Goal: Task Accomplishment & Management: Manage account settings

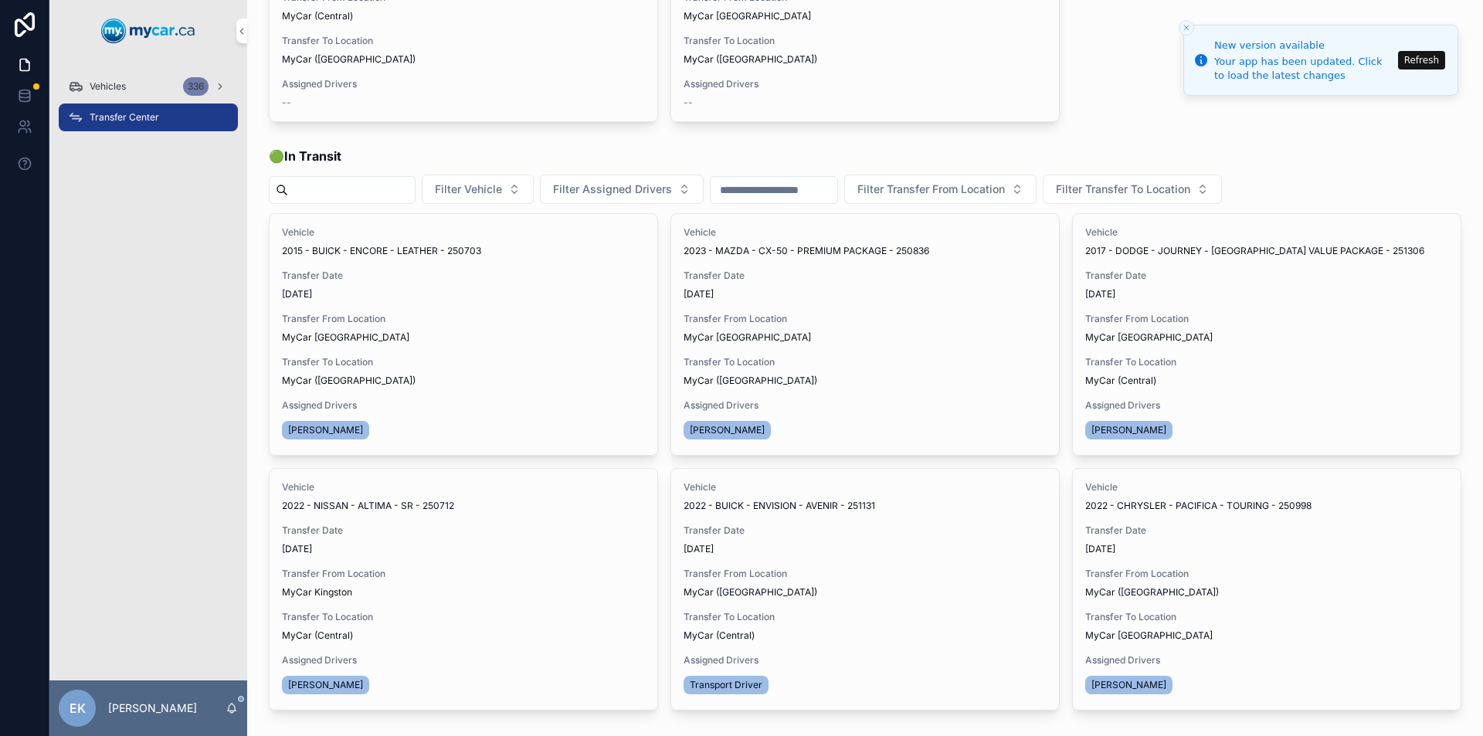
scroll to position [232, 0]
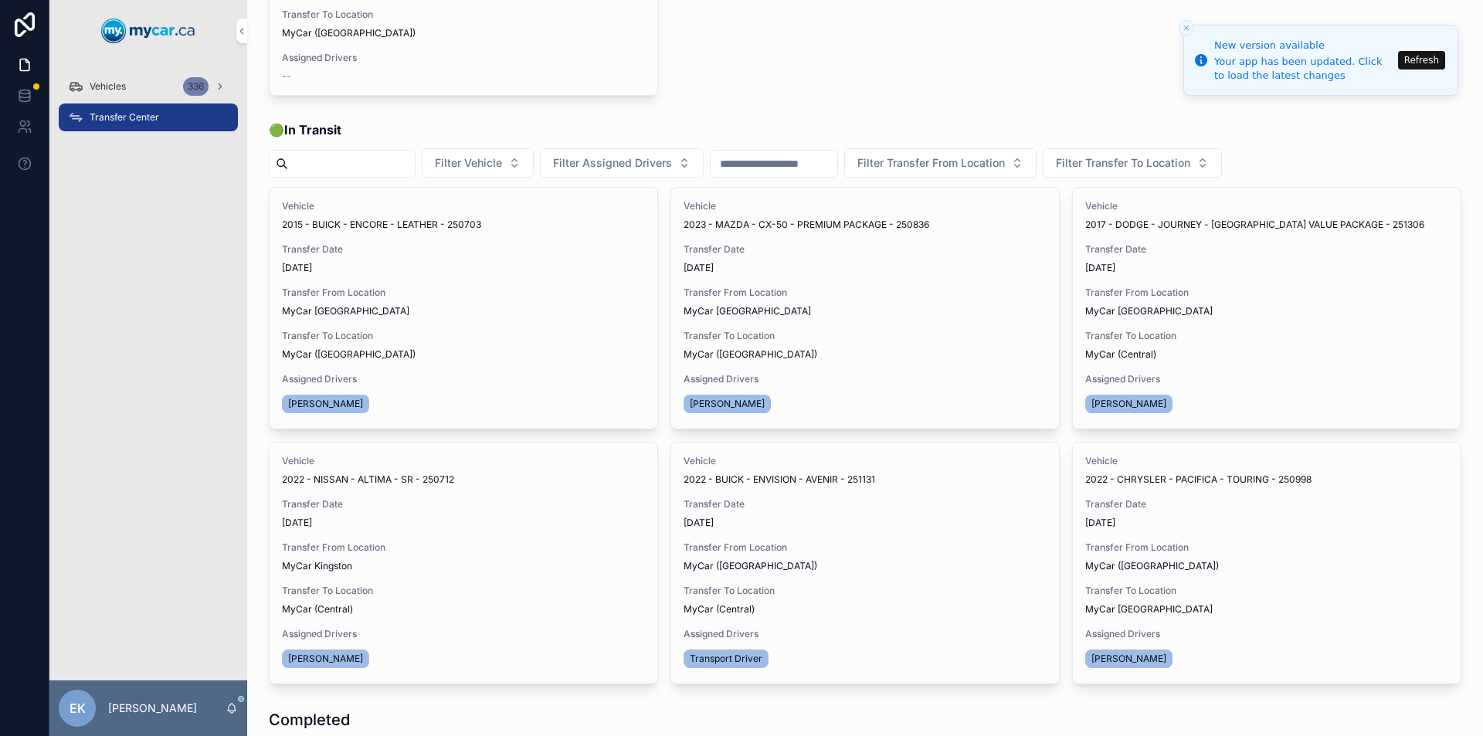
click at [97, 90] on span "Vehicles" at bounding box center [108, 86] width 36 height 12
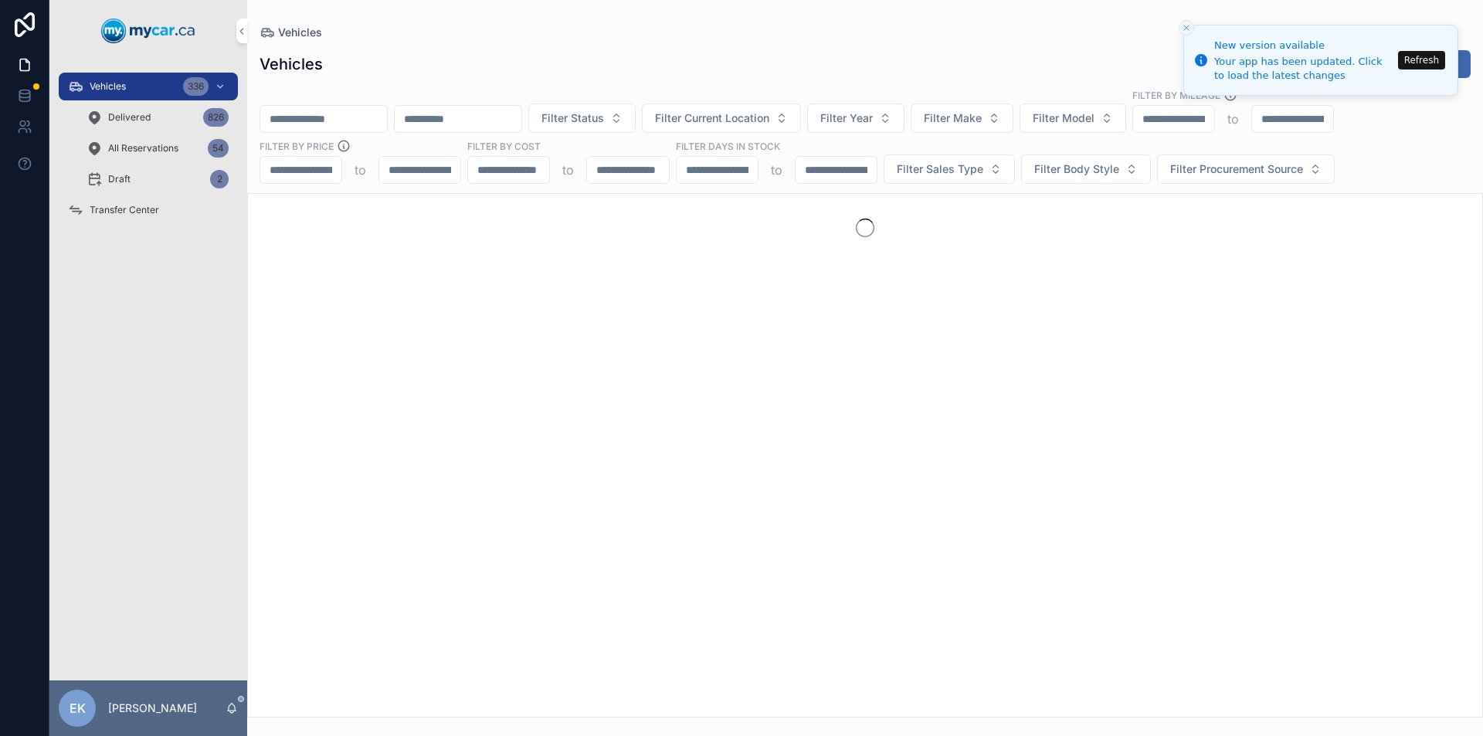
click at [294, 126] on input "scrollable content" at bounding box center [323, 119] width 127 height 22
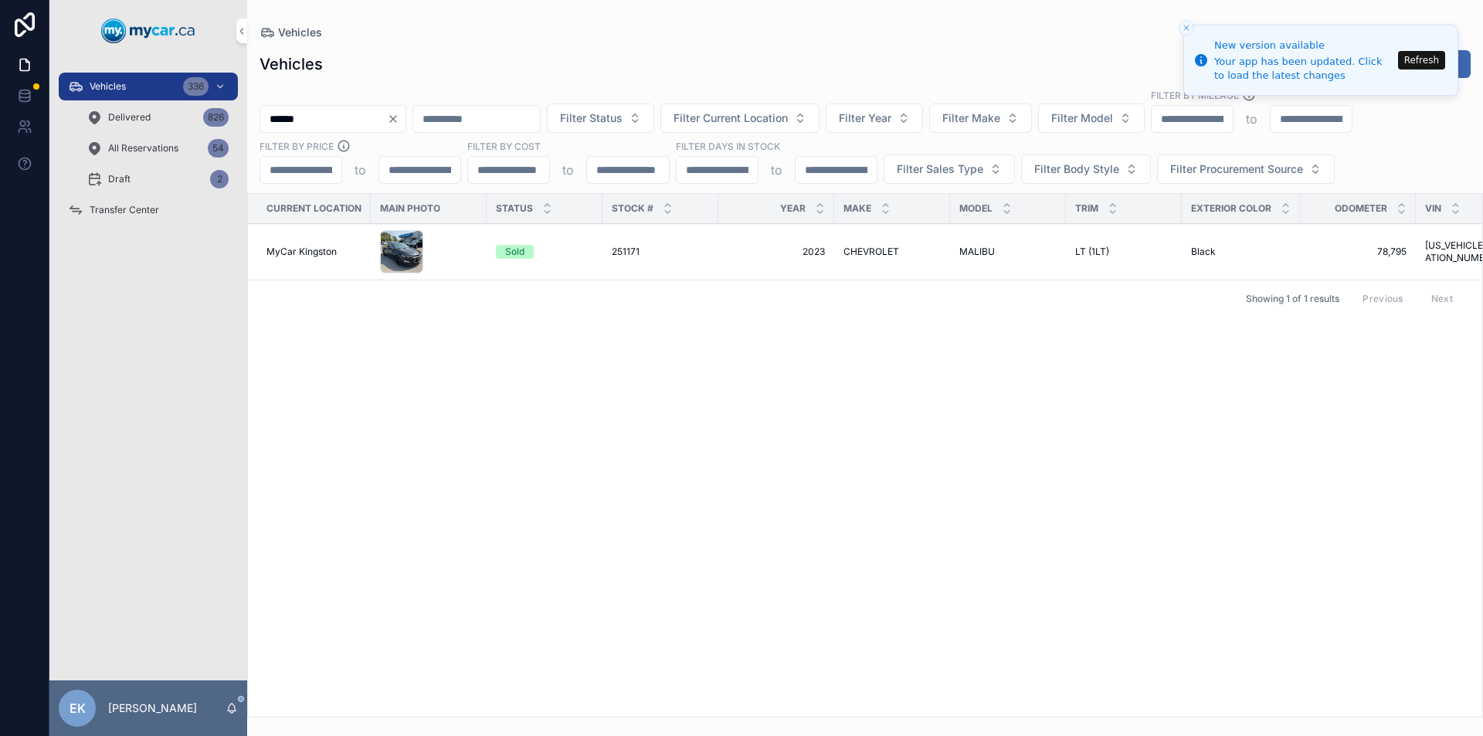
type input "******"
click at [622, 249] on span "251171" at bounding box center [626, 252] width 28 height 12
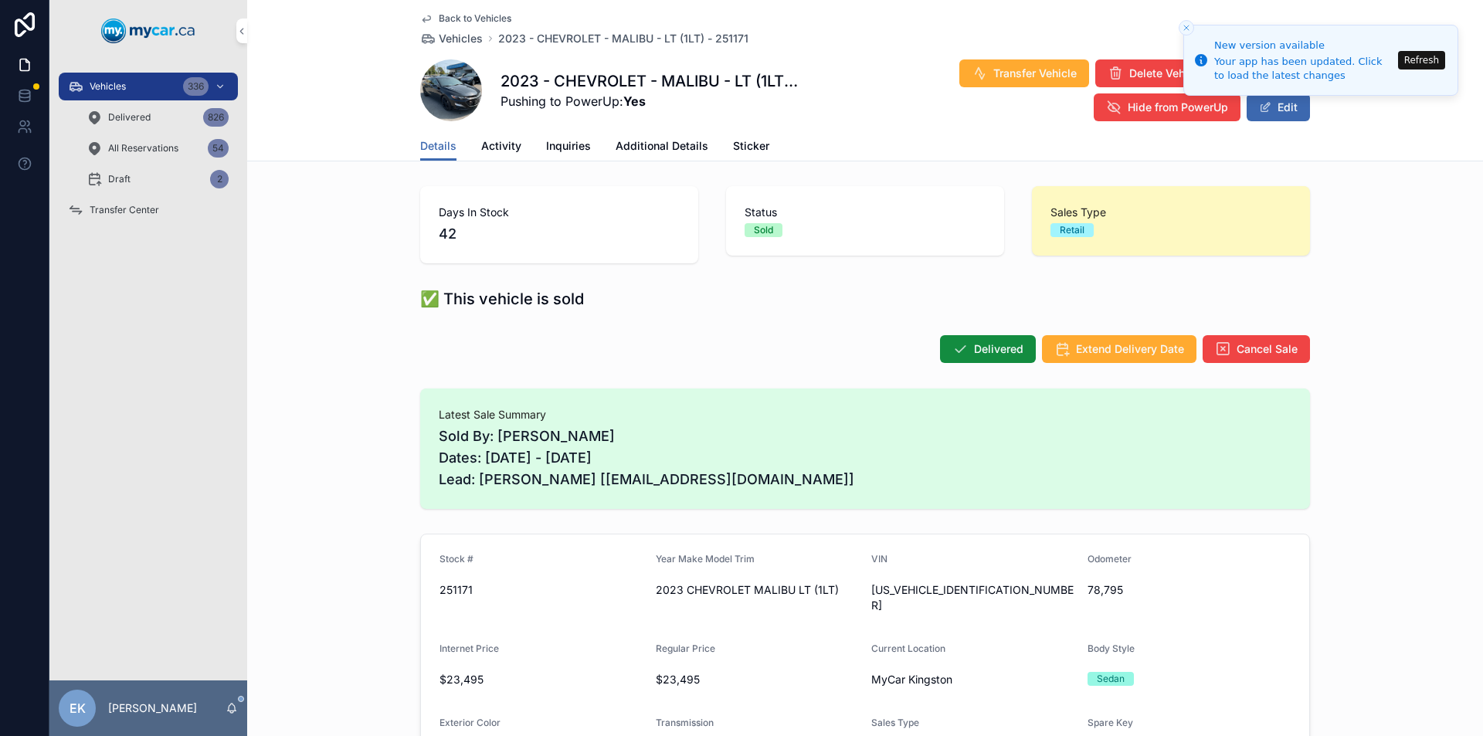
click at [1274, 115] on button "Edit" at bounding box center [1278, 107] width 63 height 28
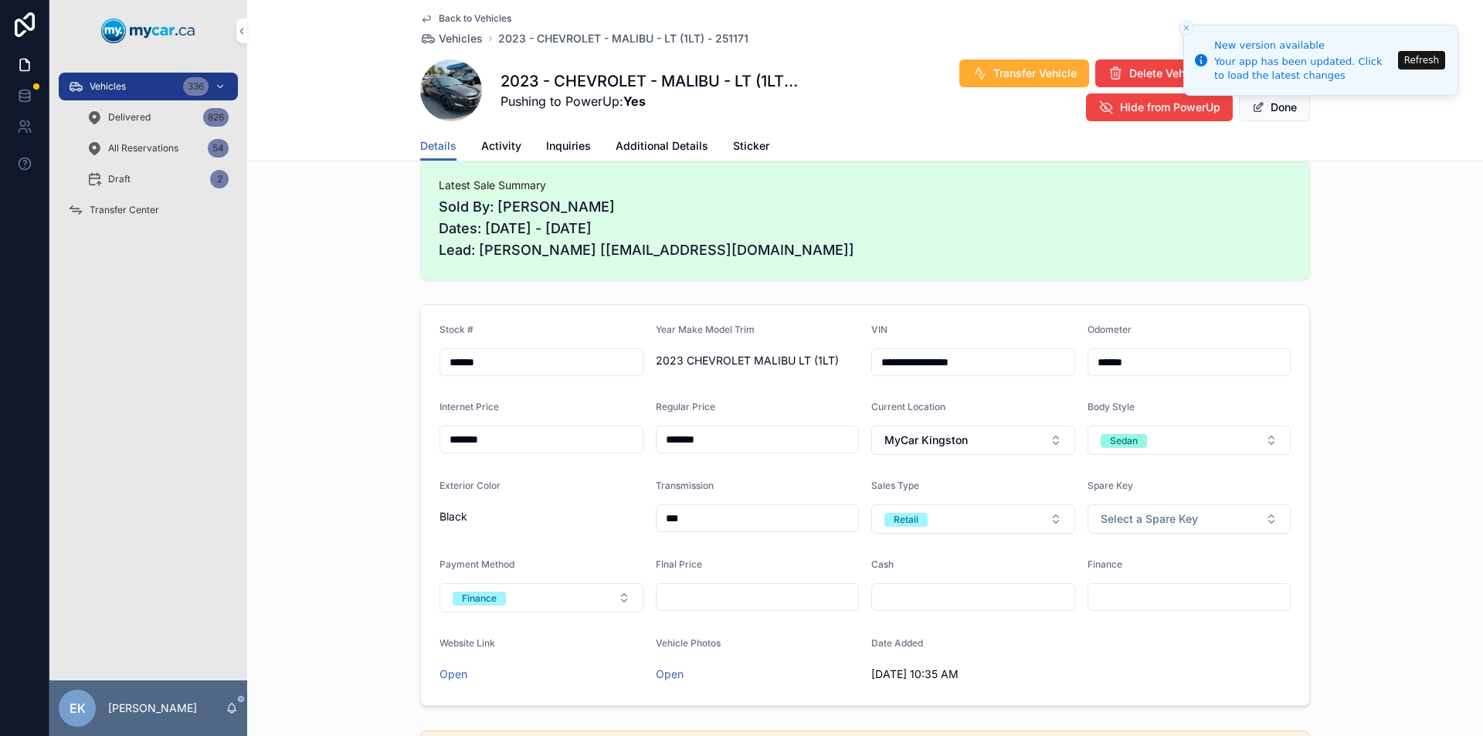
scroll to position [232, 0]
click at [1047, 443] on button "MyCar Kingston" at bounding box center [973, 437] width 204 height 29
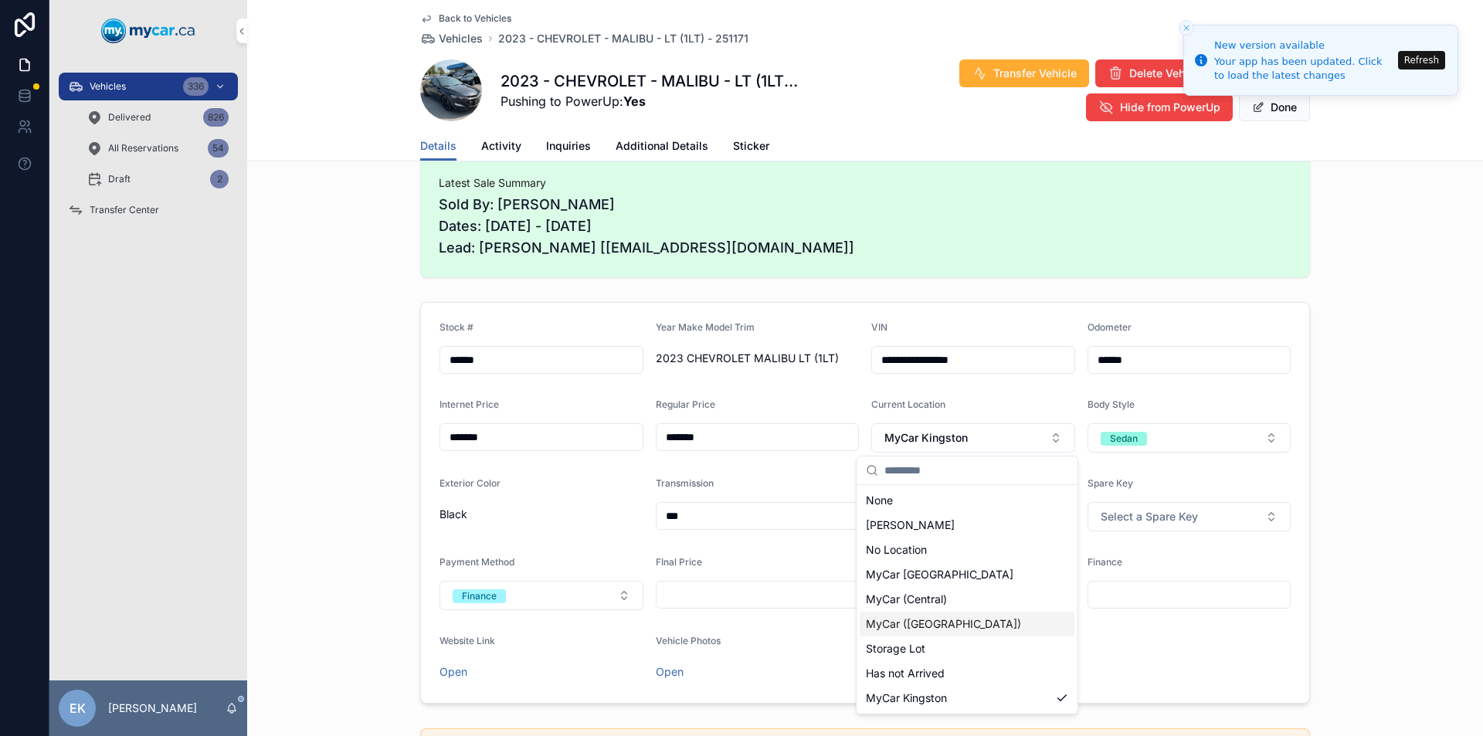
click at [946, 625] on span "MyCar ([GEOGRAPHIC_DATA])" at bounding box center [943, 624] width 155 height 15
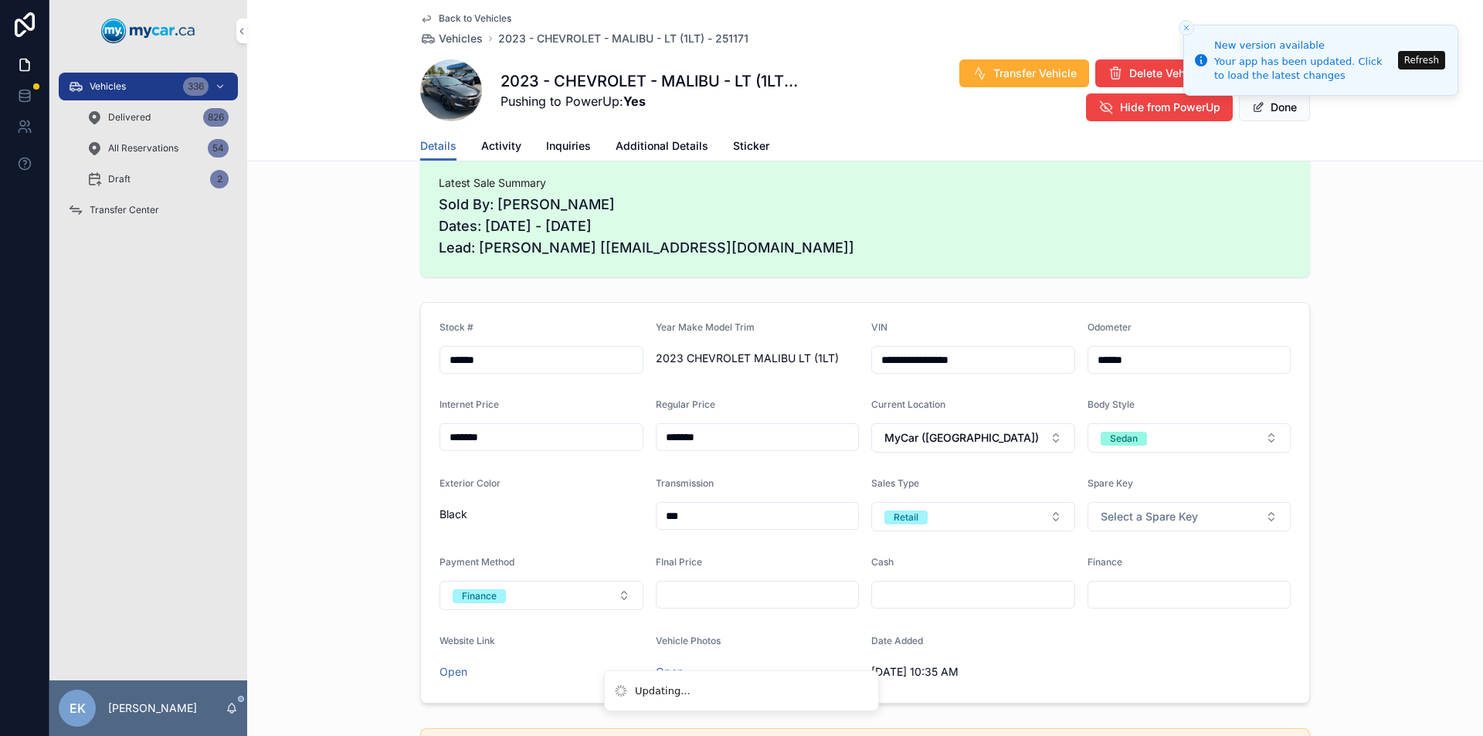
click at [1023, 74] on span "Transfer Vehicle" at bounding box center [1035, 73] width 83 height 15
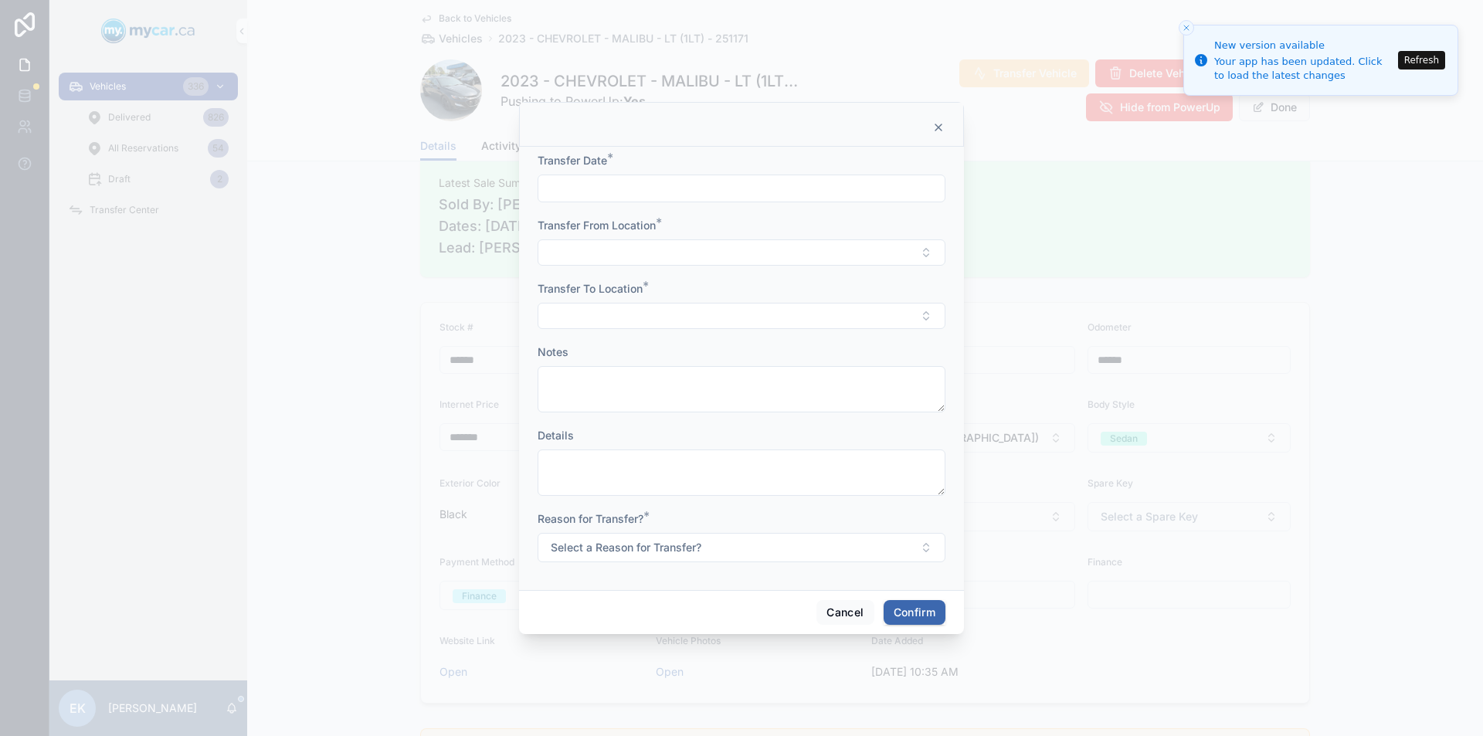
click at [568, 180] on input "text" at bounding box center [741, 189] width 406 height 22
click at [801, 318] on button "3" at bounding box center [797, 315] width 28 height 28
type input "*********"
click at [596, 252] on button "Select Button" at bounding box center [742, 252] width 408 height 26
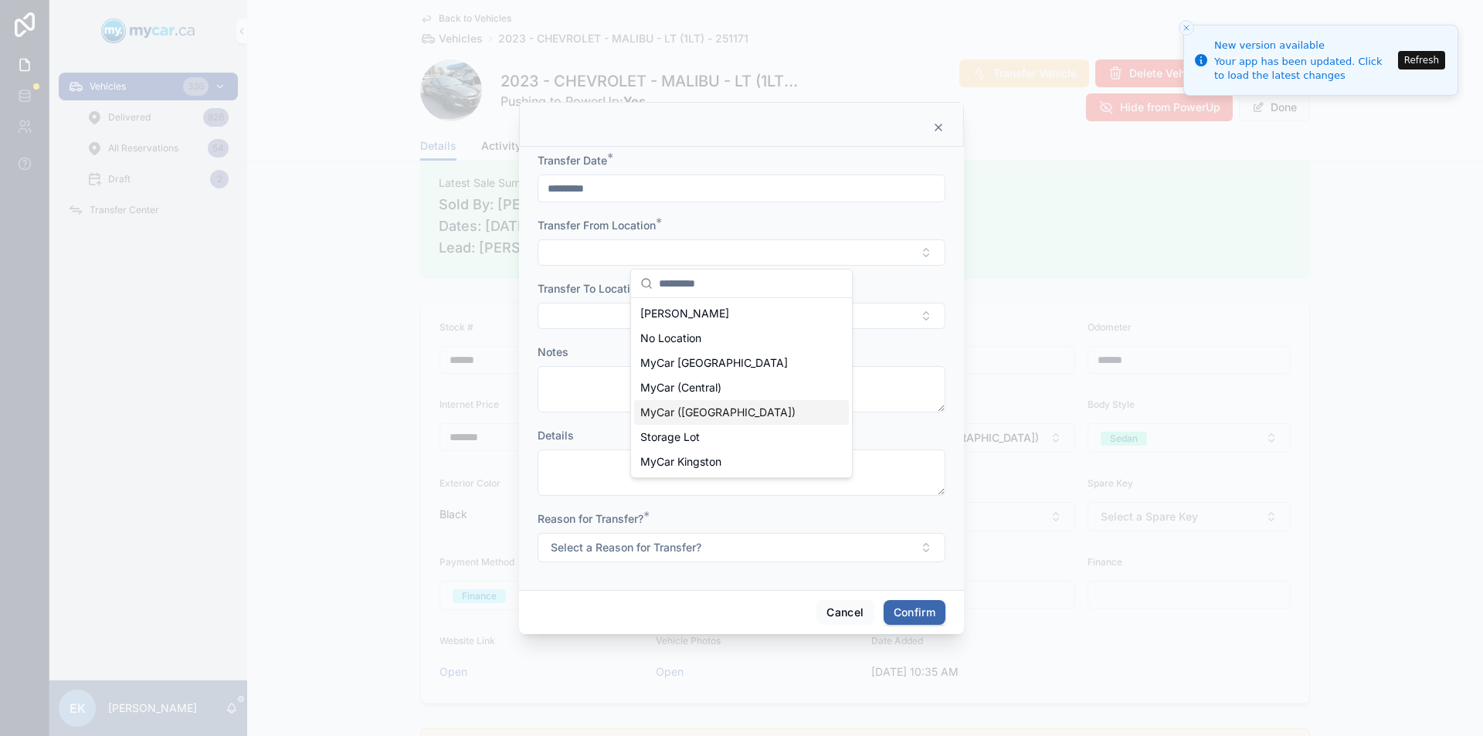
click at [676, 414] on span "MyCar ([GEOGRAPHIC_DATA])" at bounding box center [717, 412] width 155 height 15
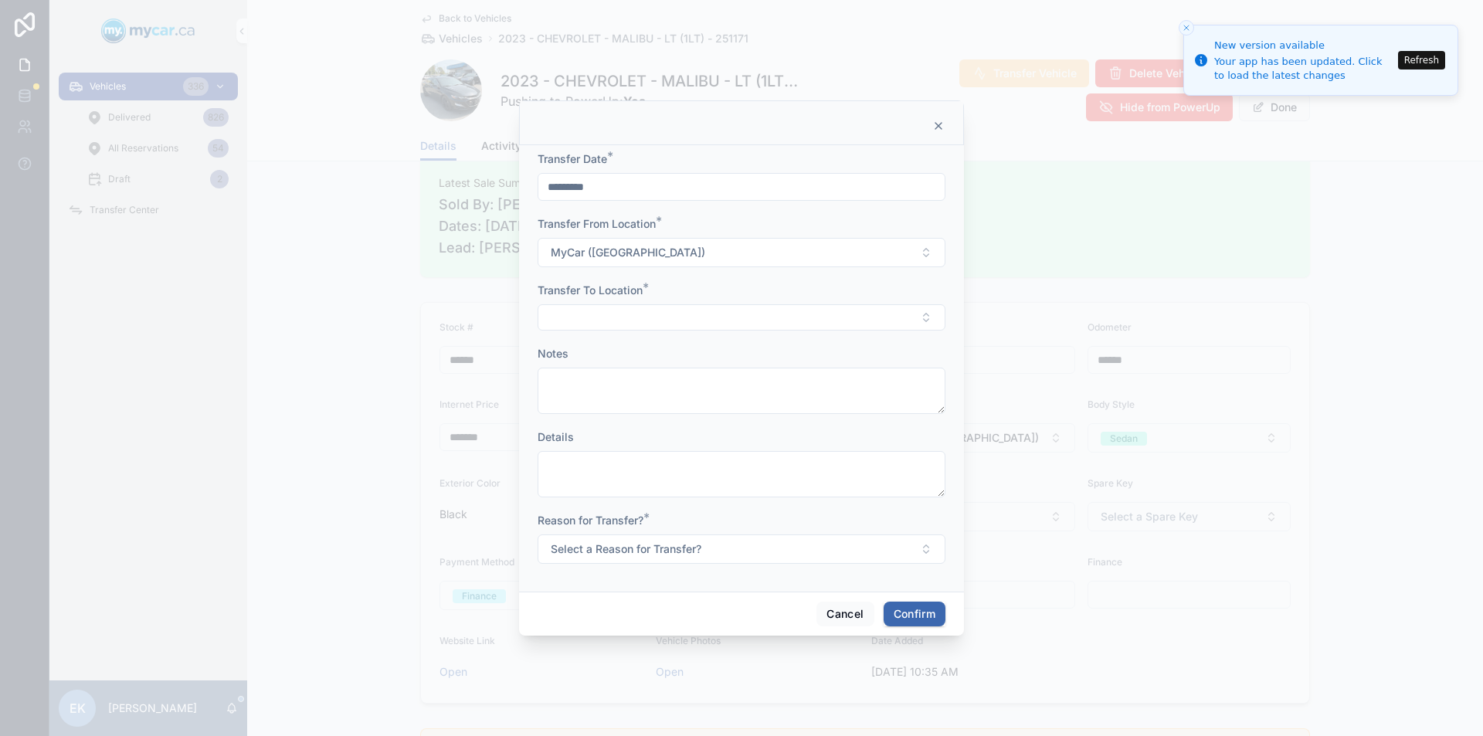
click at [577, 314] on button "Select Button" at bounding box center [742, 317] width 408 height 26
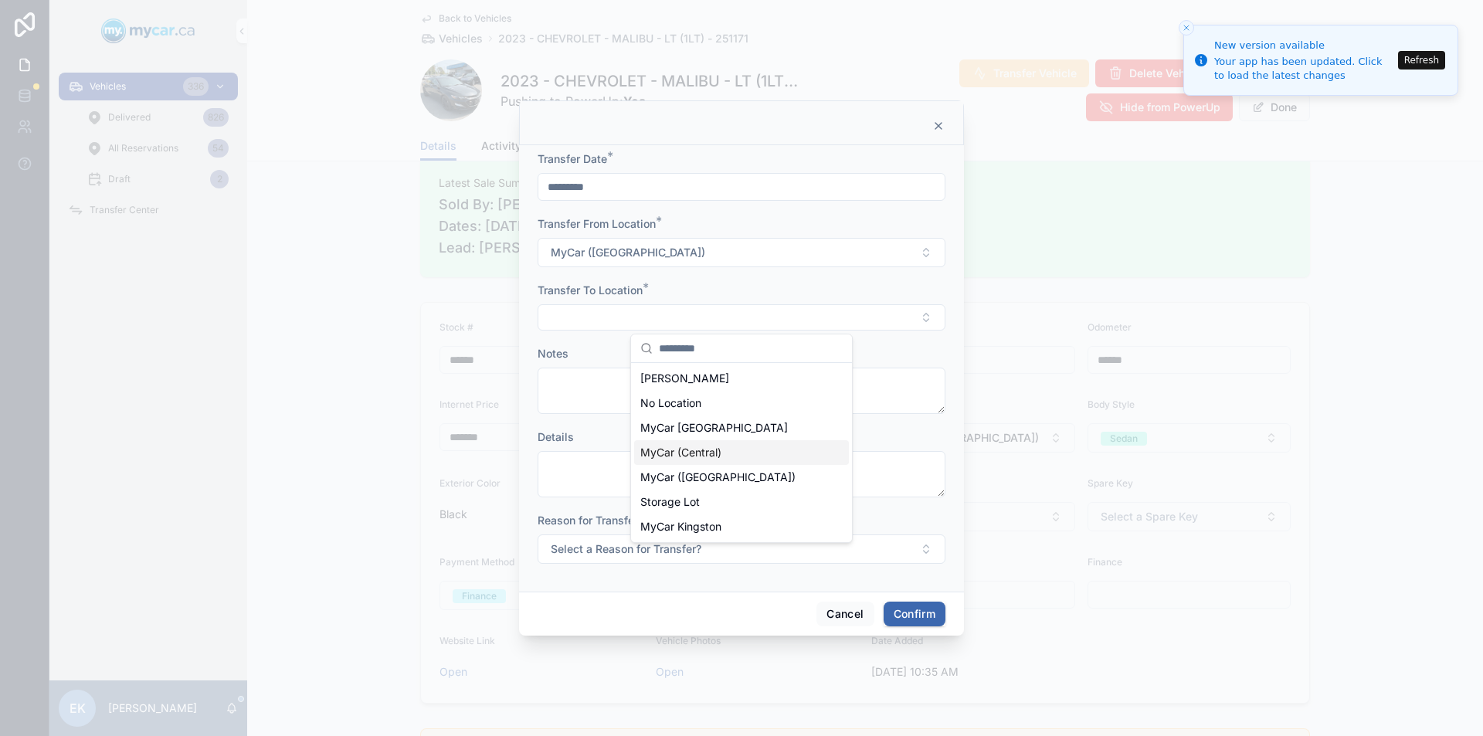
click at [669, 455] on span "MyCar (Central)" at bounding box center [680, 452] width 81 height 15
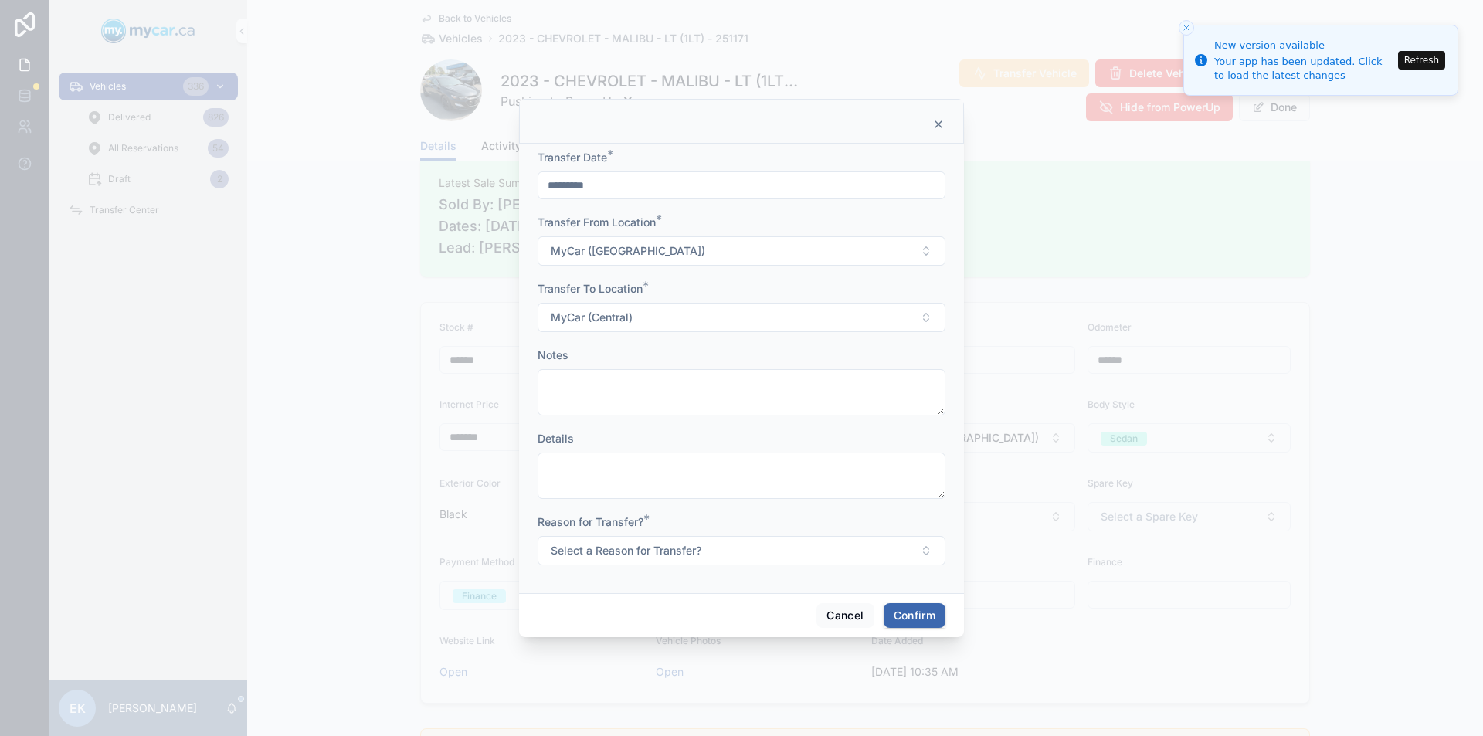
click at [597, 554] on span "Select a Reason for Transfer?" at bounding box center [626, 550] width 151 height 15
click at [660, 654] on div "Sold" at bounding box center [659, 659] width 19 height 14
click at [910, 613] on button "Confirm" at bounding box center [915, 615] width 62 height 25
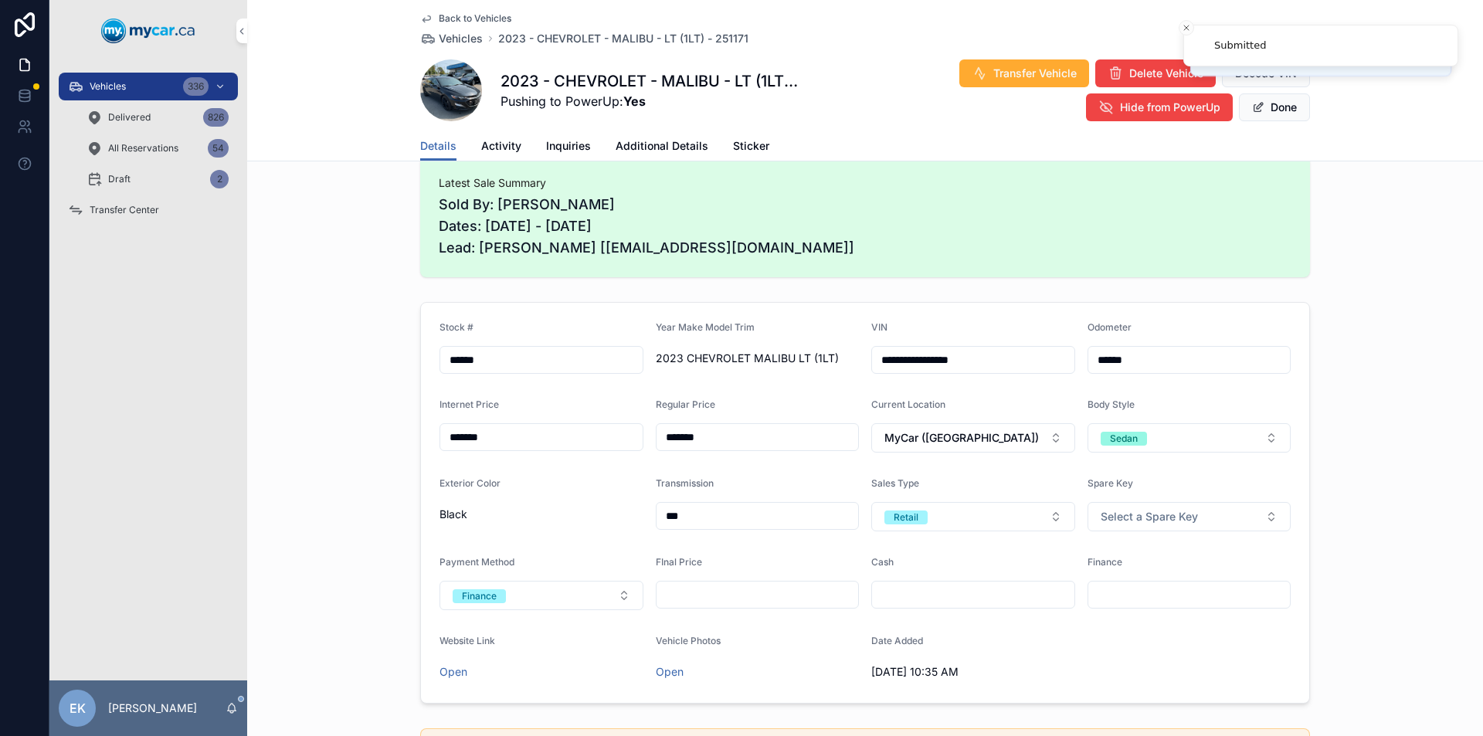
click at [121, 209] on span "Transfer Center" at bounding box center [125, 210] width 70 height 12
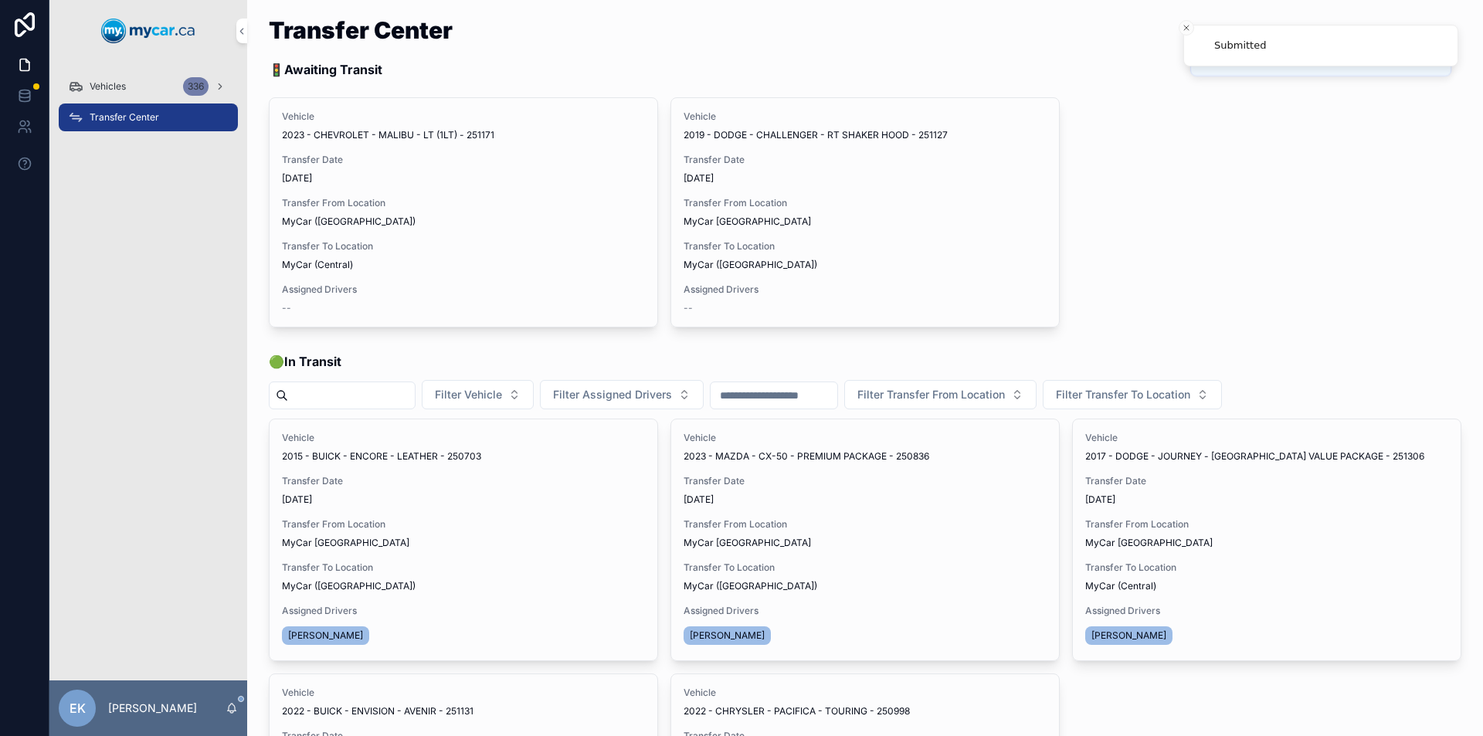
click at [0, 0] on span "Assign Driver" at bounding box center [0, 0] width 0 height 0
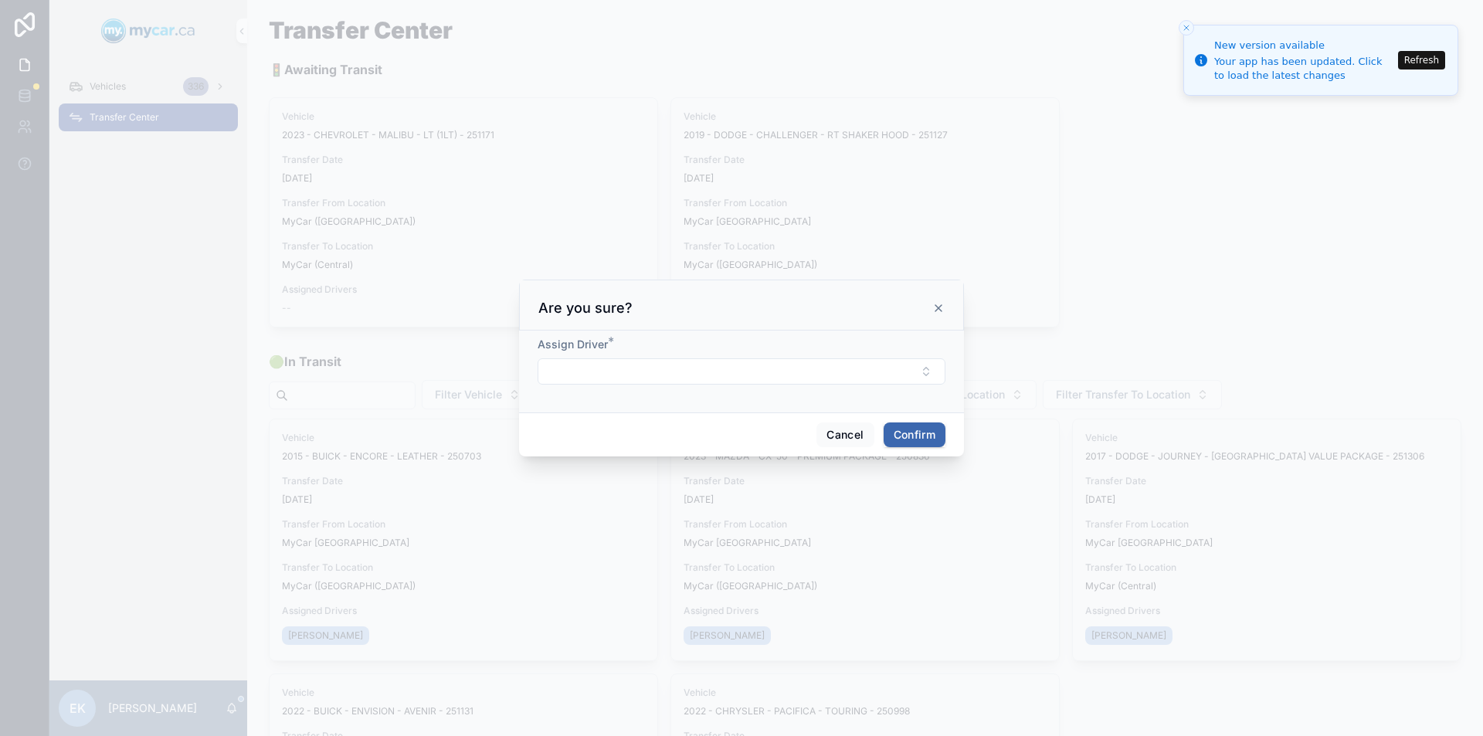
click at [679, 373] on button "Select Button" at bounding box center [742, 371] width 408 height 26
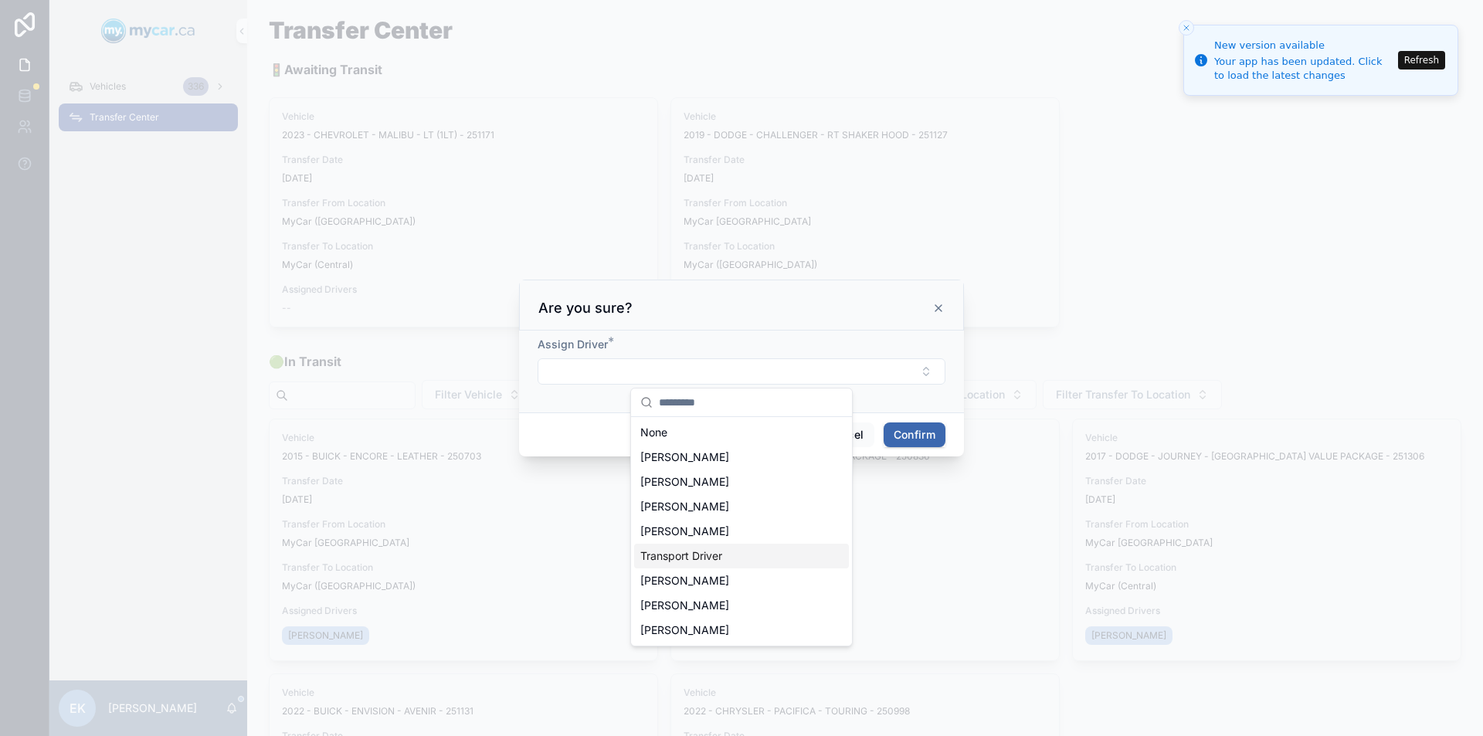
click at [688, 558] on span "Transport Driver" at bounding box center [681, 556] width 82 height 15
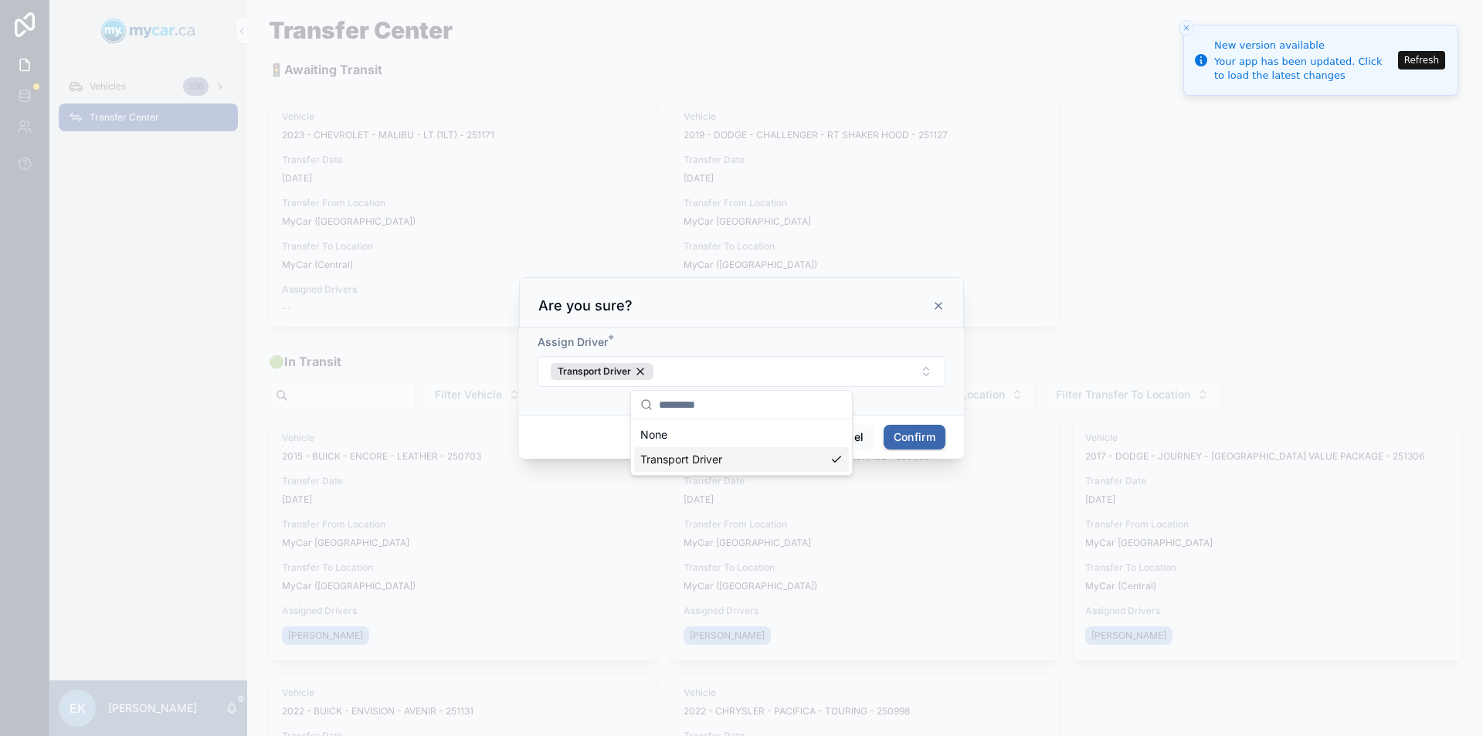
click at [902, 433] on button "Confirm" at bounding box center [915, 437] width 62 height 25
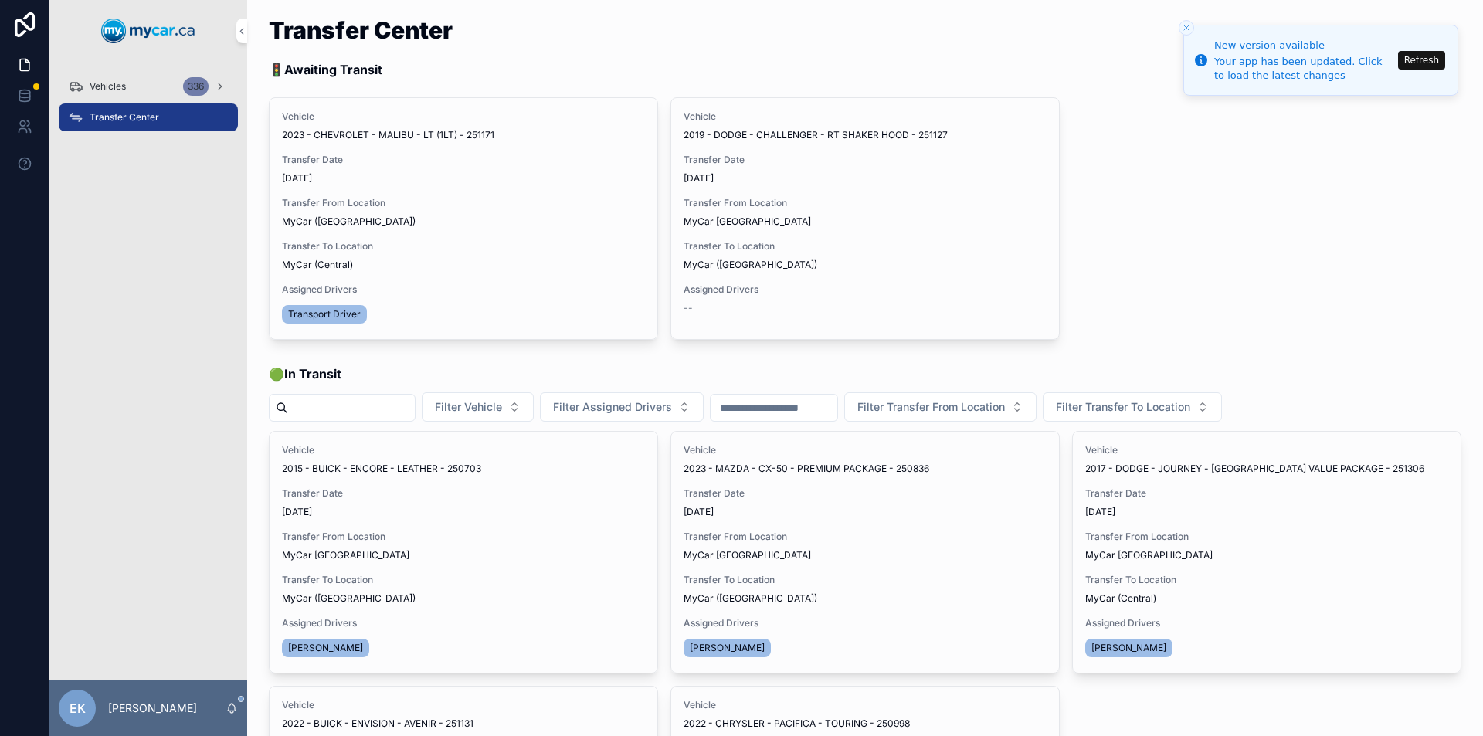
click at [0, 0] on span "Begin Trip" at bounding box center [0, 0] width 0 height 0
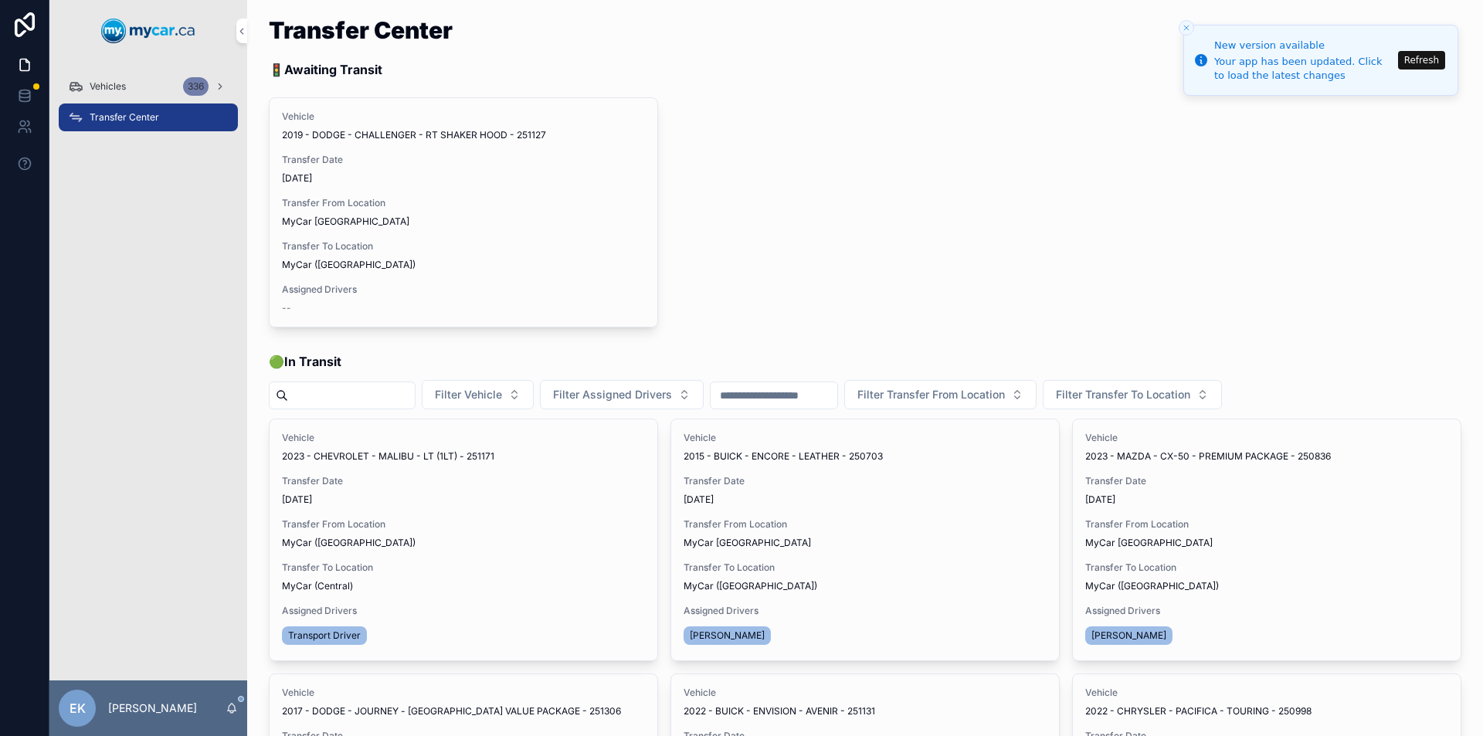
click at [108, 85] on span "Vehicles" at bounding box center [108, 86] width 36 height 12
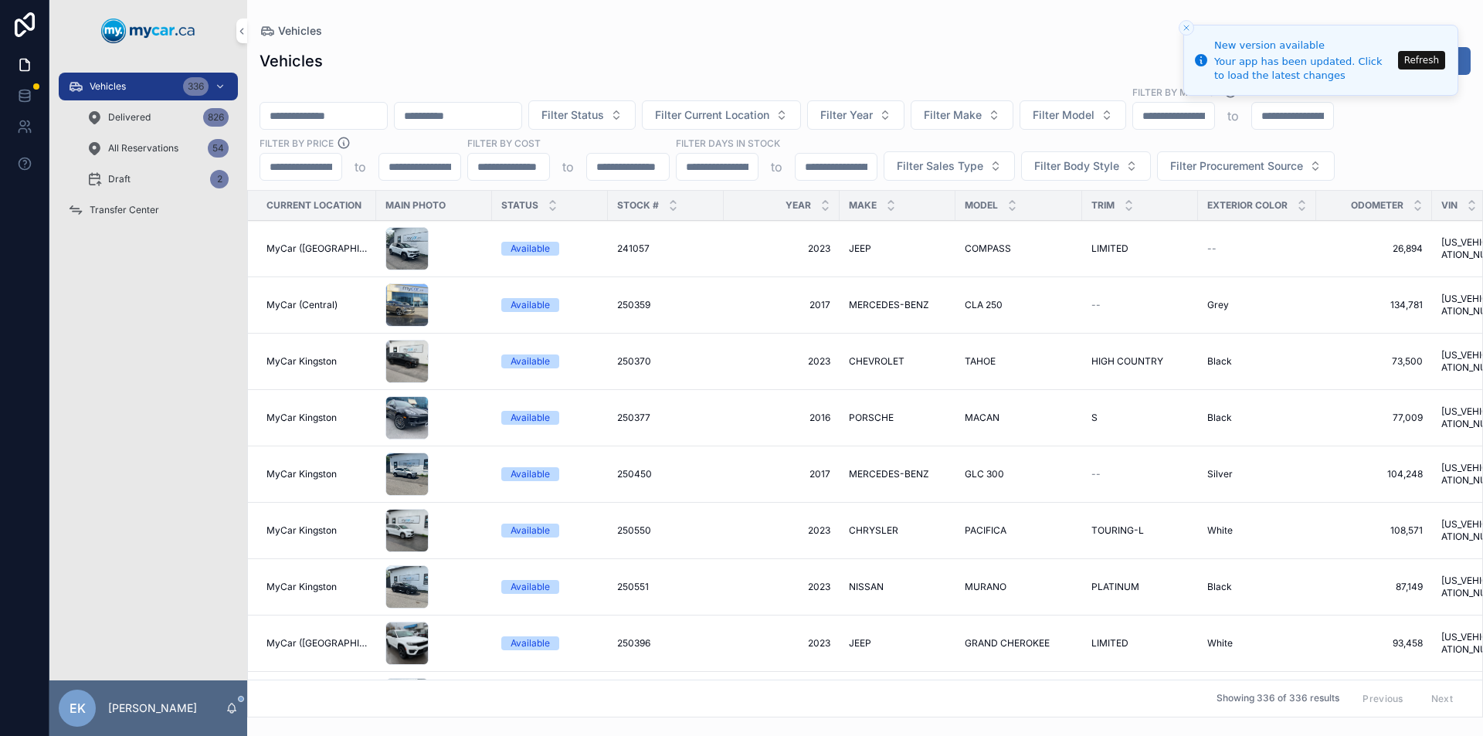
click at [375, 110] on input "scrollable content" at bounding box center [323, 116] width 127 height 22
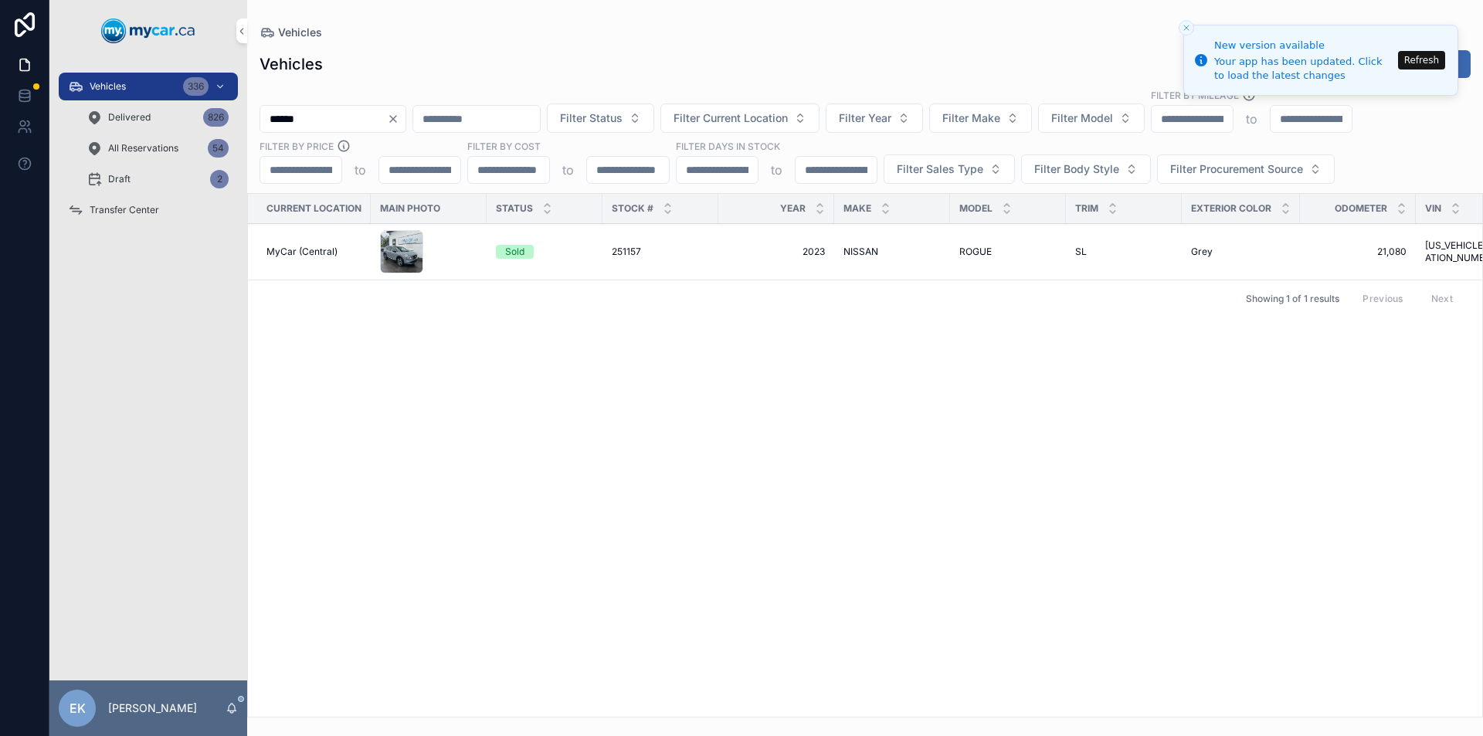
type input "******"
click at [861, 248] on span "NISSAN" at bounding box center [861, 252] width 35 height 12
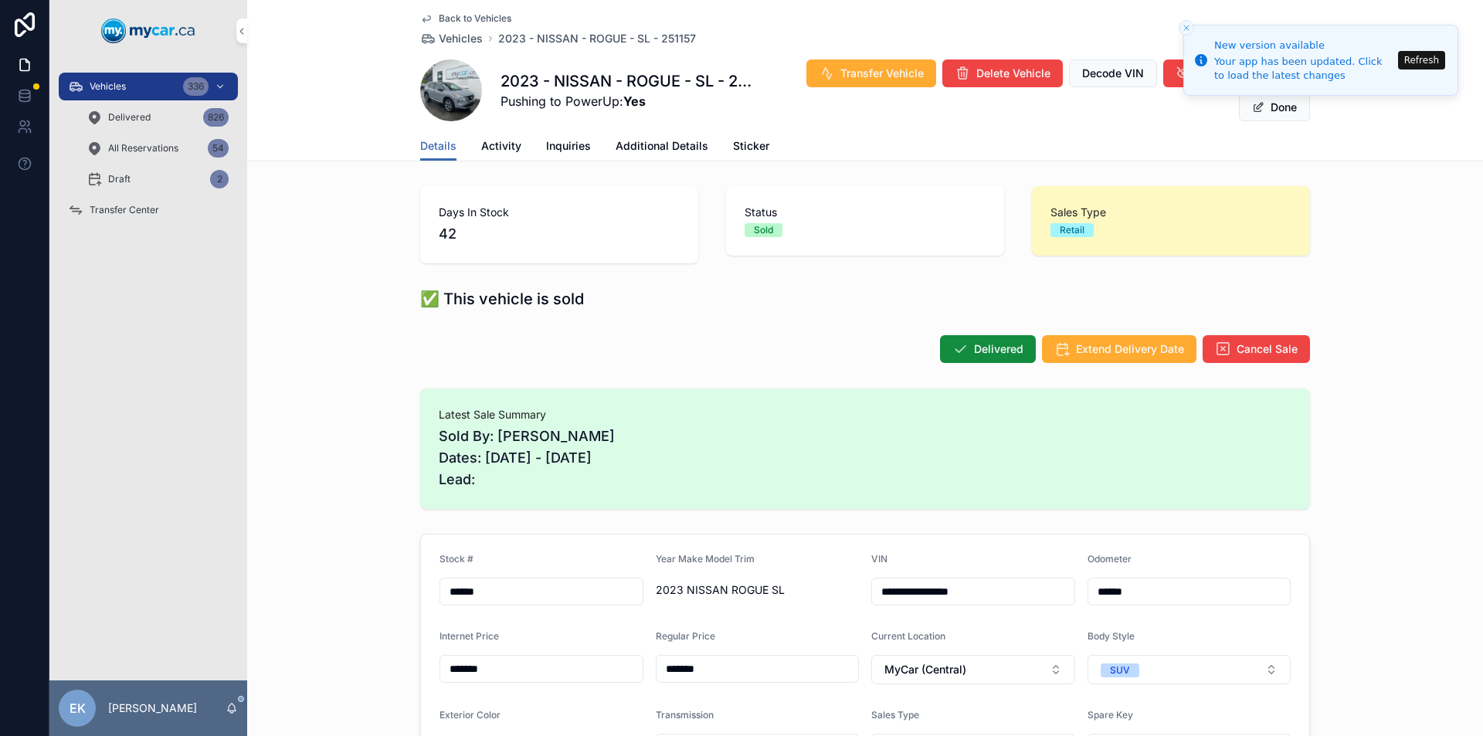
click at [875, 73] on span "Transfer Vehicle" at bounding box center [882, 73] width 83 height 15
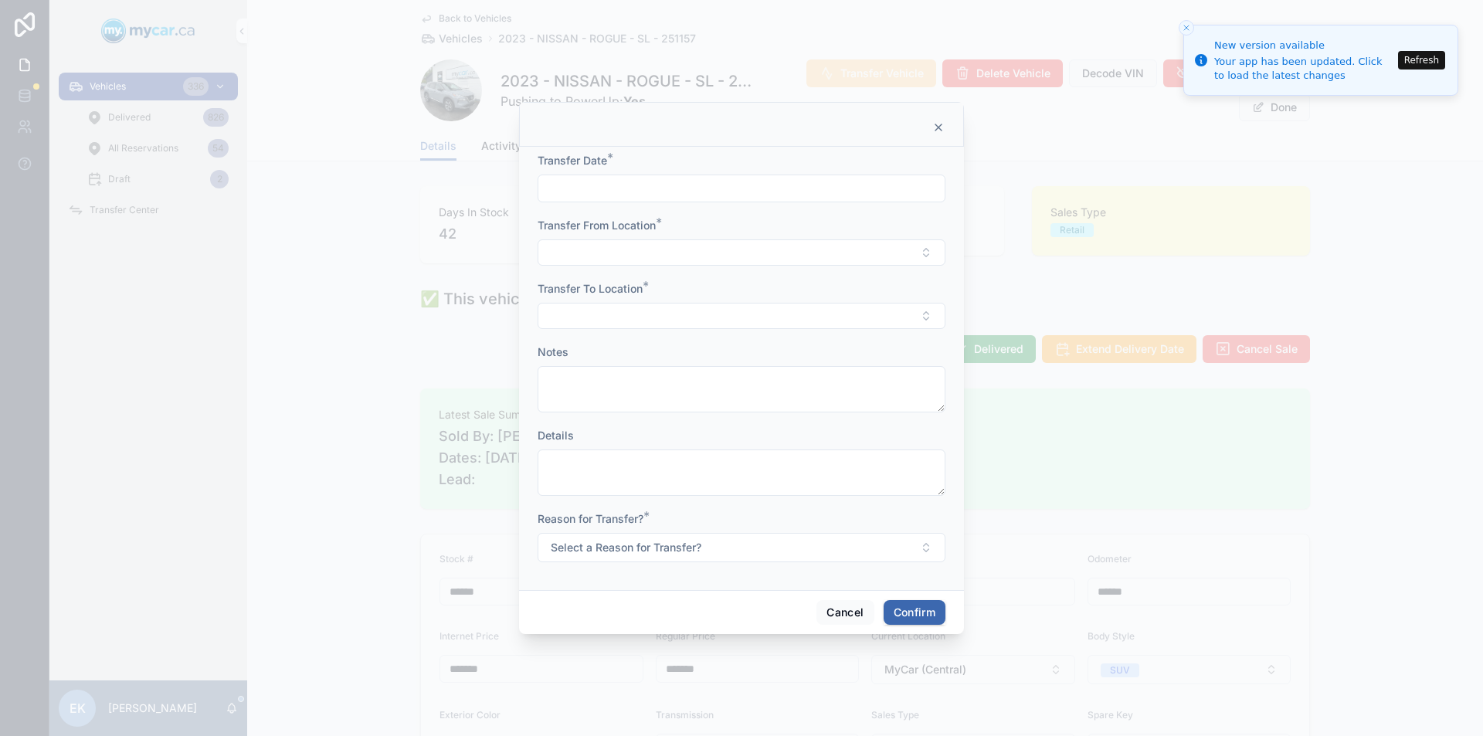
click at [627, 195] on input "text" at bounding box center [741, 189] width 406 height 22
click at [799, 315] on button "3" at bounding box center [797, 315] width 28 height 28
type input "*********"
click at [581, 248] on button "Select Button" at bounding box center [742, 252] width 408 height 26
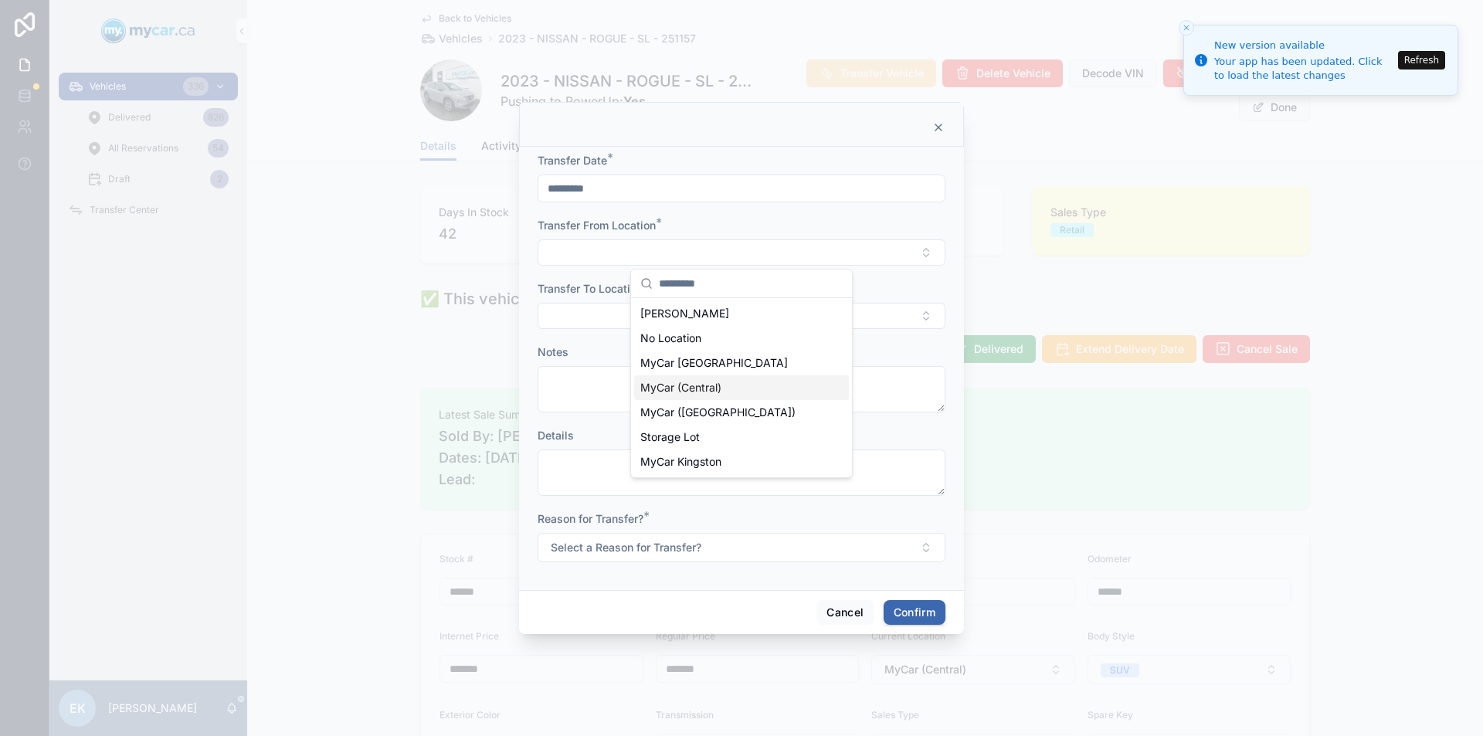
click at [657, 392] on span "MyCar (Central)" at bounding box center [680, 387] width 81 height 15
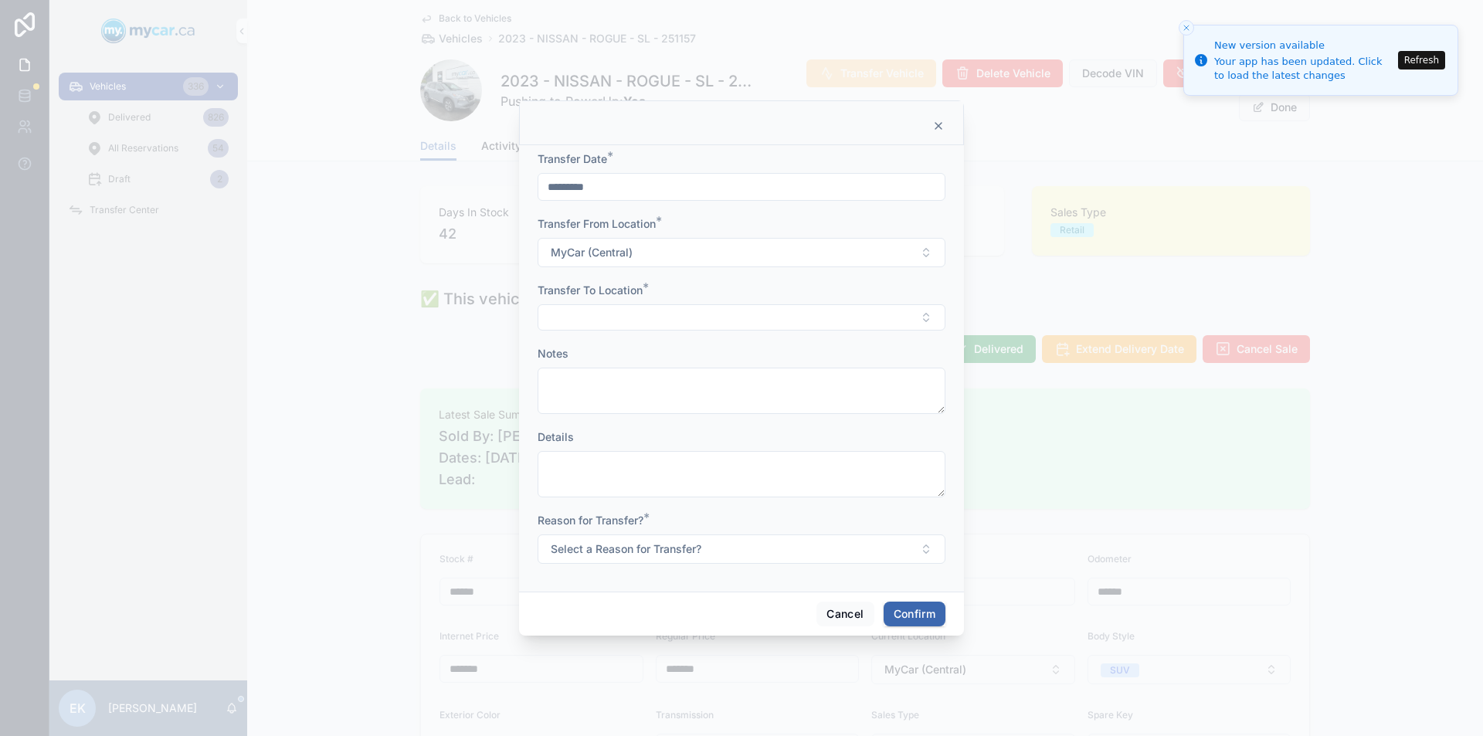
click at [587, 312] on button "Select Button" at bounding box center [742, 317] width 408 height 26
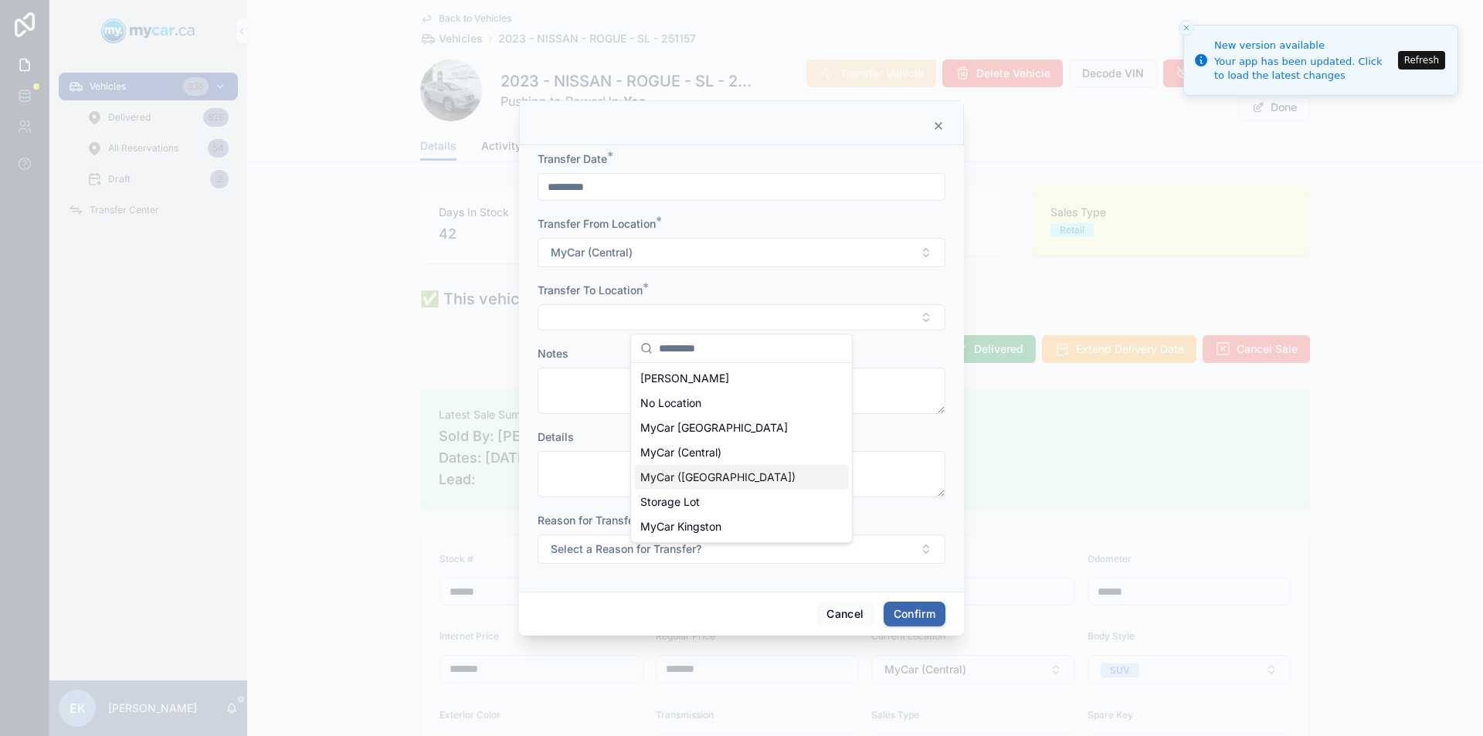
click at [672, 473] on span "MyCar ([GEOGRAPHIC_DATA])" at bounding box center [717, 477] width 155 height 15
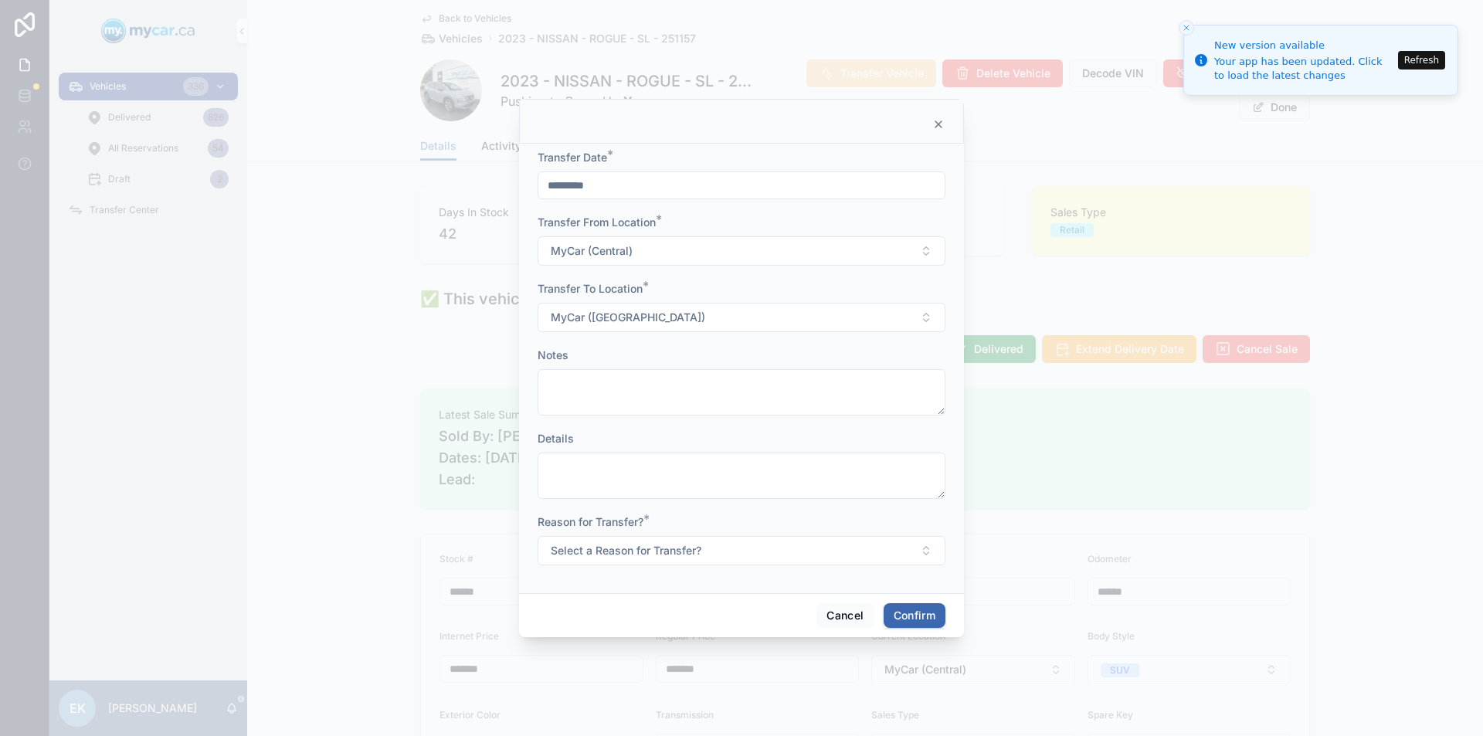
click at [611, 554] on span "Select a Reason for Transfer?" at bounding box center [626, 550] width 151 height 15
click at [669, 658] on div "Sold" at bounding box center [659, 659] width 19 height 14
click at [911, 614] on button "Confirm" at bounding box center [915, 615] width 62 height 25
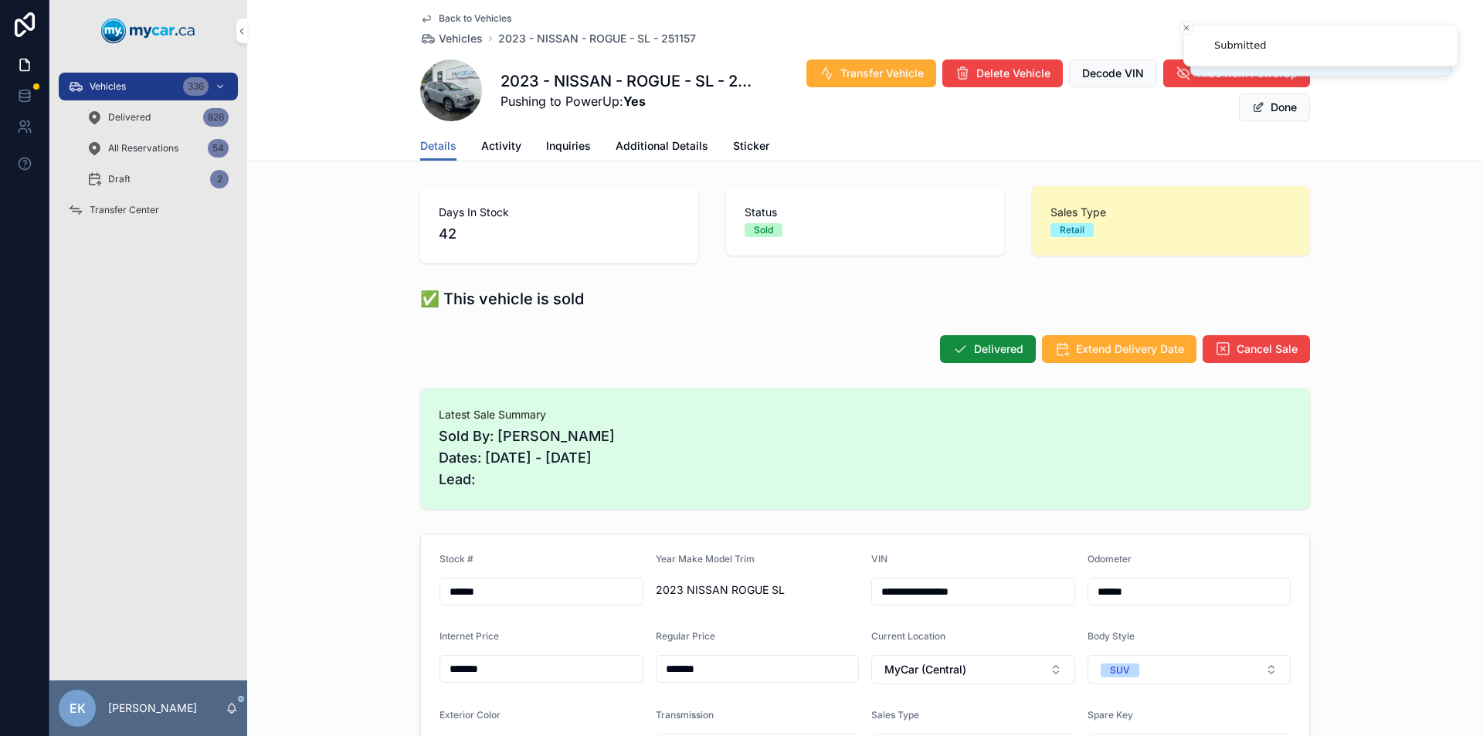
click at [139, 202] on div "Transfer Center" at bounding box center [148, 210] width 161 height 25
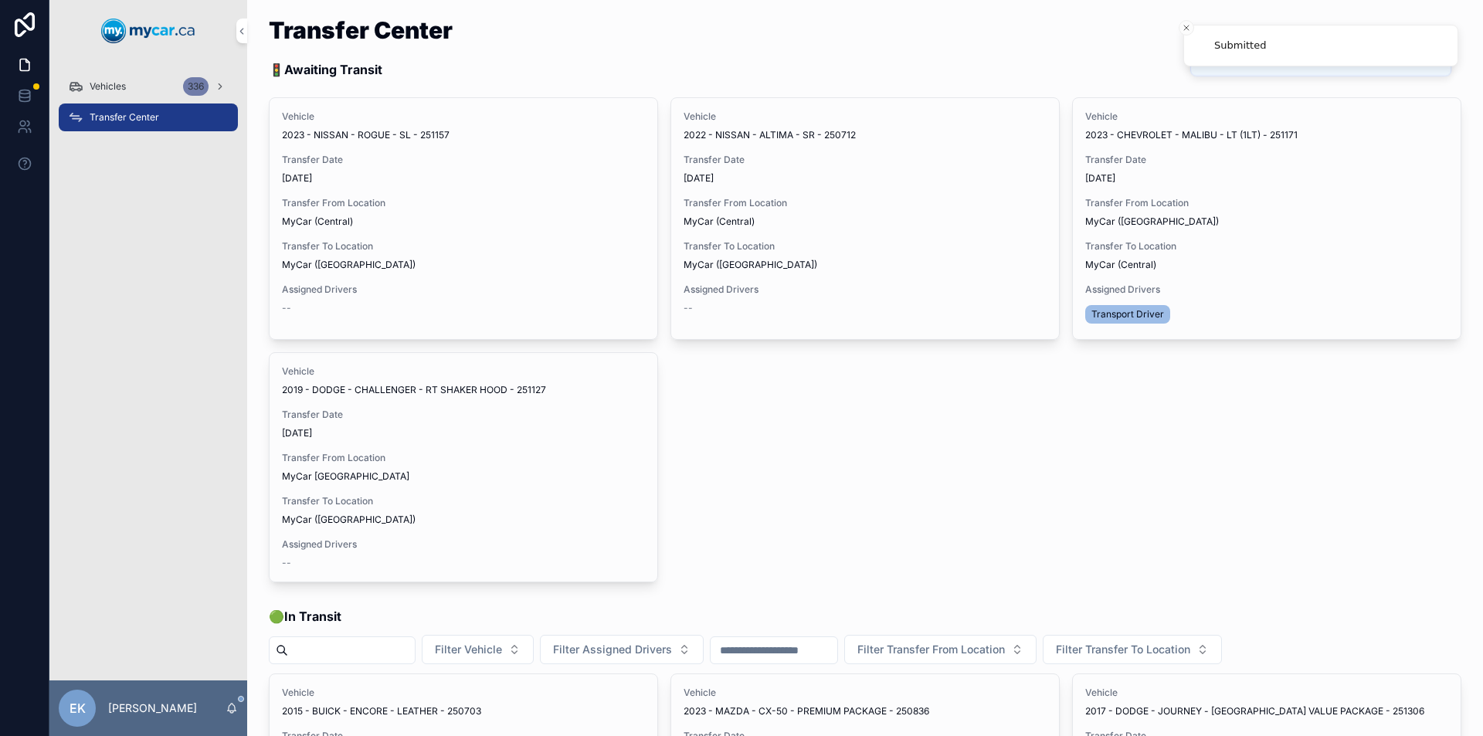
click at [0, 0] on span "Assign Driver" at bounding box center [0, 0] width 0 height 0
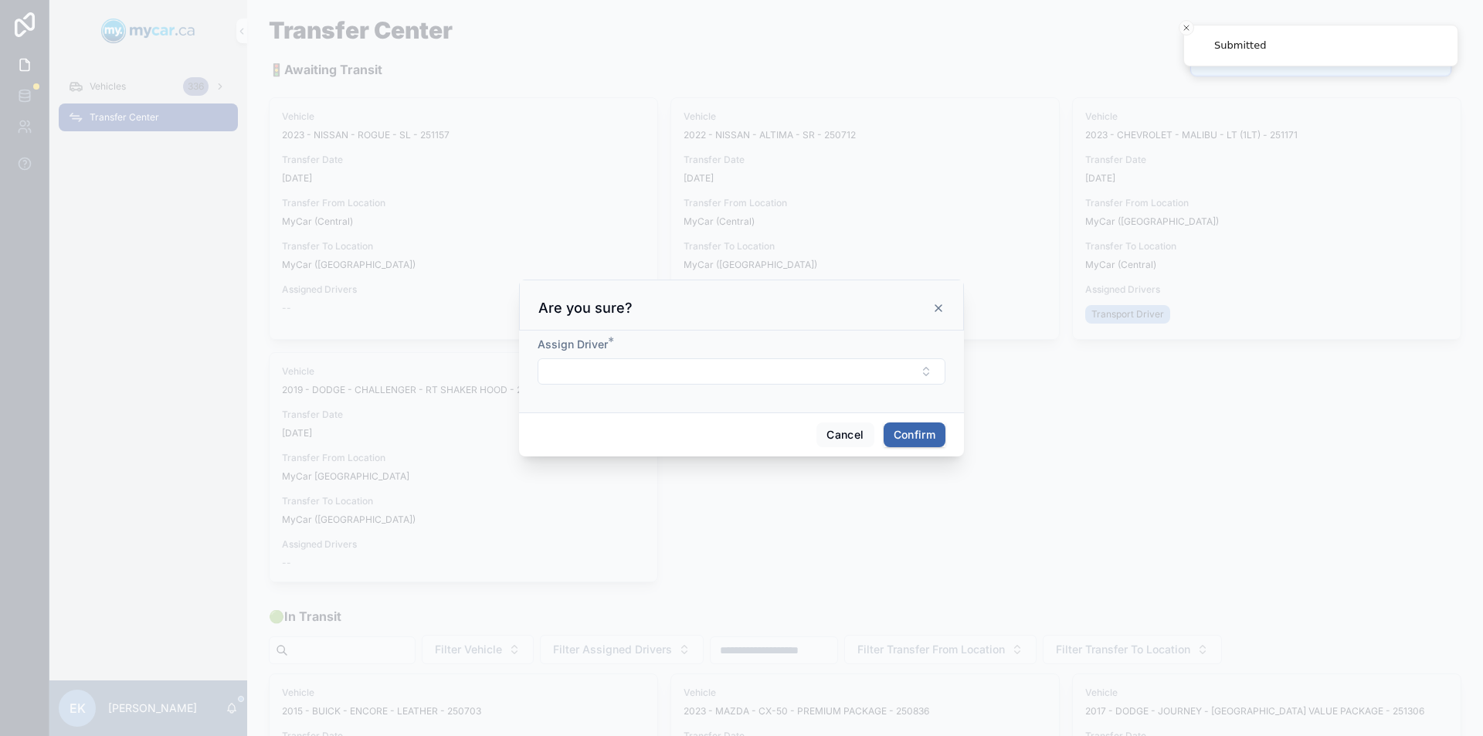
click at [596, 341] on span "Assign Driver" at bounding box center [573, 344] width 70 height 13
click at [633, 372] on button "Select Button" at bounding box center [742, 371] width 408 height 26
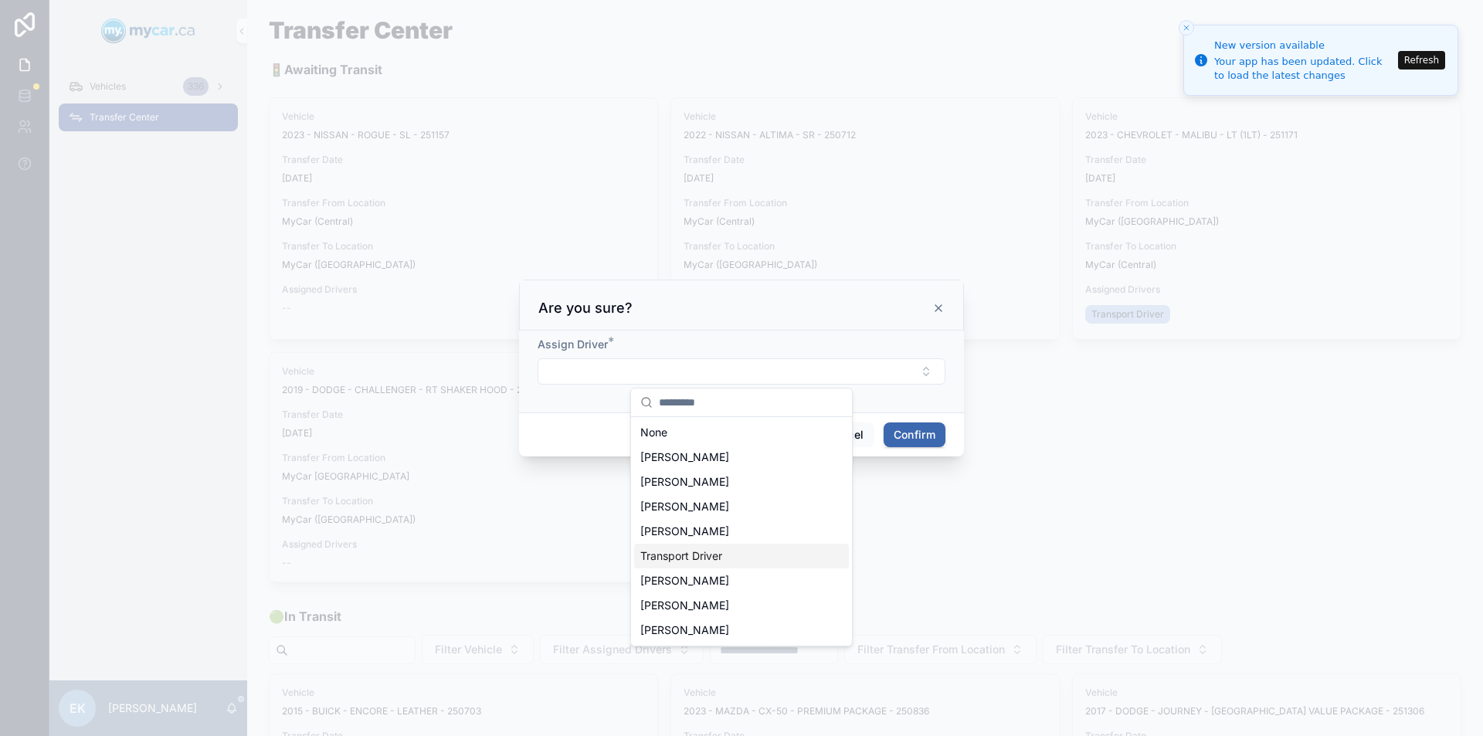
click at [687, 551] on span "Transport Driver" at bounding box center [681, 556] width 82 height 15
click at [909, 439] on button "Confirm" at bounding box center [915, 437] width 62 height 25
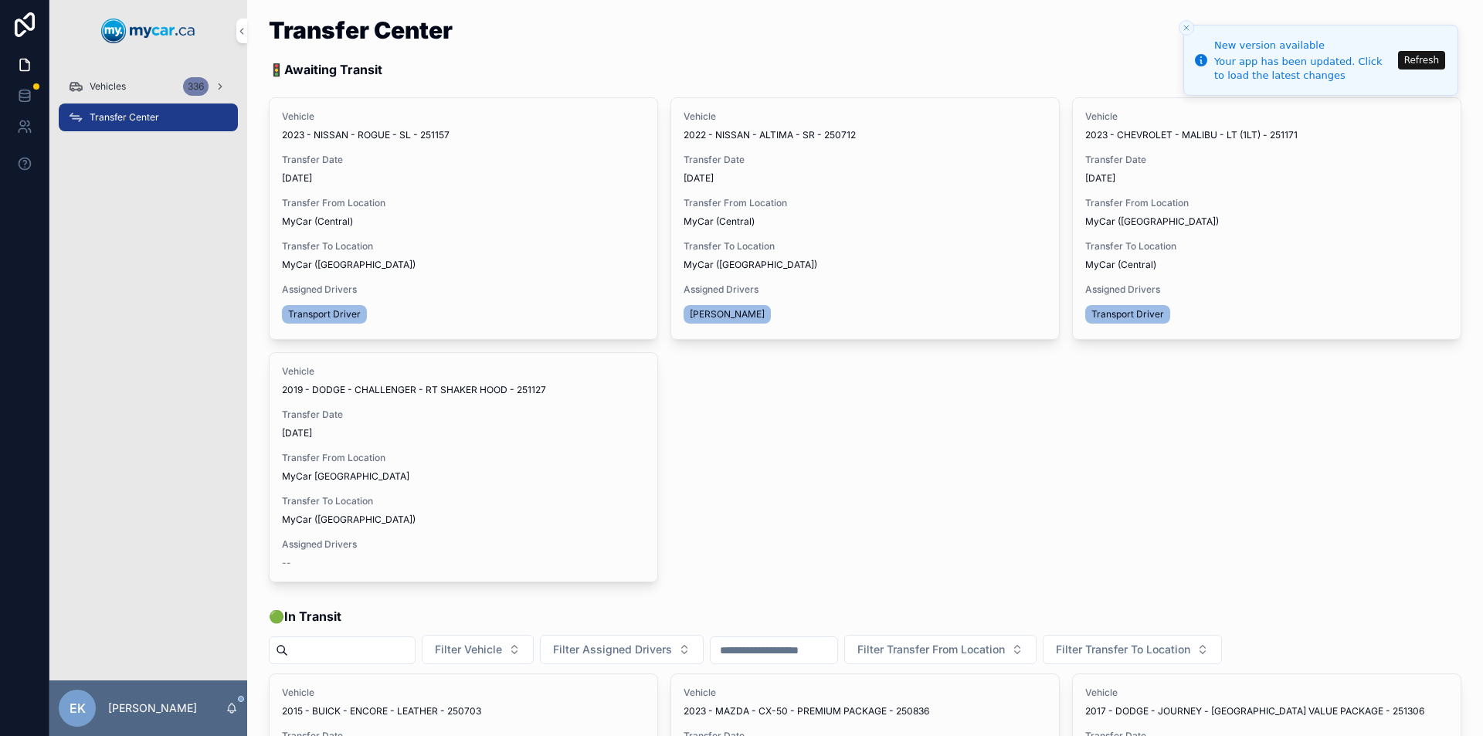
click at [0, 0] on span "Begin Trip" at bounding box center [0, 0] width 0 height 0
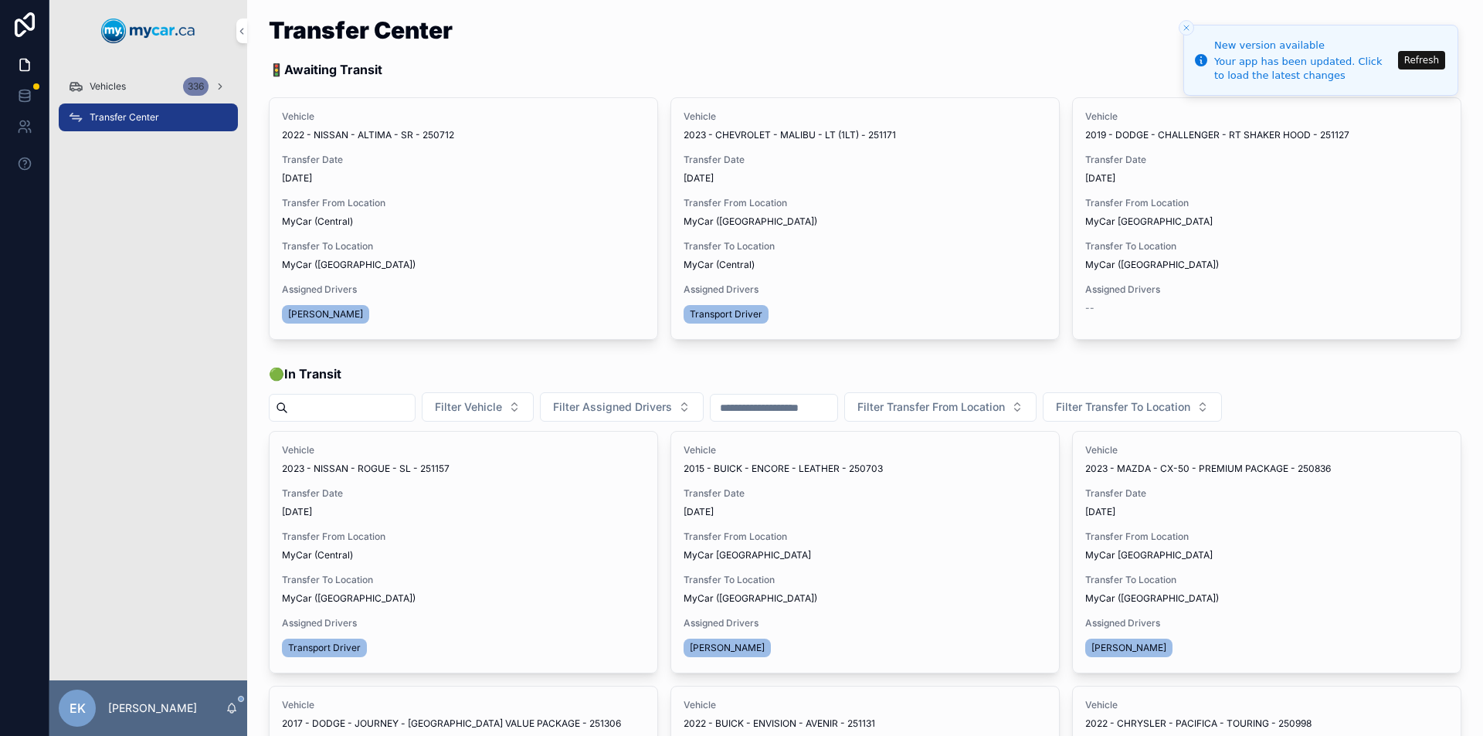
click at [0, 0] on span "Transfer Done" at bounding box center [0, 0] width 0 height 0
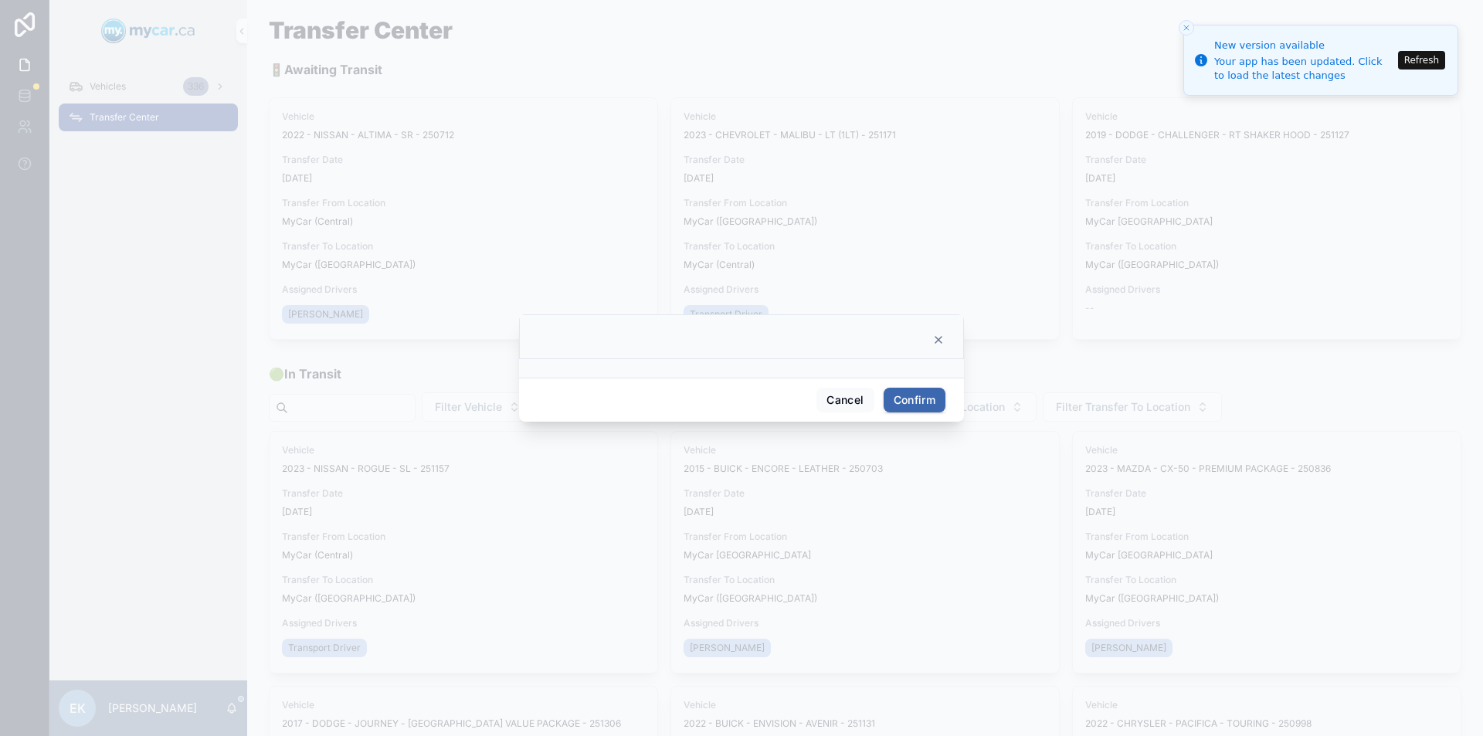
click at [910, 403] on button "Confirm" at bounding box center [915, 400] width 62 height 25
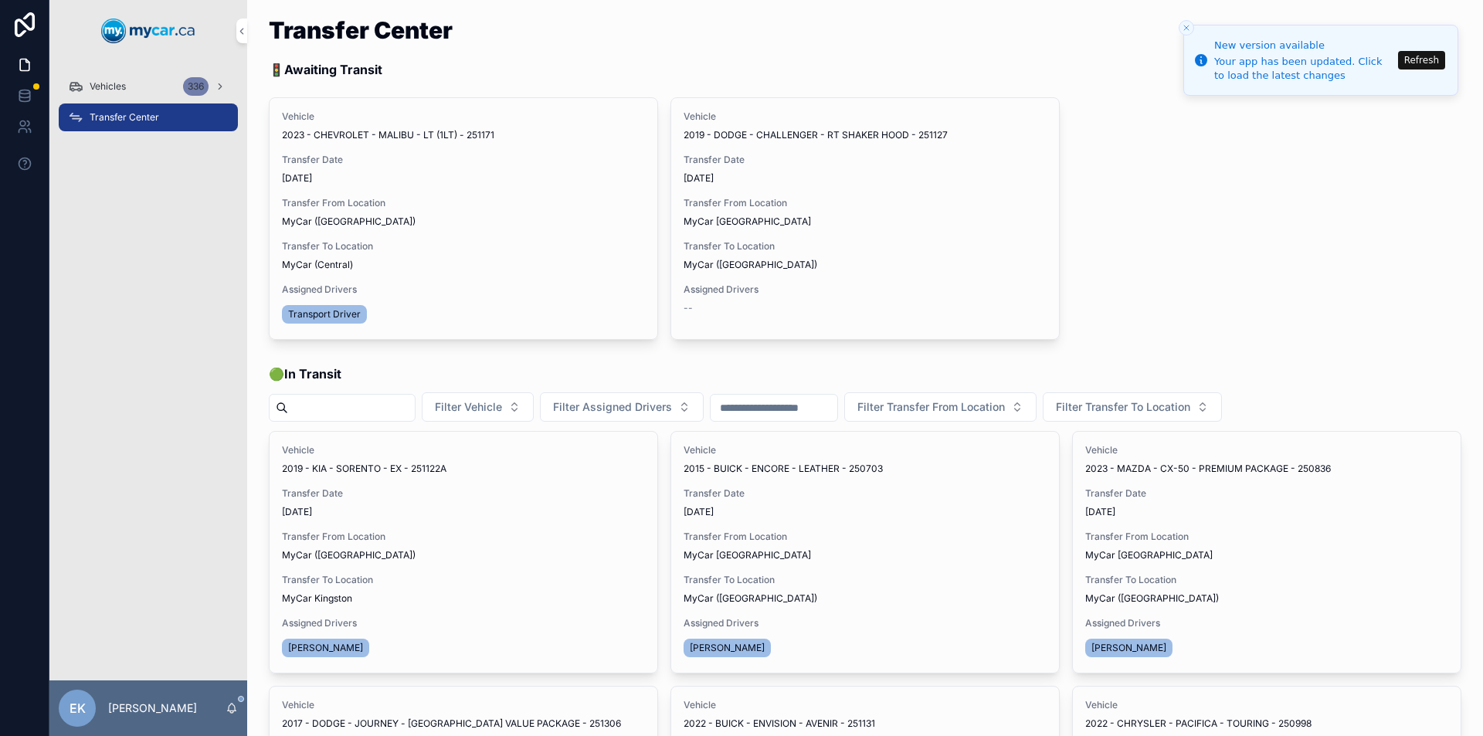
click at [1422, 56] on button "Refresh" at bounding box center [1421, 60] width 47 height 19
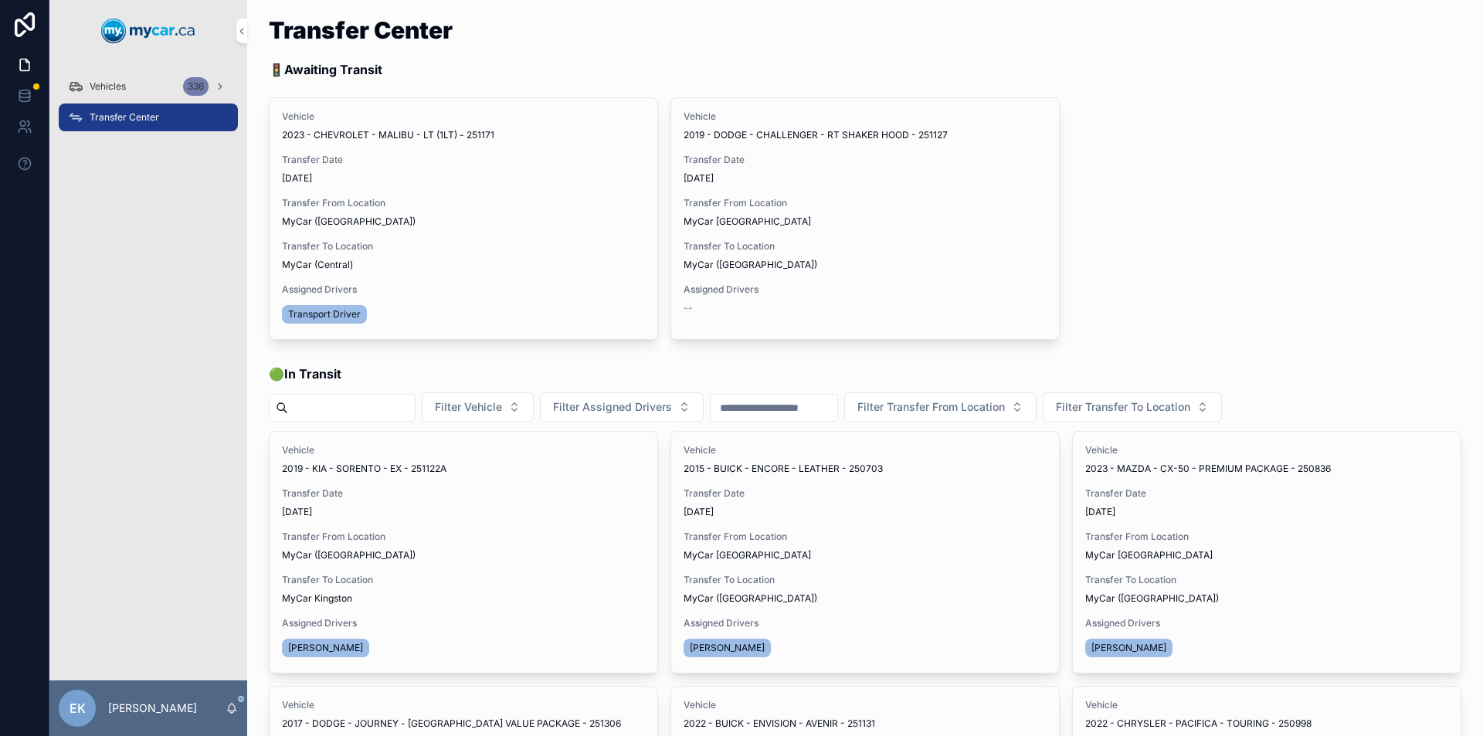
click at [172, 84] on div "Vehicles 336" at bounding box center [148, 86] width 161 height 25
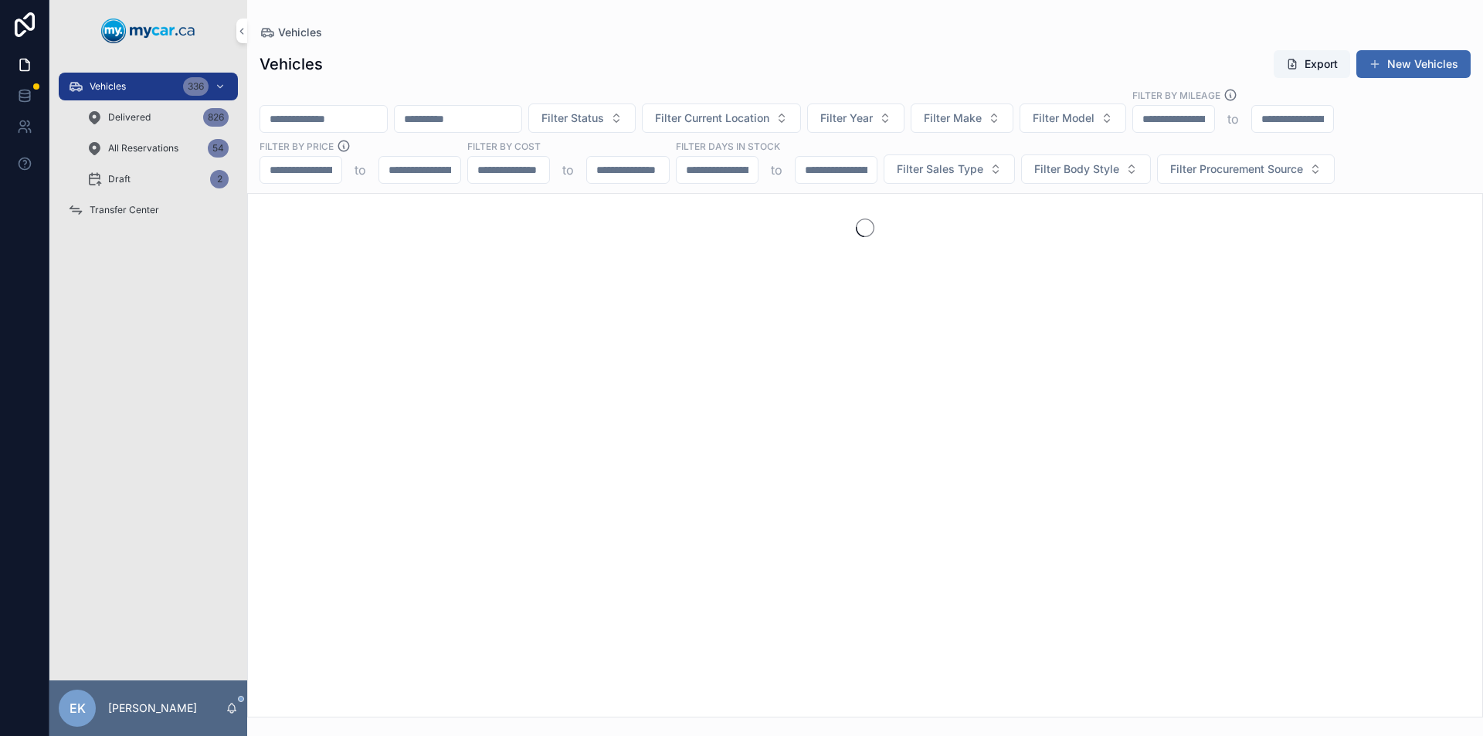
drag, startPoint x: 371, startPoint y: 117, endPoint x: 414, endPoint y: 380, distance: 267.0
click at [371, 117] on input "scrollable content" at bounding box center [323, 119] width 127 height 22
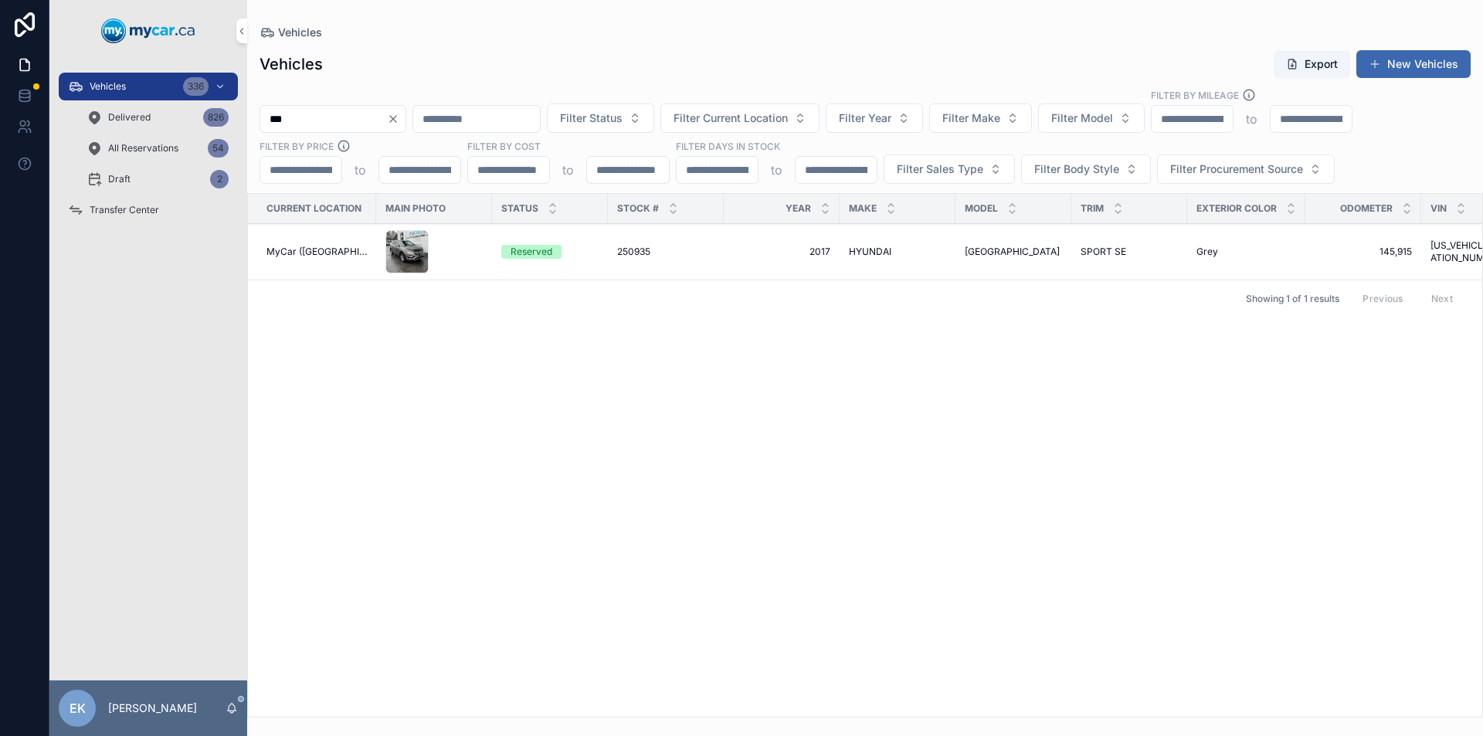
type input "***"
click at [627, 250] on span "250935" at bounding box center [633, 252] width 33 height 12
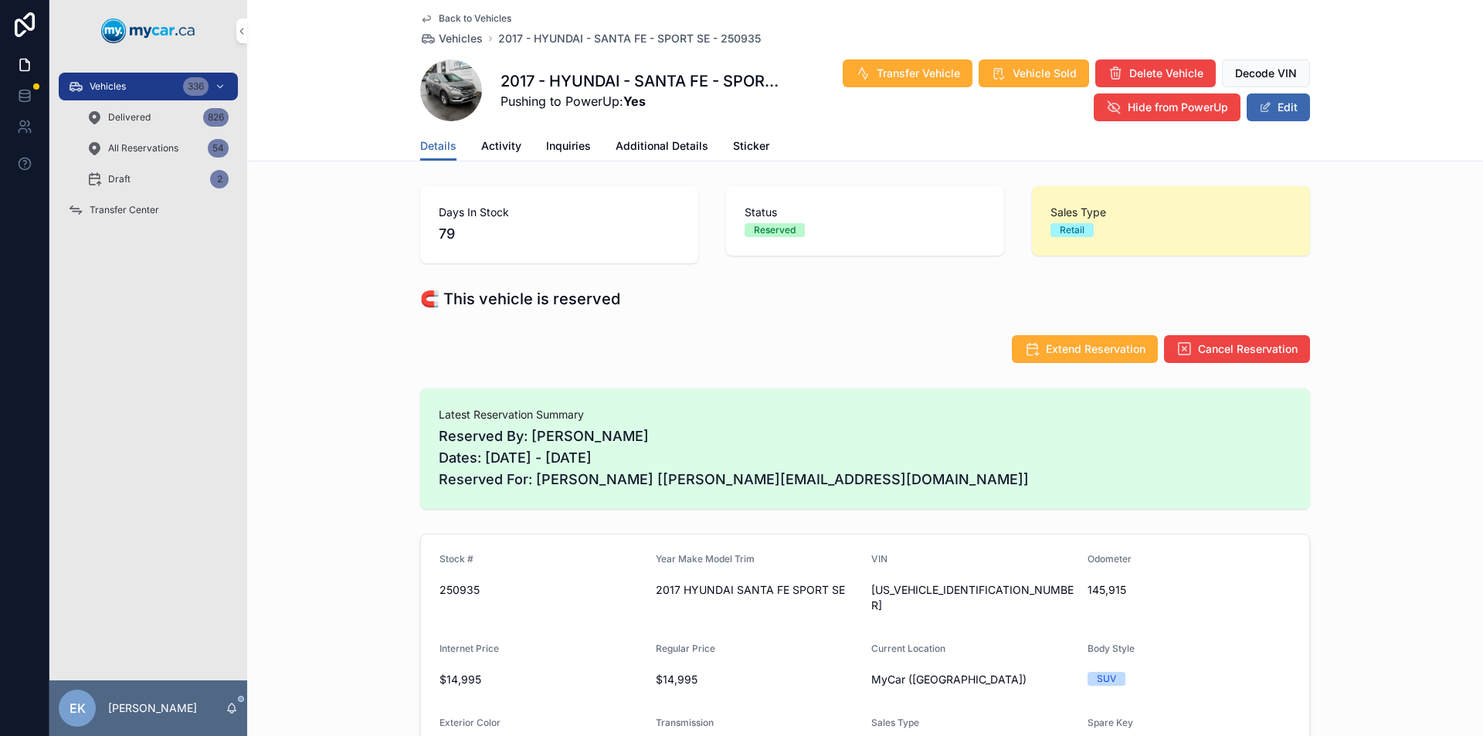
click at [125, 209] on span "Transfer Center" at bounding box center [125, 210] width 70 height 12
click at [490, 145] on span "Activity" at bounding box center [501, 145] width 40 height 15
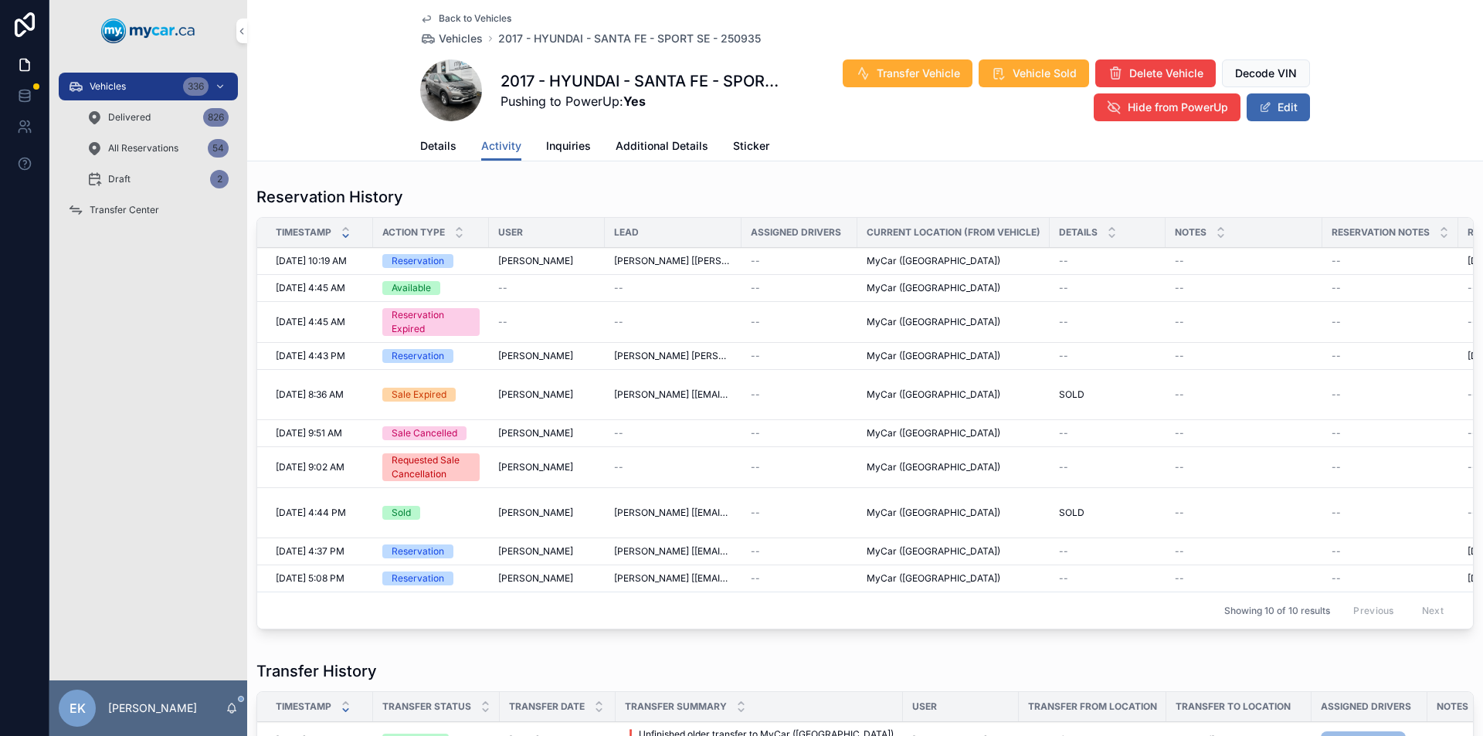
click at [124, 210] on span "Transfer Center" at bounding box center [125, 210] width 70 height 12
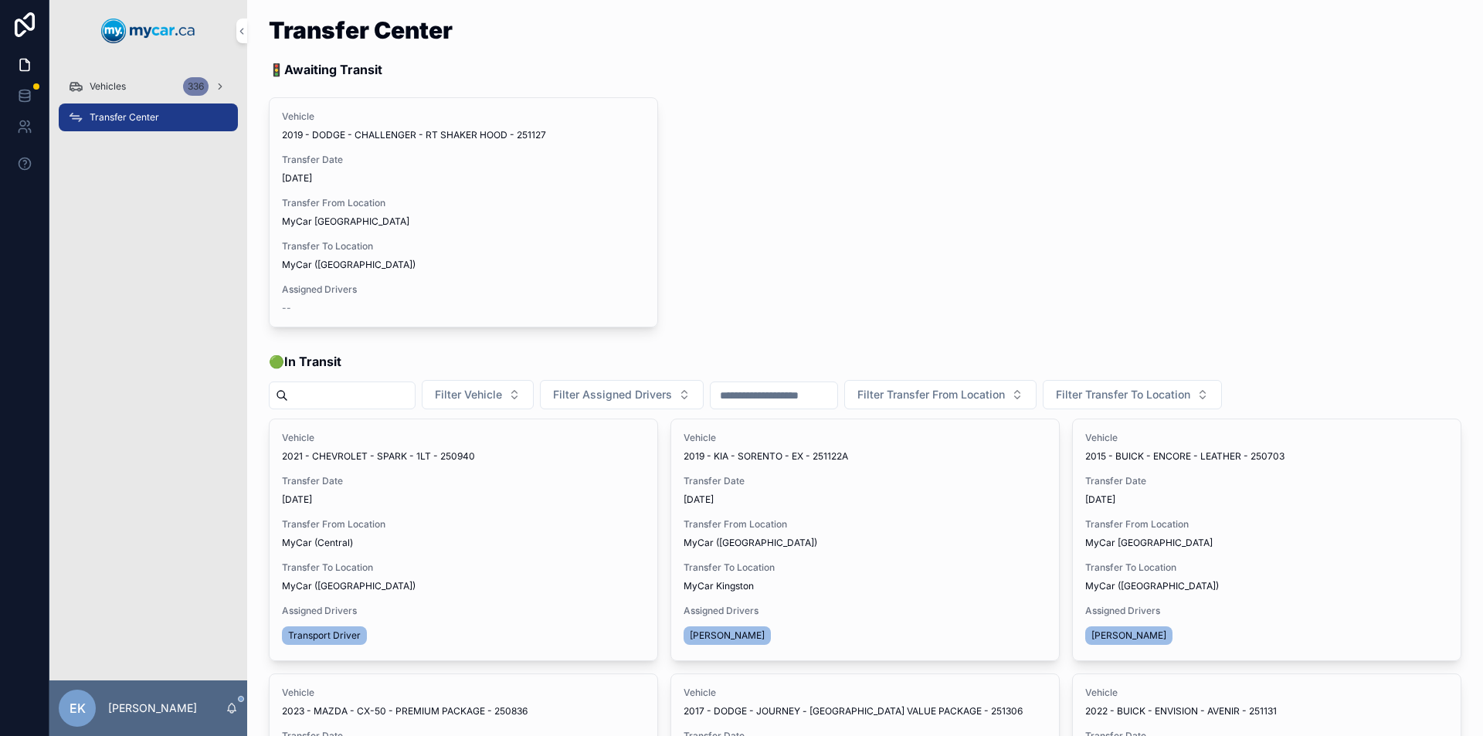
click at [150, 86] on div "Vehicles 336" at bounding box center [148, 86] width 161 height 25
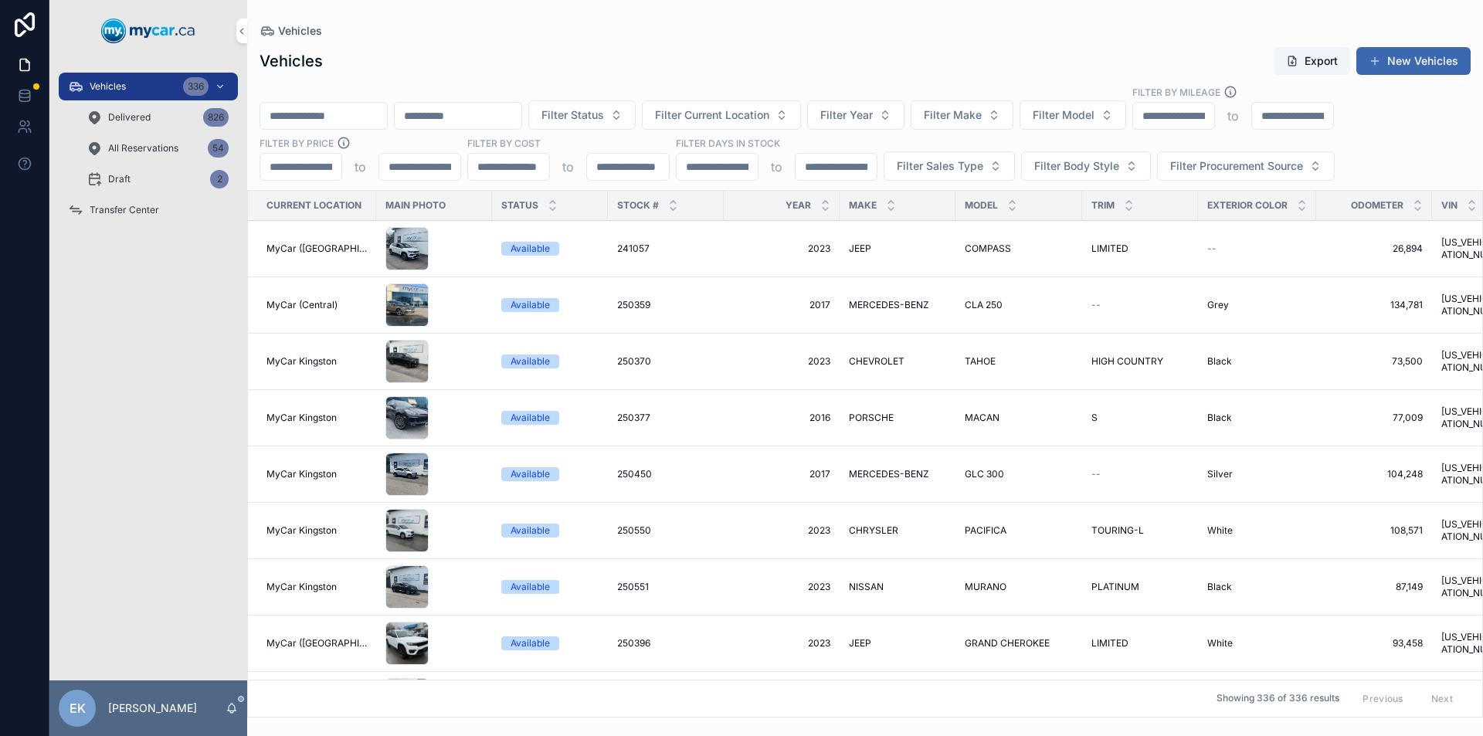
click at [309, 119] on input "scrollable content" at bounding box center [323, 116] width 127 height 22
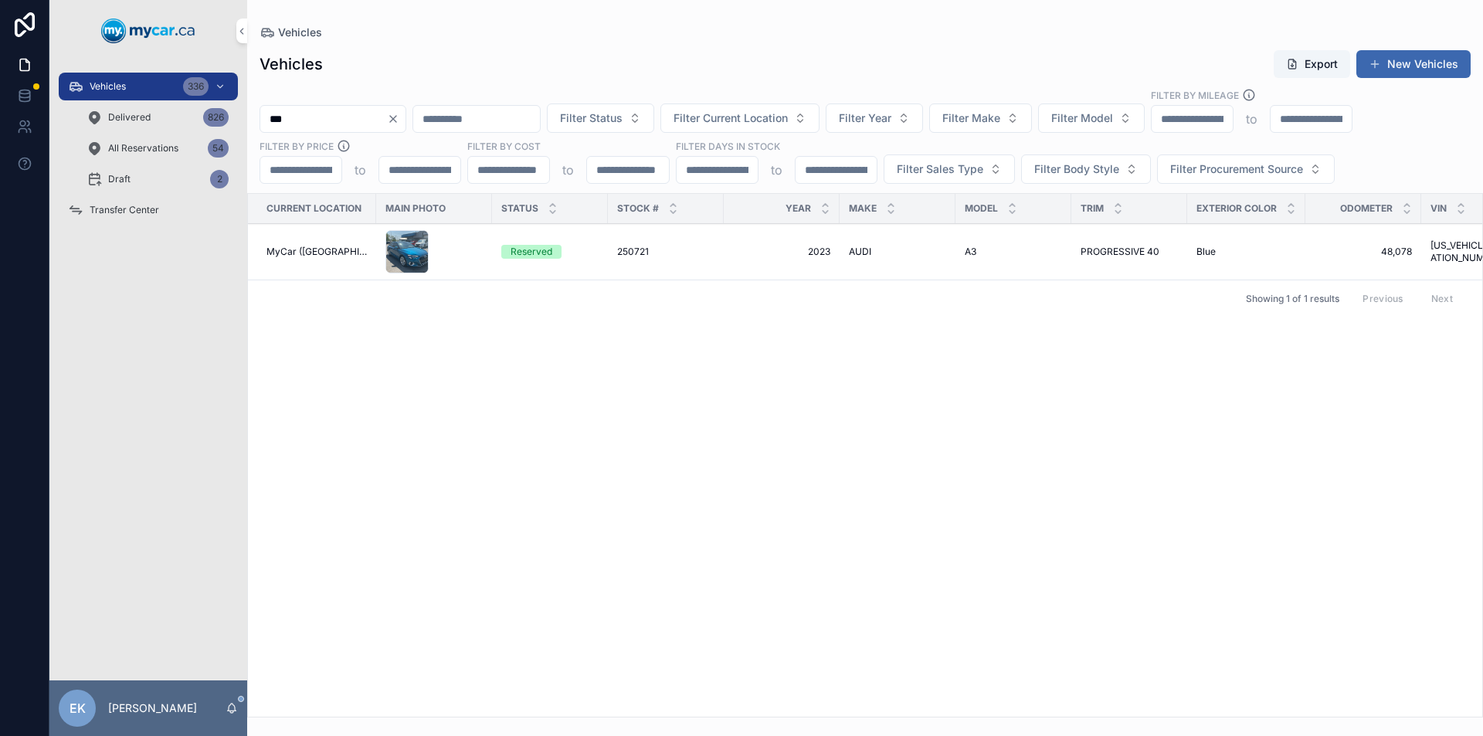
type input "***"
click at [629, 250] on span "250721" at bounding box center [633, 252] width 32 height 12
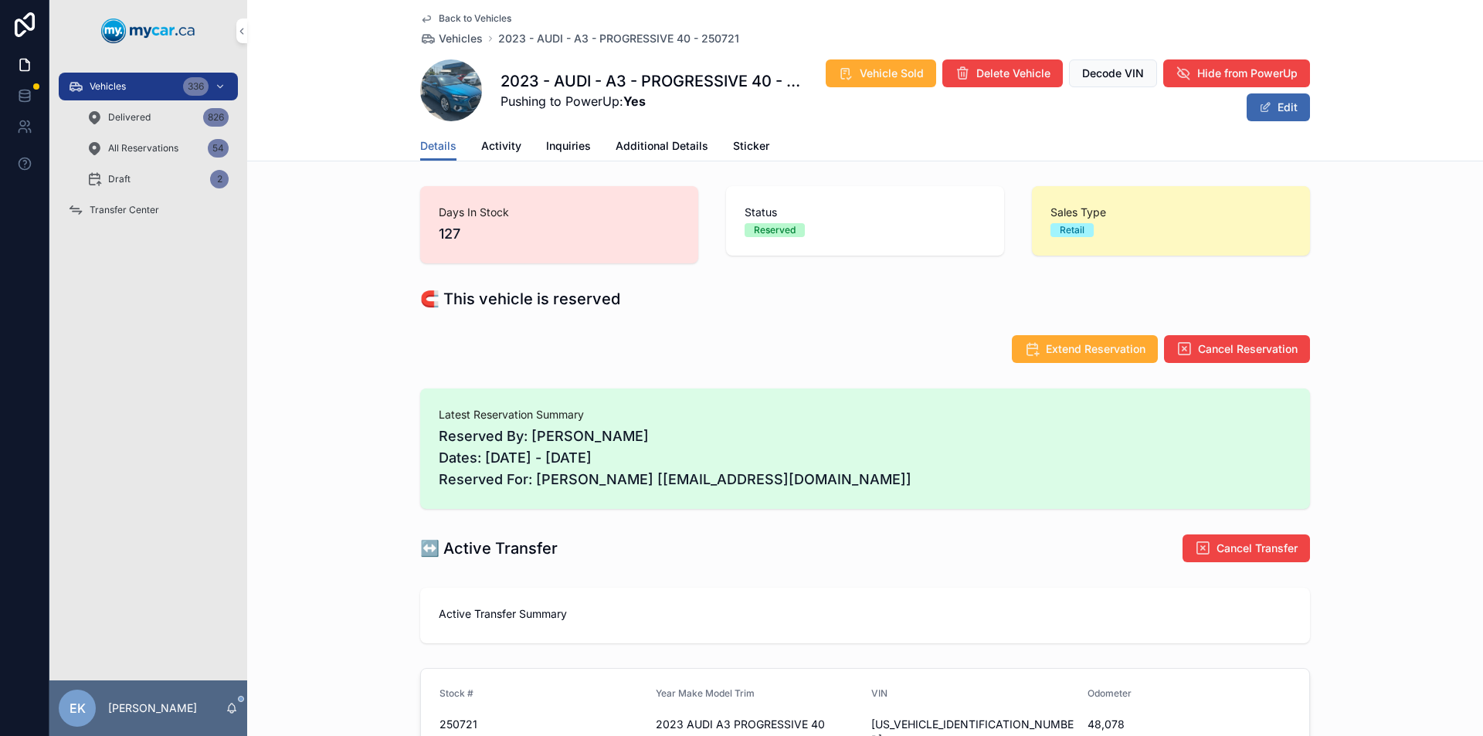
click at [138, 207] on span "Transfer Center" at bounding box center [125, 210] width 70 height 12
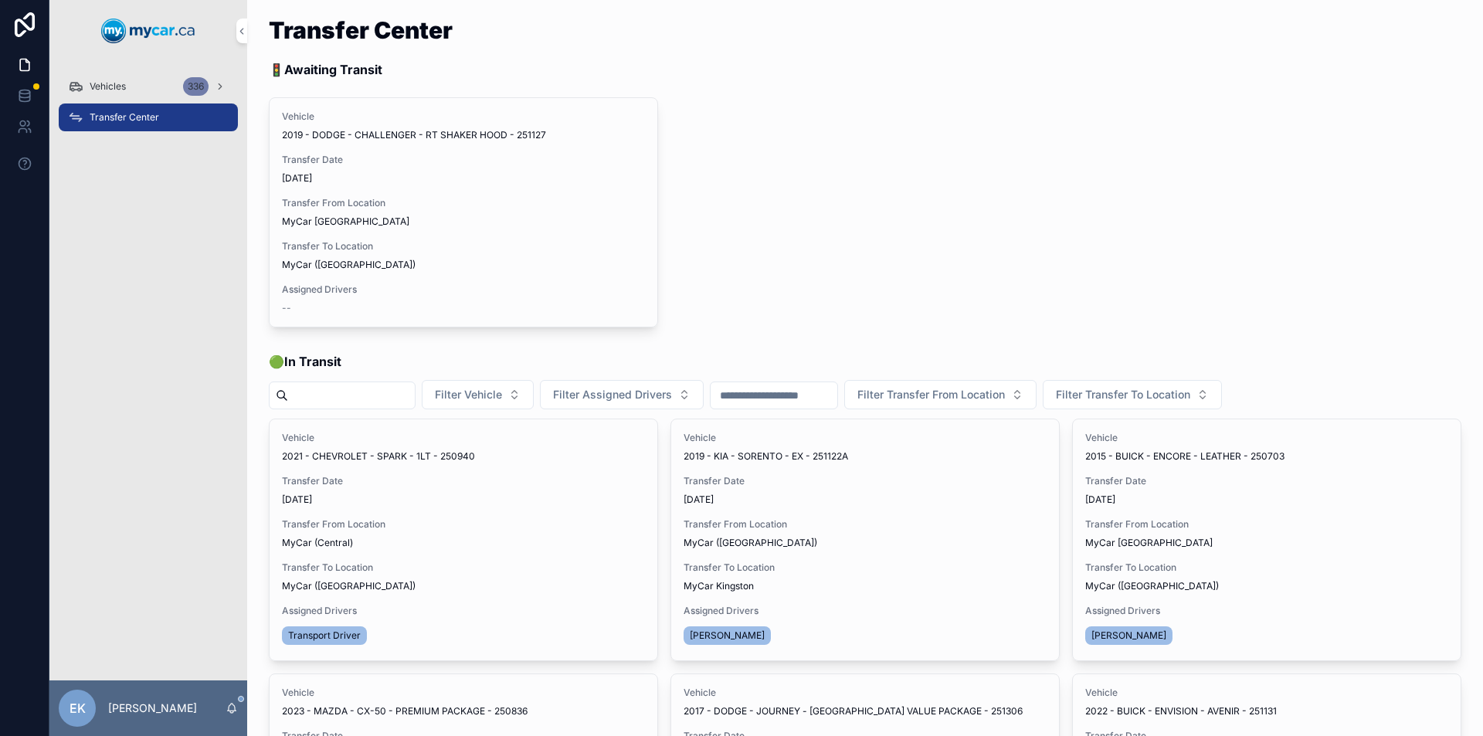
click at [0, 0] on span "Transfer Done" at bounding box center [0, 0] width 0 height 0
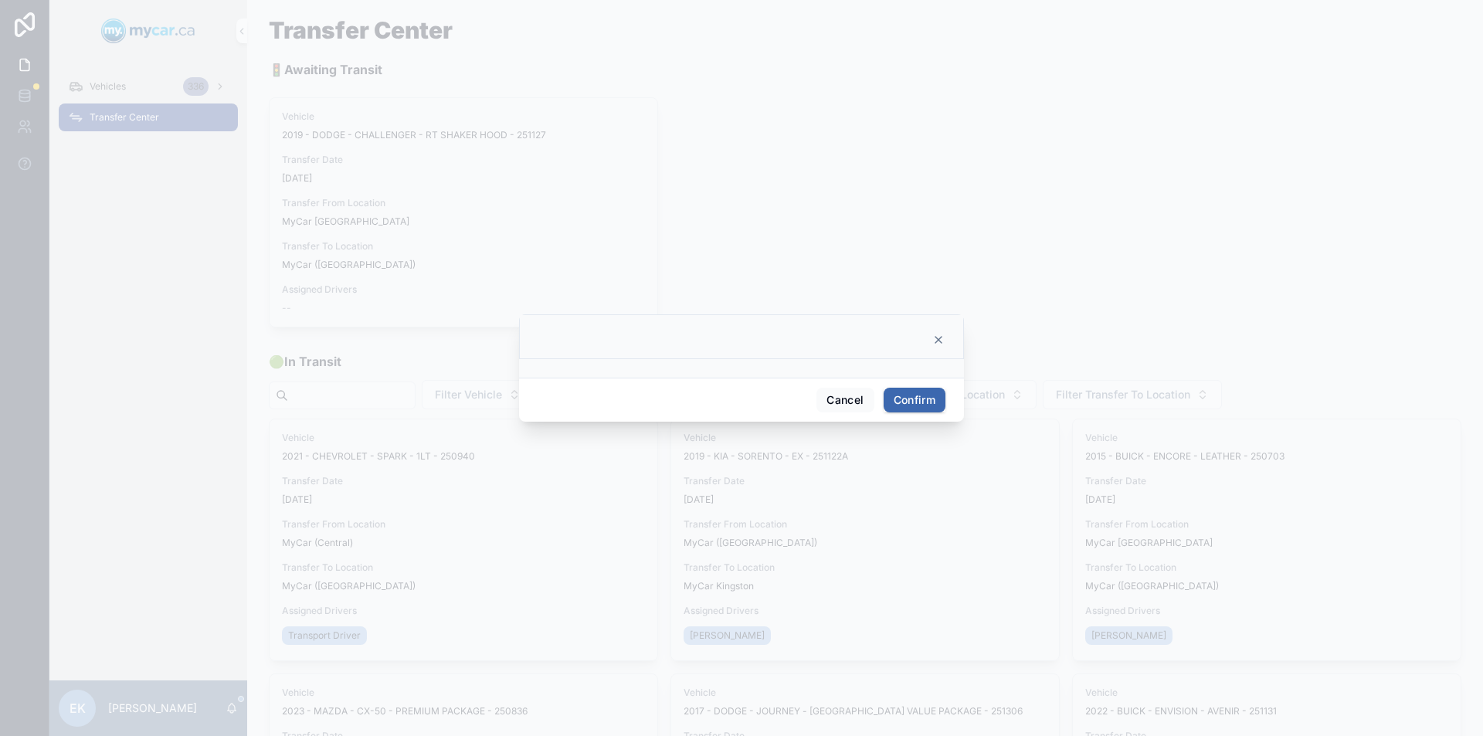
click at [901, 402] on button "Confirm" at bounding box center [915, 400] width 62 height 25
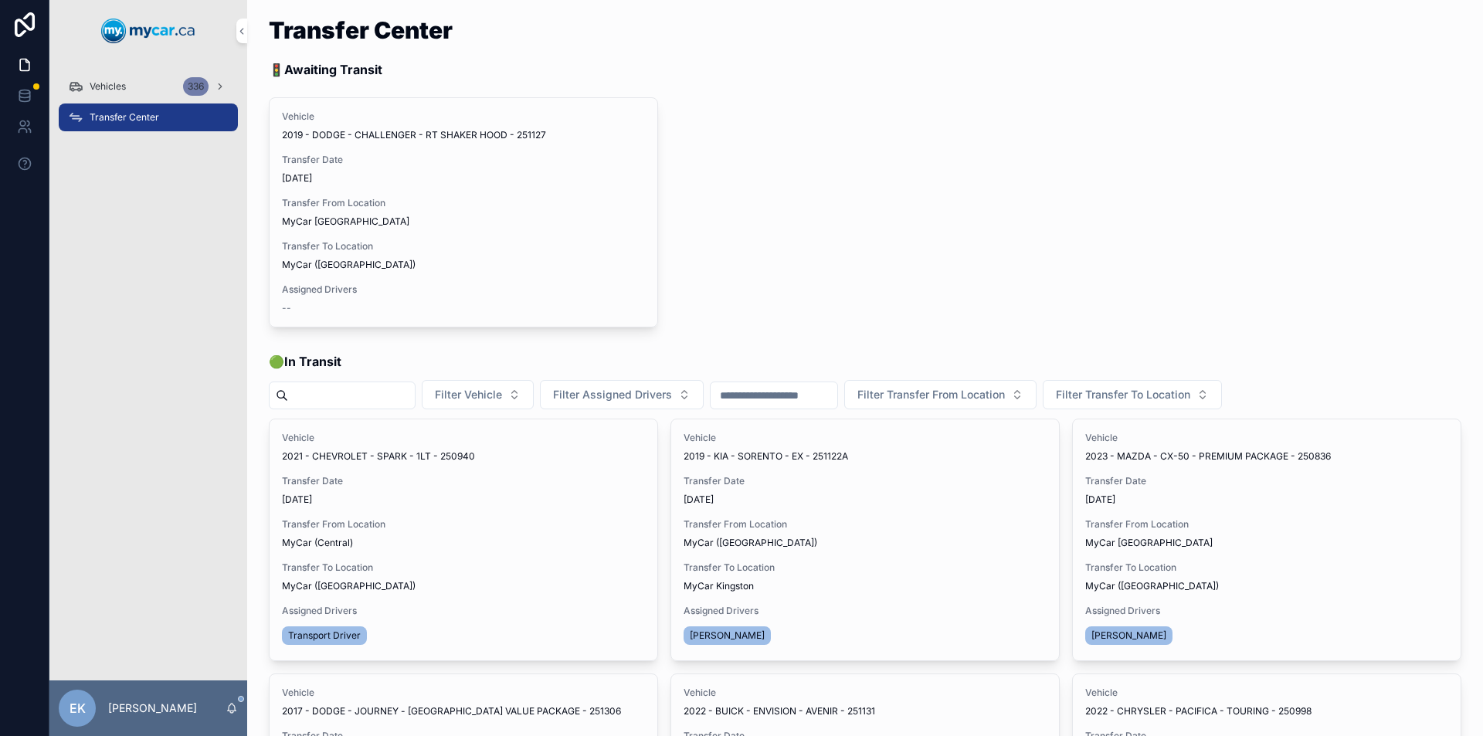
click at [141, 85] on div "Vehicles 336" at bounding box center [148, 86] width 161 height 25
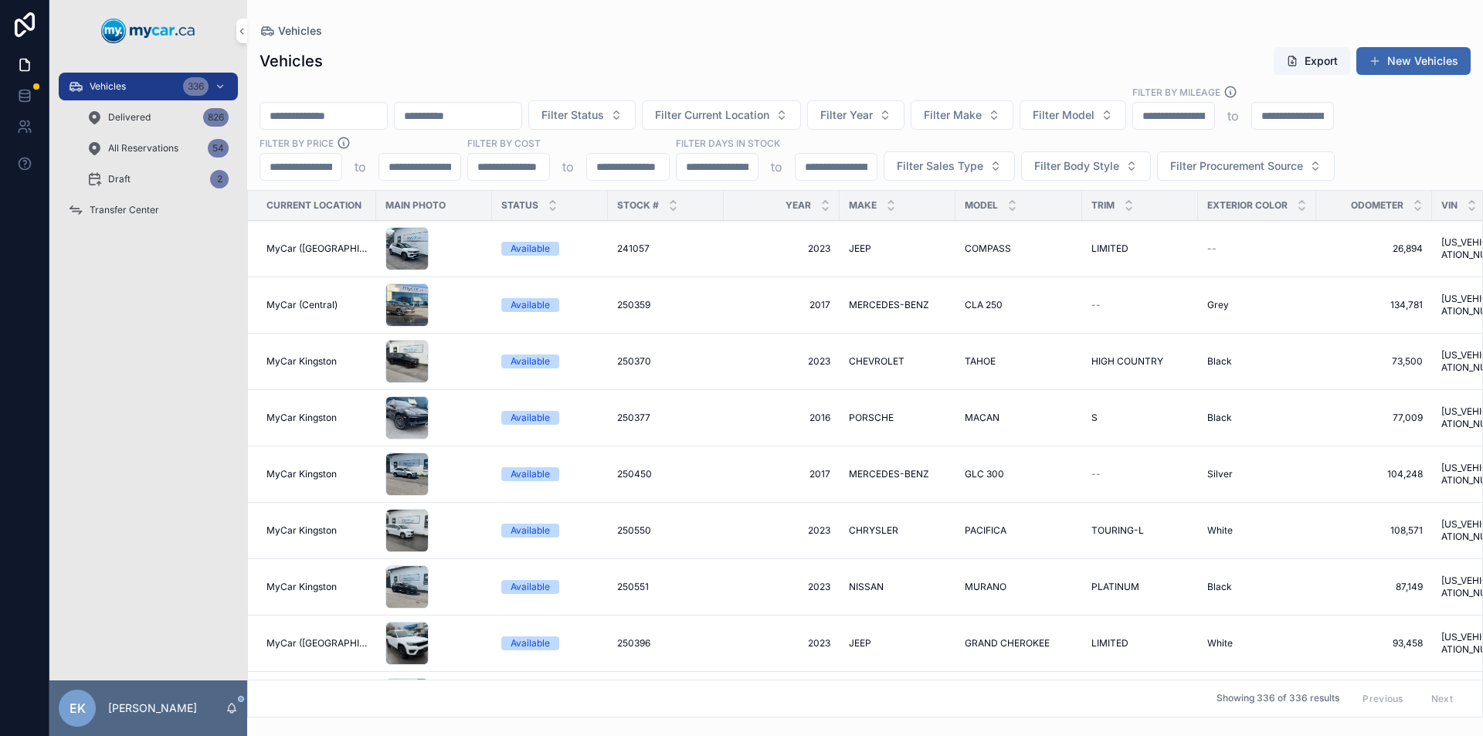
click at [273, 110] on input "scrollable content" at bounding box center [323, 116] width 127 height 22
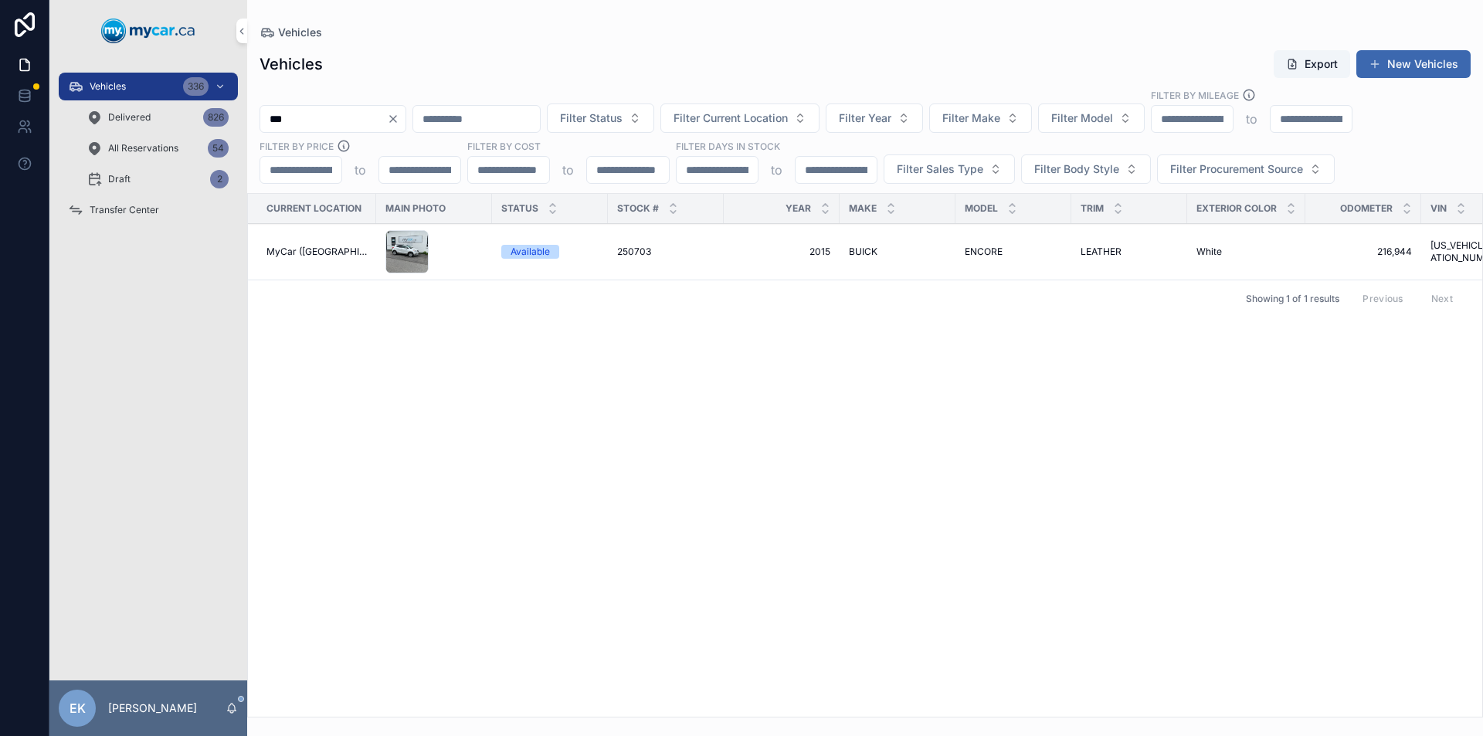
type input "***"
click at [628, 256] on span "250703" at bounding box center [634, 252] width 34 height 12
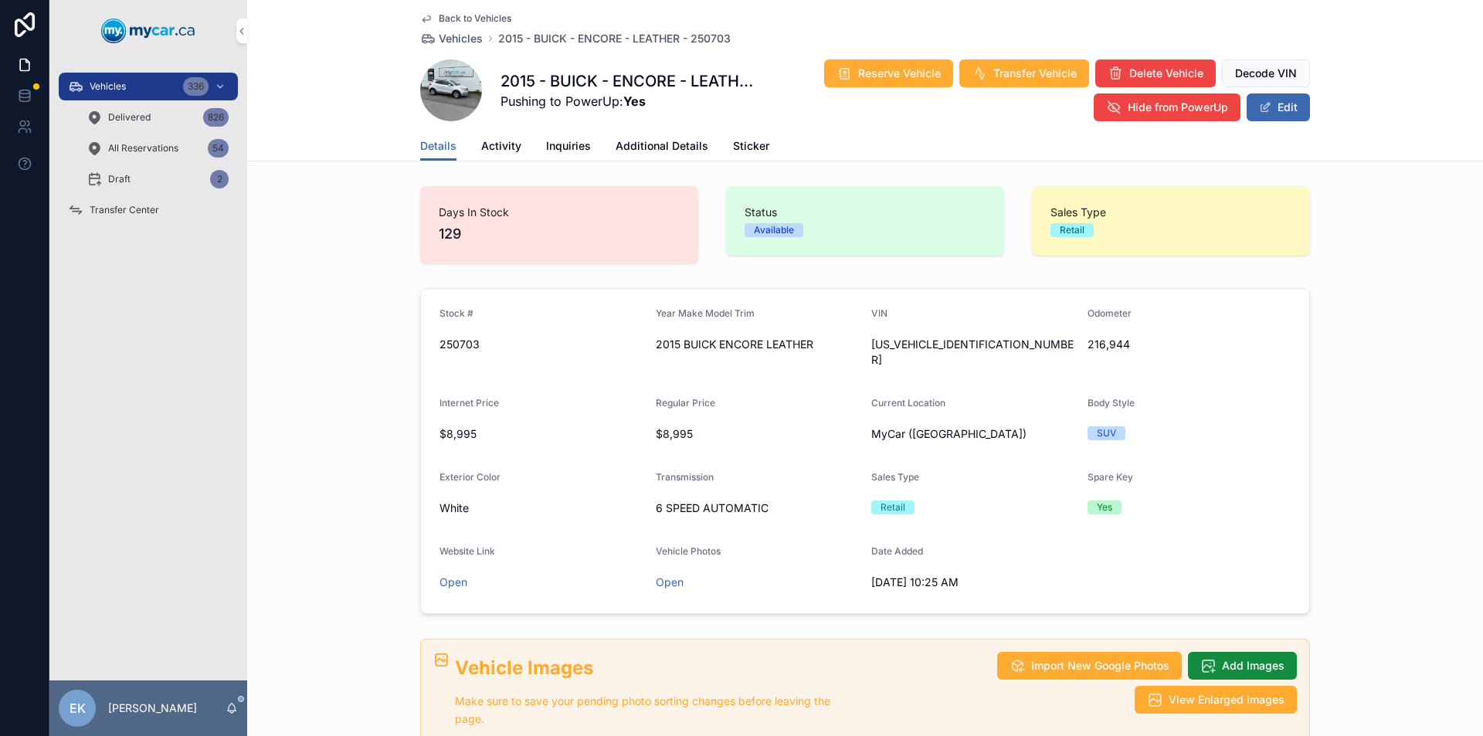
click at [120, 212] on span "Transfer Center" at bounding box center [125, 210] width 70 height 12
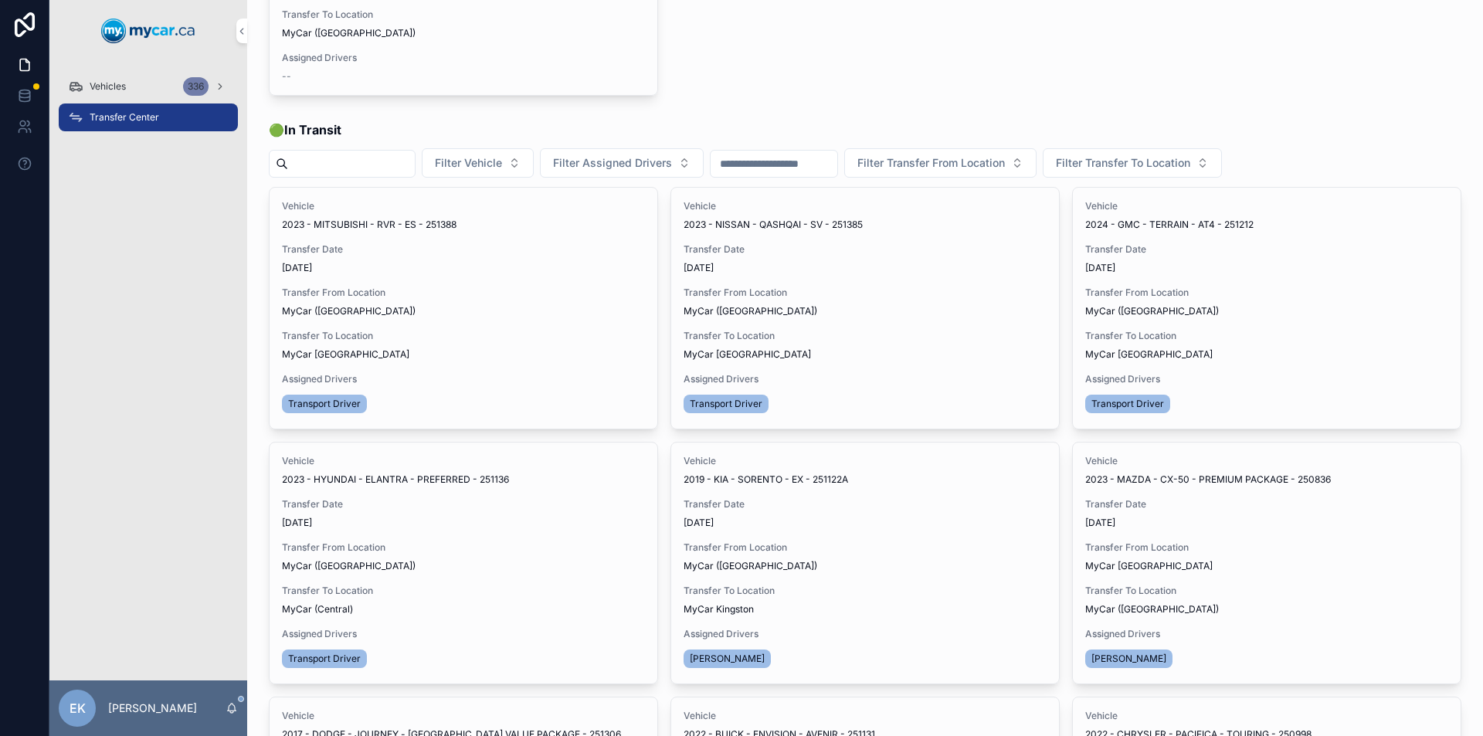
scroll to position [309, 0]
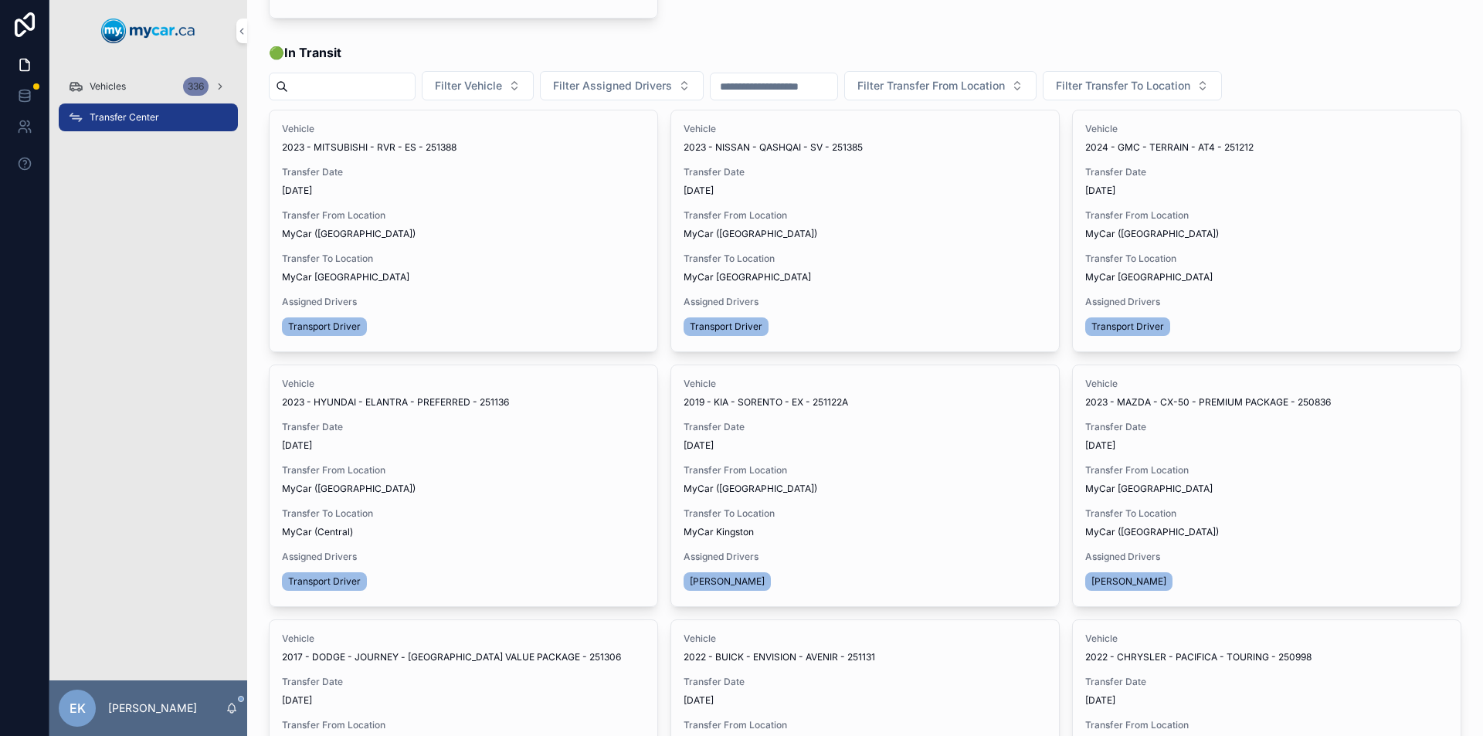
click at [0, 0] on span "Transfer Done" at bounding box center [0, 0] width 0 height 0
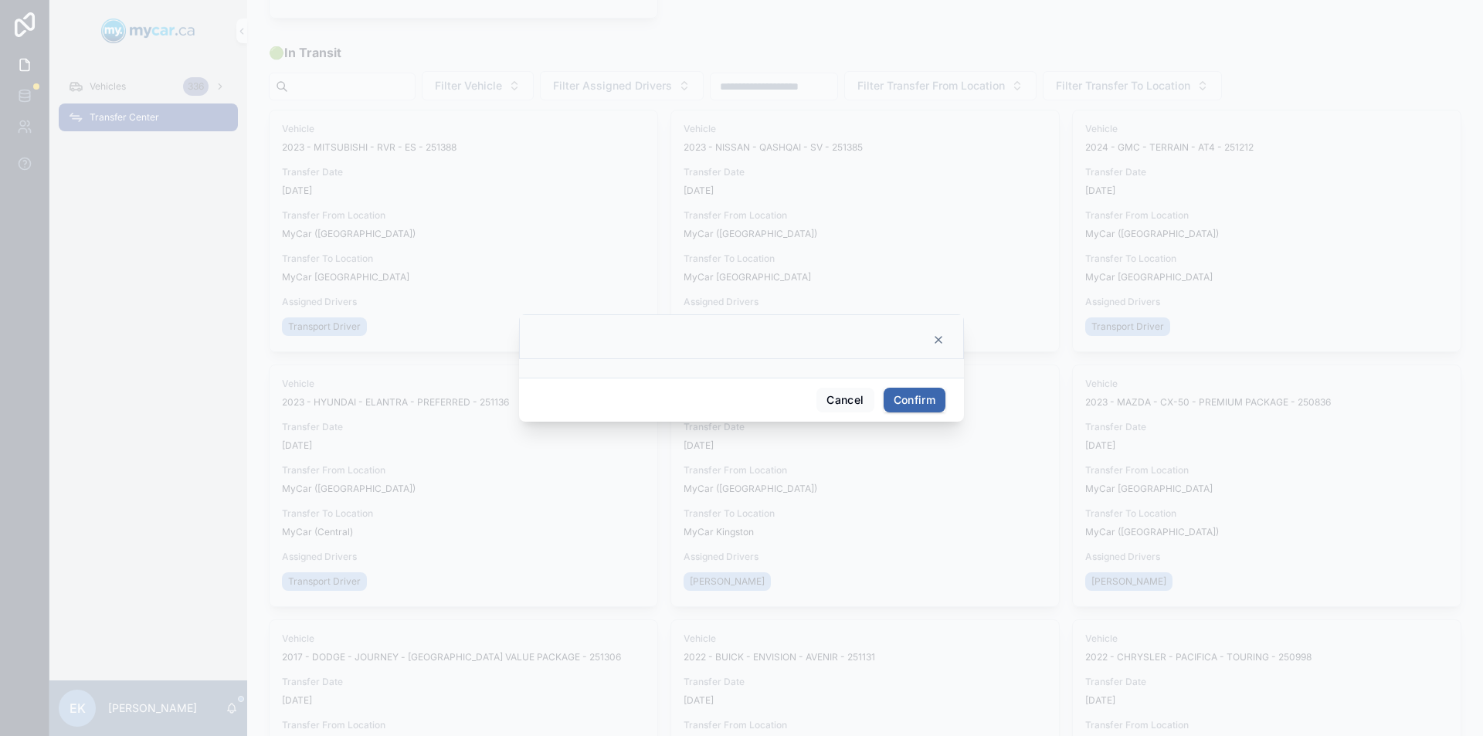
click at [921, 403] on button "Confirm" at bounding box center [915, 400] width 62 height 25
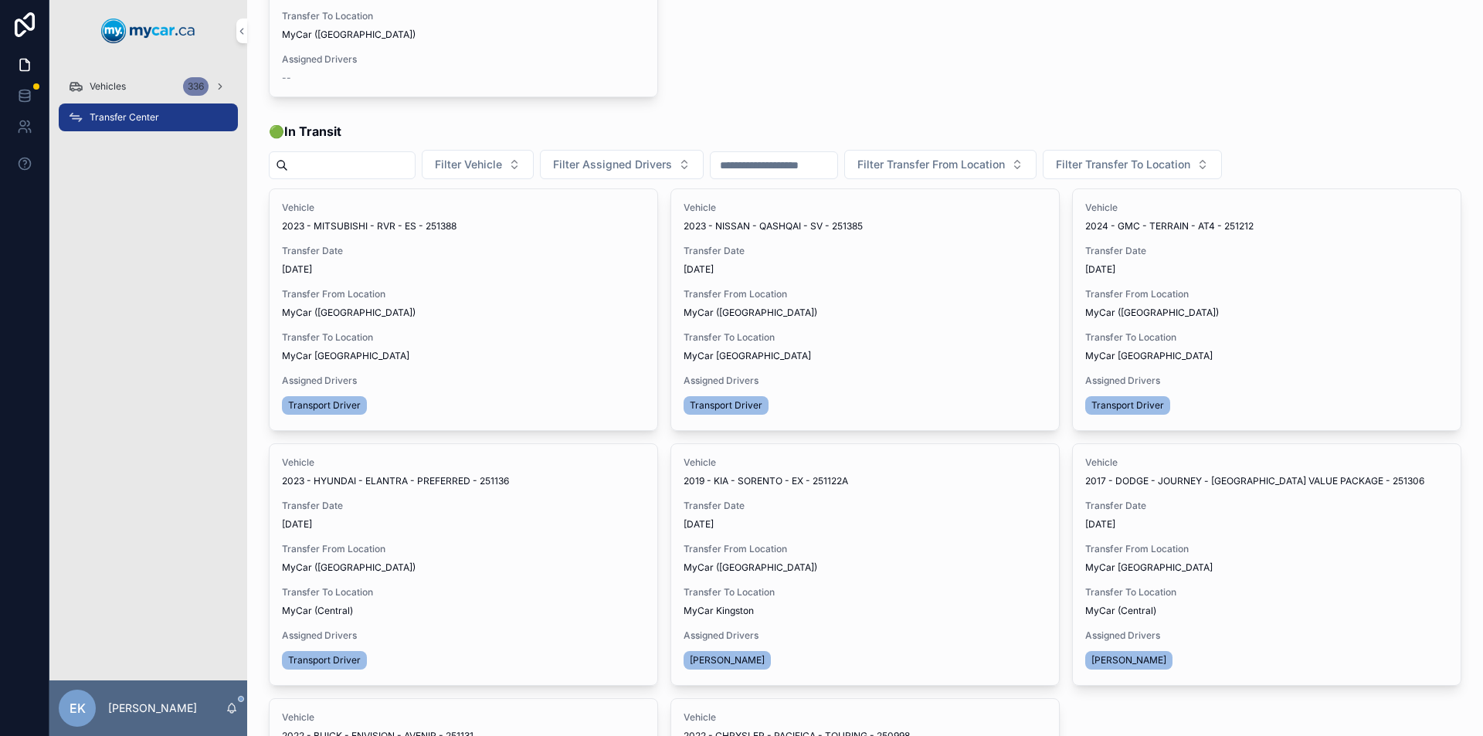
scroll to position [0, 0]
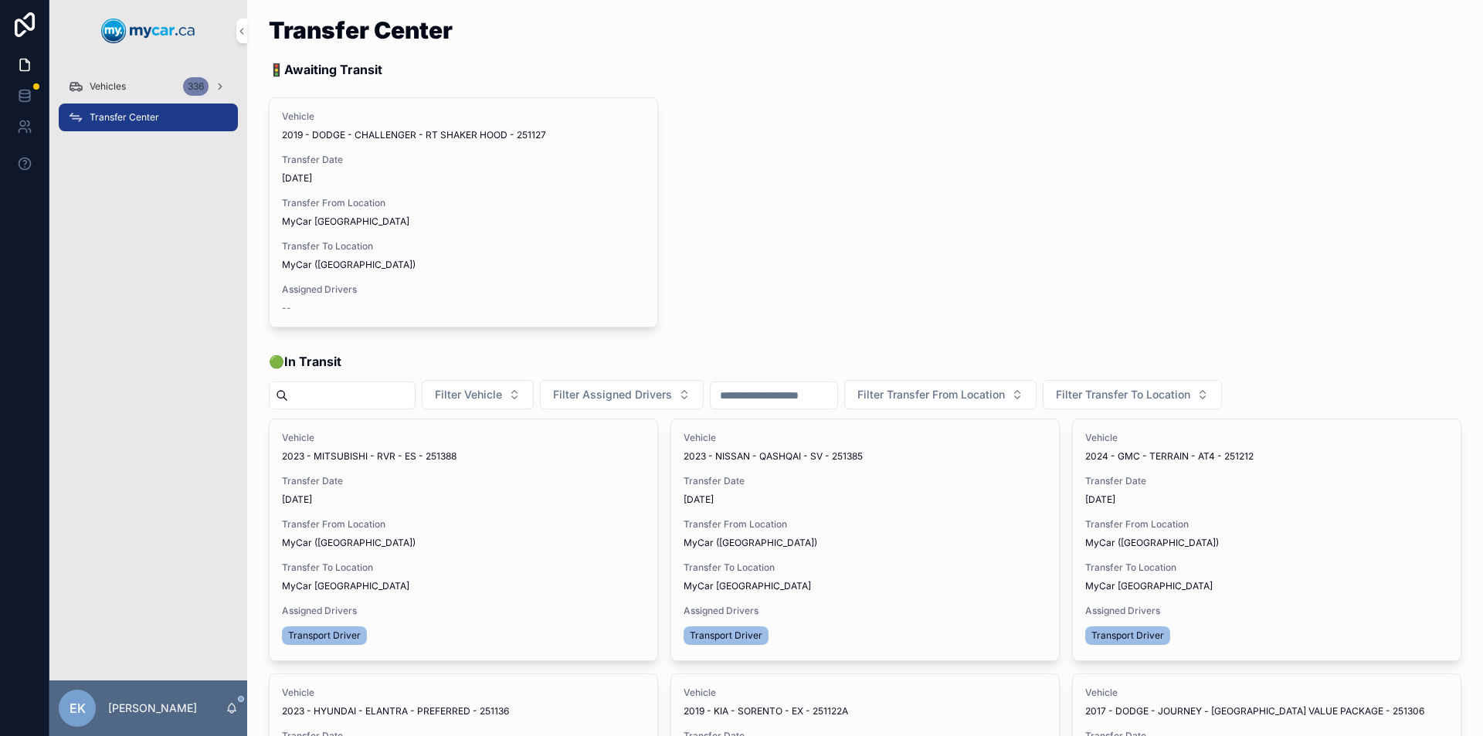
click at [115, 83] on span "Vehicles" at bounding box center [108, 86] width 36 height 12
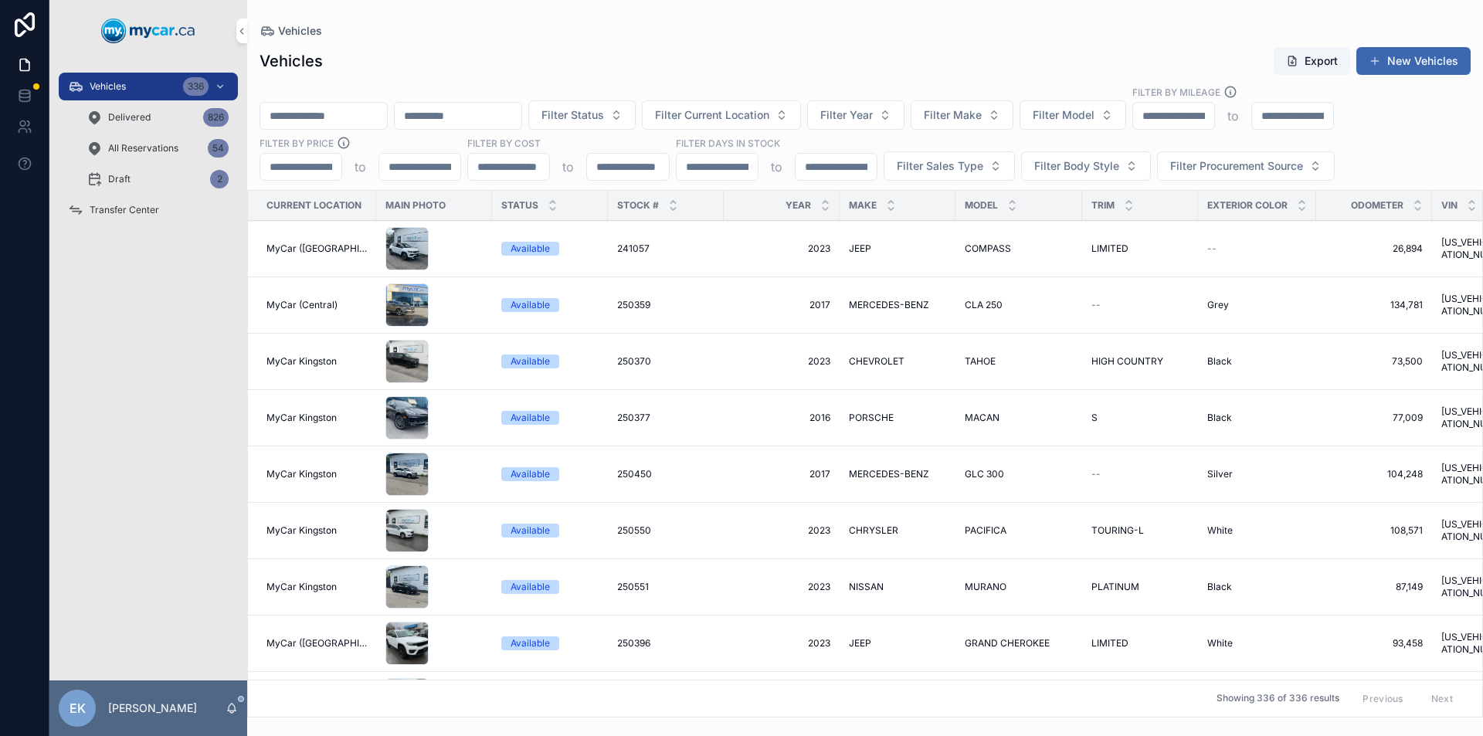
click at [287, 113] on input "scrollable content" at bounding box center [323, 116] width 127 height 22
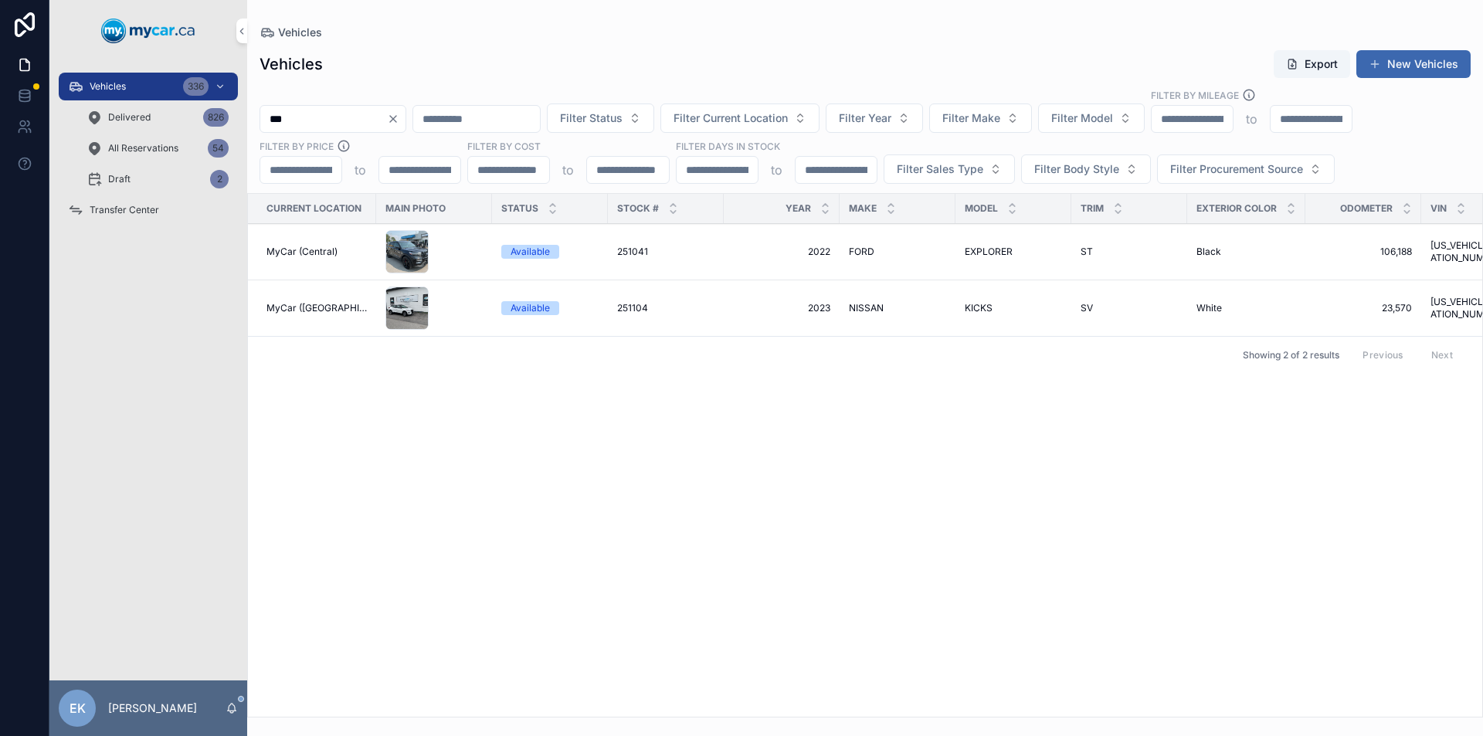
type input "***"
click at [861, 305] on span "NISSAN" at bounding box center [866, 308] width 35 height 12
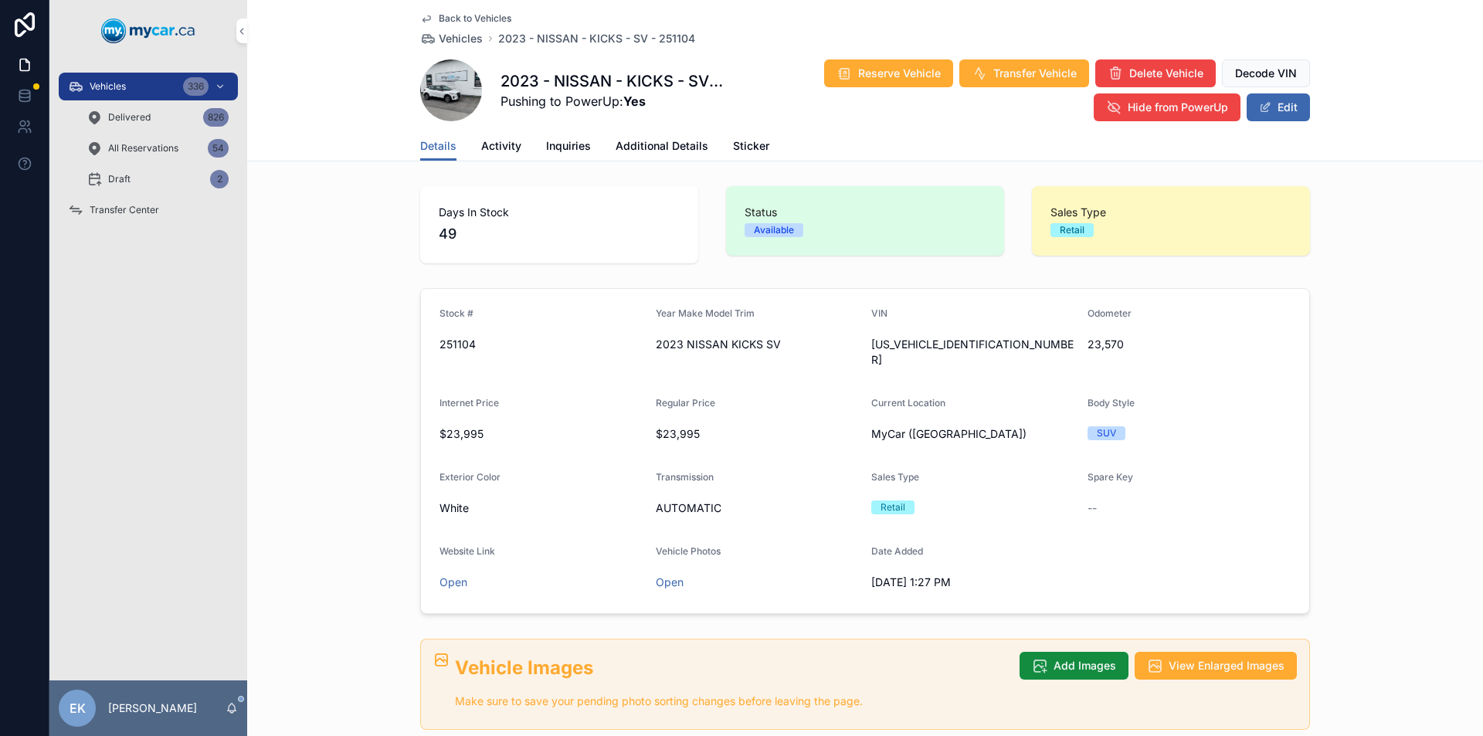
click at [994, 74] on span "Transfer Vehicle" at bounding box center [1035, 73] width 83 height 15
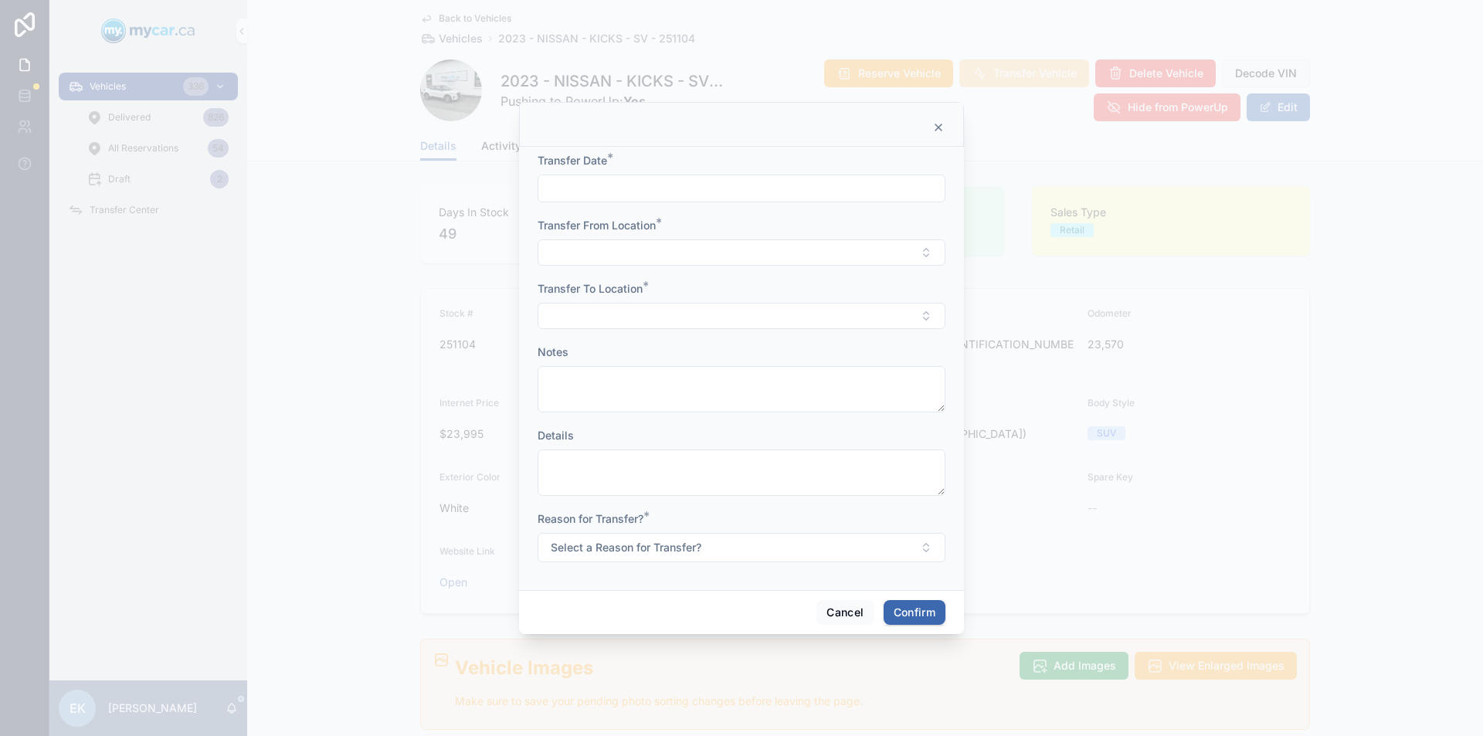
click at [827, 192] on input "text" at bounding box center [741, 189] width 406 height 22
click at [797, 313] on button "3" at bounding box center [797, 315] width 28 height 28
type input "*********"
click at [951, 281] on div "Transfer Date * ********* Transfer From Location * Transfer To Location * Notes…" at bounding box center [741, 368] width 445 height 443
click at [776, 259] on button "Select Button" at bounding box center [742, 252] width 408 height 26
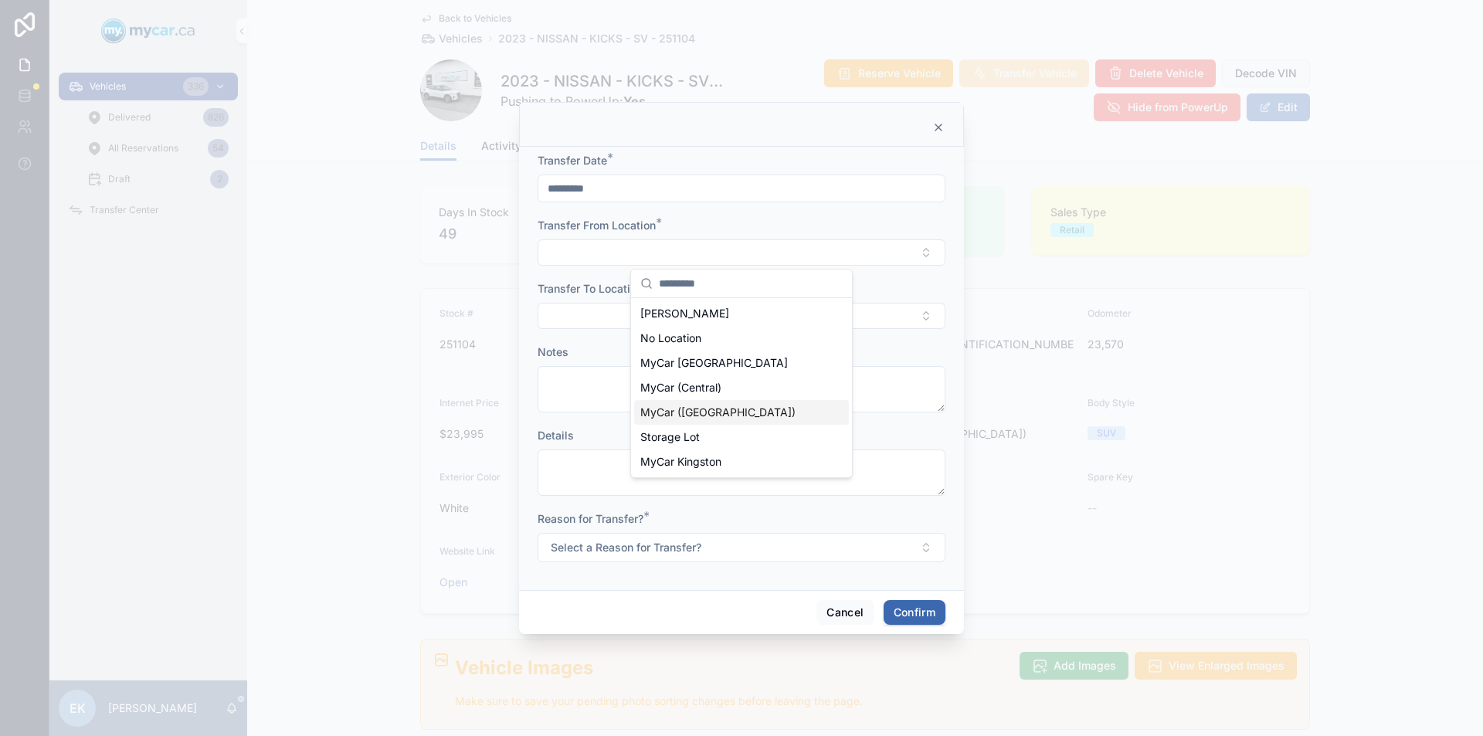
click at [712, 413] on span "MyCar ([GEOGRAPHIC_DATA])" at bounding box center [717, 412] width 155 height 15
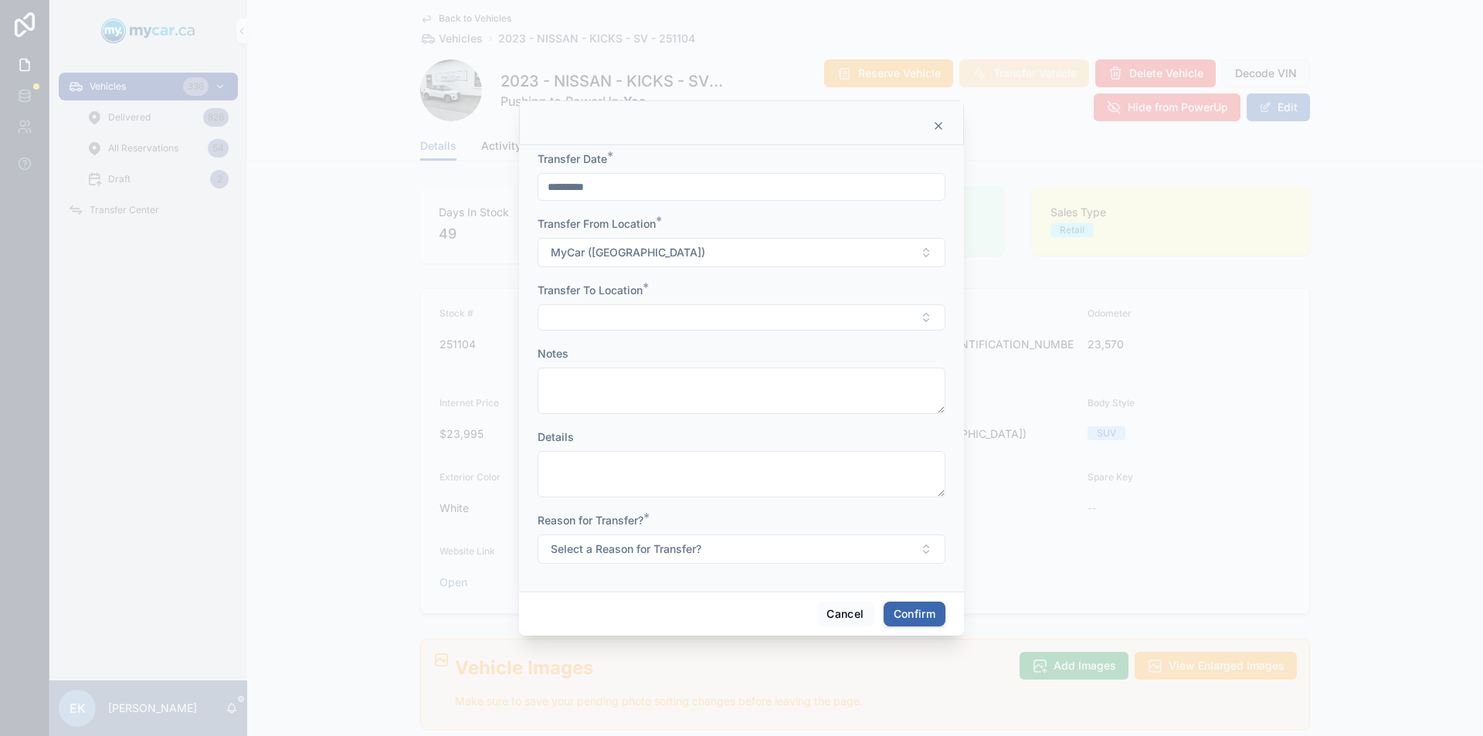
click at [637, 319] on button "Select Button" at bounding box center [742, 317] width 408 height 26
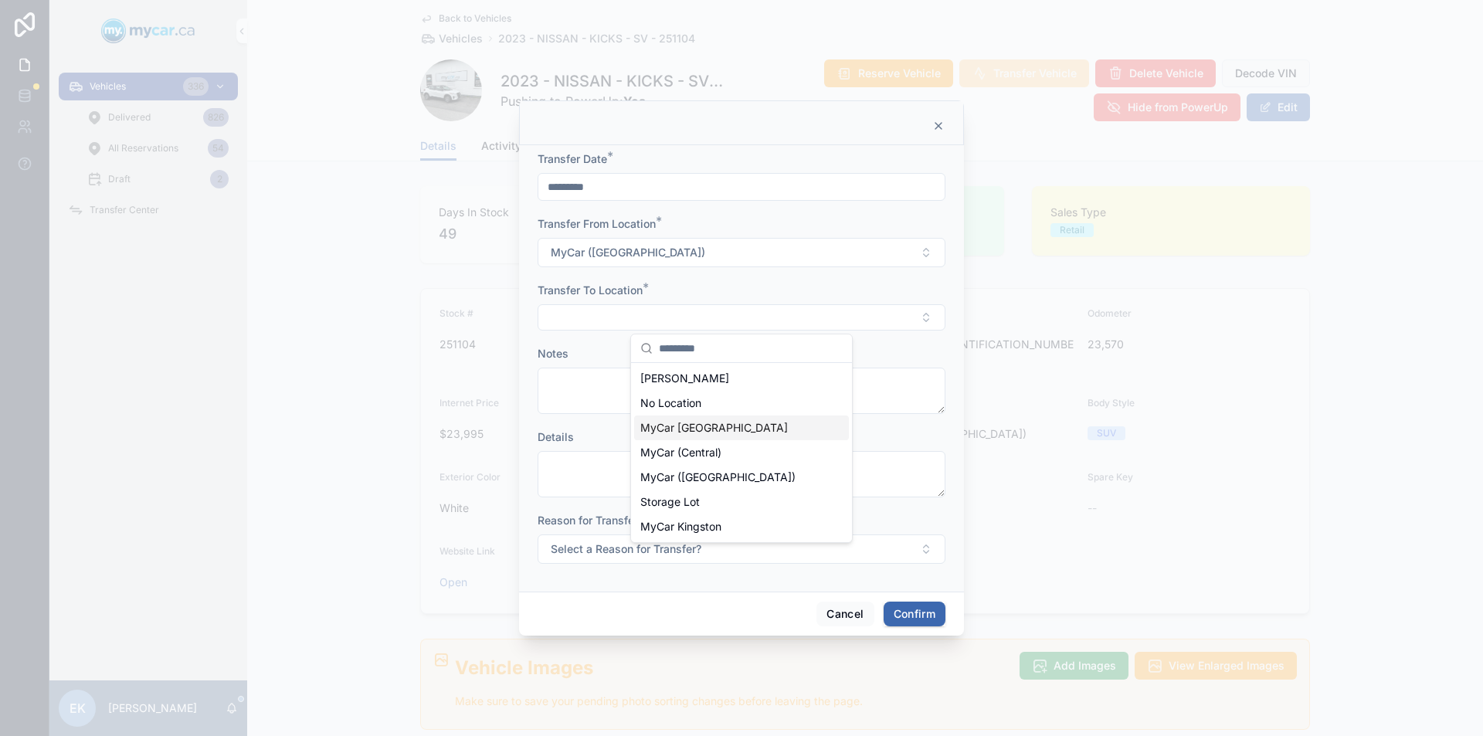
click at [683, 426] on span "MyCar [GEOGRAPHIC_DATA]" at bounding box center [714, 427] width 148 height 15
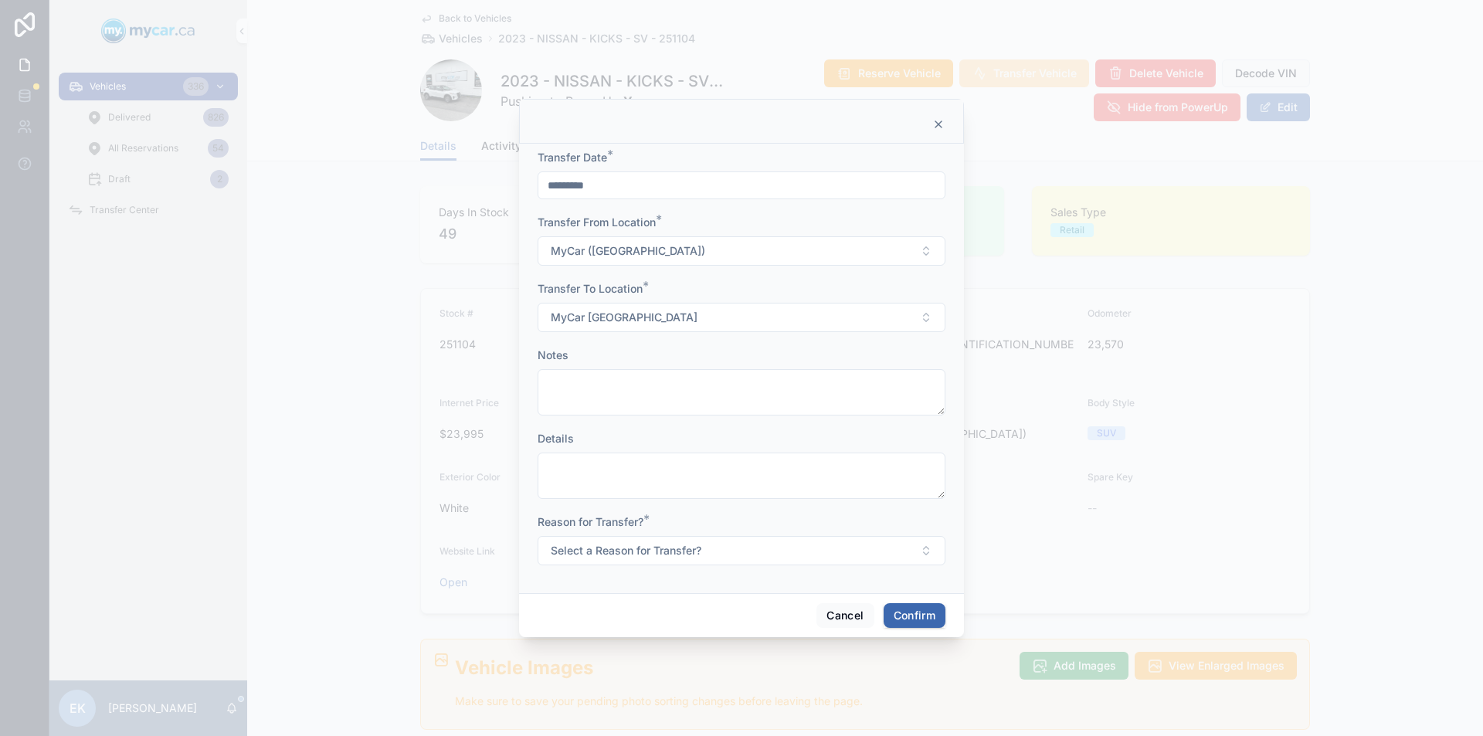
click at [708, 549] on button "Select a Reason for Transfer?" at bounding box center [742, 550] width 408 height 29
click at [684, 636] on div "For Show" at bounding box center [671, 636] width 42 height 14
click at [909, 620] on button "Confirm" at bounding box center [915, 615] width 62 height 25
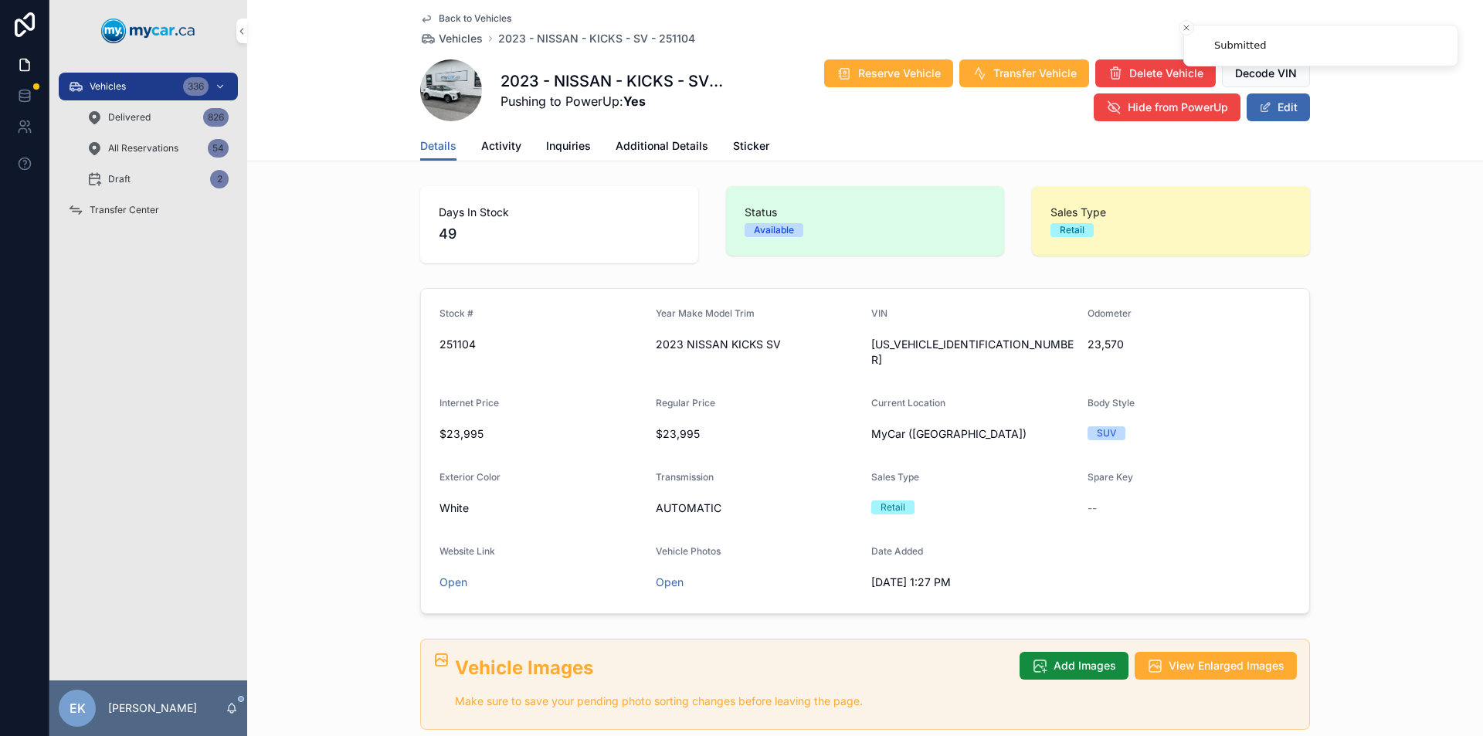
click at [121, 209] on span "Transfer Center" at bounding box center [125, 210] width 70 height 12
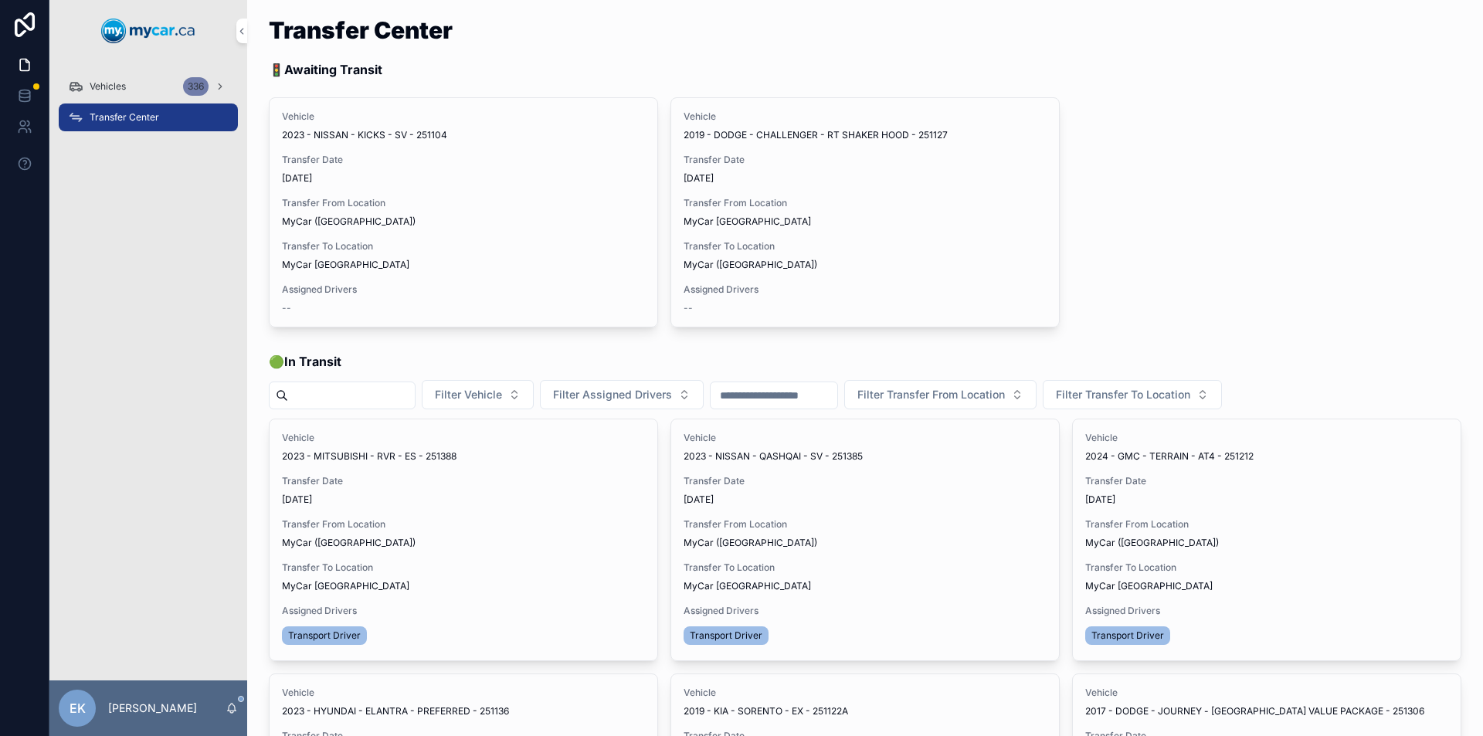
click at [0, 0] on span "Assign Driver" at bounding box center [0, 0] width 0 height 0
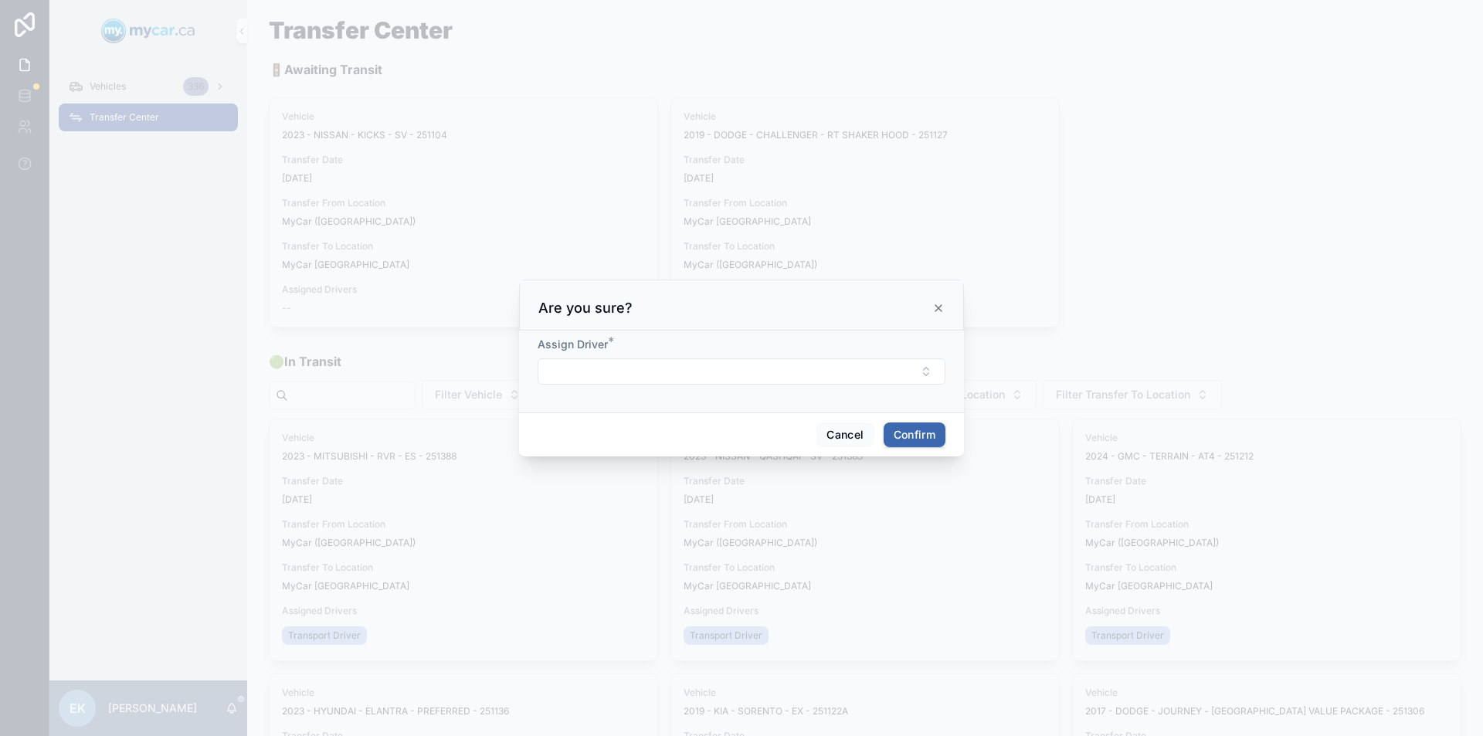
click at [632, 375] on button "Select Button" at bounding box center [742, 371] width 408 height 26
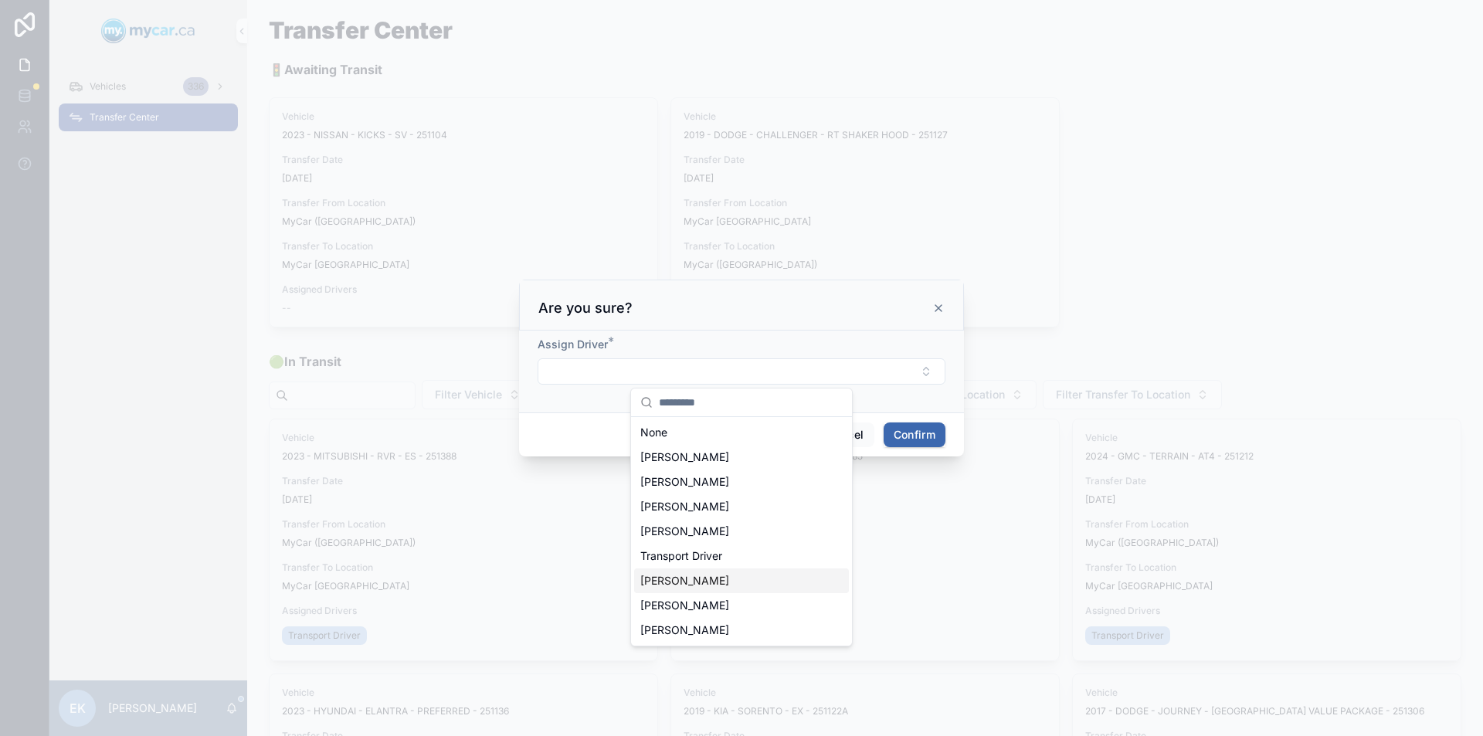
click at [677, 583] on span "[PERSON_NAME]" at bounding box center [684, 580] width 89 height 15
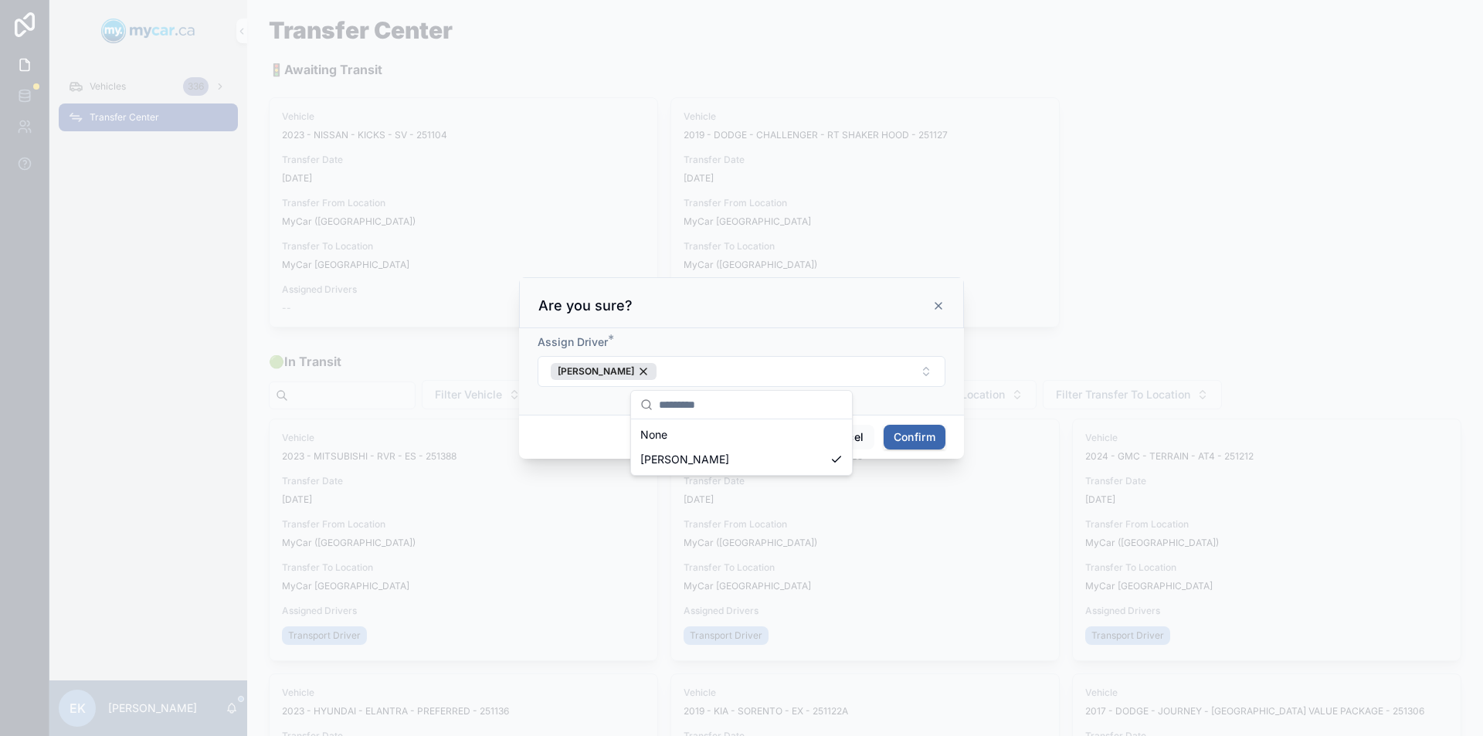
click at [914, 436] on button "Confirm" at bounding box center [915, 437] width 62 height 25
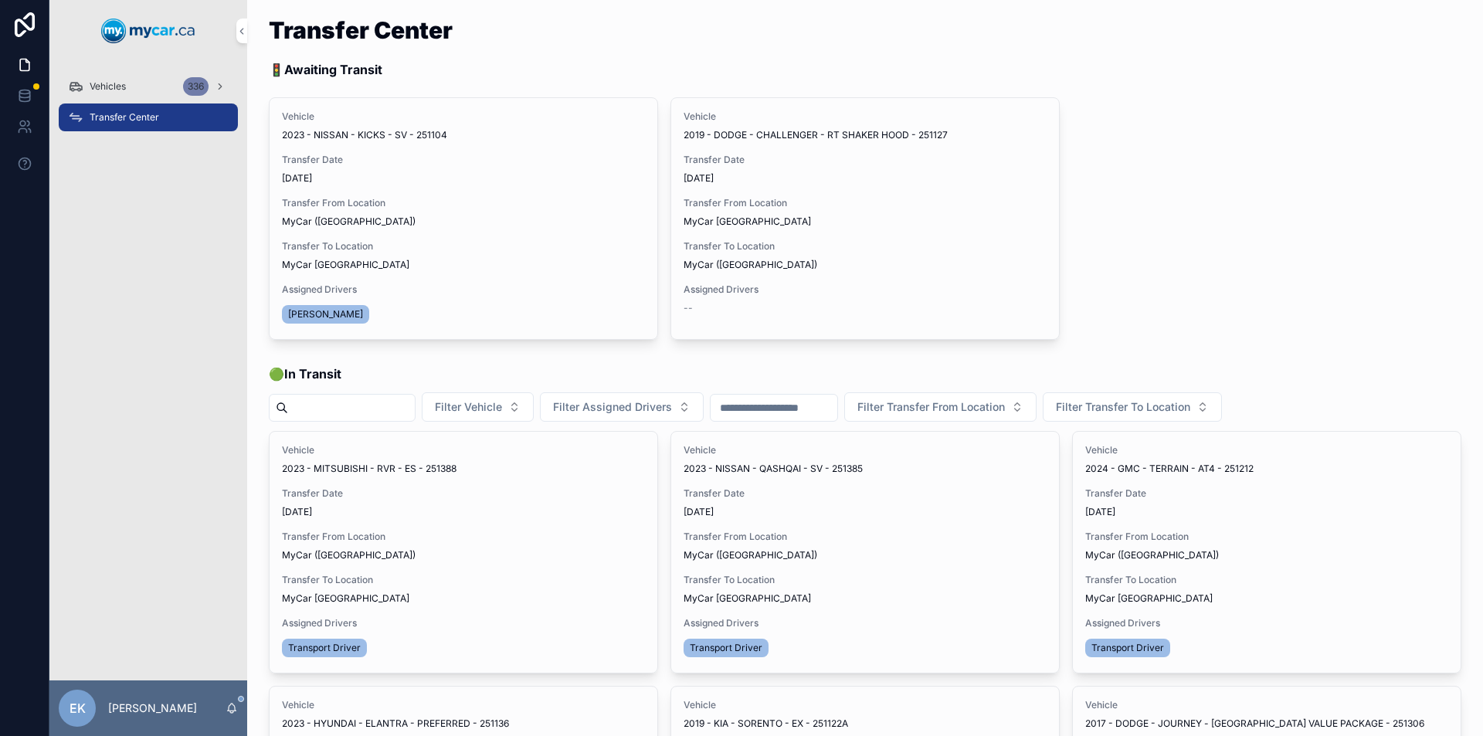
click at [0, 0] on span "Begin Trip" at bounding box center [0, 0] width 0 height 0
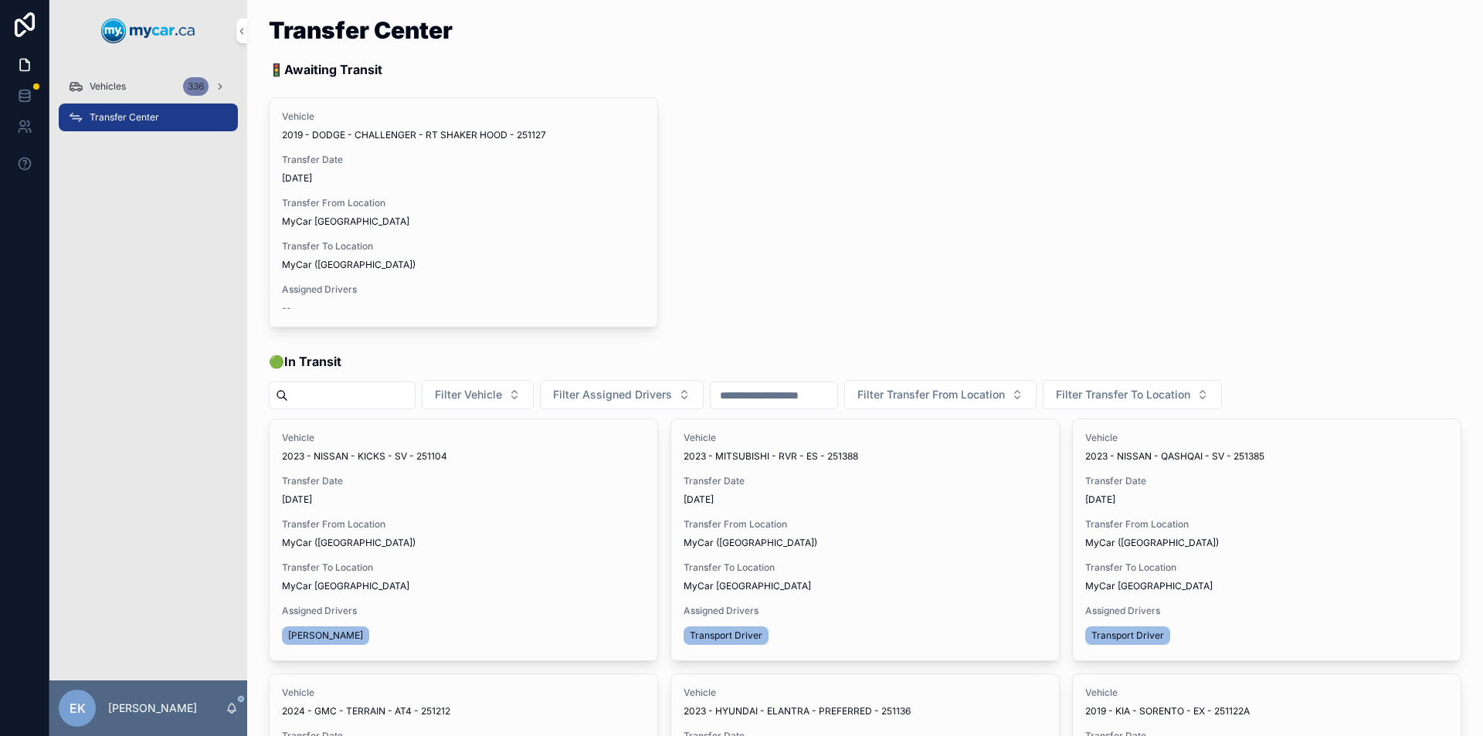
click at [150, 84] on div "Vehicles 336" at bounding box center [148, 86] width 161 height 25
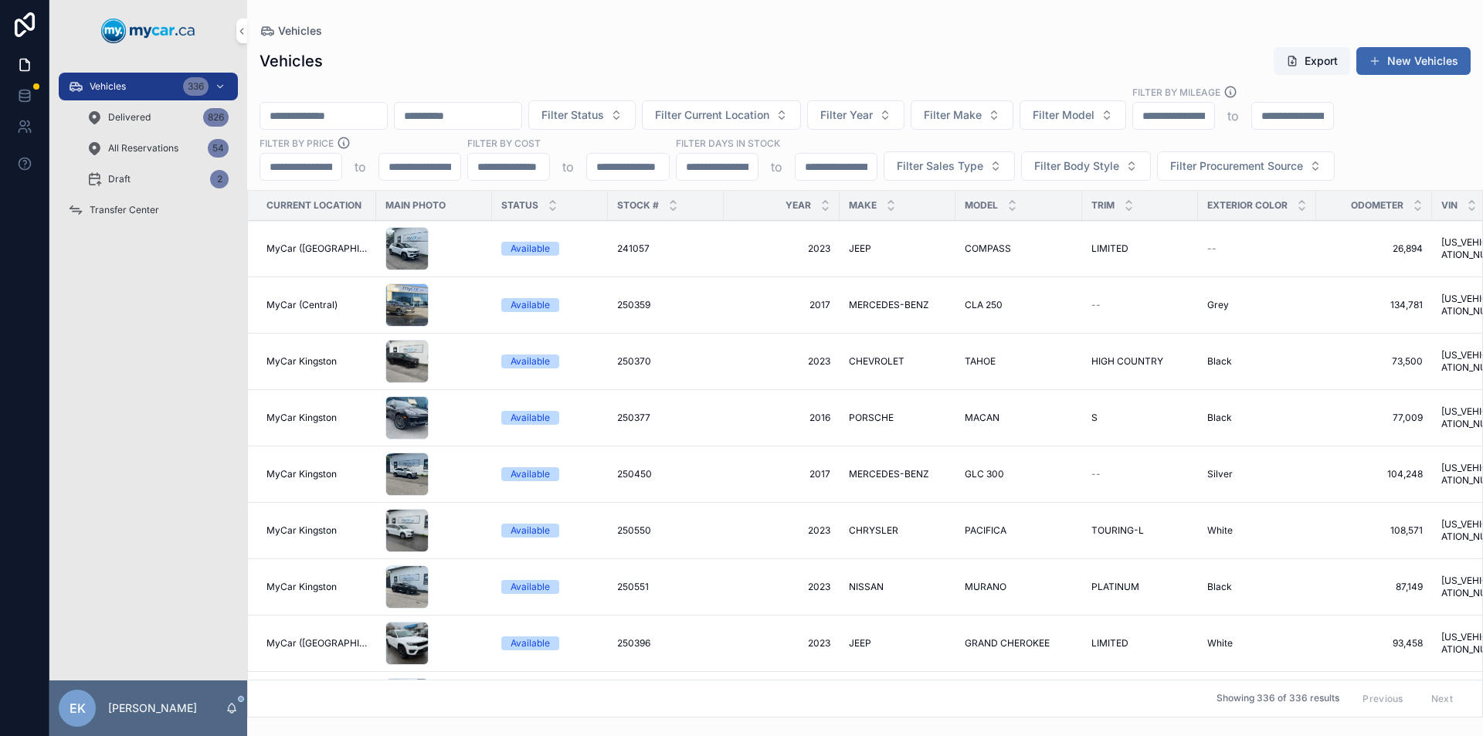
click at [284, 113] on input "scrollable content" at bounding box center [323, 116] width 127 height 22
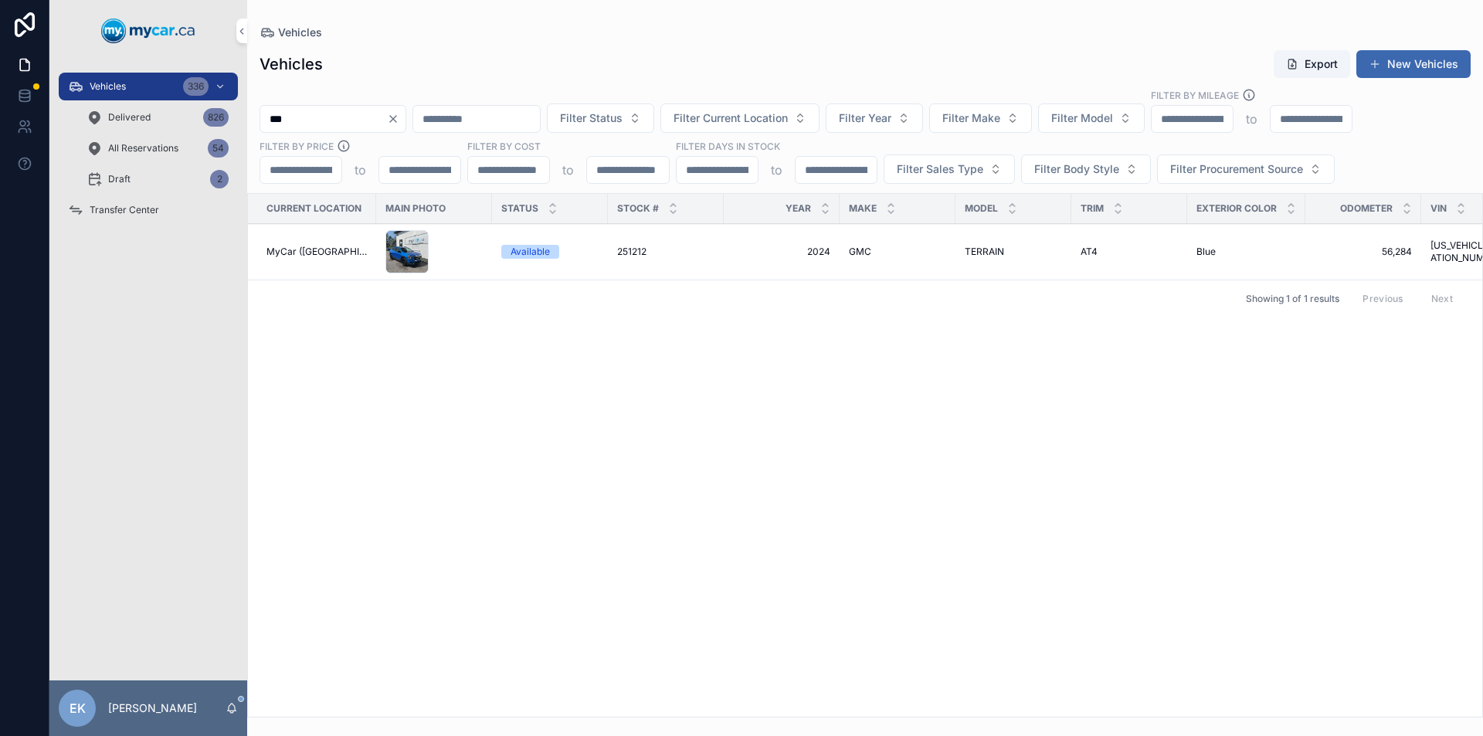
type input "***"
click at [618, 247] on span "251212" at bounding box center [631, 252] width 29 height 12
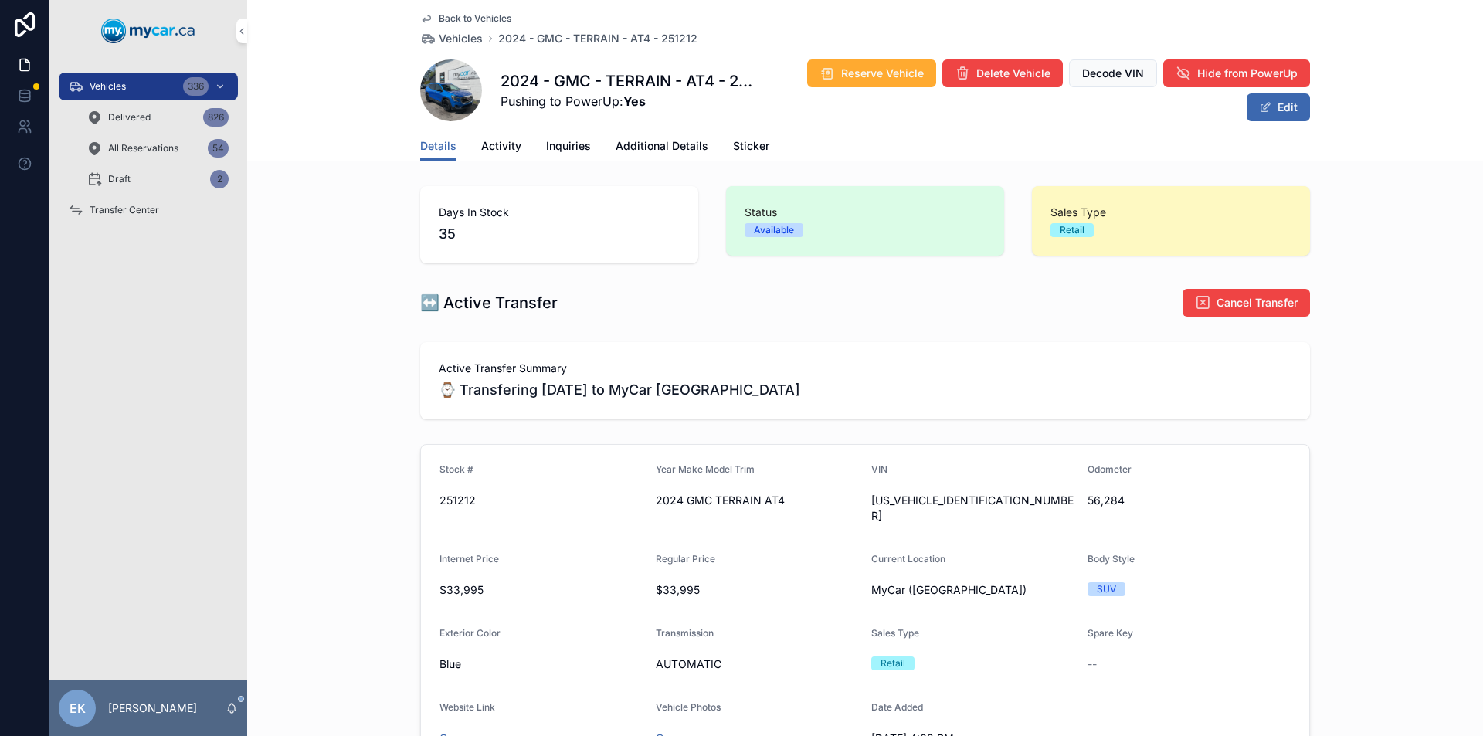
click at [1272, 106] on button "Edit" at bounding box center [1278, 107] width 63 height 28
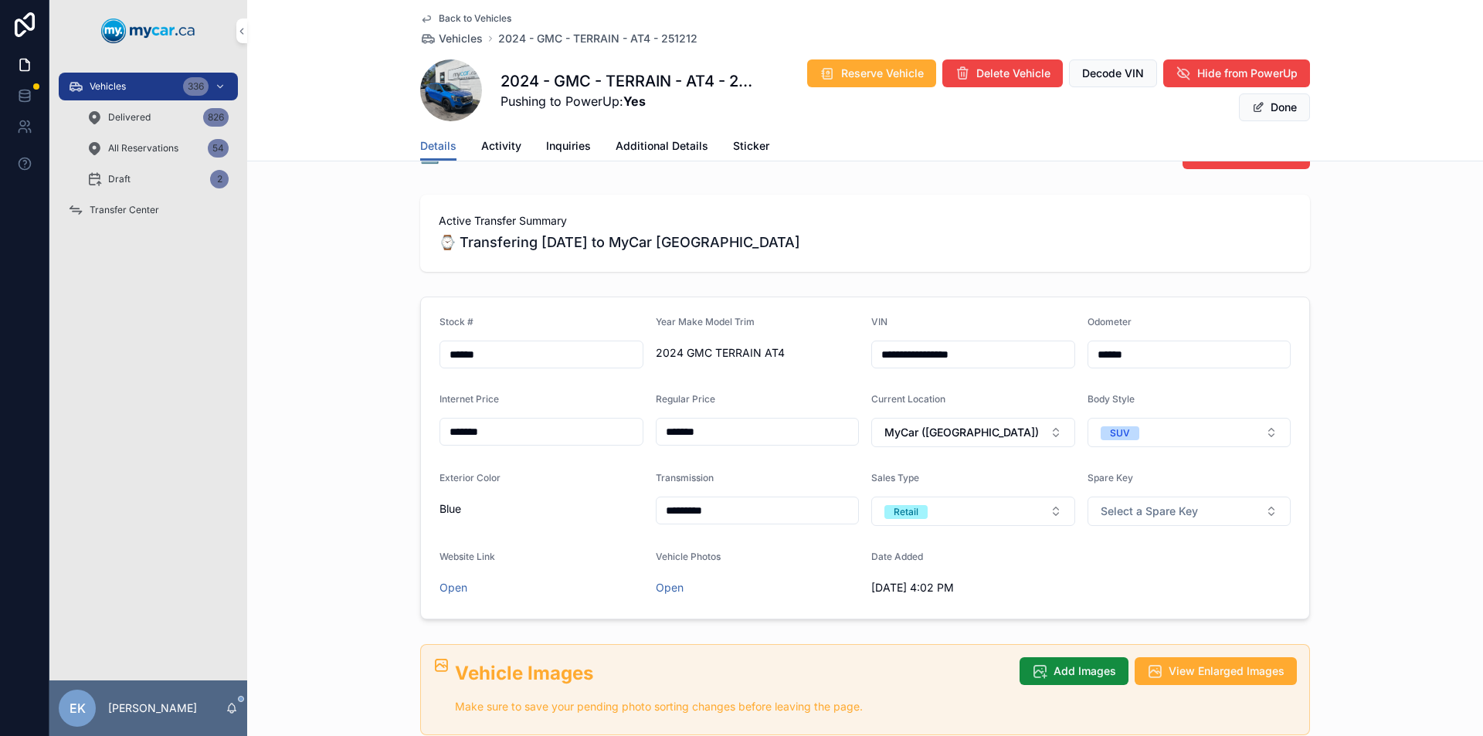
scroll to position [232, 0]
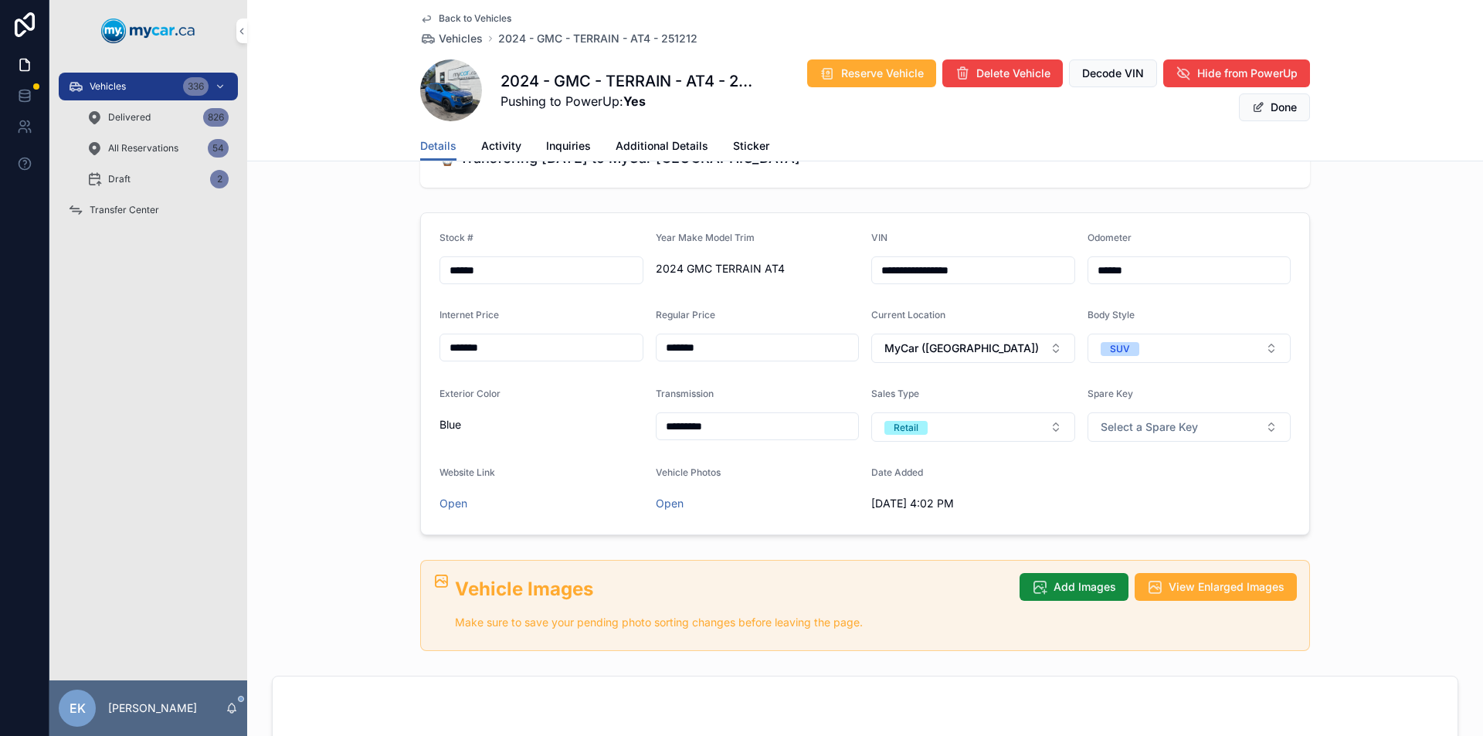
click at [1051, 344] on button "MyCar ([GEOGRAPHIC_DATA])" at bounding box center [973, 348] width 204 height 29
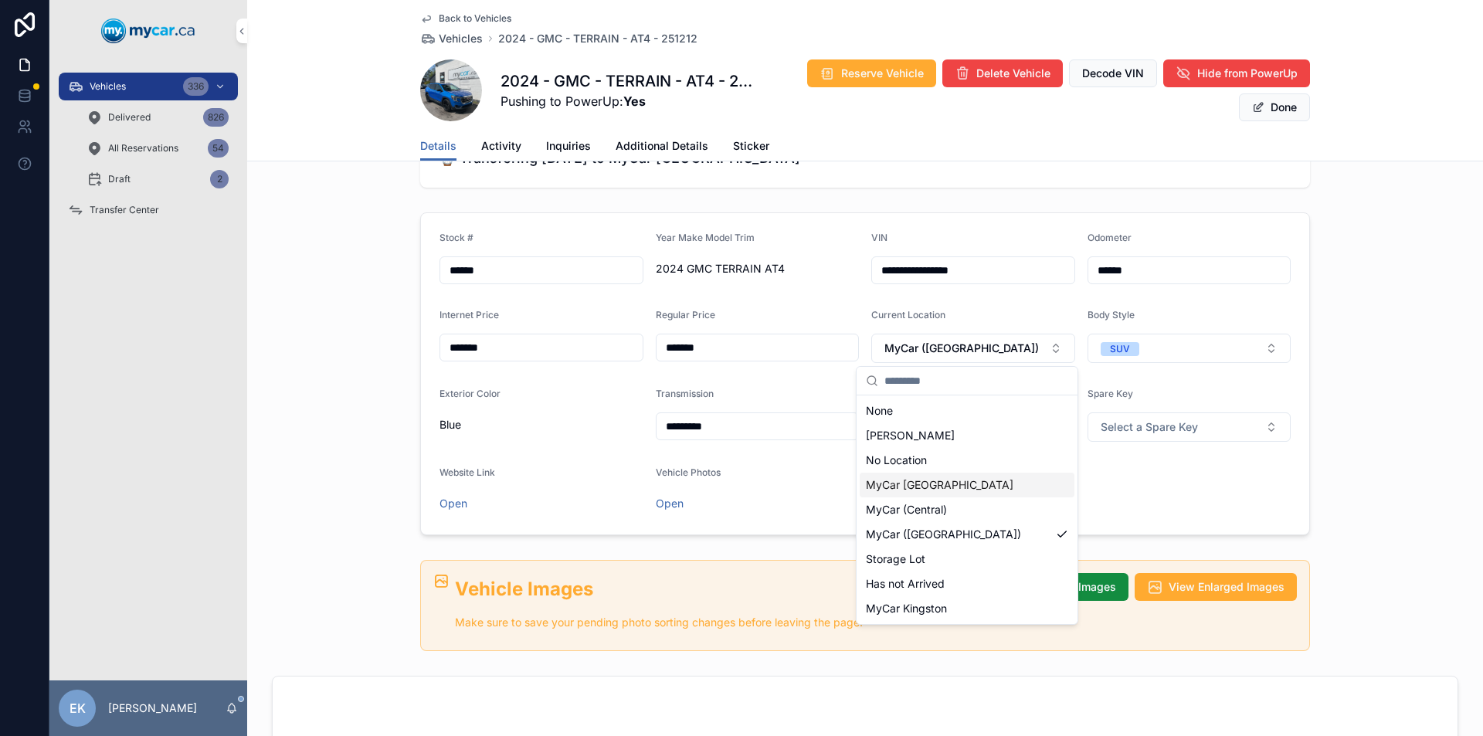
click at [899, 482] on span "MyCar [GEOGRAPHIC_DATA]" at bounding box center [940, 484] width 148 height 15
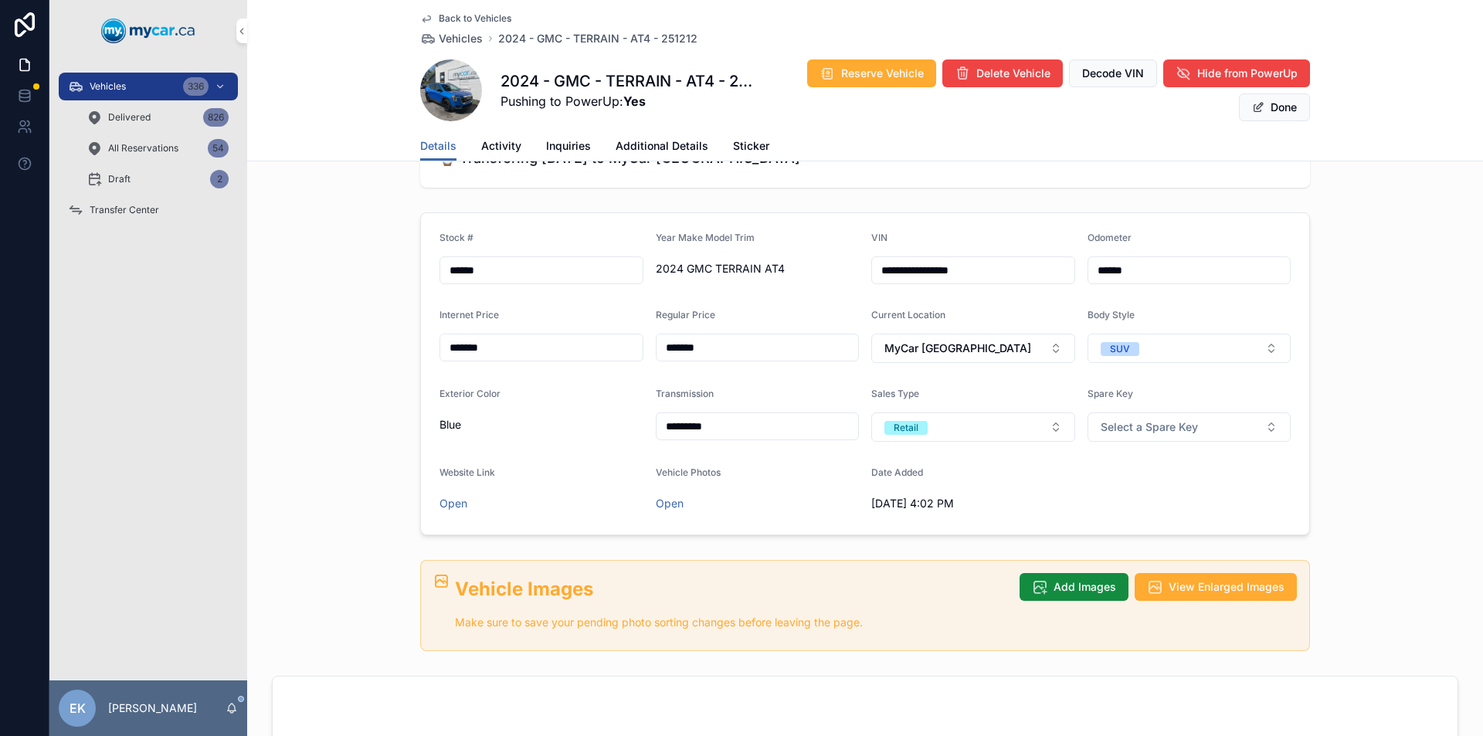
click at [153, 208] on span "Transfer Center" at bounding box center [125, 210] width 70 height 12
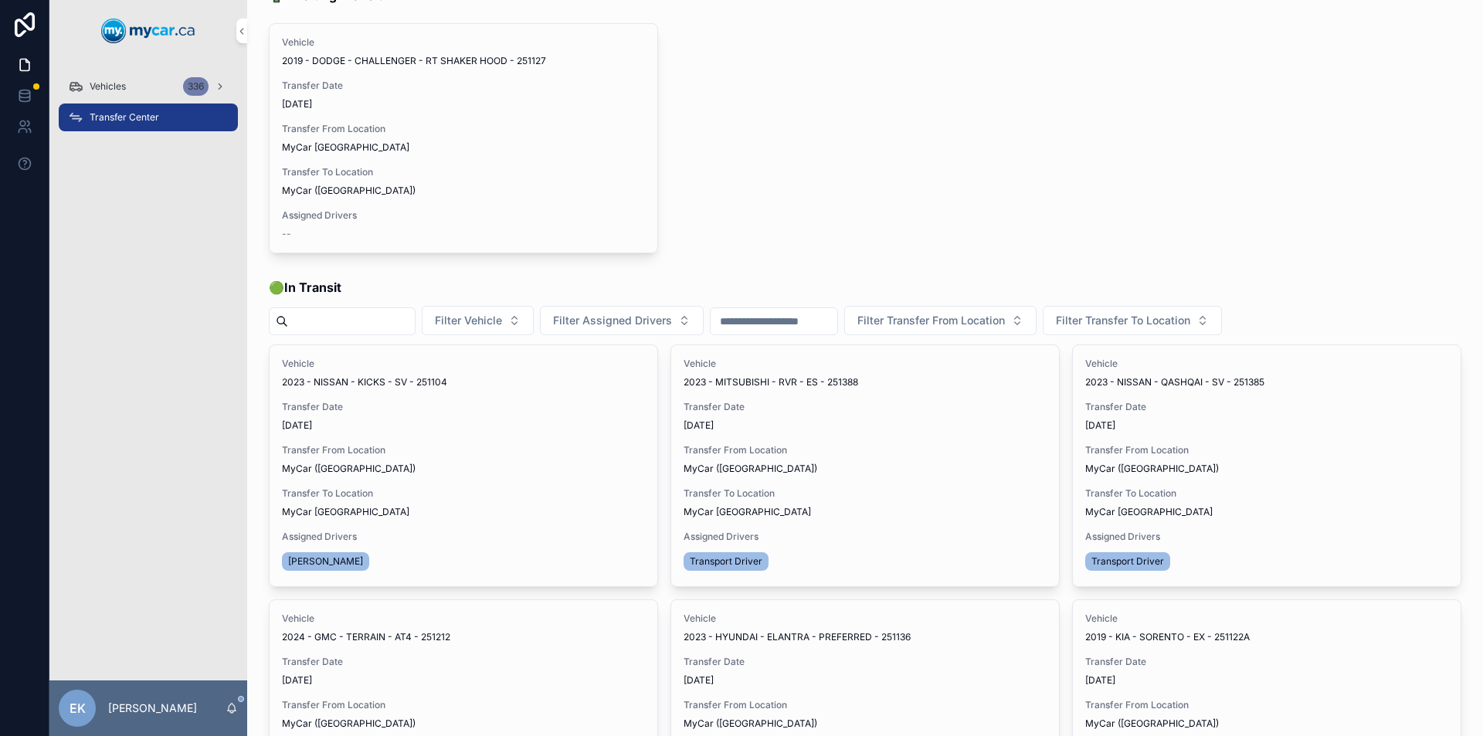
scroll to position [155, 0]
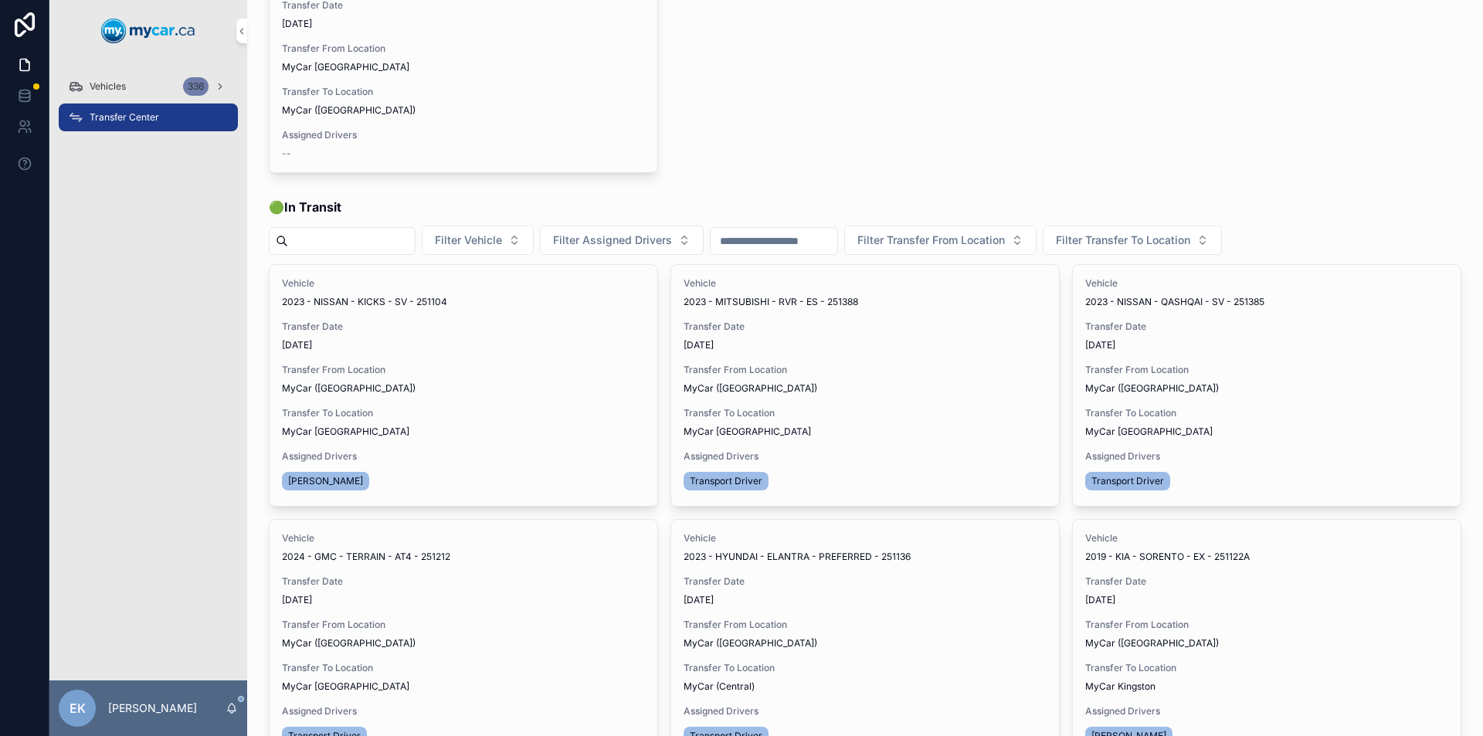
click at [122, 82] on span "Vehicles" at bounding box center [108, 86] width 36 height 12
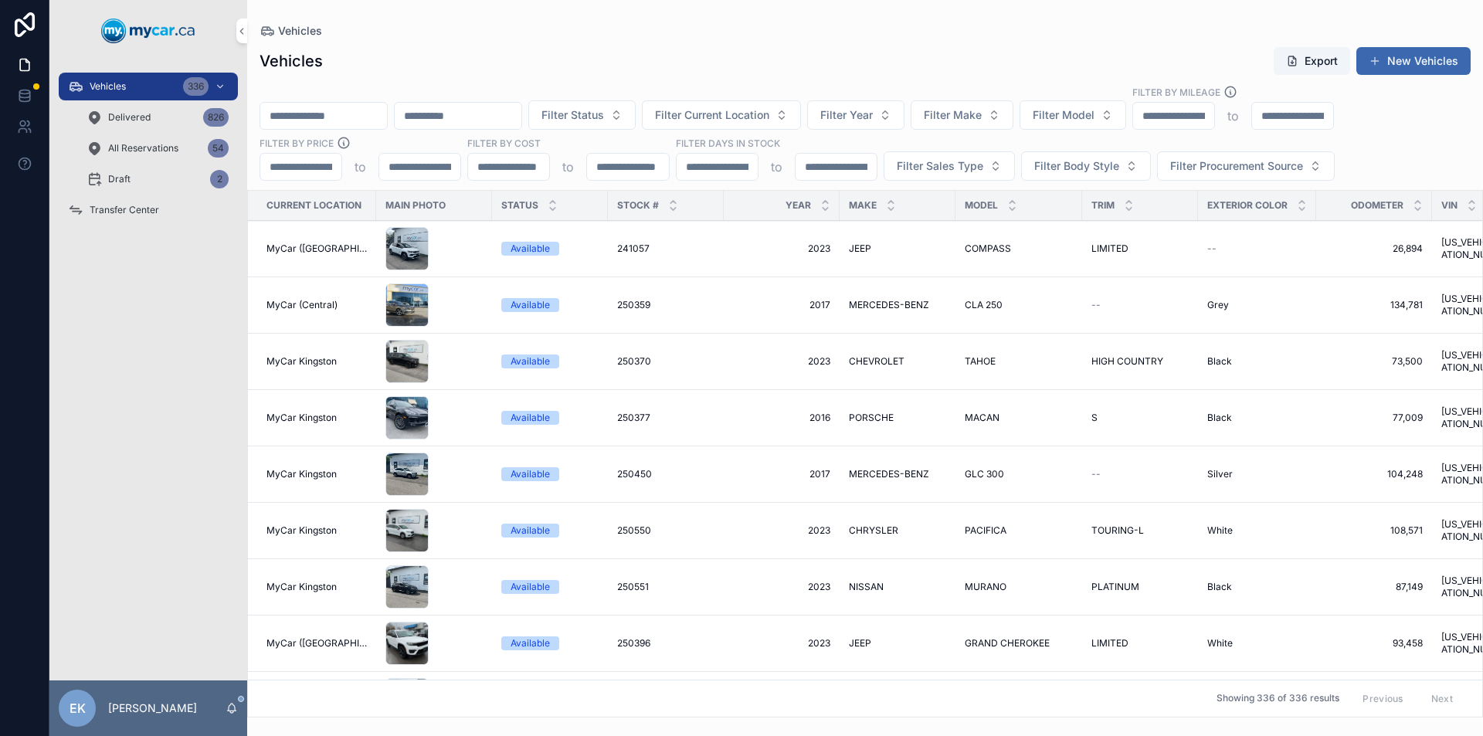
click at [285, 113] on input "scrollable content" at bounding box center [323, 116] width 127 height 22
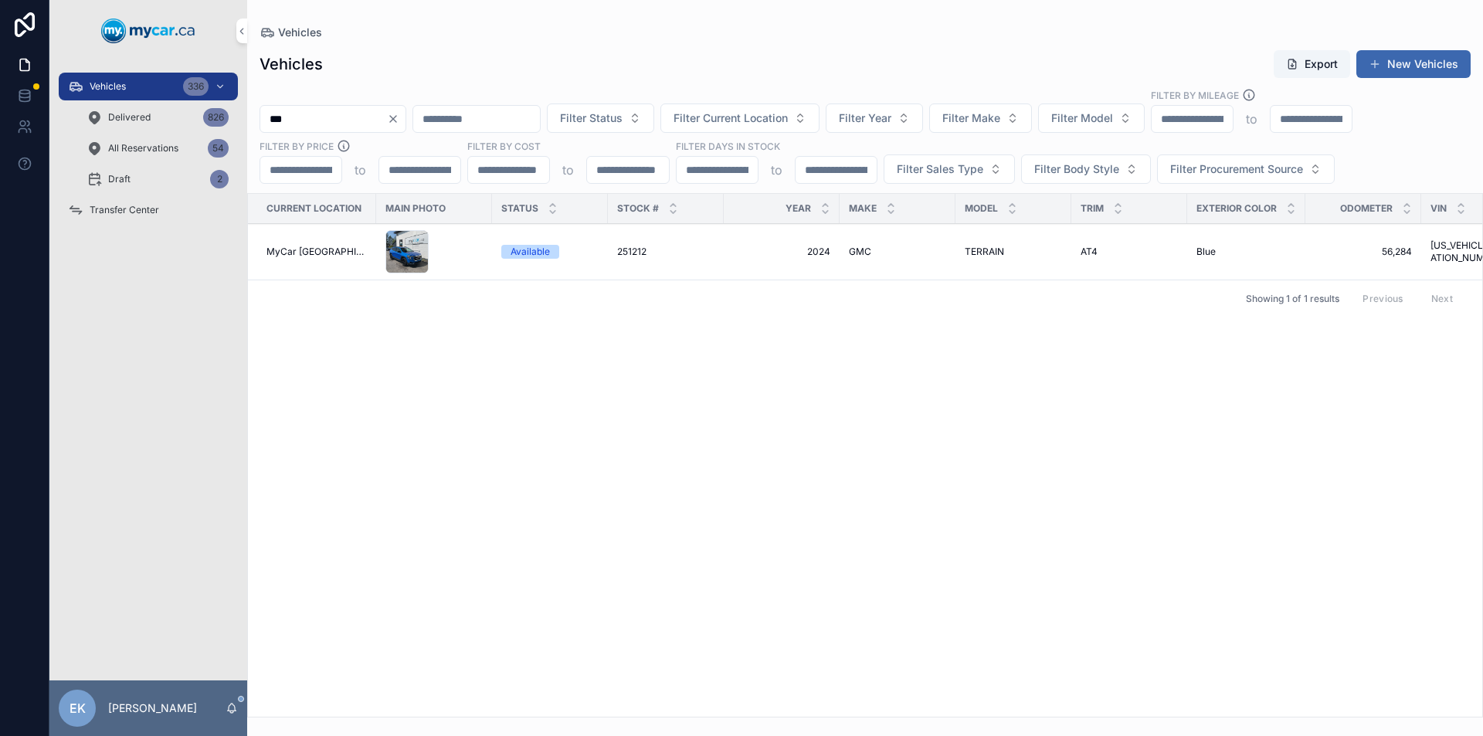
type input "***"
click at [628, 247] on span "251212" at bounding box center [631, 252] width 29 height 12
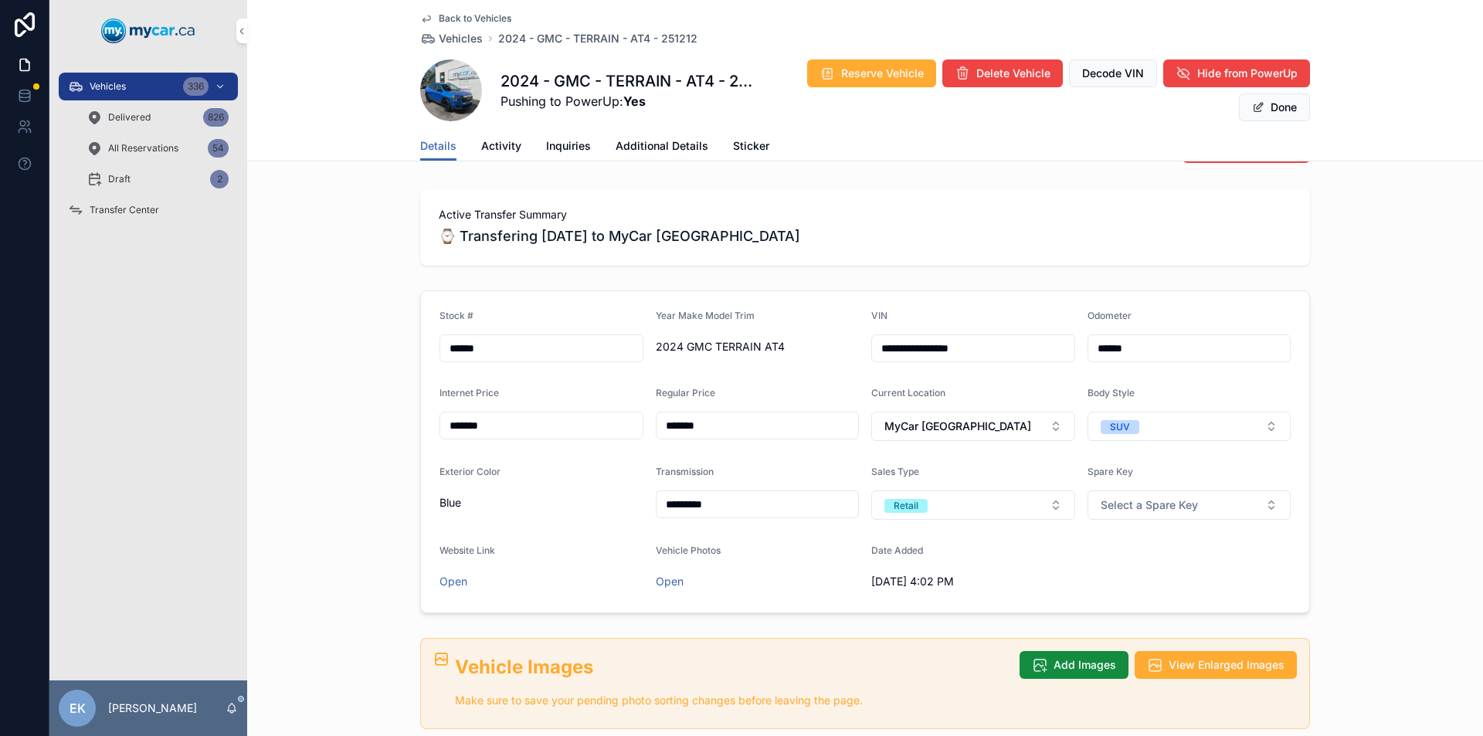
scroll to position [155, 0]
click at [995, 428] on button "MyCar [GEOGRAPHIC_DATA]" at bounding box center [973, 425] width 204 height 29
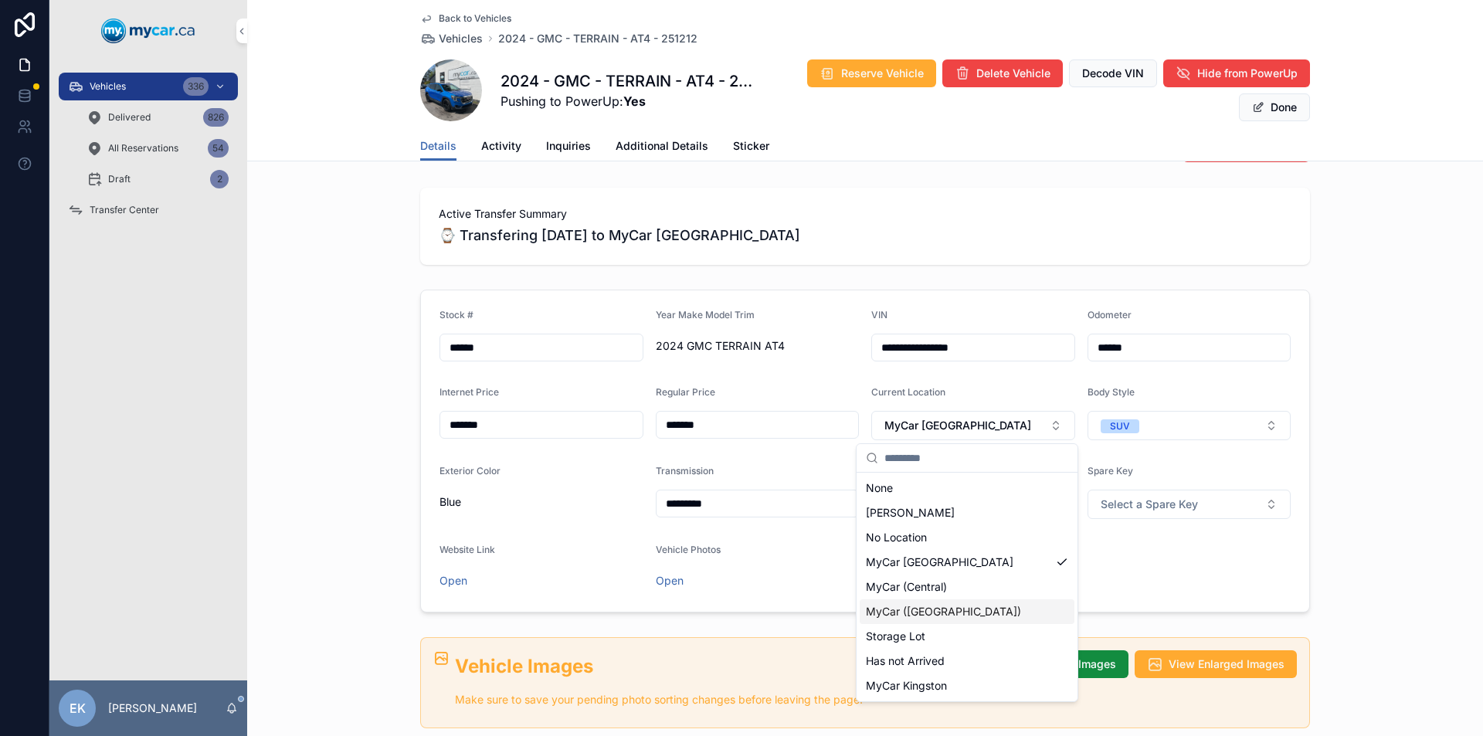
click at [923, 612] on span "MyCar ([GEOGRAPHIC_DATA])" at bounding box center [943, 611] width 155 height 15
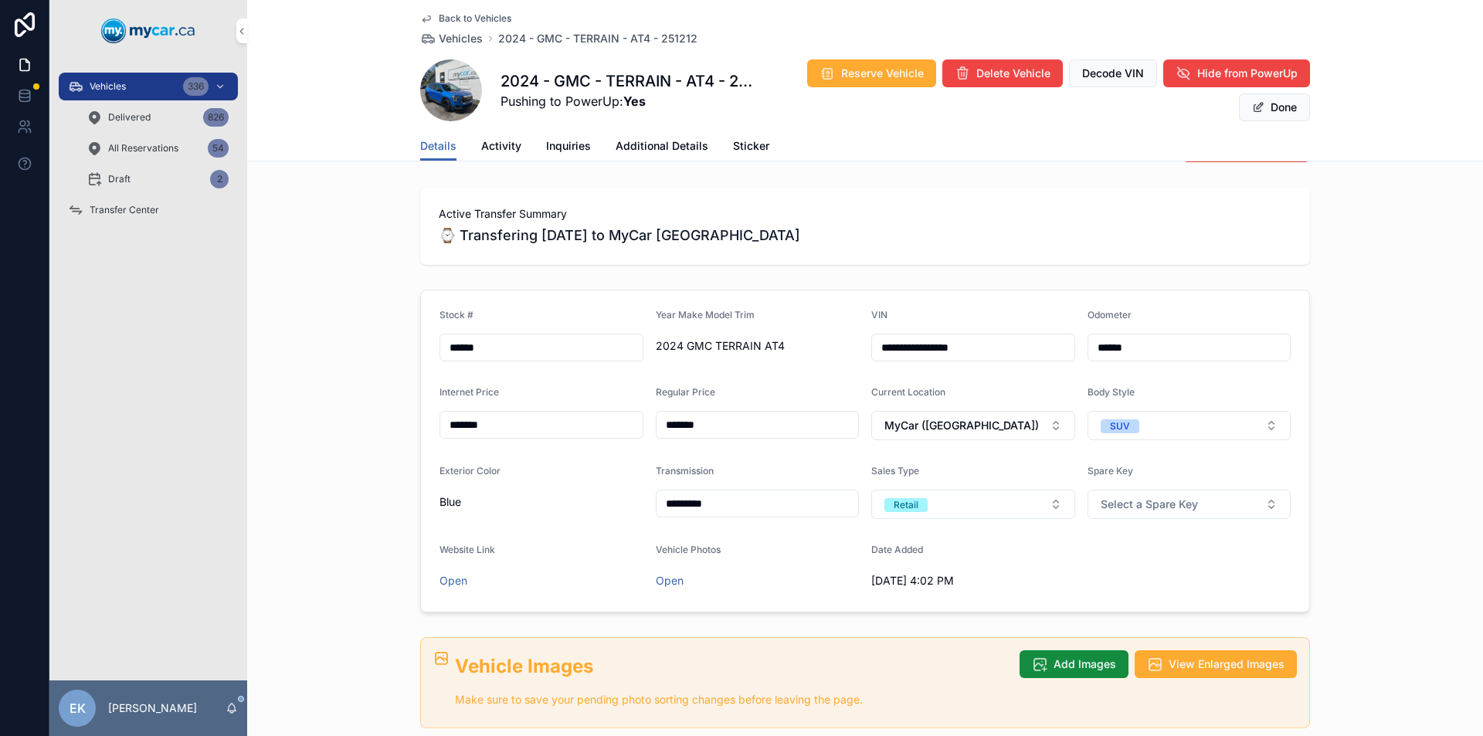
click at [1262, 102] on button "Done" at bounding box center [1274, 107] width 71 height 28
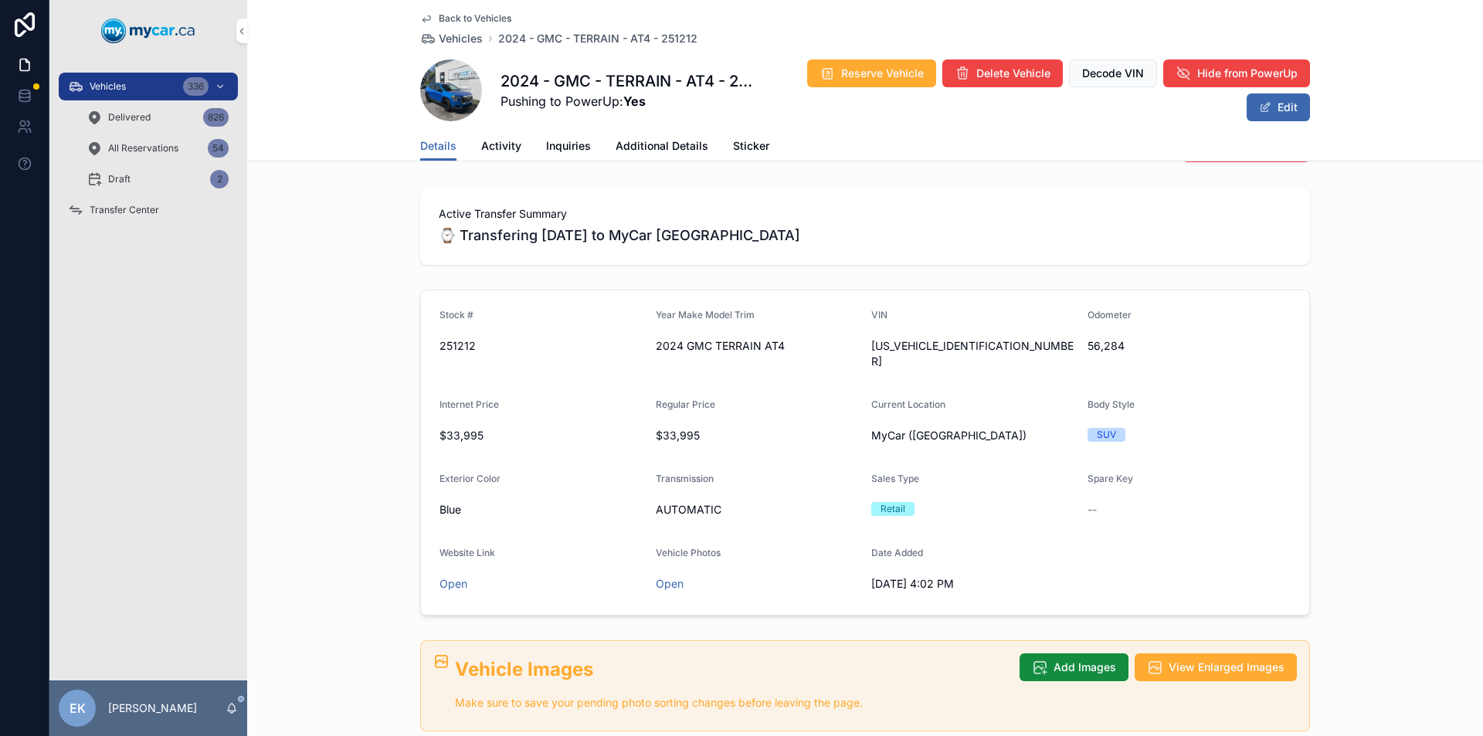
click at [131, 208] on span "Transfer Center" at bounding box center [125, 210] width 70 height 12
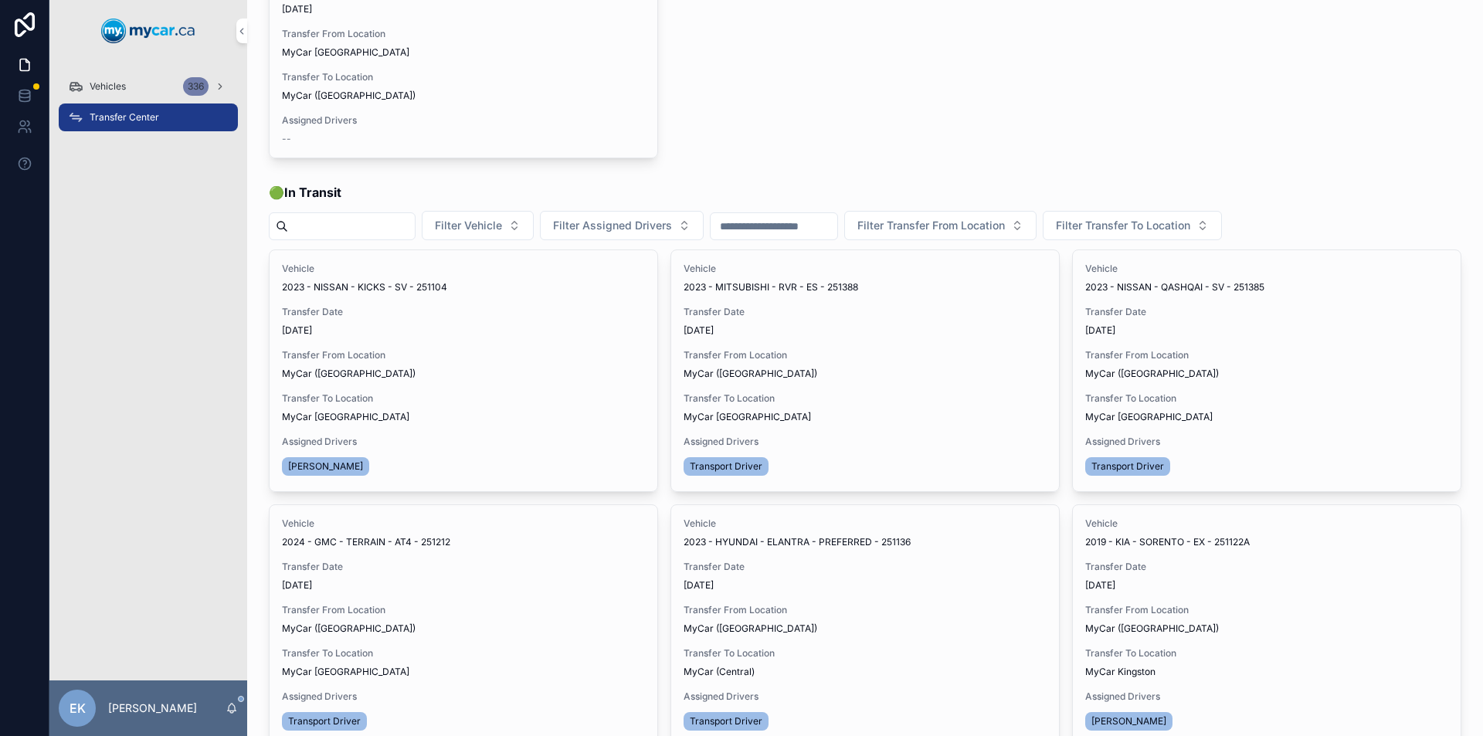
scroll to position [309, 0]
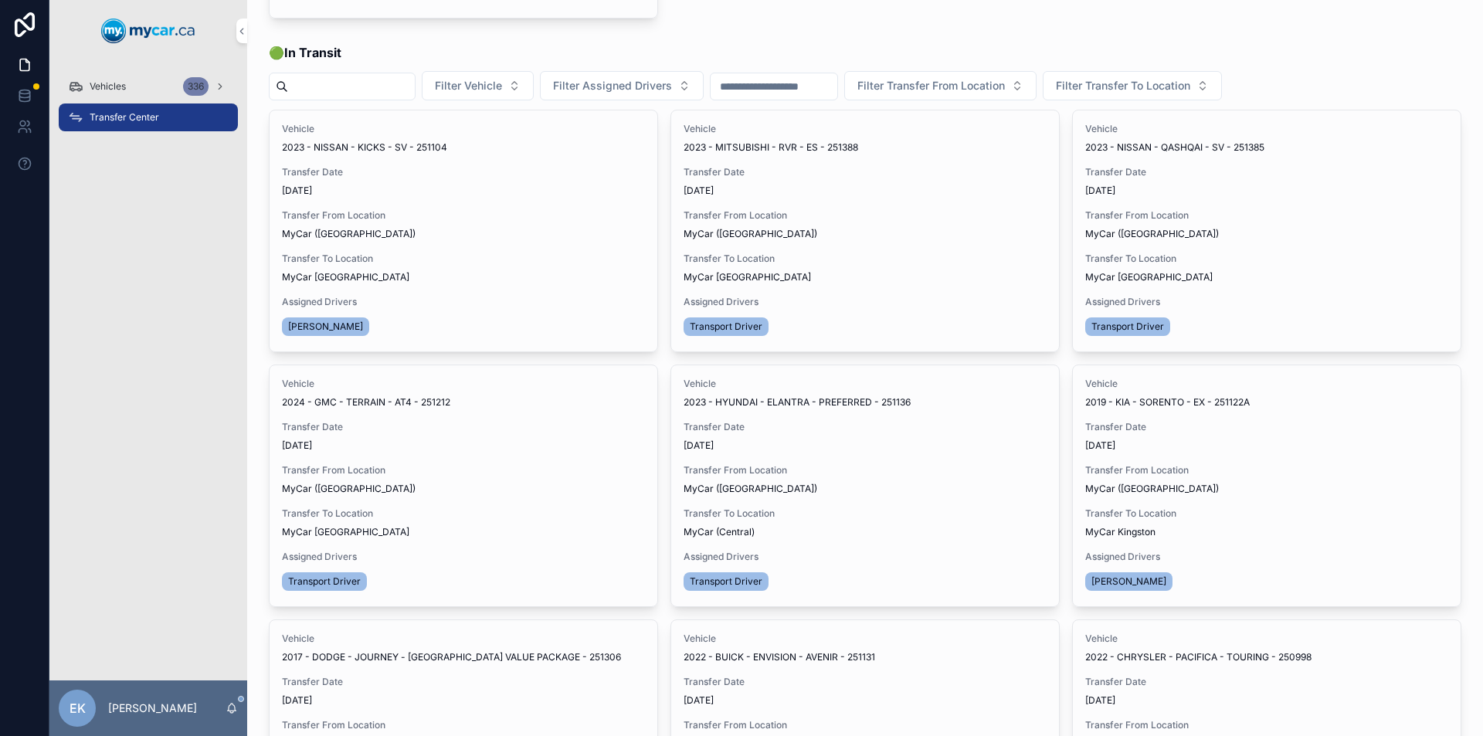
click at [161, 87] on div "Vehicles 336" at bounding box center [148, 86] width 161 height 25
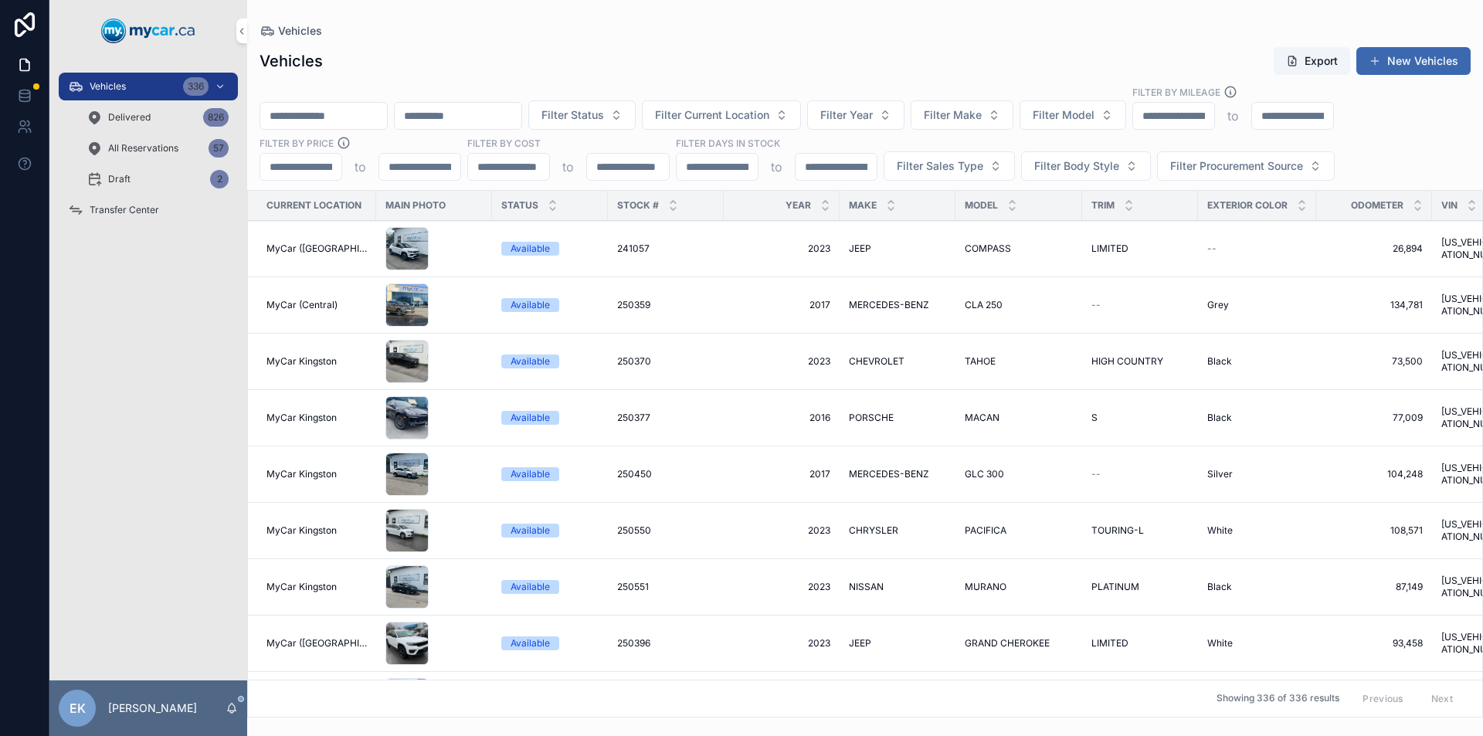
click at [982, 111] on span "Filter Make" at bounding box center [953, 114] width 58 height 15
type input "****"
click at [946, 147] on icon "scrollable content" at bounding box center [946, 147] width 12 height 12
click at [1004, 148] on input "****" at bounding box center [1051, 148] width 184 height 28
drag, startPoint x: 997, startPoint y: 148, endPoint x: 909, endPoint y: 135, distance: 89.0
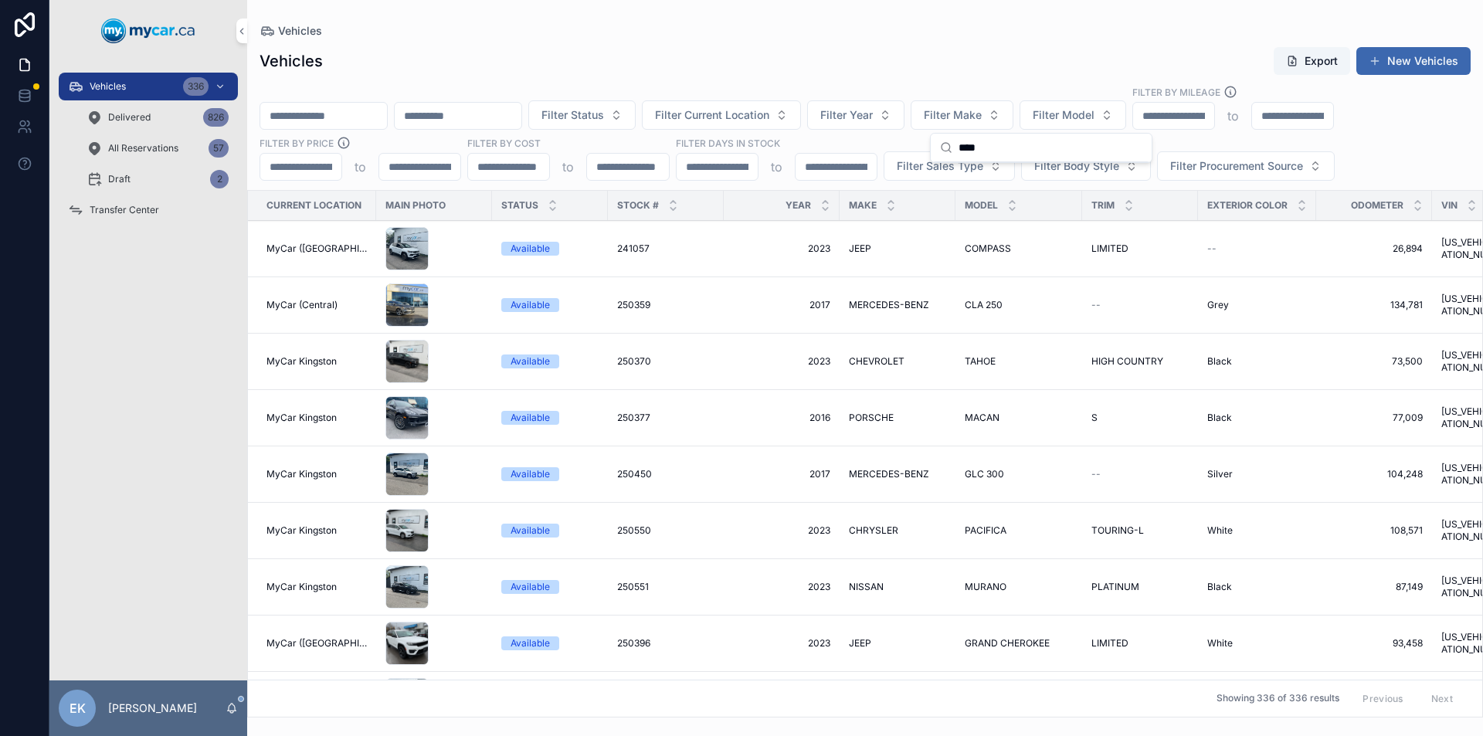
click at [909, 135] on div "Vehicles 336 Delivered 826 All Reservations 57 Draft 2 Transfer Center EK Erin …" at bounding box center [766, 368] width 1434 height 736
drag, startPoint x: 990, startPoint y: 152, endPoint x: 956, endPoint y: 152, distance: 34.0
click at [956, 152] on div "****" at bounding box center [1041, 148] width 221 height 29
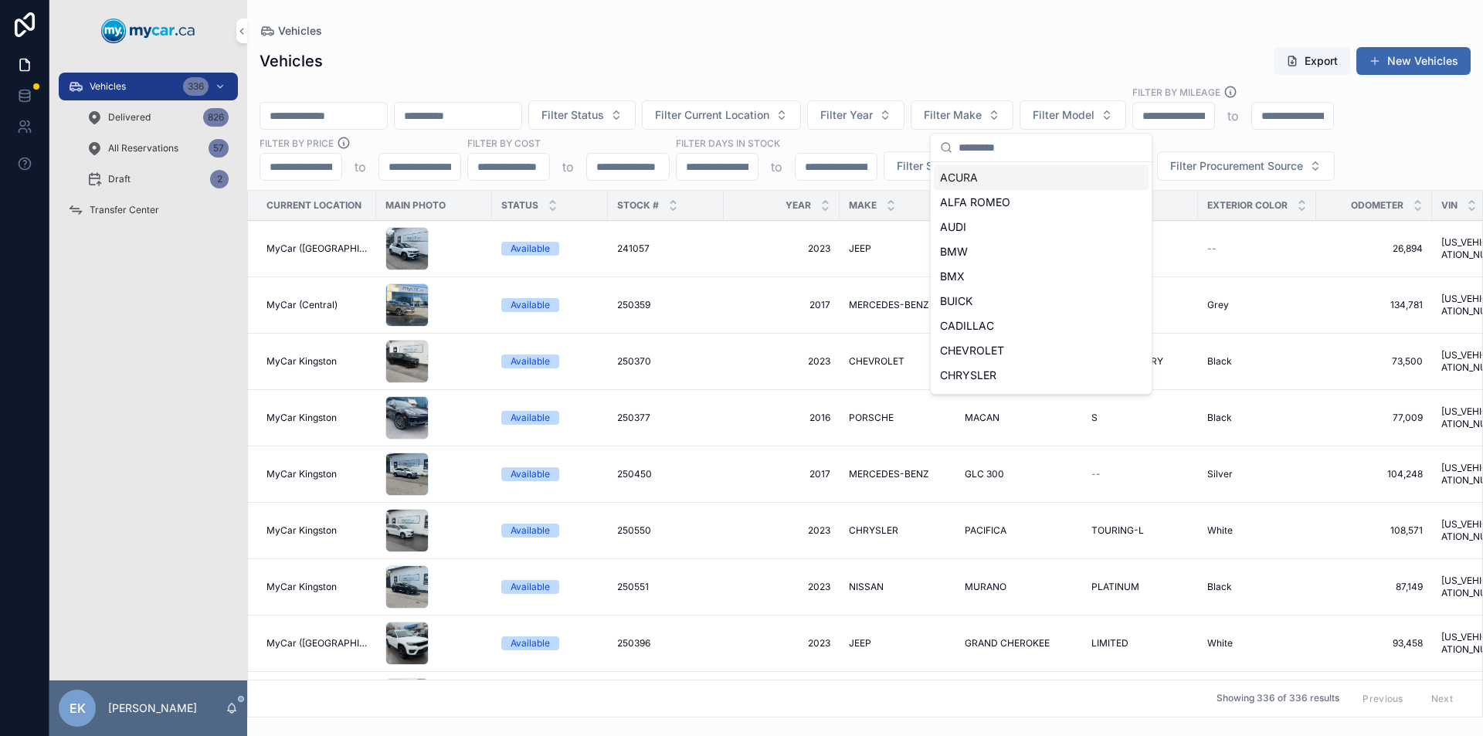
click at [1095, 110] on span "Filter Model" at bounding box center [1064, 114] width 62 height 15
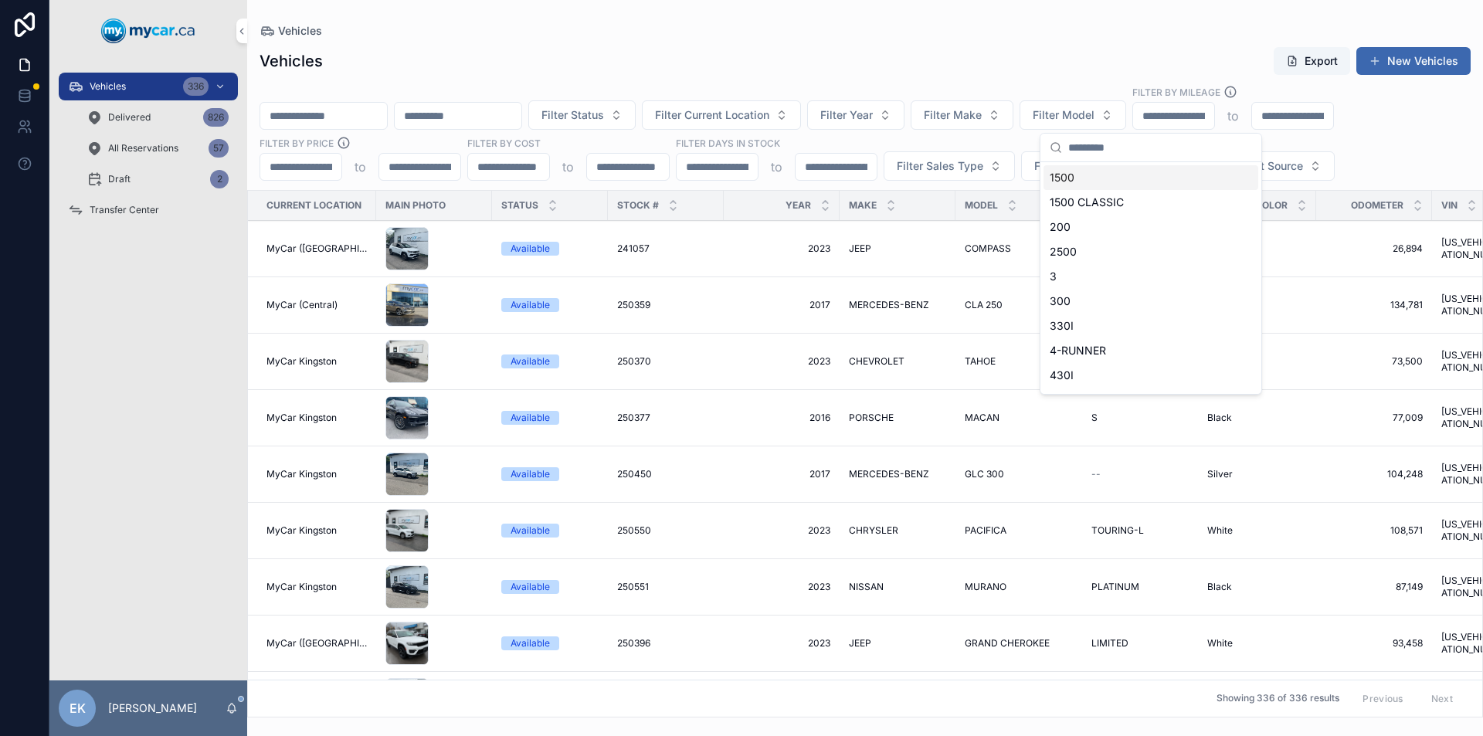
click at [1114, 151] on input "scrollable content" at bounding box center [1160, 148] width 184 height 28
type input "****"
click at [1089, 178] on div "SOUL" at bounding box center [1151, 177] width 215 height 25
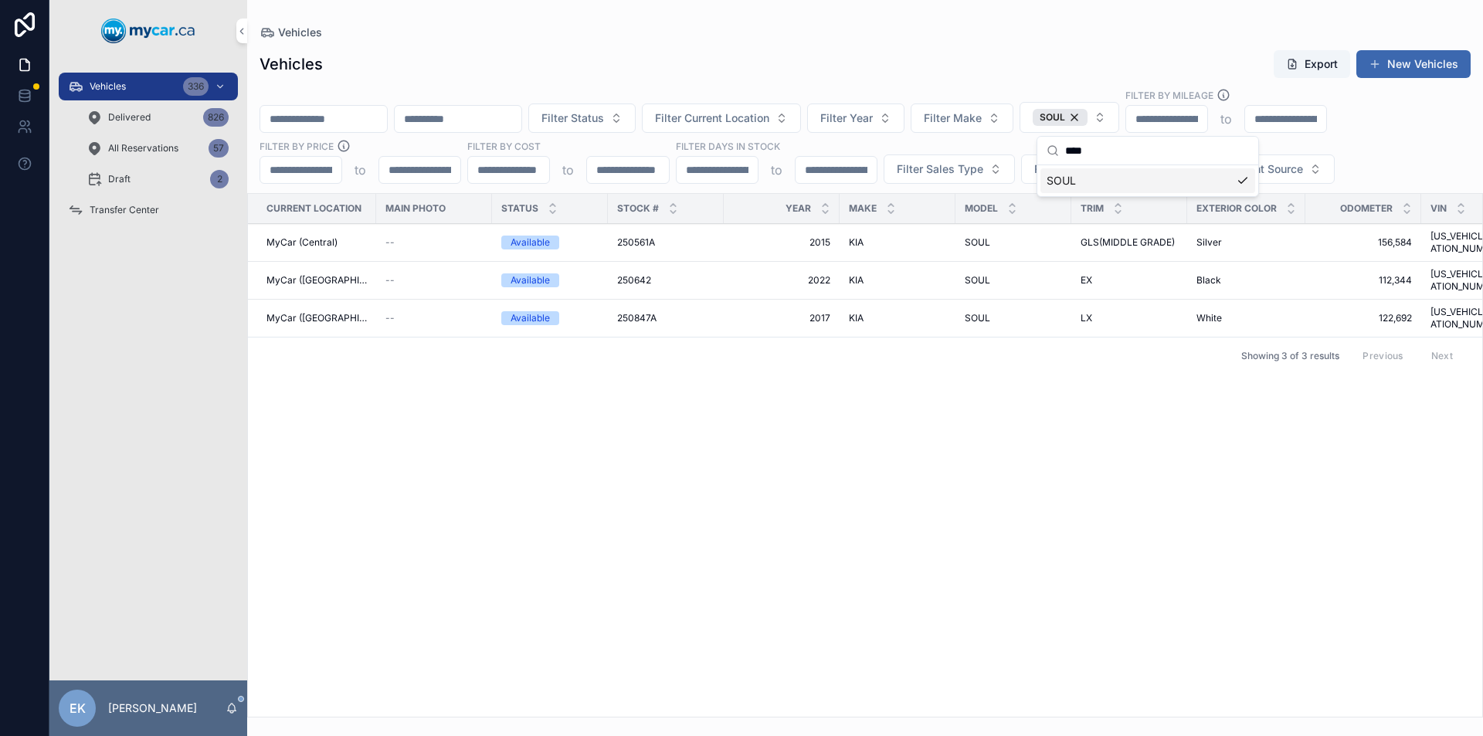
click at [637, 312] on span "250847A" at bounding box center [636, 318] width 39 height 12
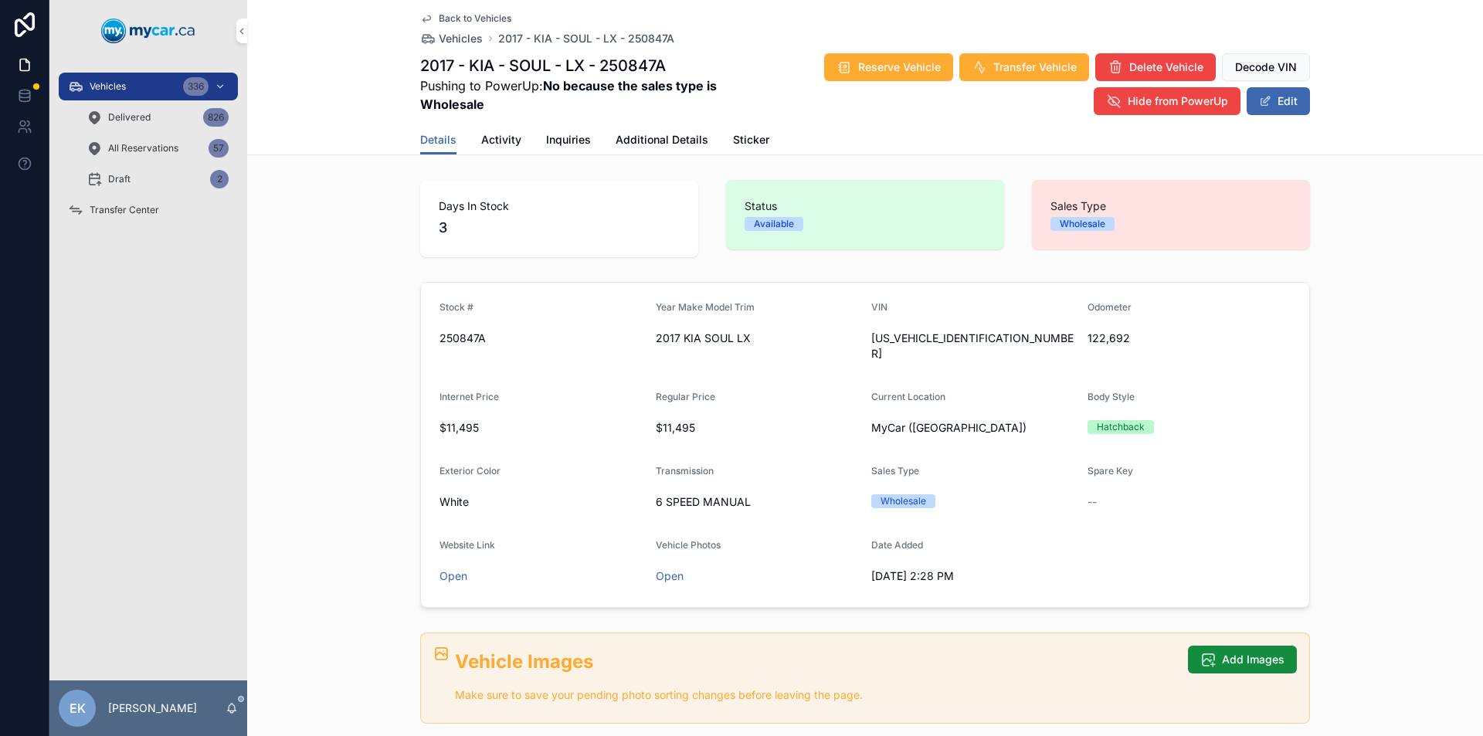
click at [495, 135] on span "Activity" at bounding box center [501, 139] width 40 height 15
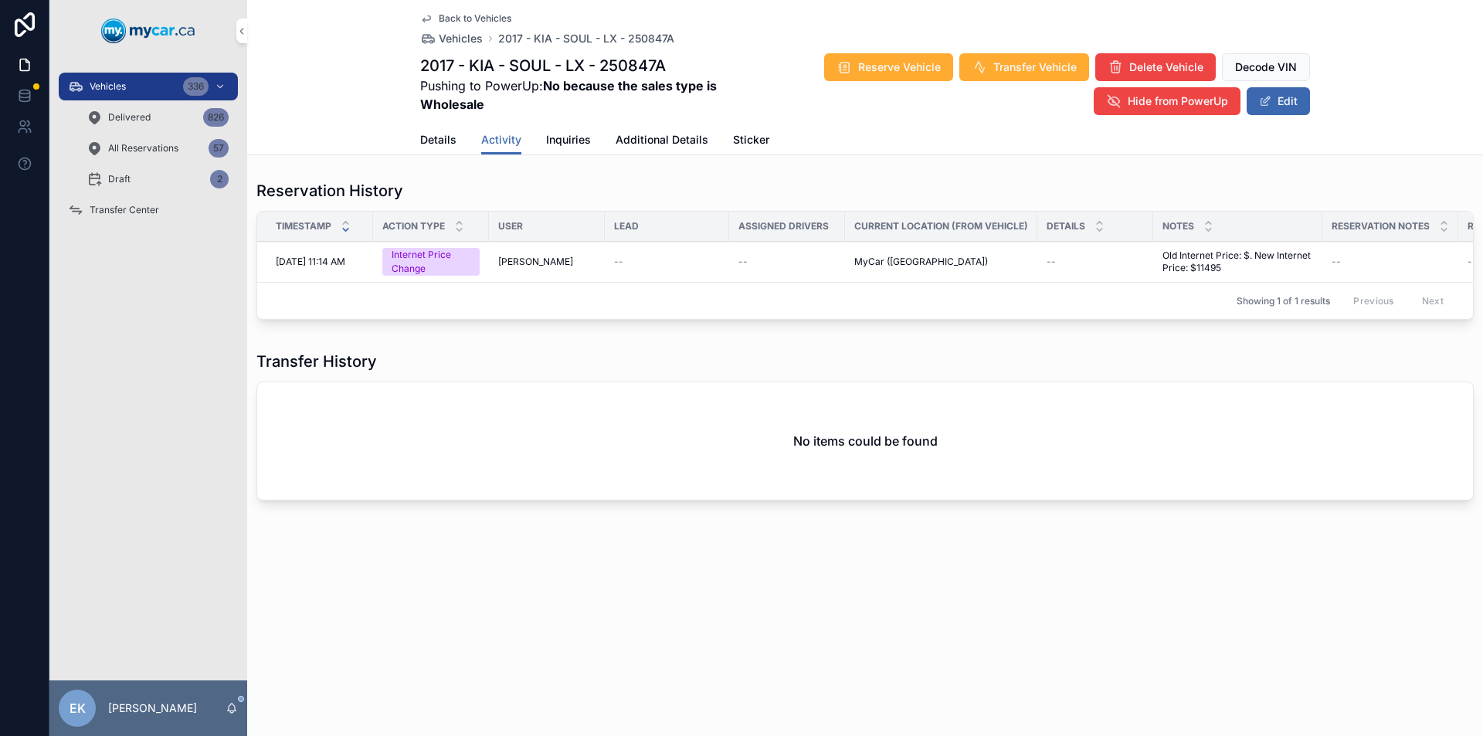
click at [435, 141] on span "Details" at bounding box center [438, 139] width 36 height 15
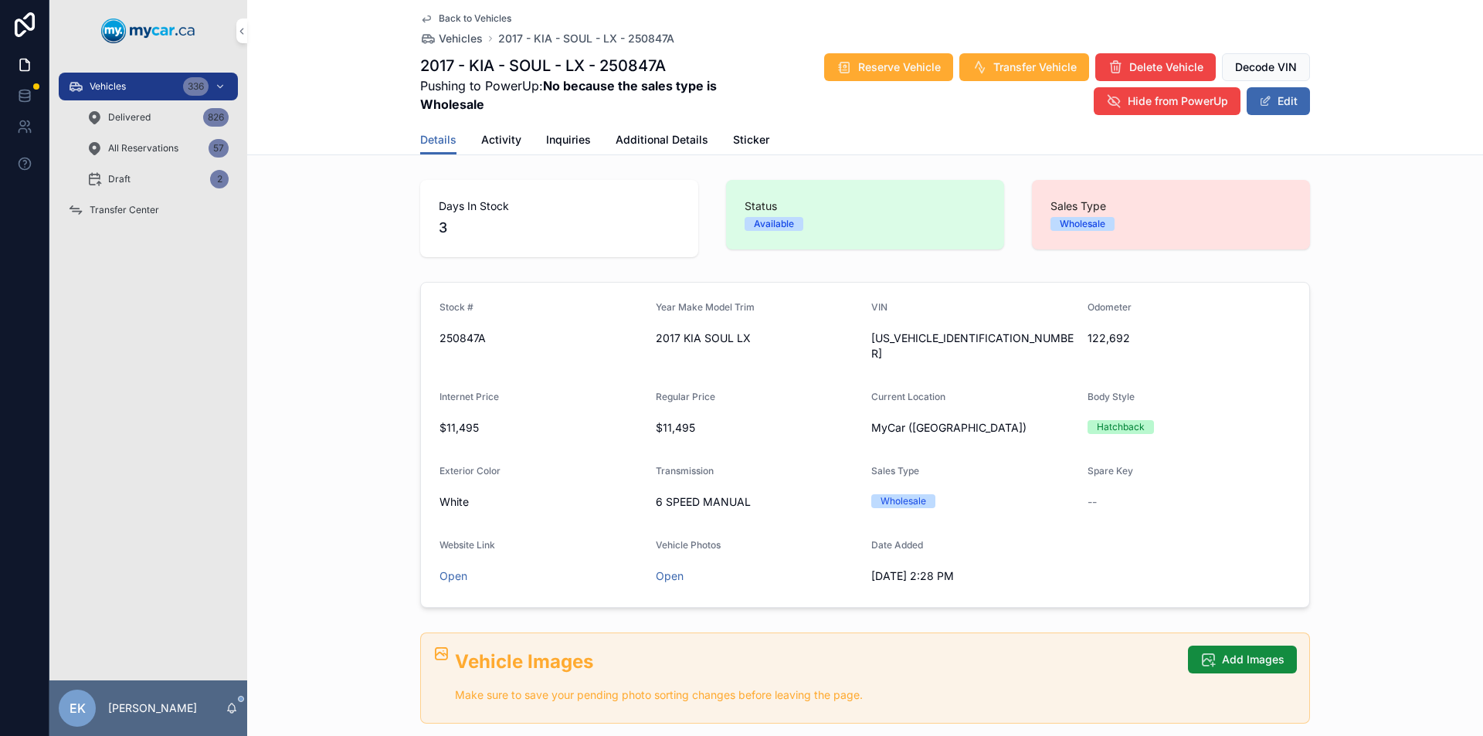
click at [494, 141] on span "Activity" at bounding box center [501, 139] width 40 height 15
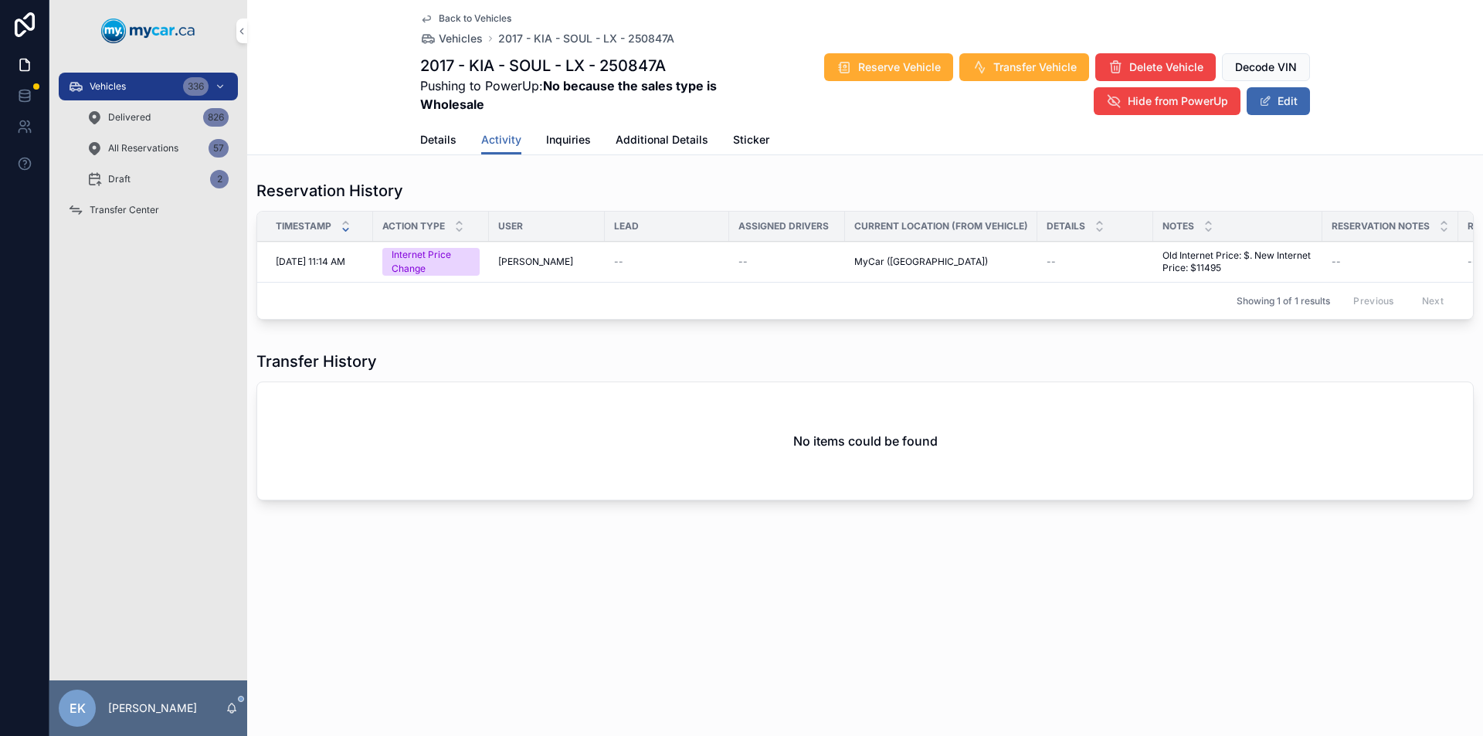
click at [143, 90] on div "Vehicles 336" at bounding box center [148, 86] width 161 height 25
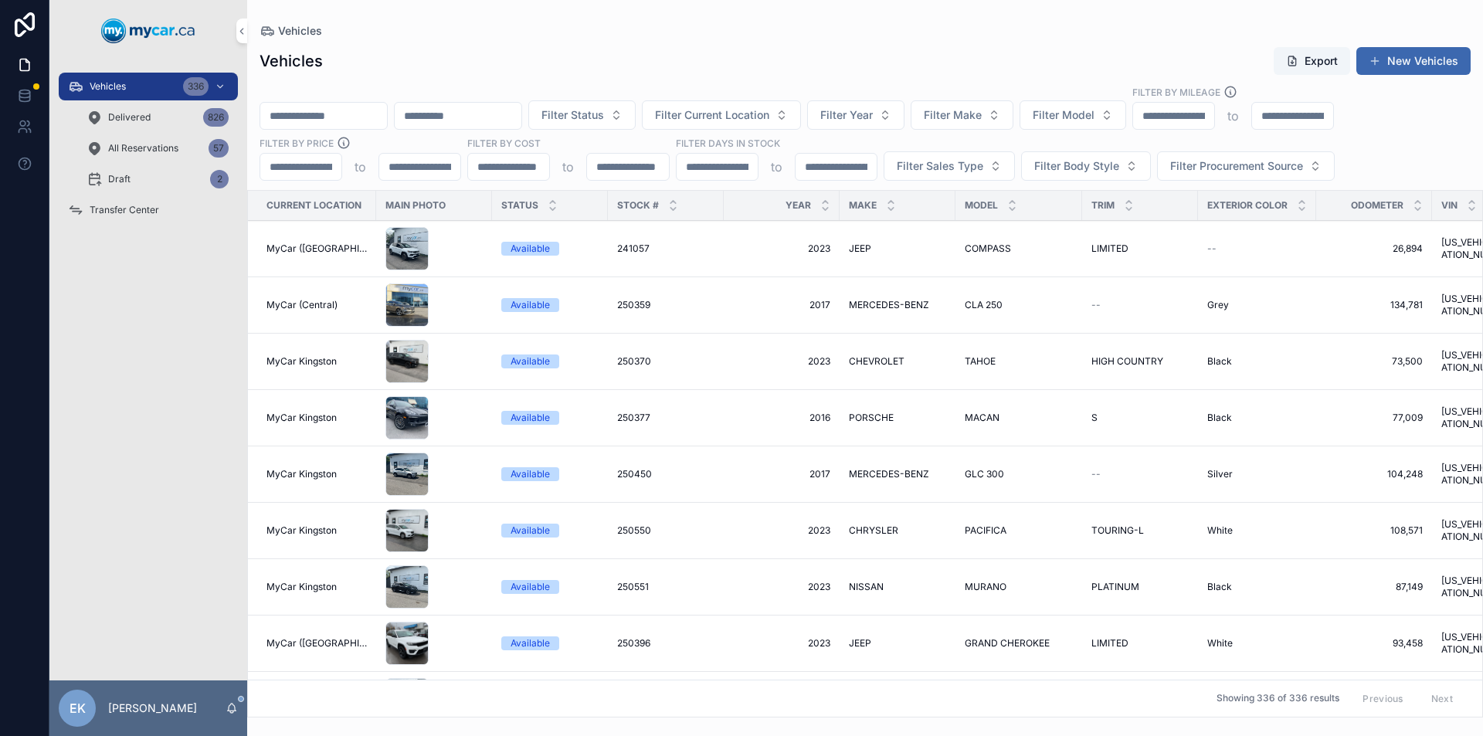
click at [351, 105] on input "scrollable content" at bounding box center [323, 116] width 127 height 22
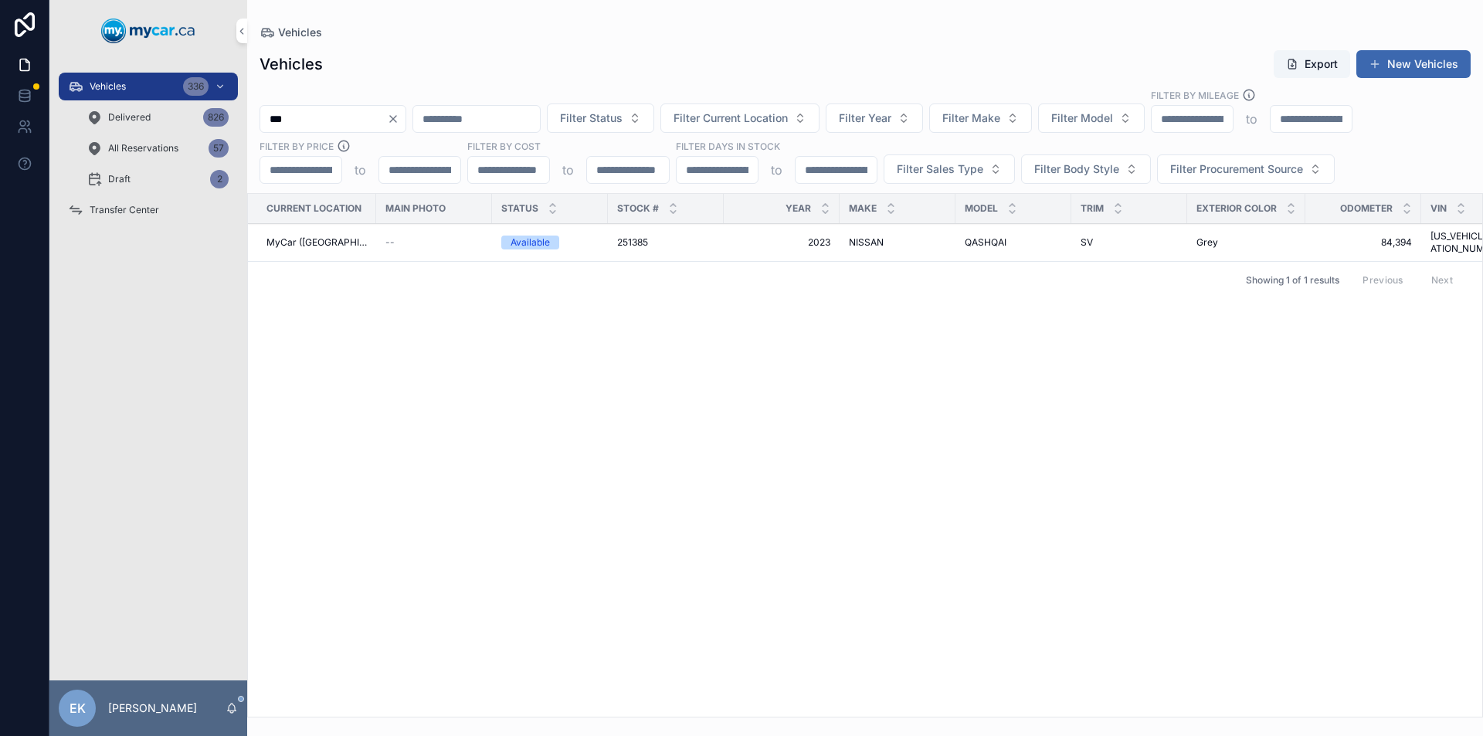
type input "***"
click at [627, 237] on span "251385" at bounding box center [632, 242] width 31 height 12
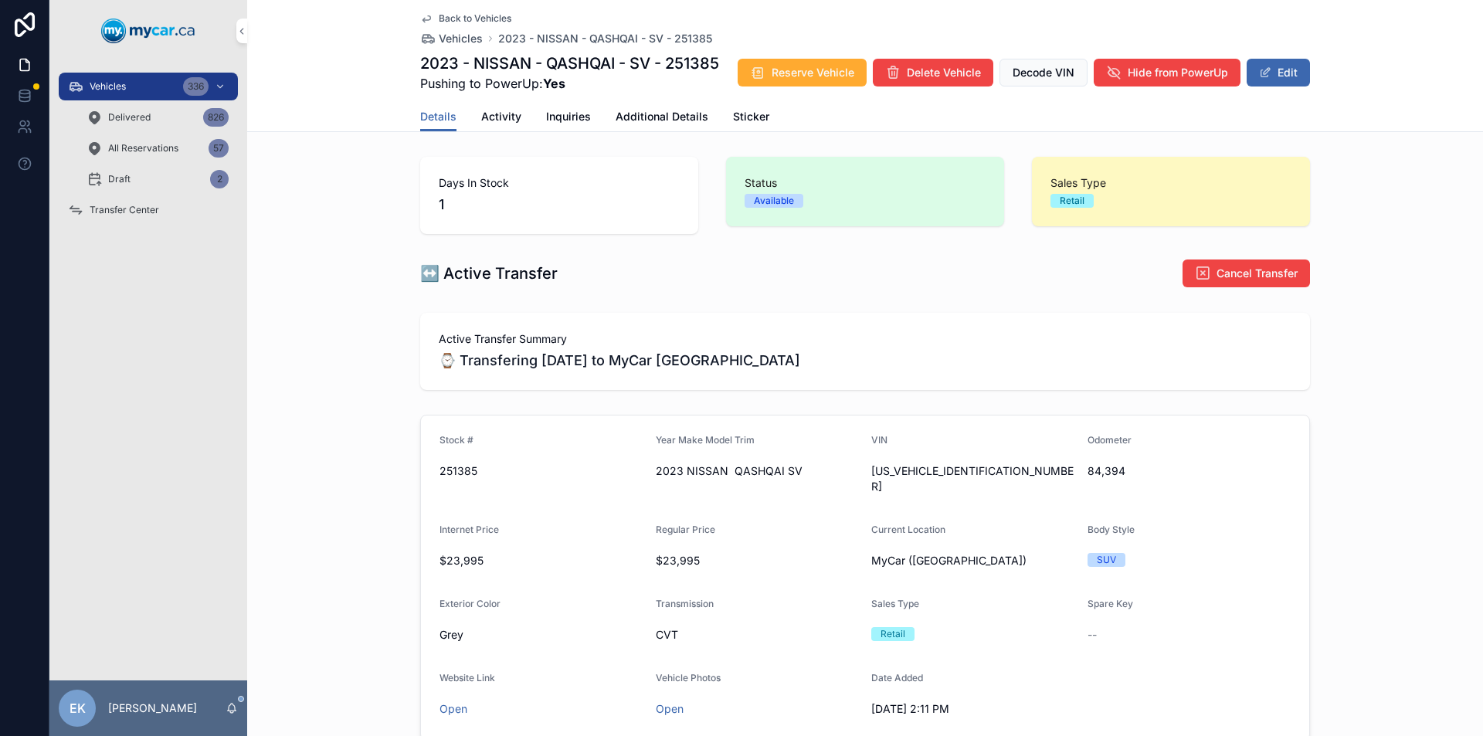
click at [640, 113] on span "Additional Details" at bounding box center [662, 116] width 93 height 15
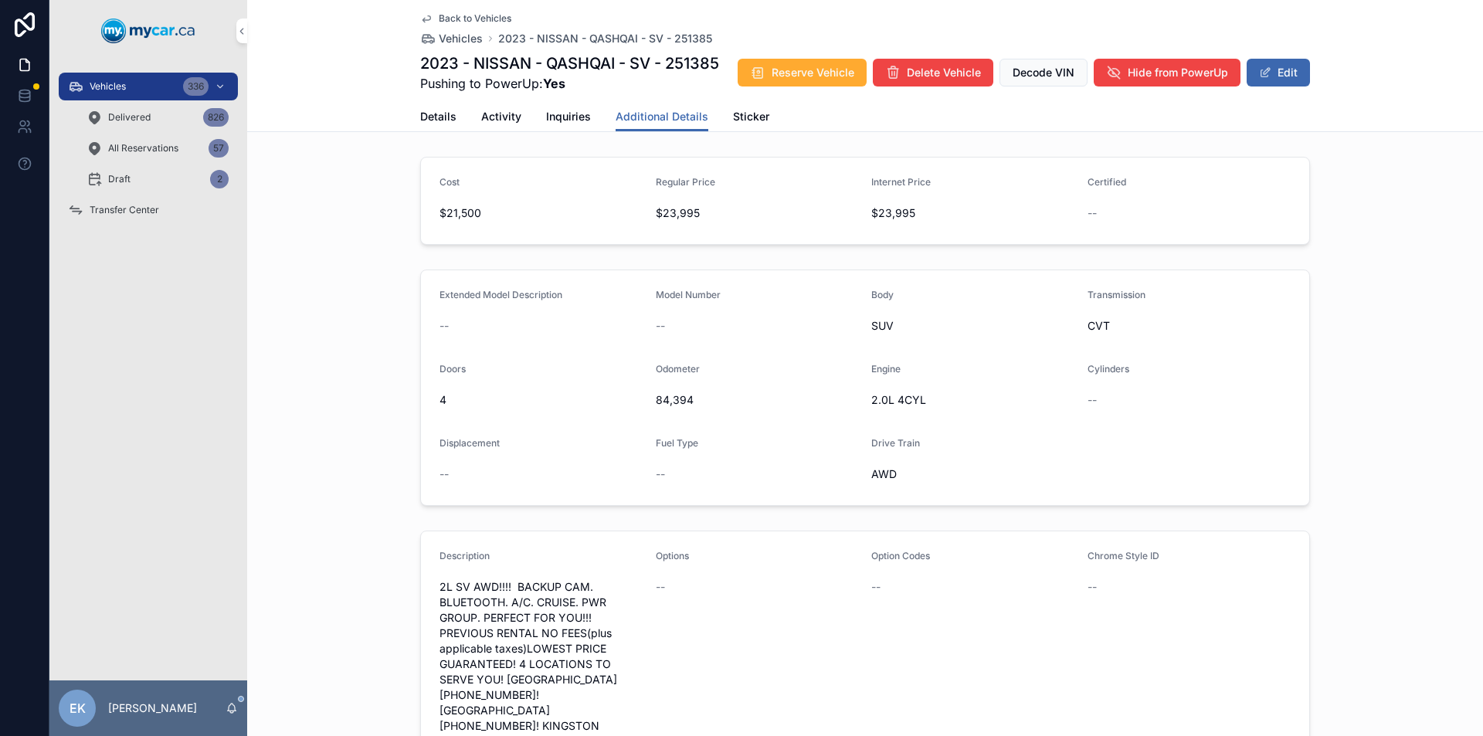
click at [1276, 77] on button "Edit" at bounding box center [1278, 73] width 63 height 28
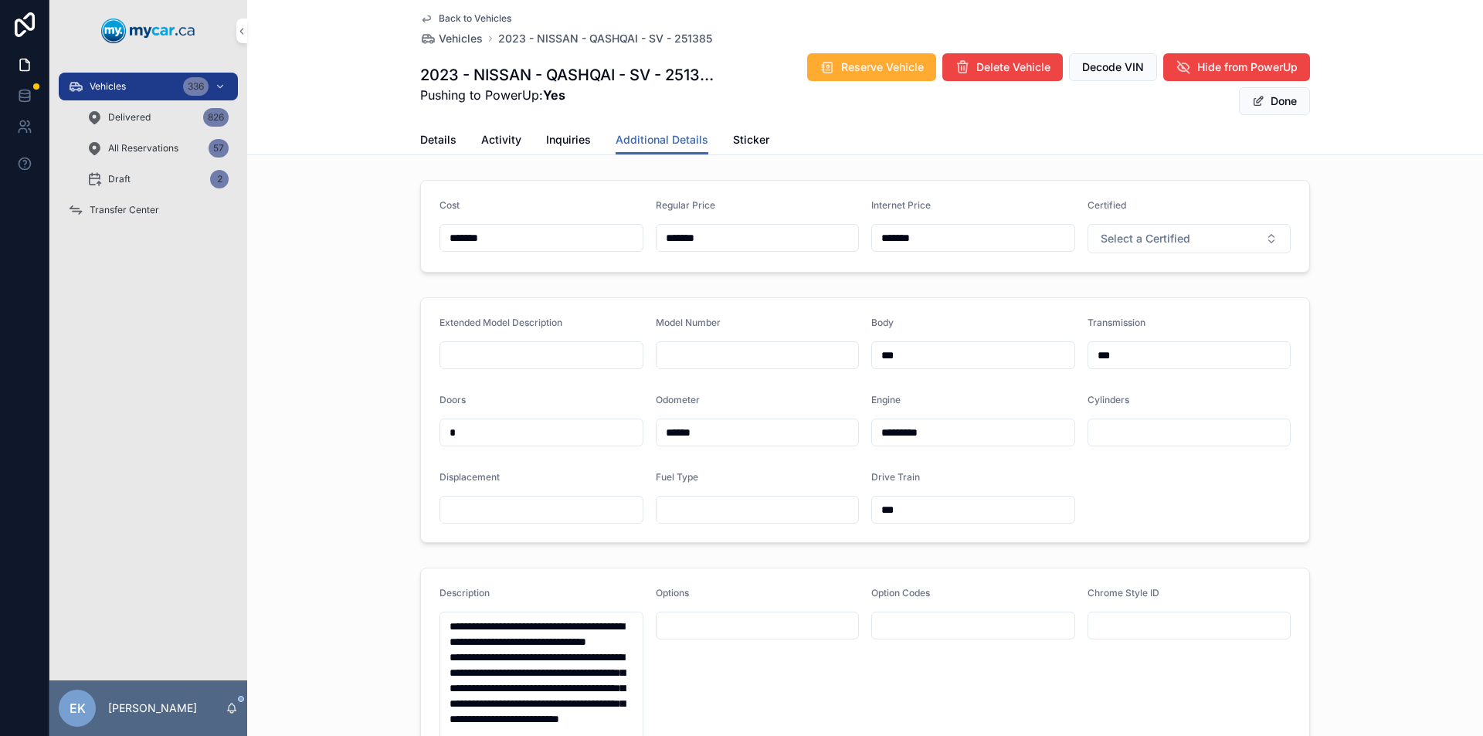
click at [892, 431] on input "*********" at bounding box center [973, 433] width 202 height 22
type input "*********"
click at [929, 509] on input "***" at bounding box center [973, 510] width 202 height 22
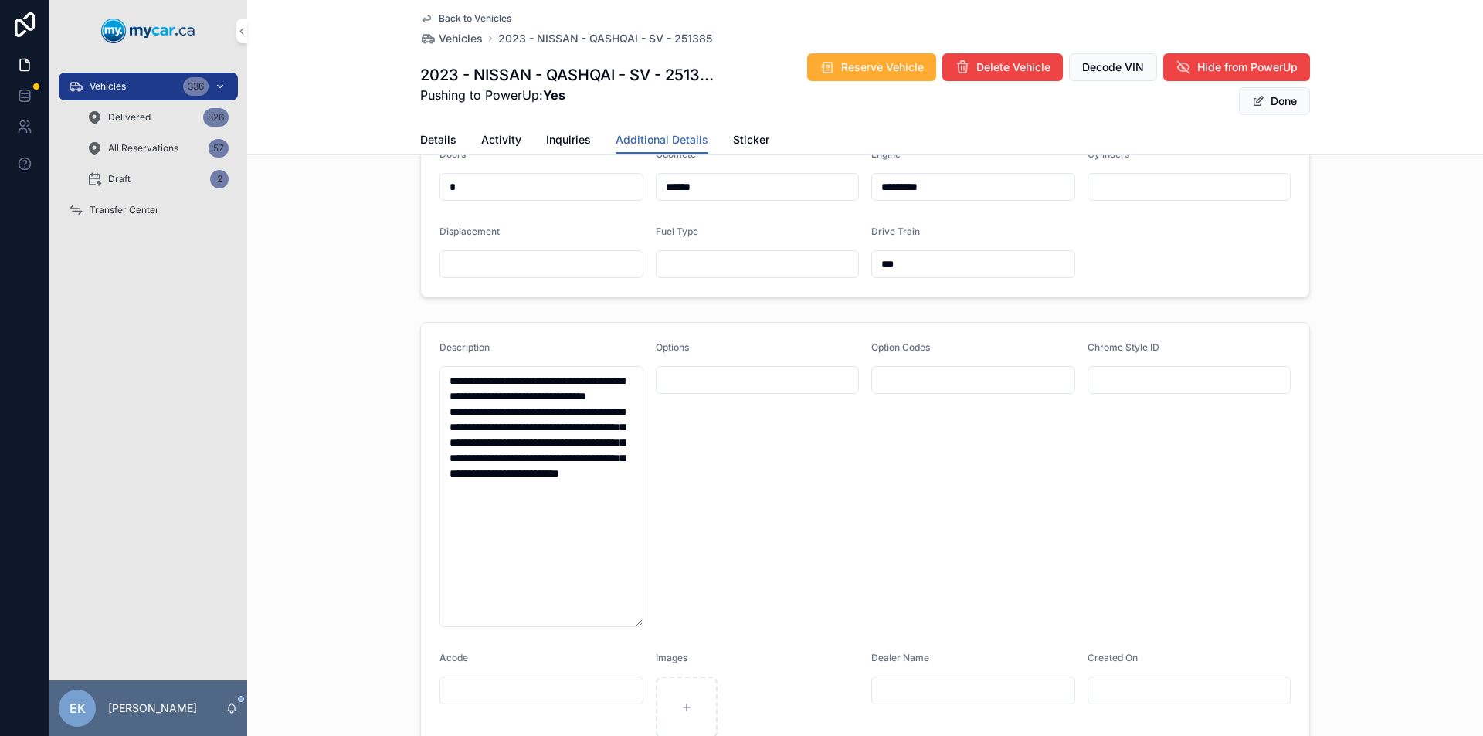
scroll to position [309, 0]
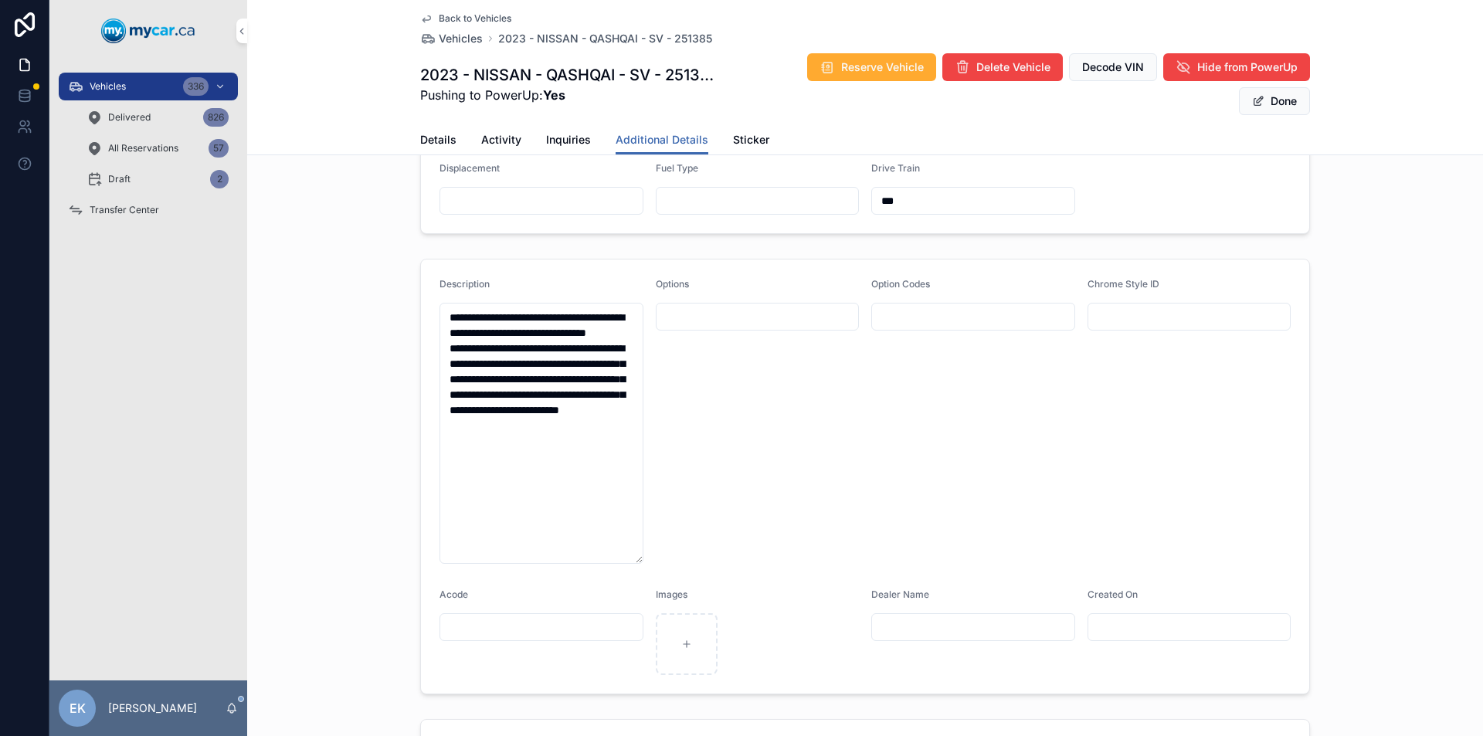
click at [516, 317] on textarea "**********" at bounding box center [542, 433] width 204 height 261
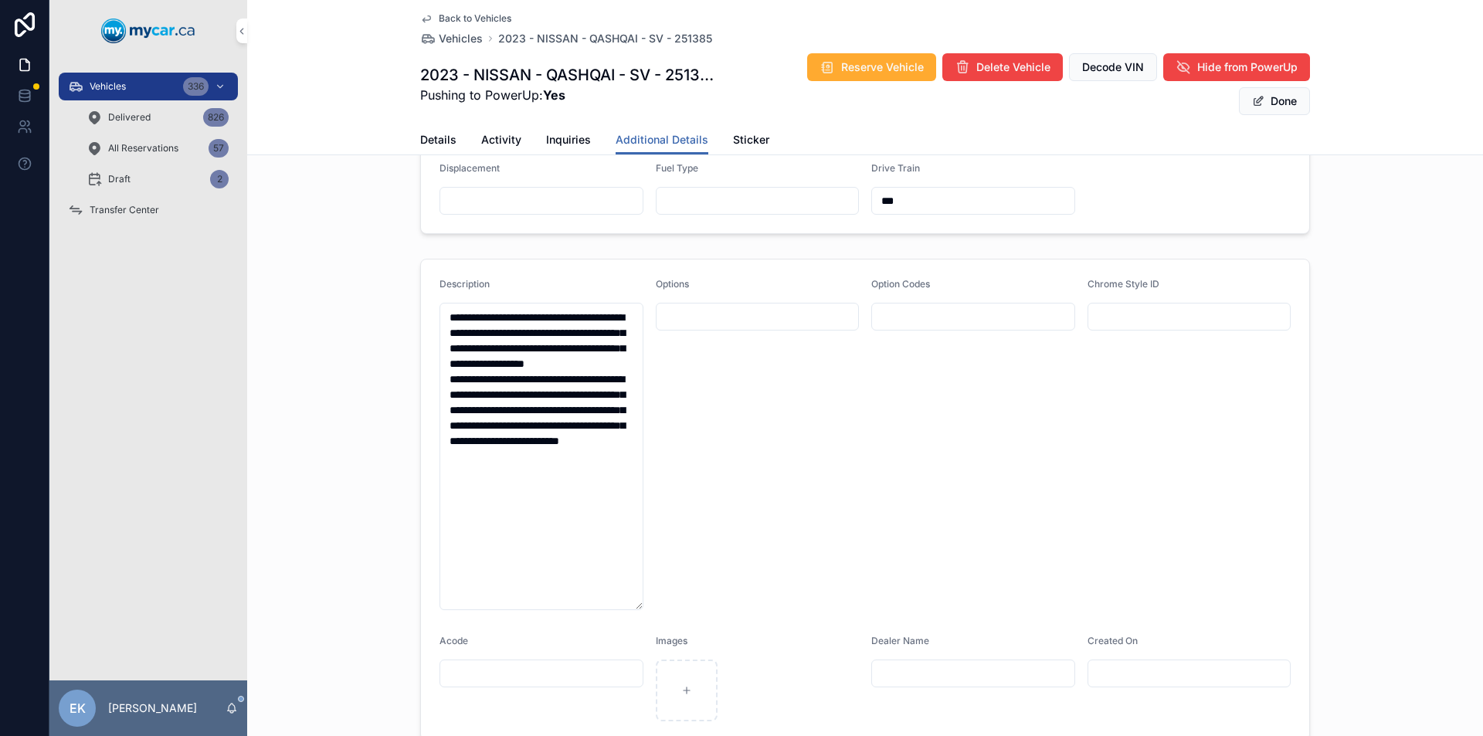
click at [588, 347] on textarea "**********" at bounding box center [542, 456] width 204 height 307
click at [528, 361] on textarea "**********" at bounding box center [542, 456] width 204 height 307
click at [538, 362] on textarea "**********" at bounding box center [542, 456] width 204 height 307
type textarea "**********"
click at [1256, 95] on span "Done" at bounding box center [1274, 101] width 71 height 28
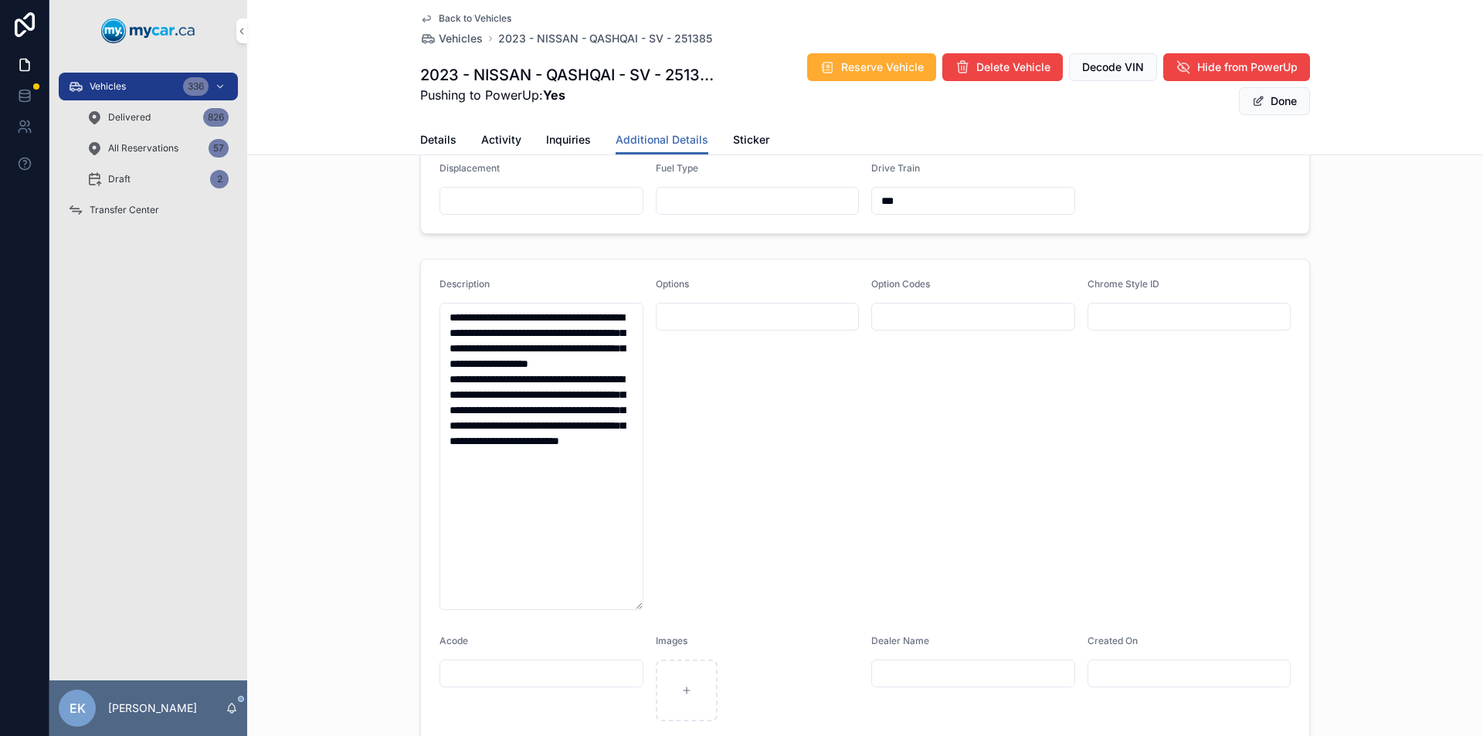
click at [1252, 100] on span "scrollable content" at bounding box center [1258, 101] width 12 height 12
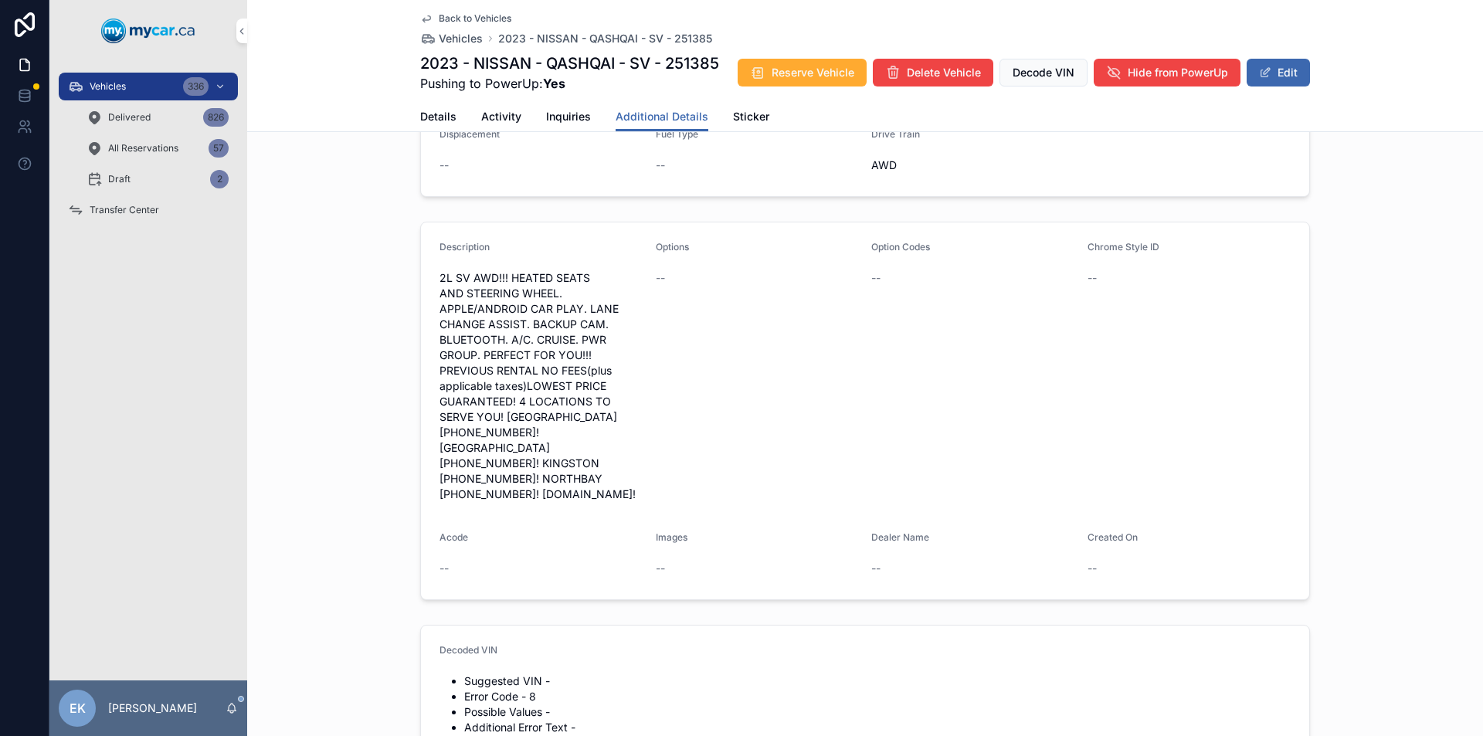
scroll to position [281, 0]
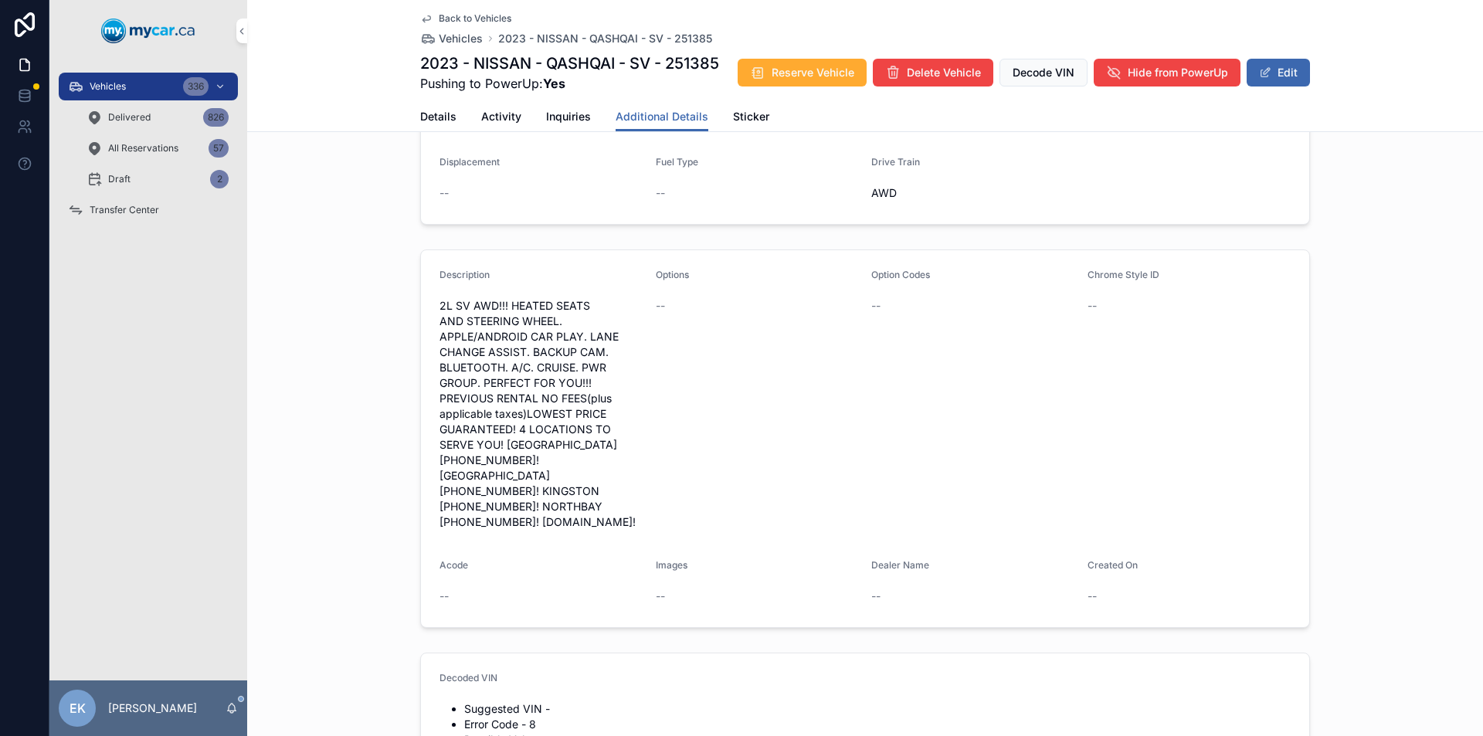
click at [149, 85] on div "Vehicles 336" at bounding box center [148, 86] width 161 height 25
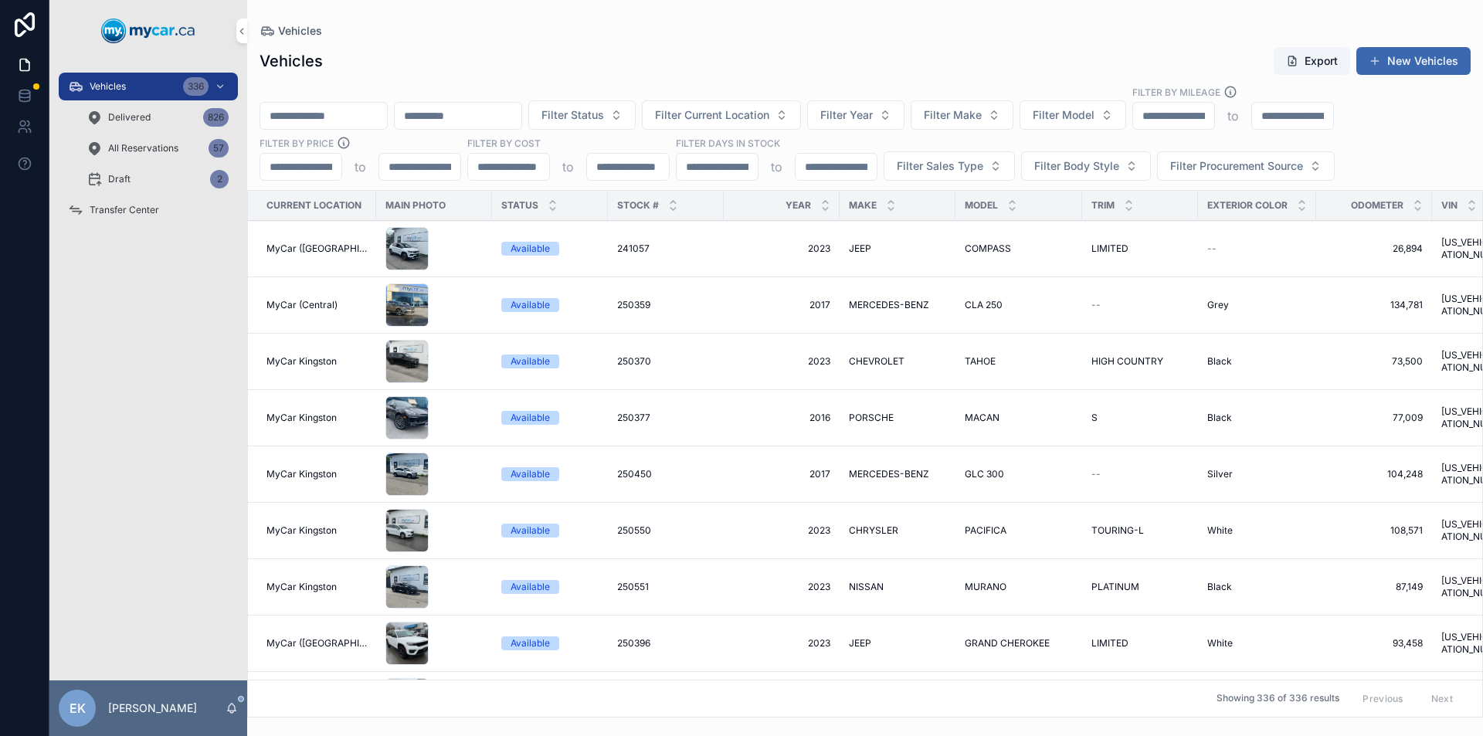
click at [341, 121] on input "scrollable content" at bounding box center [323, 116] width 127 height 22
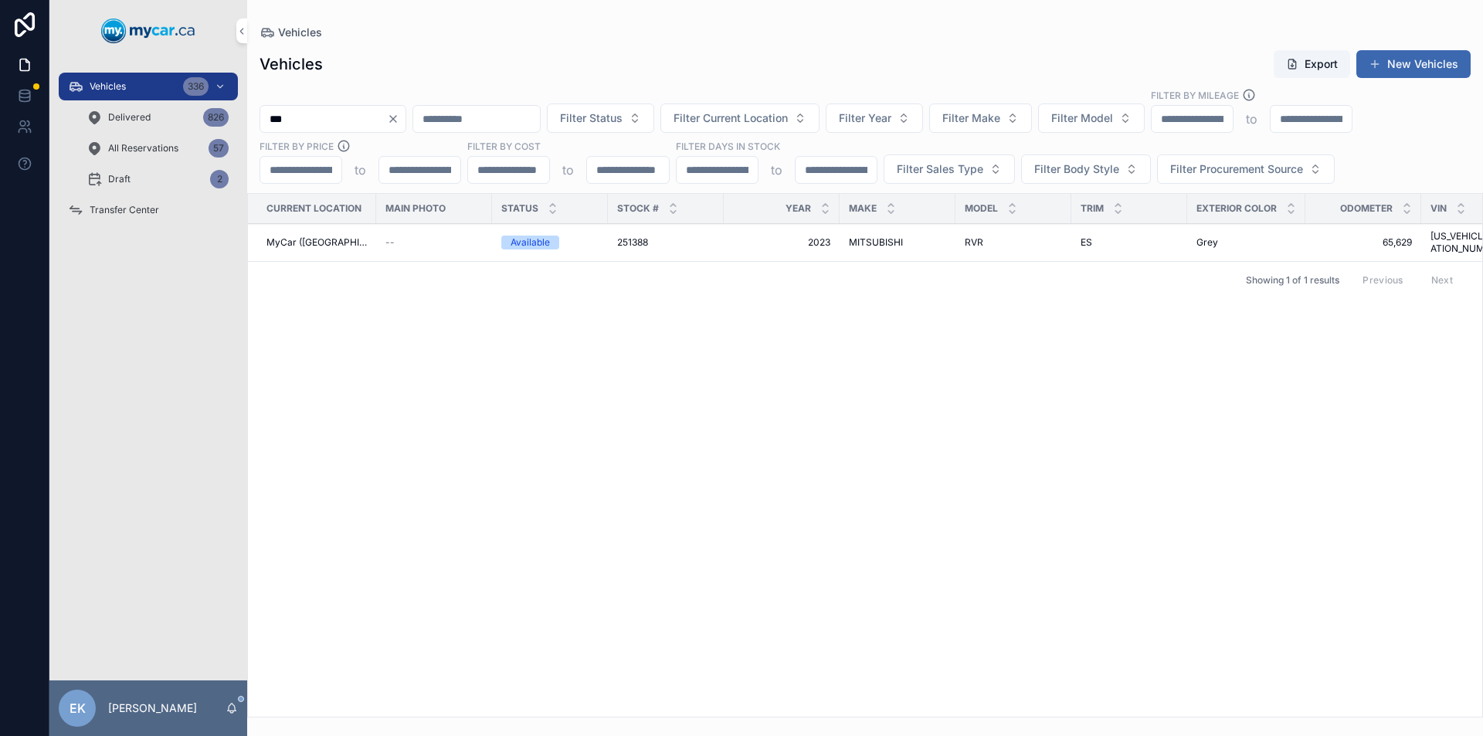
type input "***"
click at [849, 236] on span "MITSUBISHI" at bounding box center [876, 242] width 54 height 12
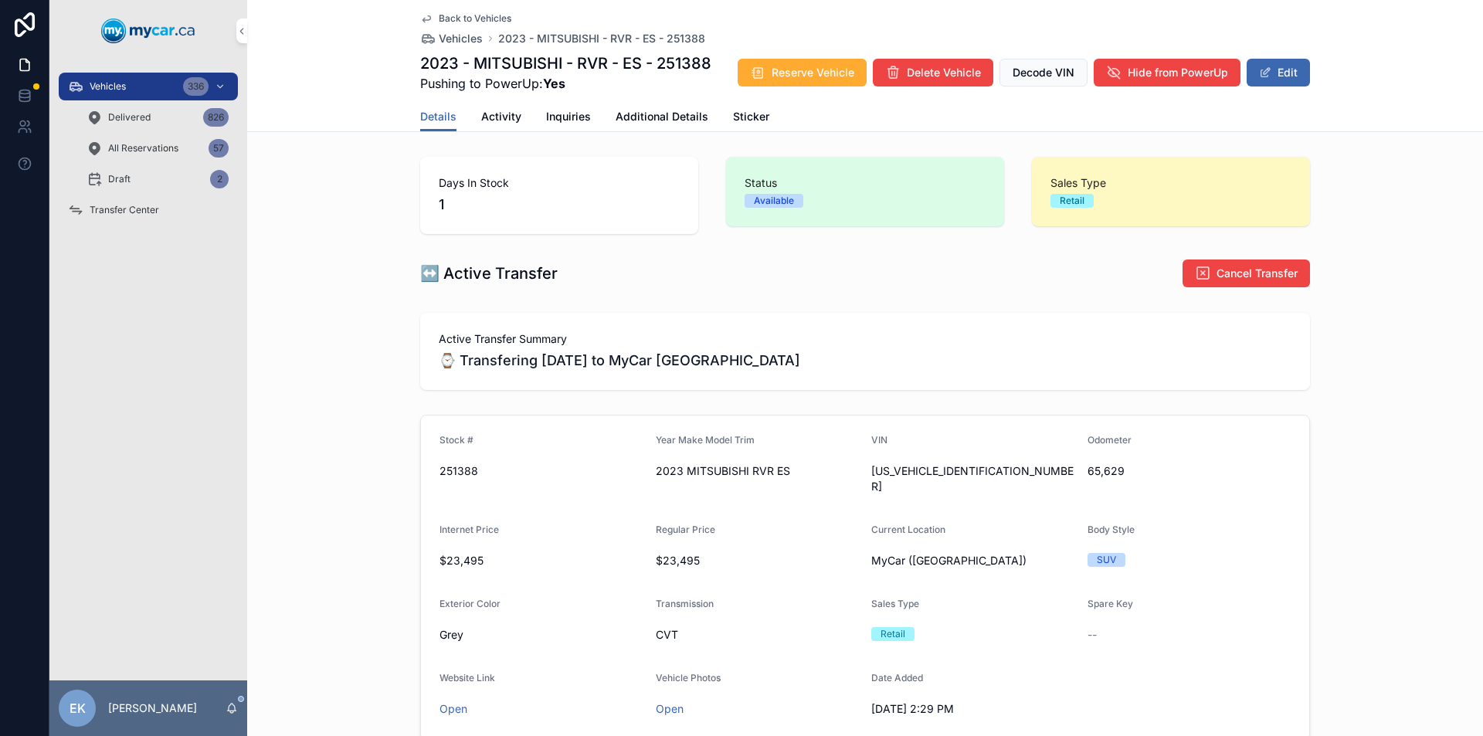
click at [658, 121] on span "Additional Details" at bounding box center [662, 116] width 93 height 15
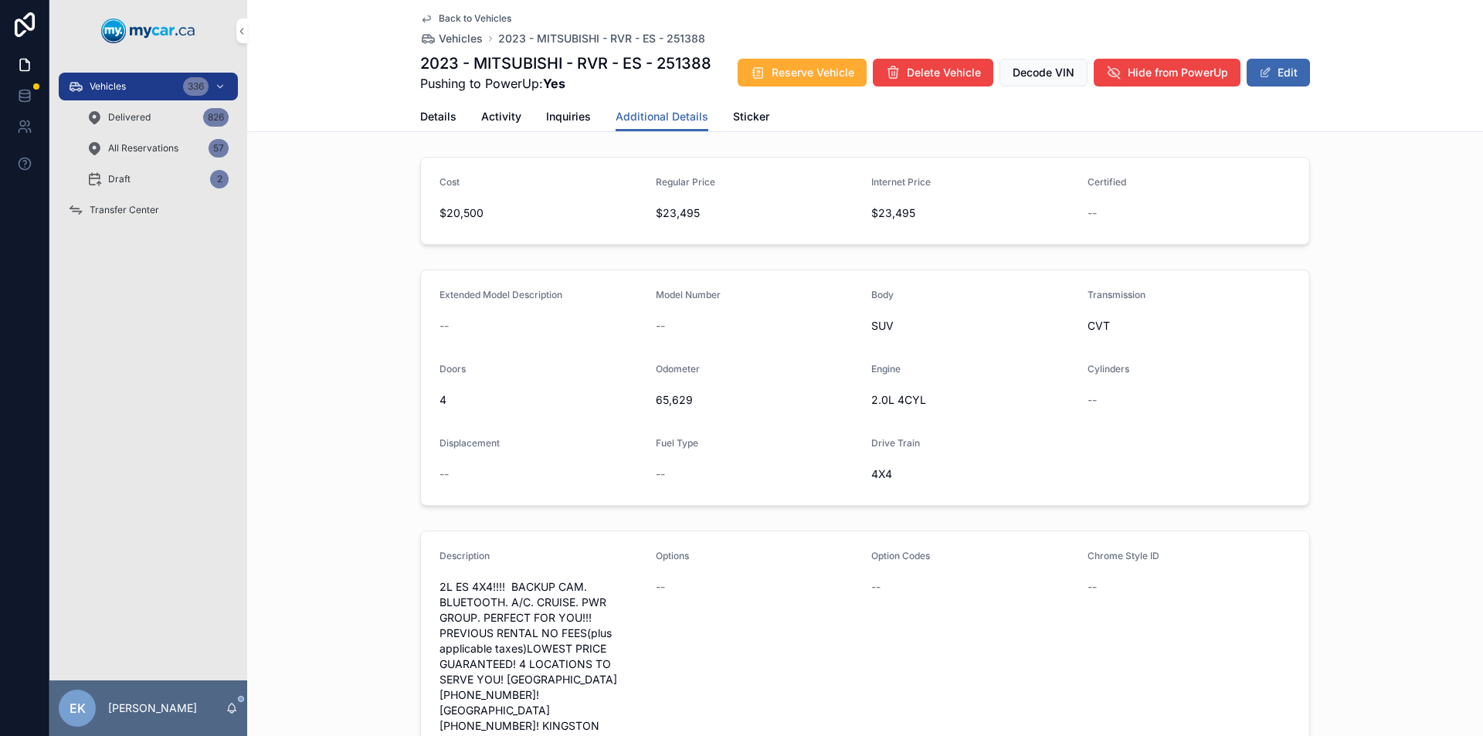
click at [1272, 78] on button "Edit" at bounding box center [1278, 73] width 63 height 28
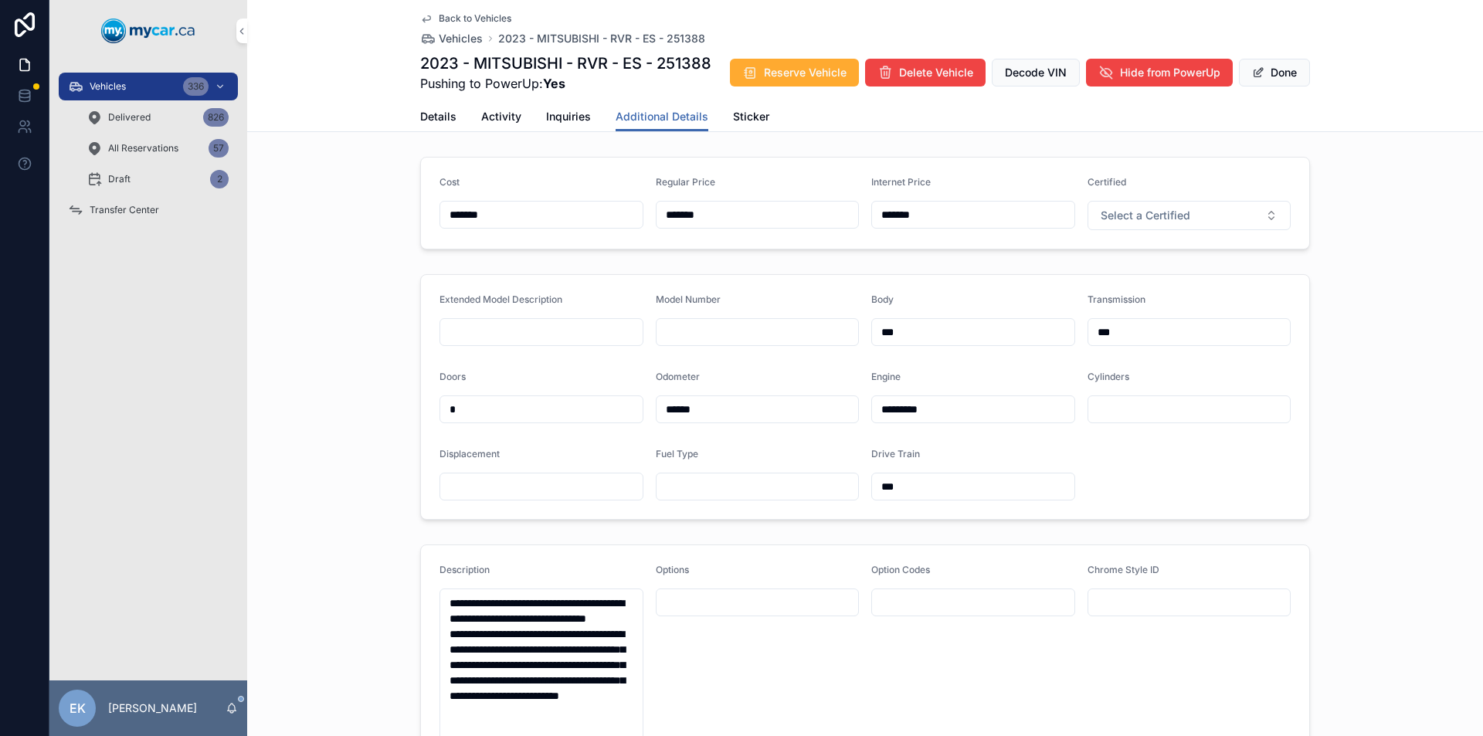
click at [422, 118] on span "Details" at bounding box center [438, 116] width 36 height 15
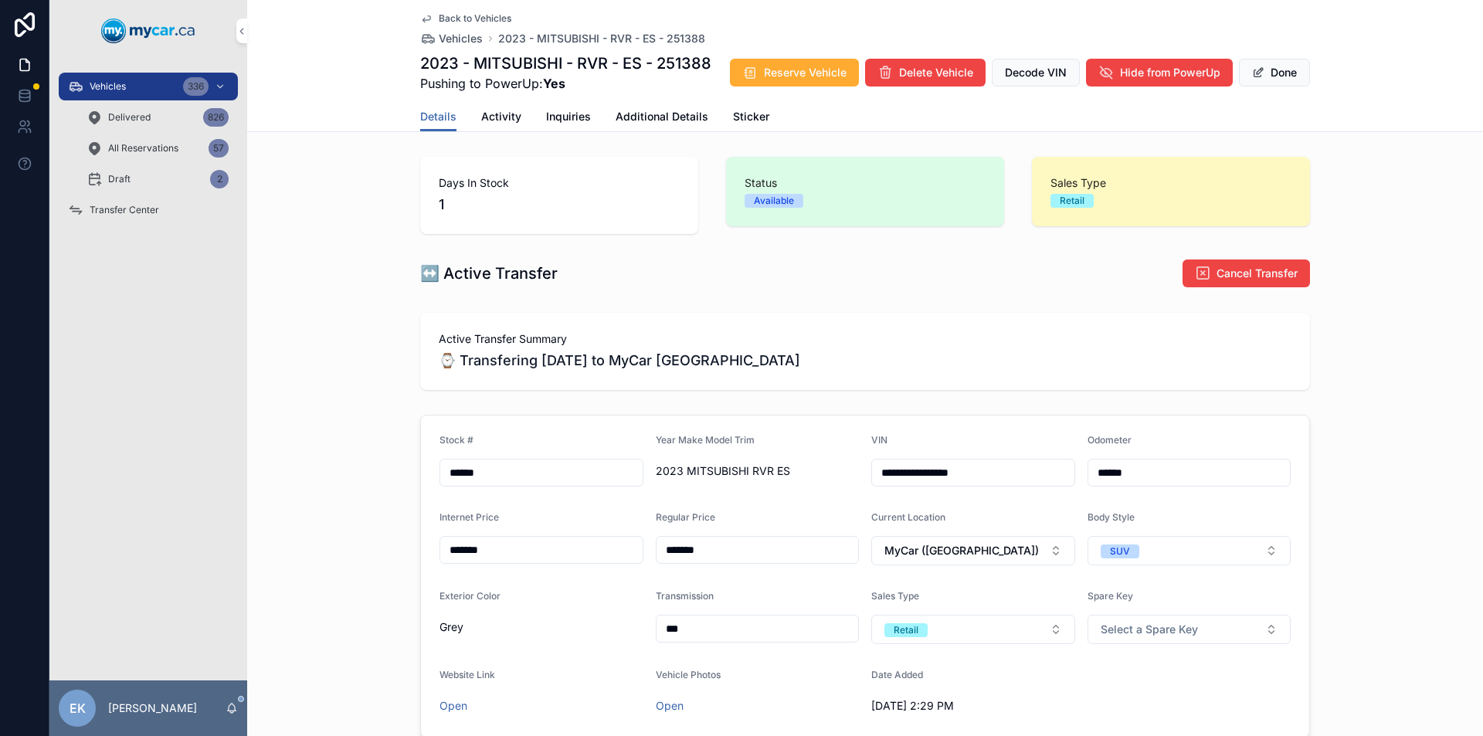
click at [642, 113] on span "Additional Details" at bounding box center [662, 116] width 93 height 15
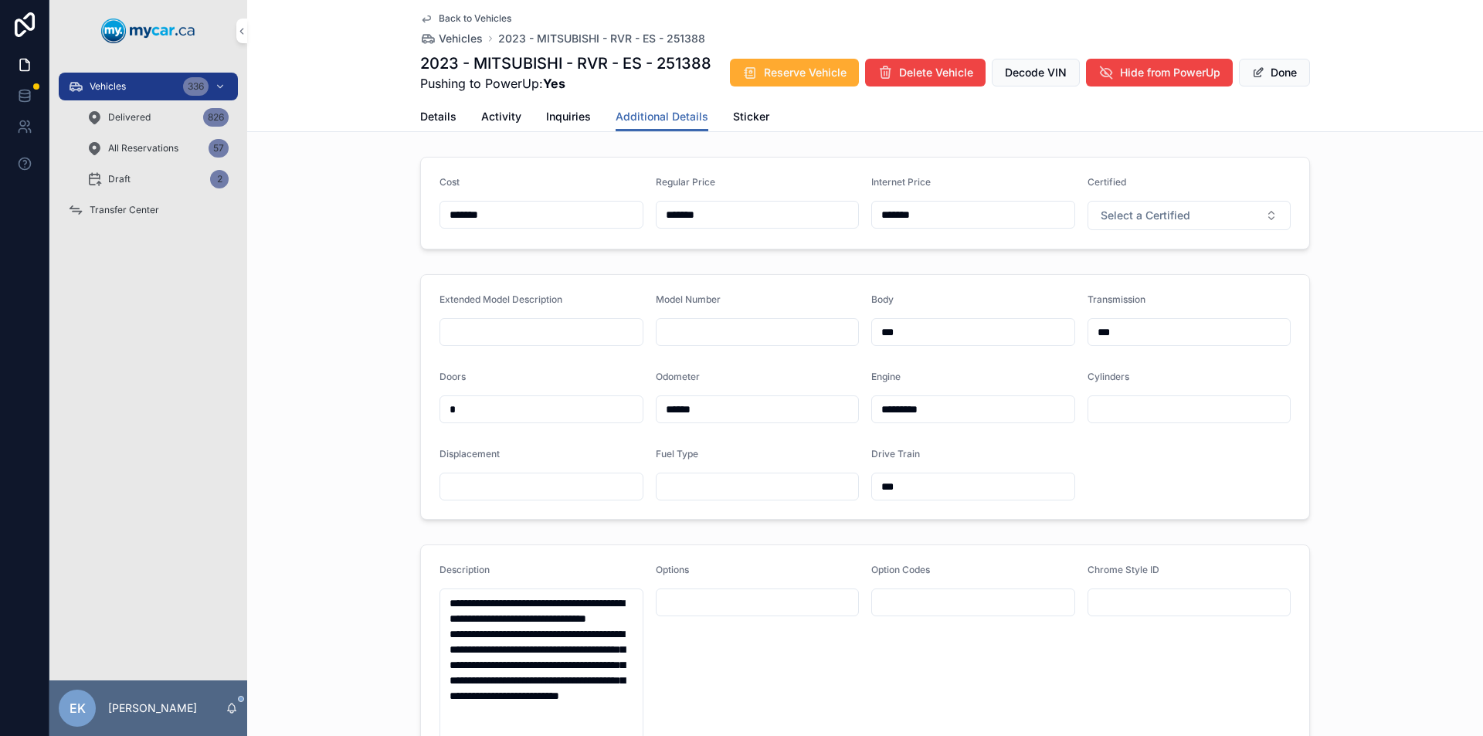
click at [444, 117] on span "Details" at bounding box center [438, 116] width 36 height 15
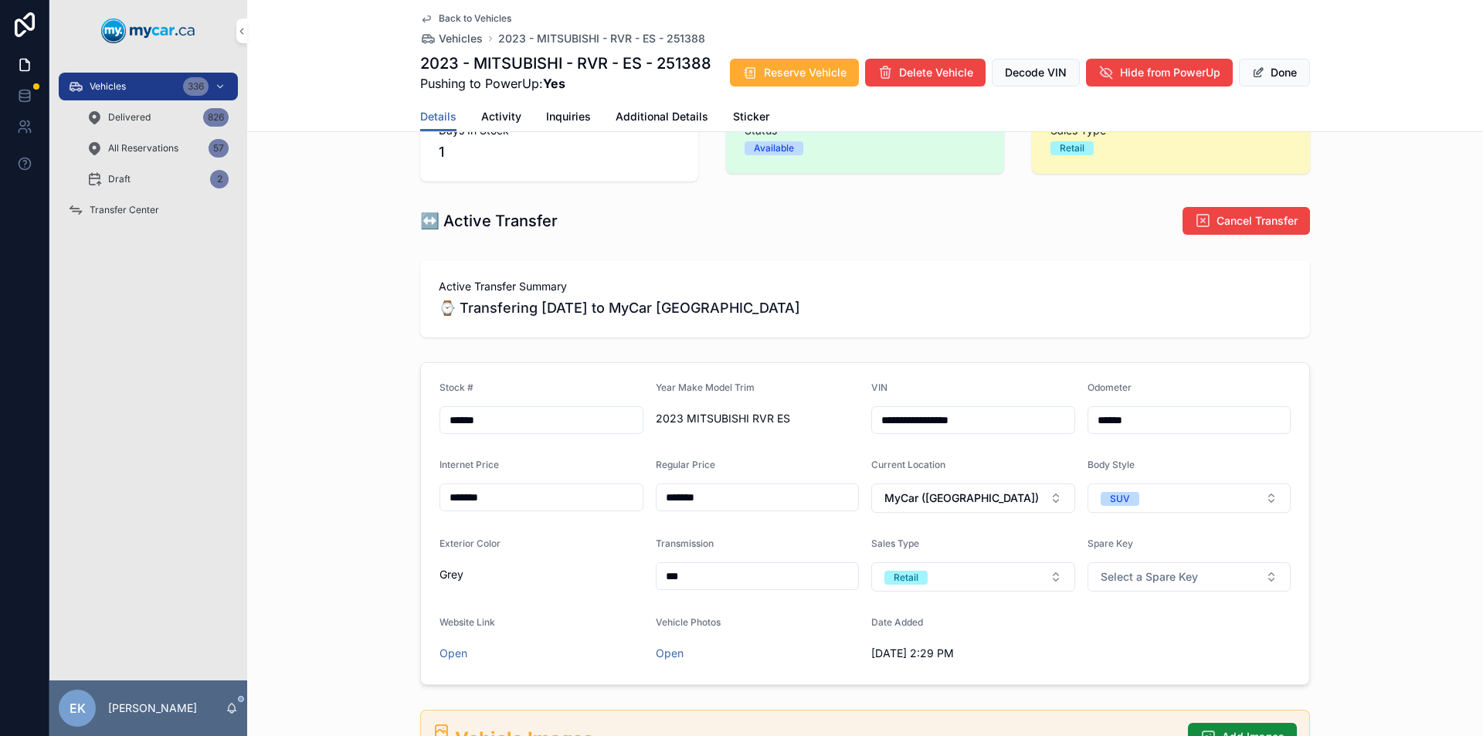
scroll to position [77, 0]
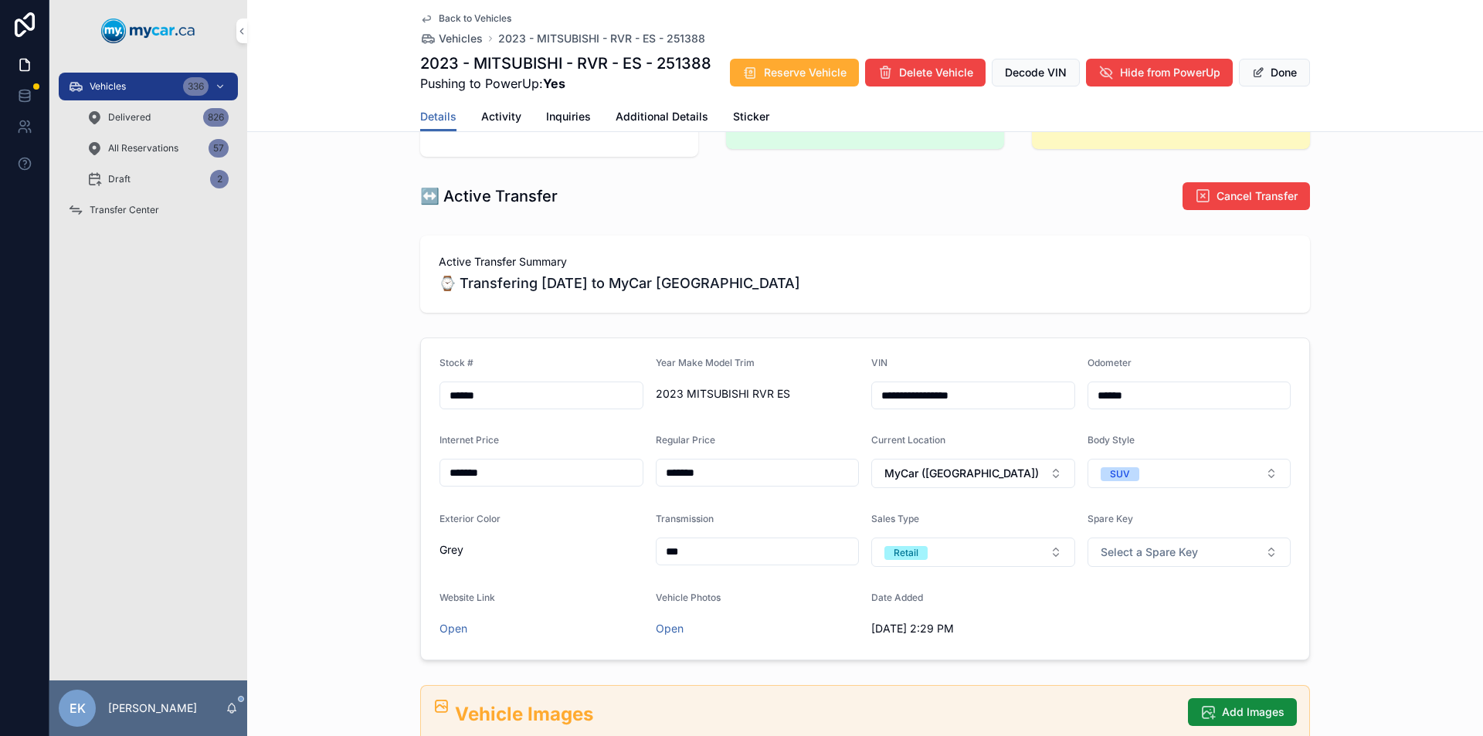
click at [456, 554] on span "Grey" at bounding box center [542, 549] width 204 height 15
click at [476, 552] on span "Grey" at bounding box center [542, 549] width 204 height 15
click at [654, 115] on span "Additional Details" at bounding box center [662, 116] width 93 height 15
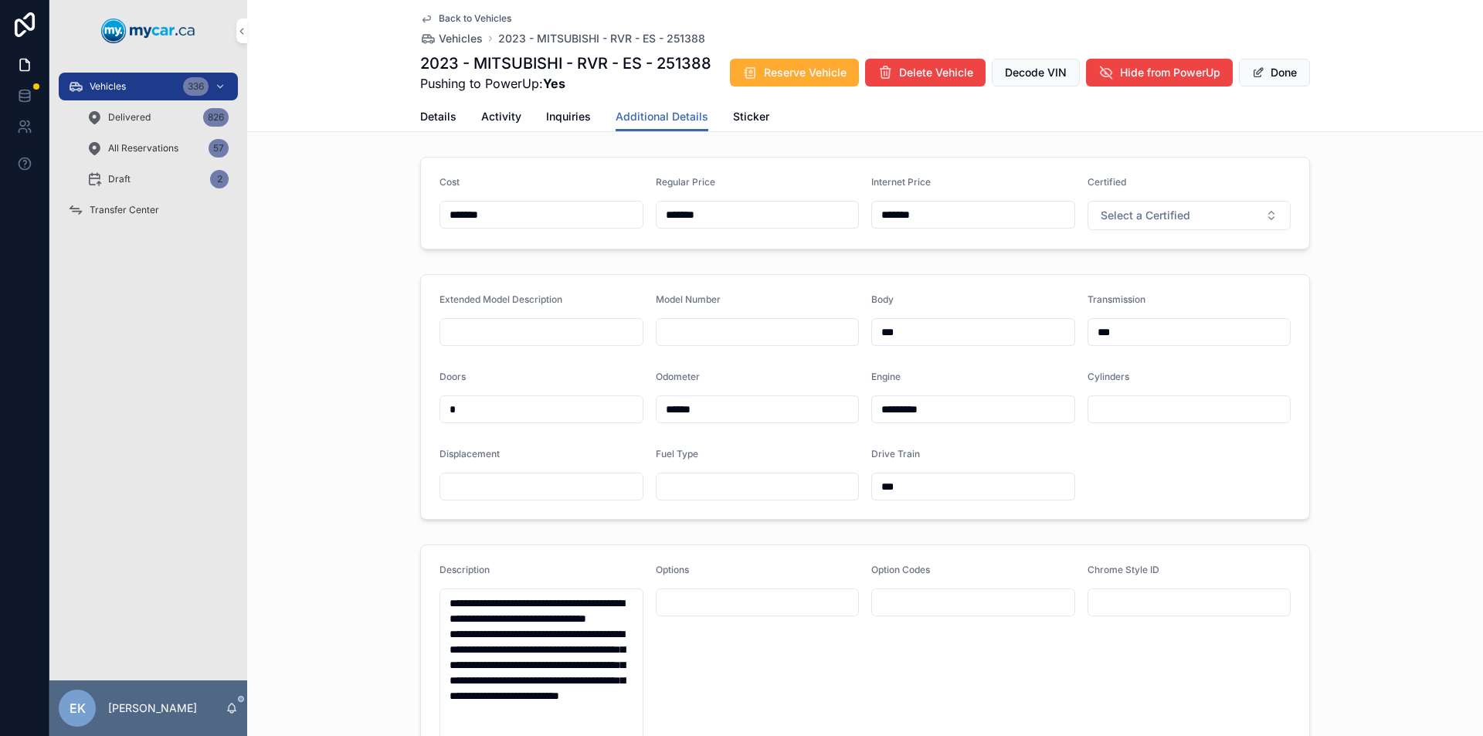
click at [953, 480] on input "***" at bounding box center [973, 487] width 202 height 22
type input "*"
type input "***"
click at [738, 511] on form "Extended Model Description Model Number Body *** Transmission *** Doors * Odome…" at bounding box center [865, 397] width 888 height 244
click at [1263, 66] on button "Done" at bounding box center [1274, 73] width 71 height 28
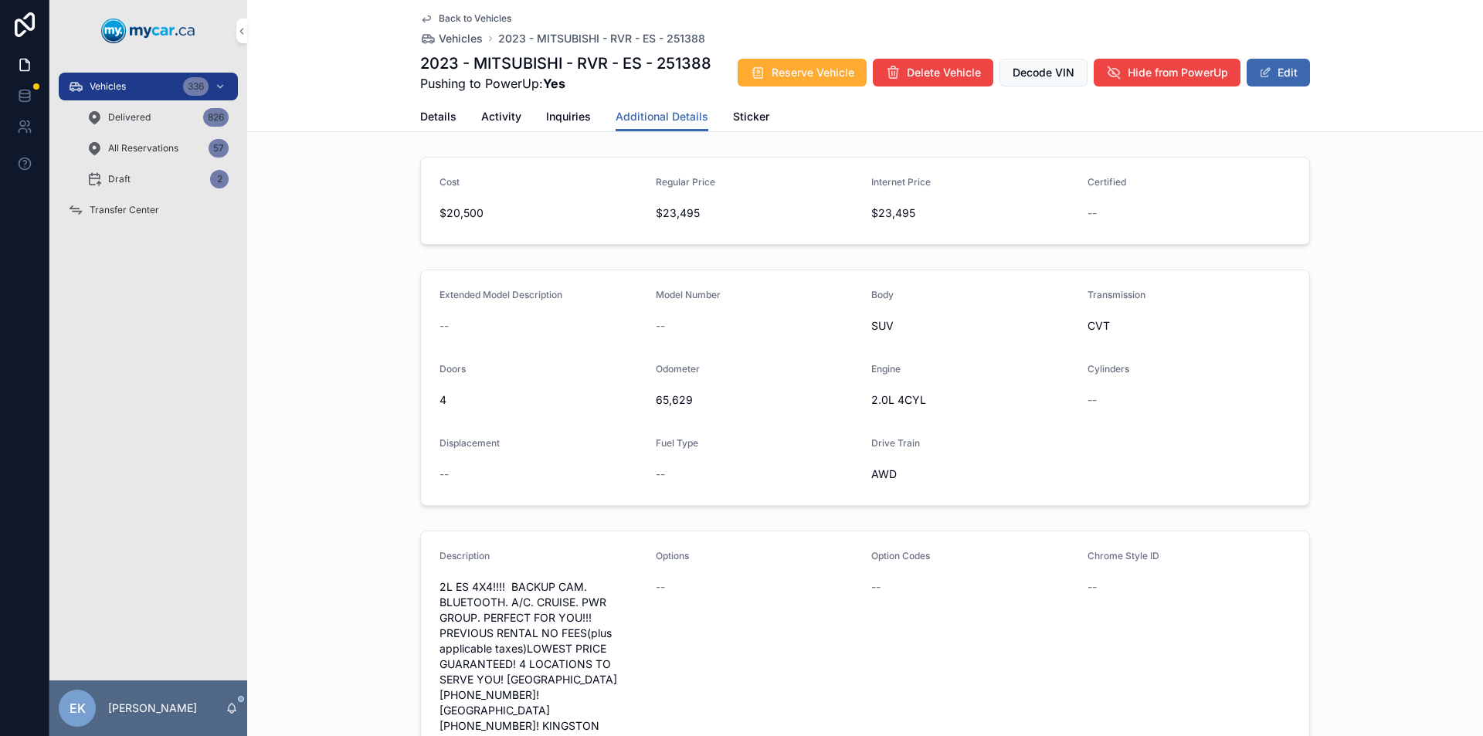
click at [102, 88] on span "Vehicles" at bounding box center [108, 86] width 36 height 12
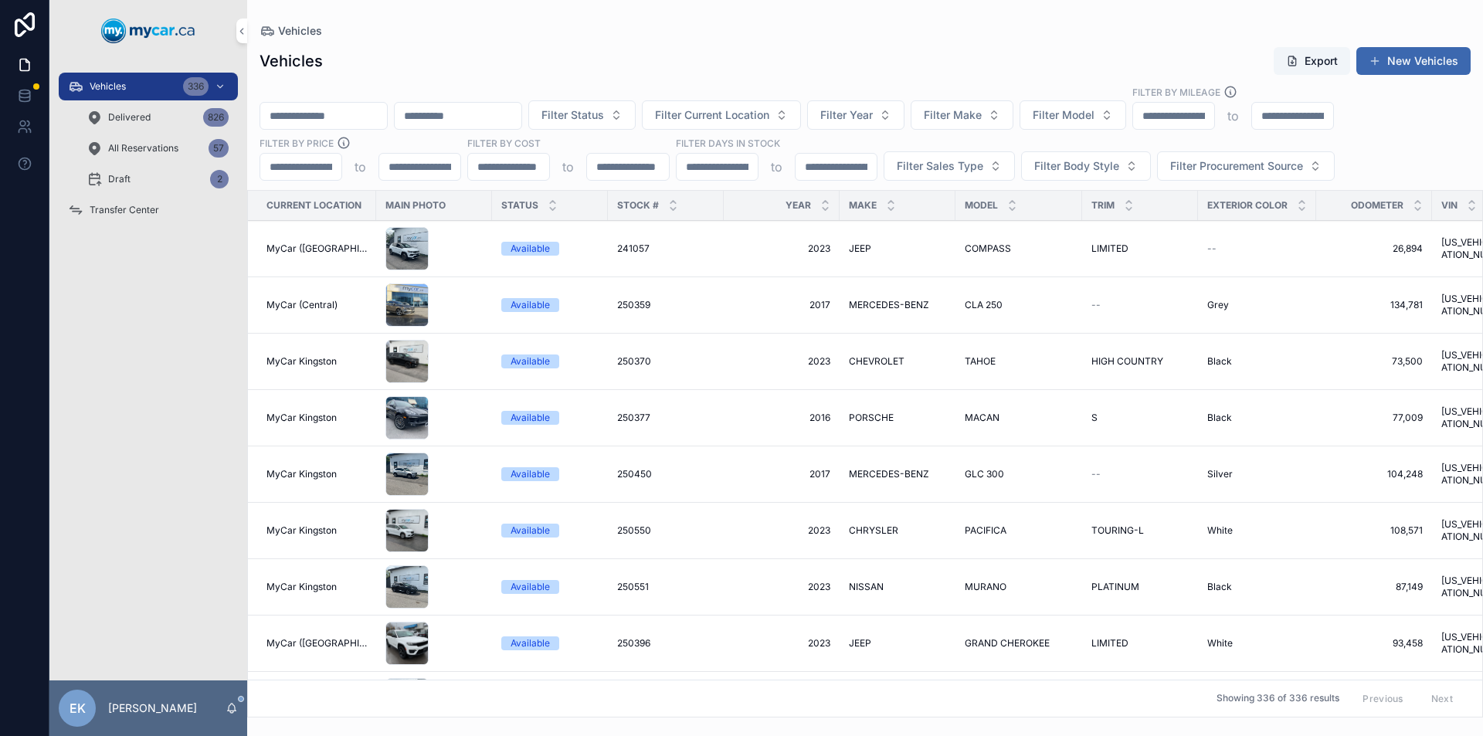
click at [365, 110] on input "scrollable content" at bounding box center [323, 116] width 127 height 22
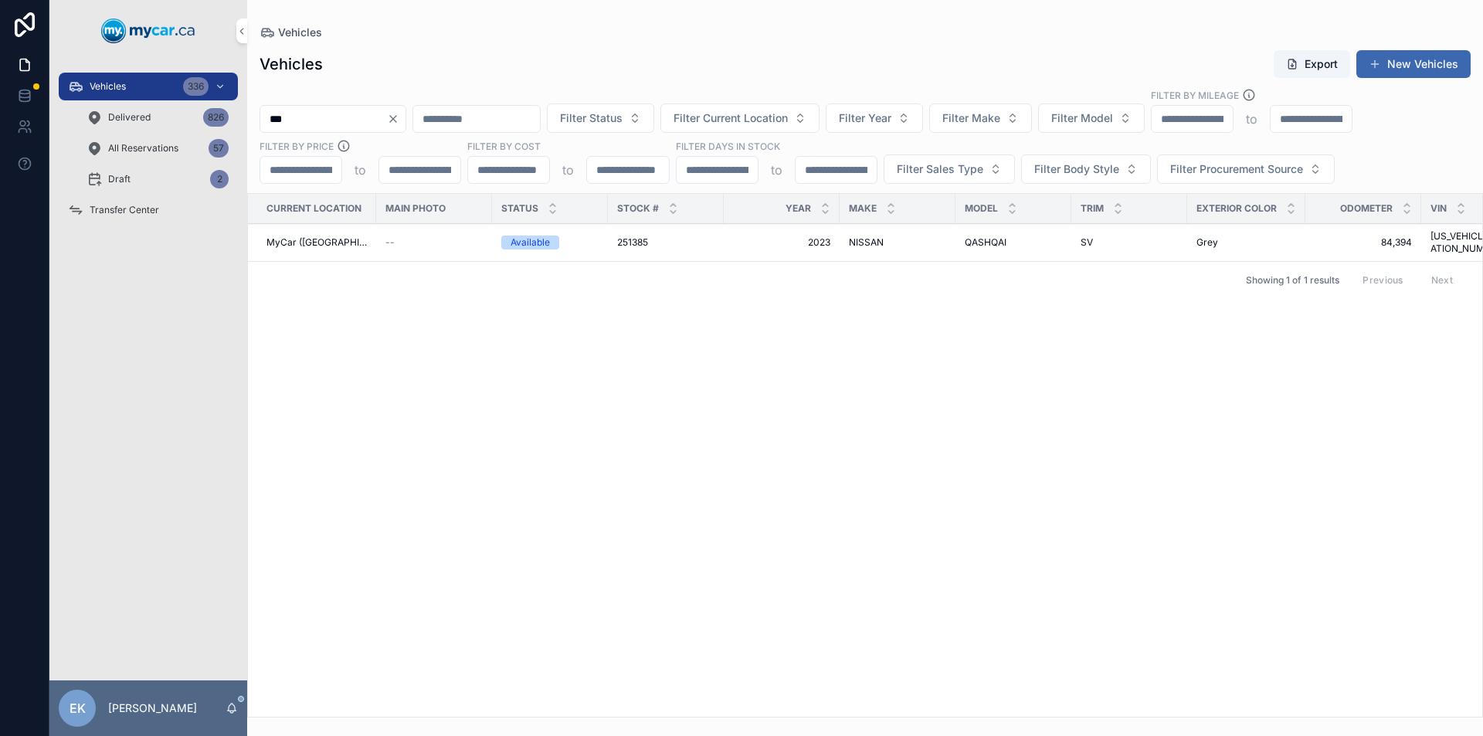
type input "***"
click at [632, 240] on span "251385" at bounding box center [632, 242] width 31 height 12
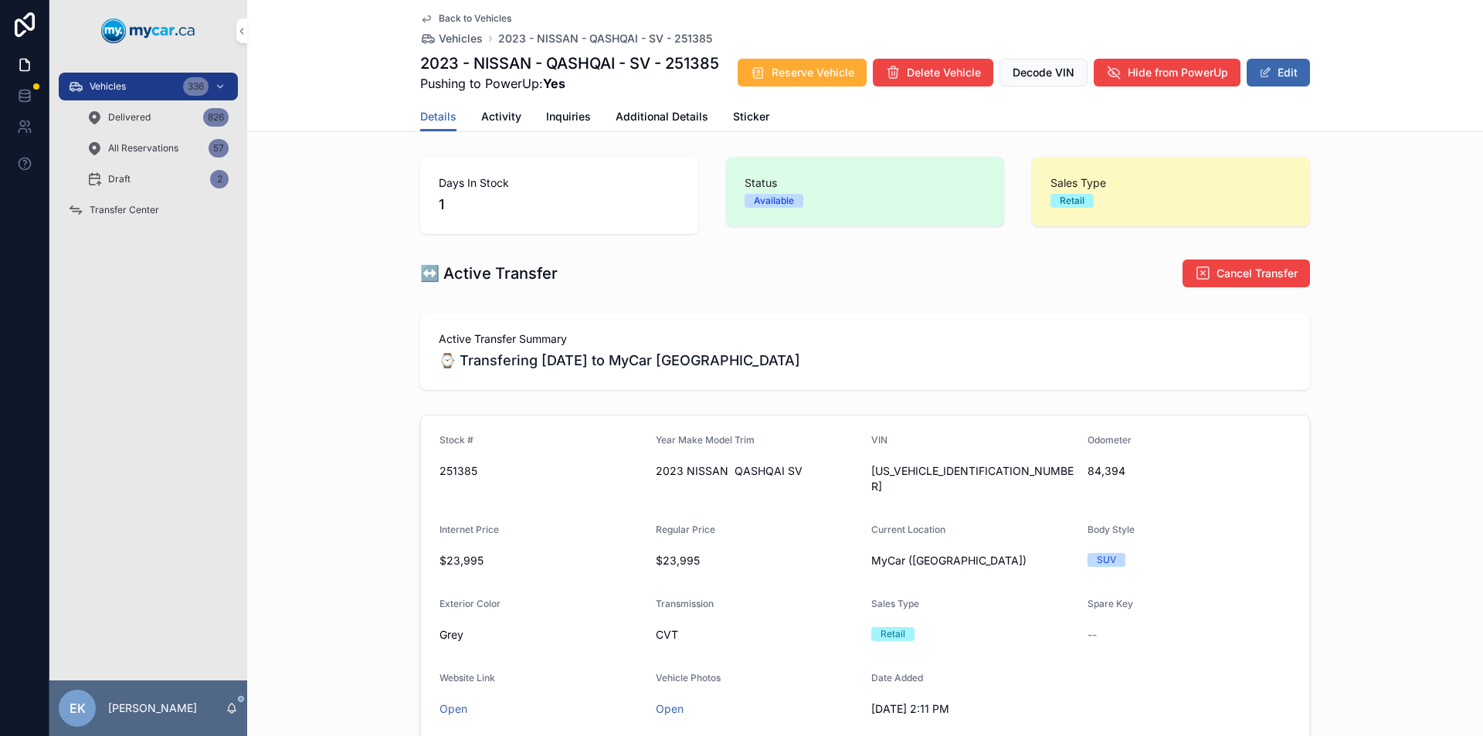
click at [651, 112] on span "Additional Details" at bounding box center [662, 116] width 93 height 15
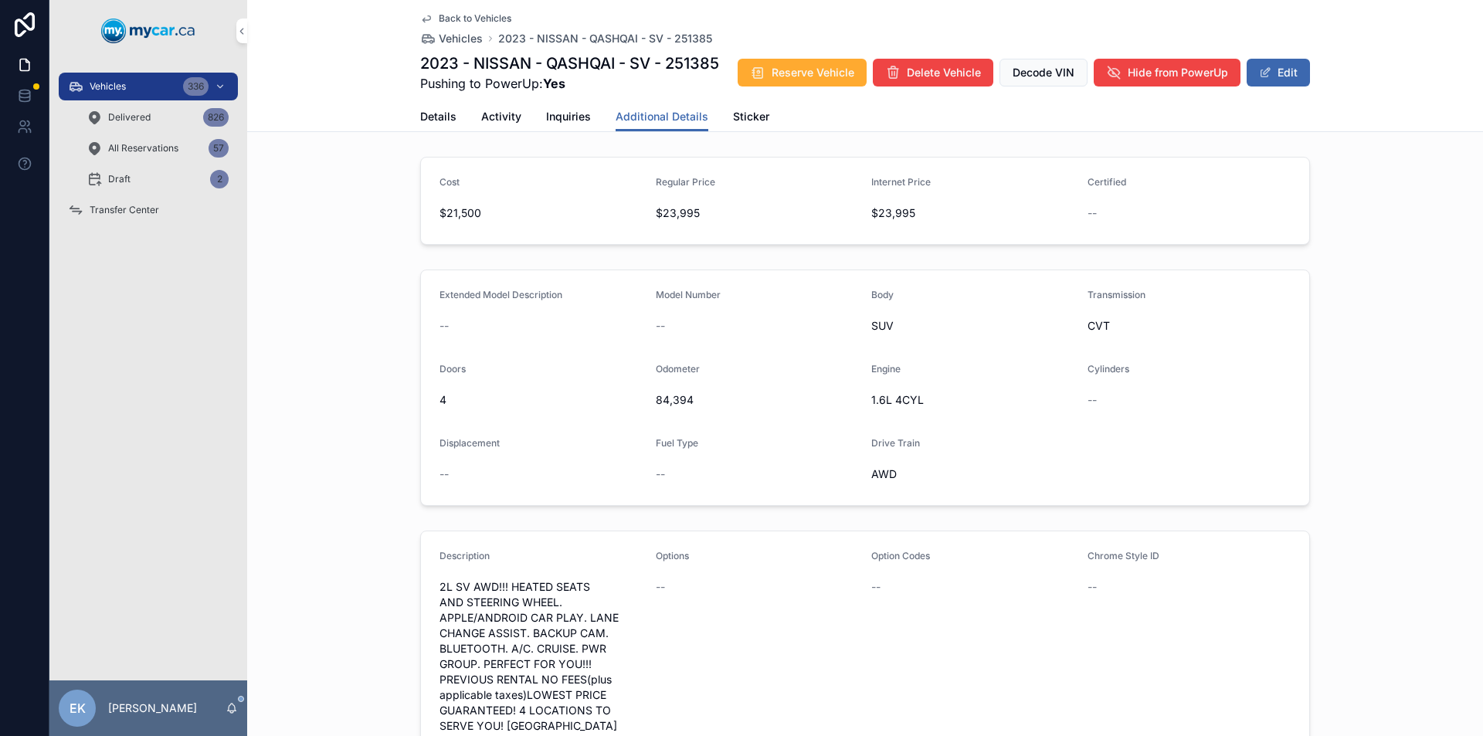
click at [437, 119] on span "Details" at bounding box center [438, 116] width 36 height 15
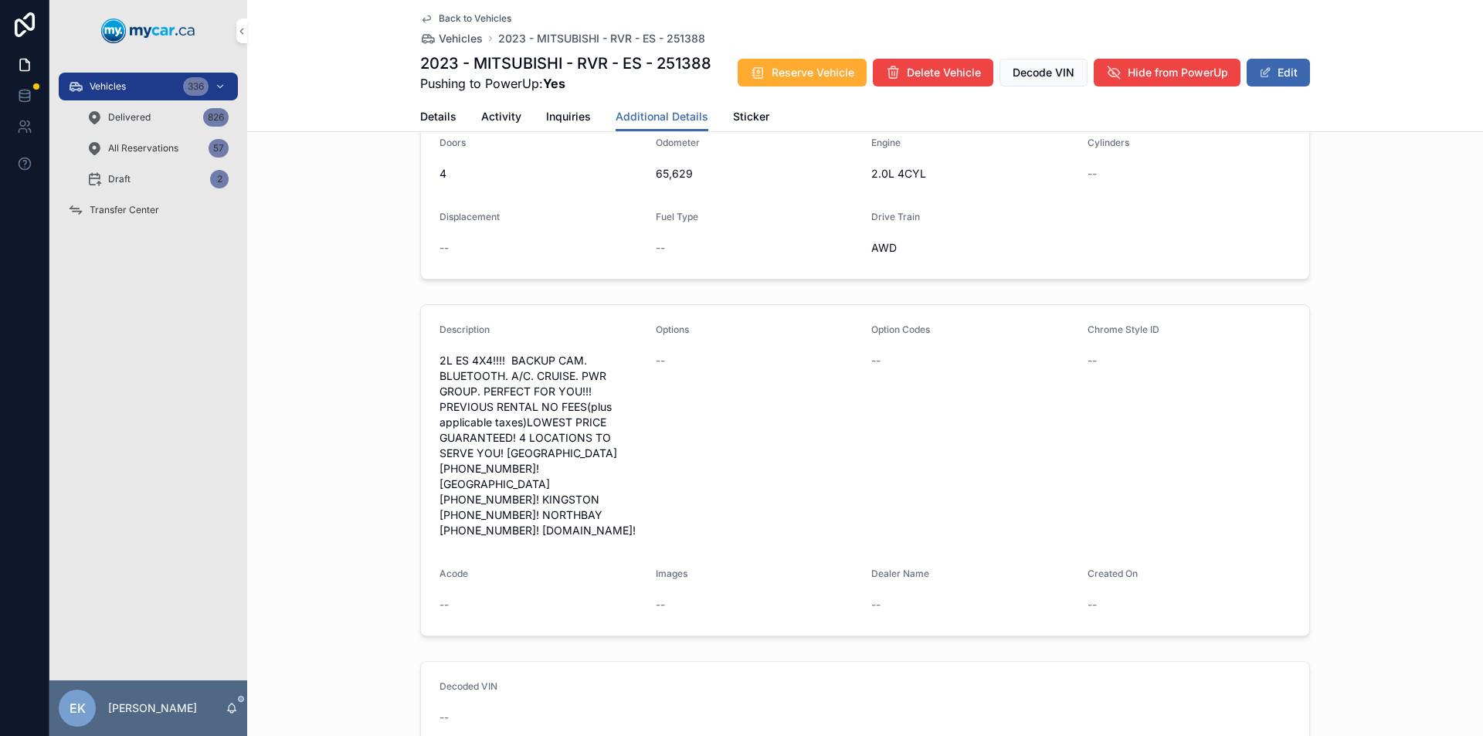
scroll to position [232, 0]
click at [582, 356] on span "2L ES 4X4!!!! BACKUP CAM. BLUETOOTH. A/C. CRUISE. PWR GROUP. PERFECT FOR YOU!!!…" at bounding box center [542, 440] width 204 height 185
click at [1276, 71] on button "Edit" at bounding box center [1278, 73] width 63 height 28
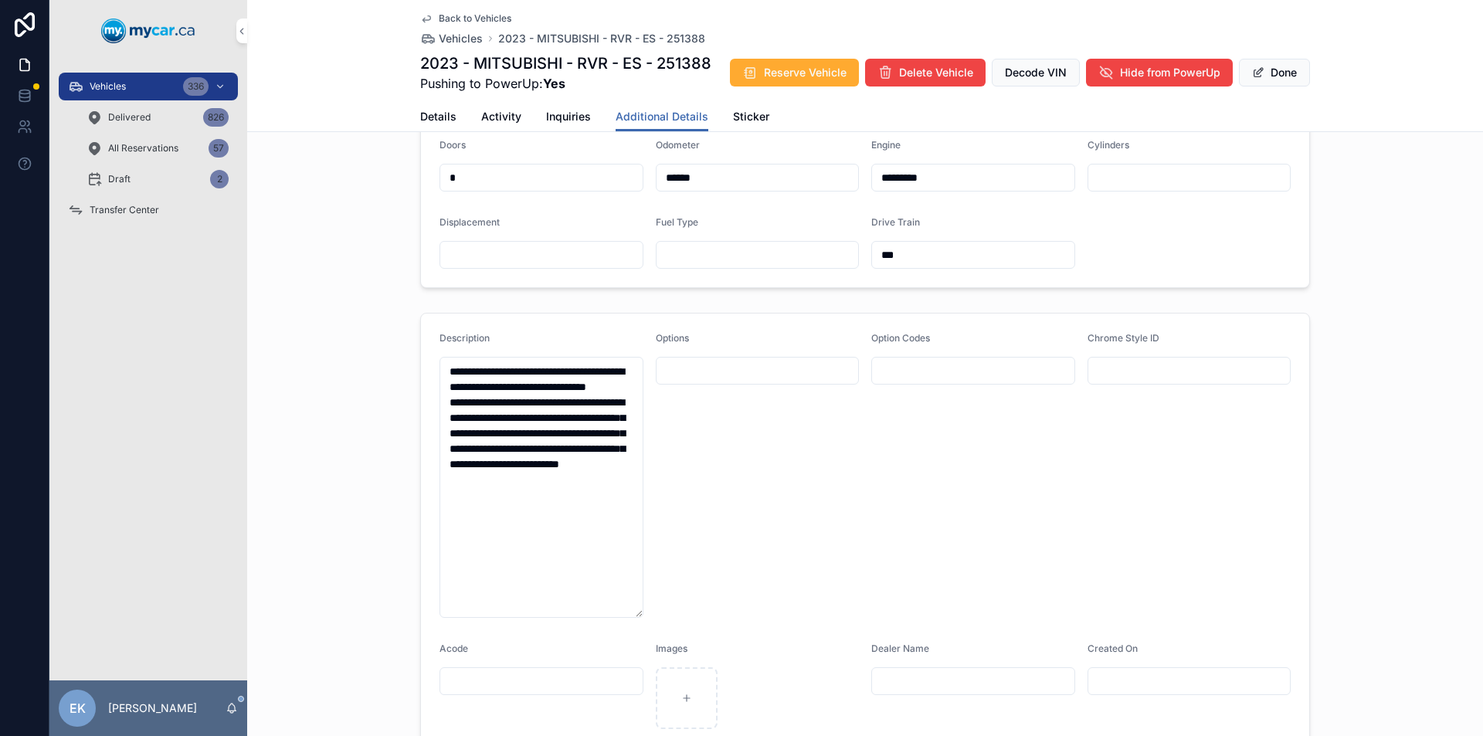
click at [595, 371] on textarea "**********" at bounding box center [542, 487] width 204 height 261
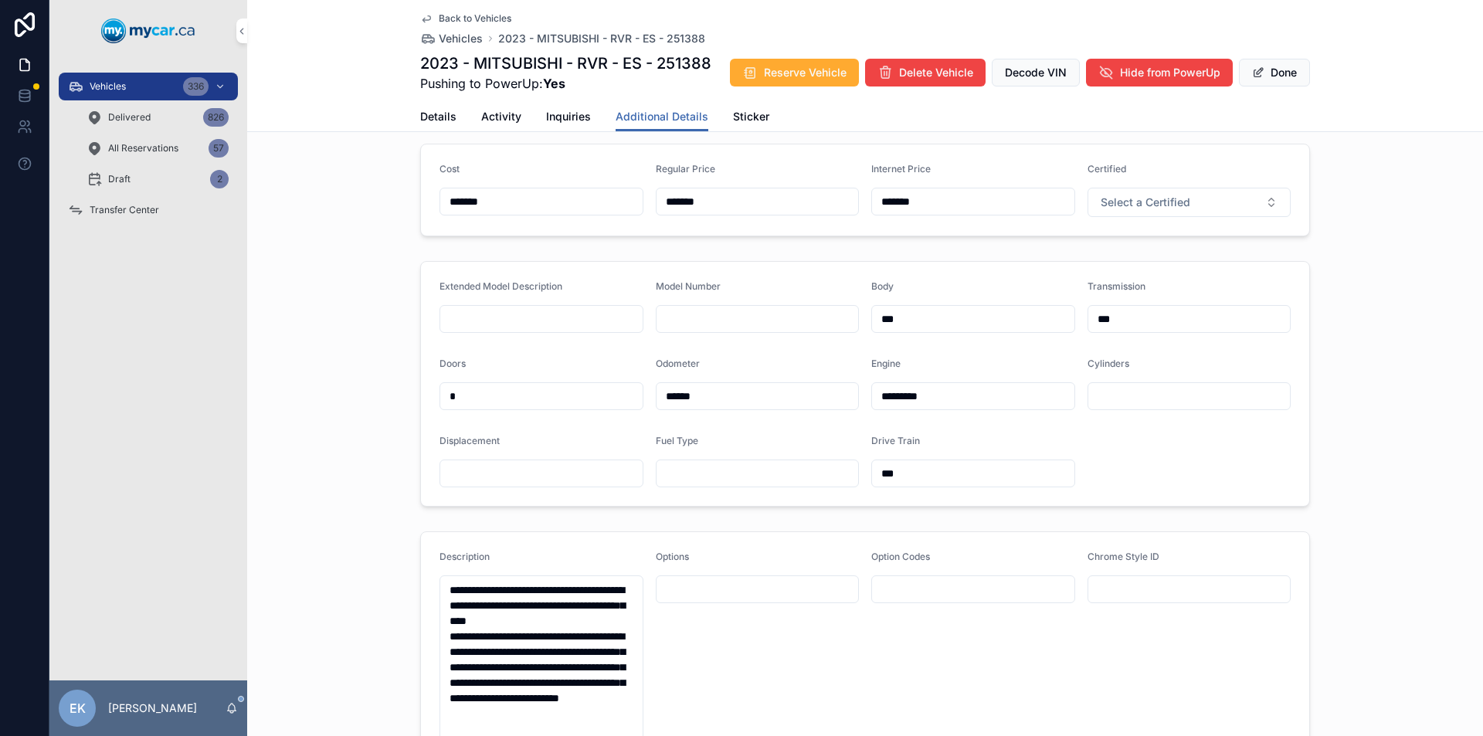
scroll to position [0, 0]
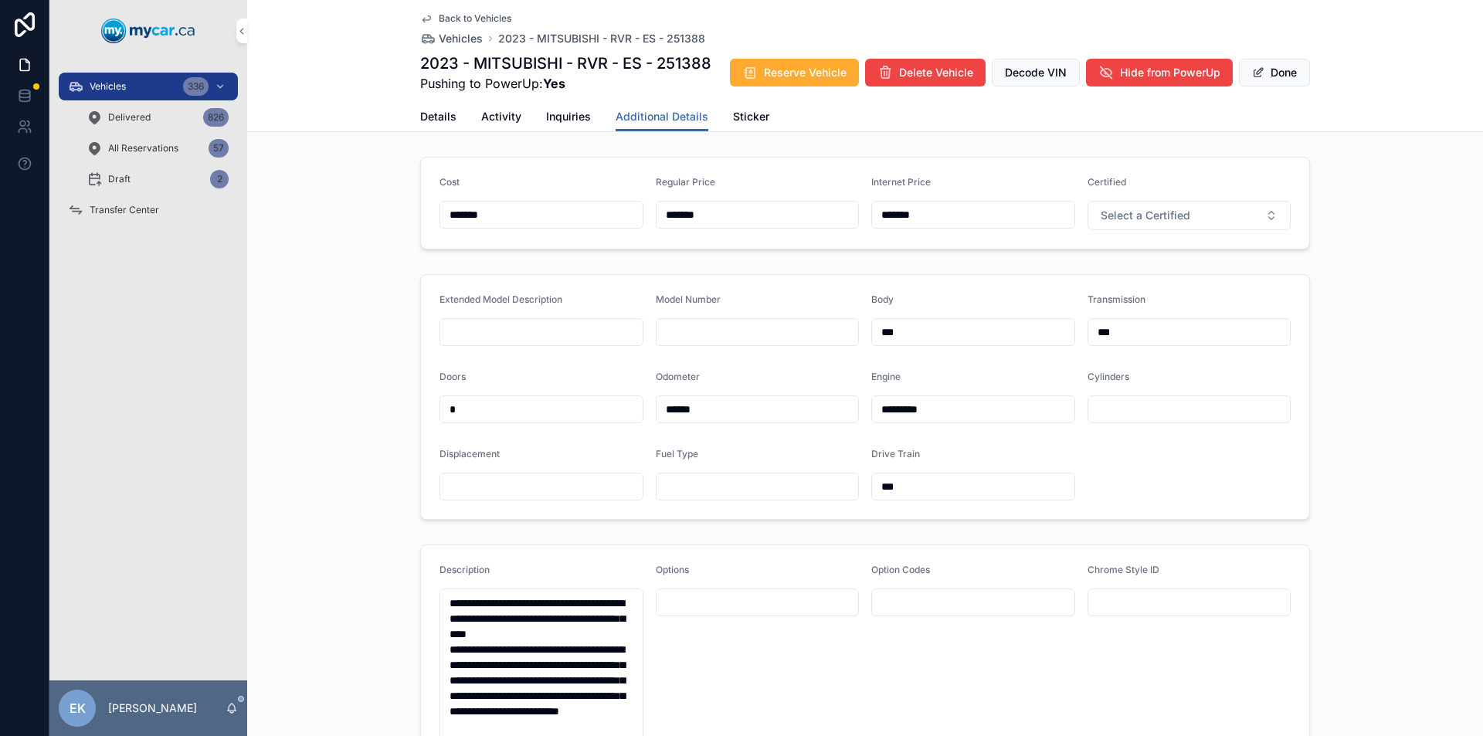
type textarea "**********"
click at [1266, 78] on button "Done" at bounding box center [1274, 73] width 71 height 28
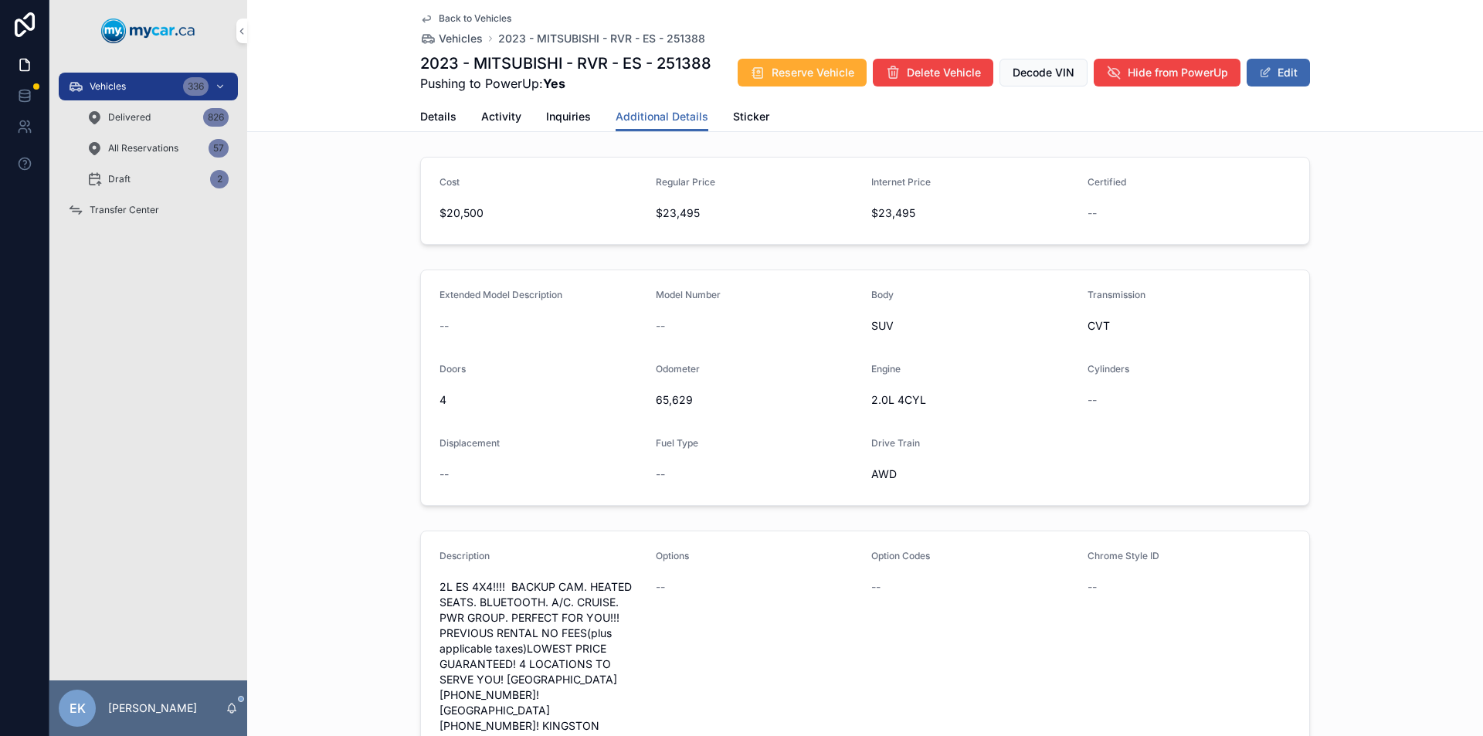
click at [122, 208] on span "Transfer Center" at bounding box center [125, 210] width 70 height 12
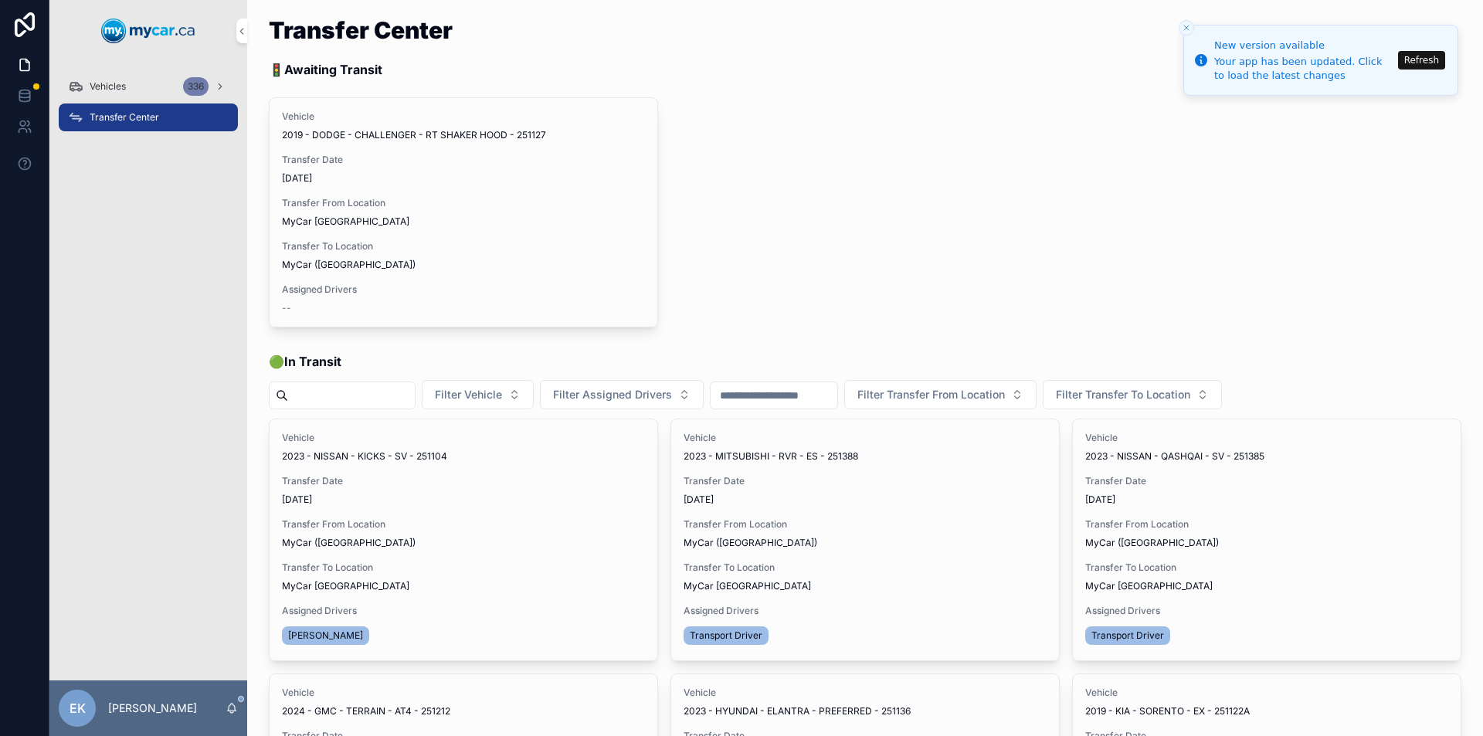
click at [1422, 59] on button "Refresh" at bounding box center [1421, 60] width 47 height 19
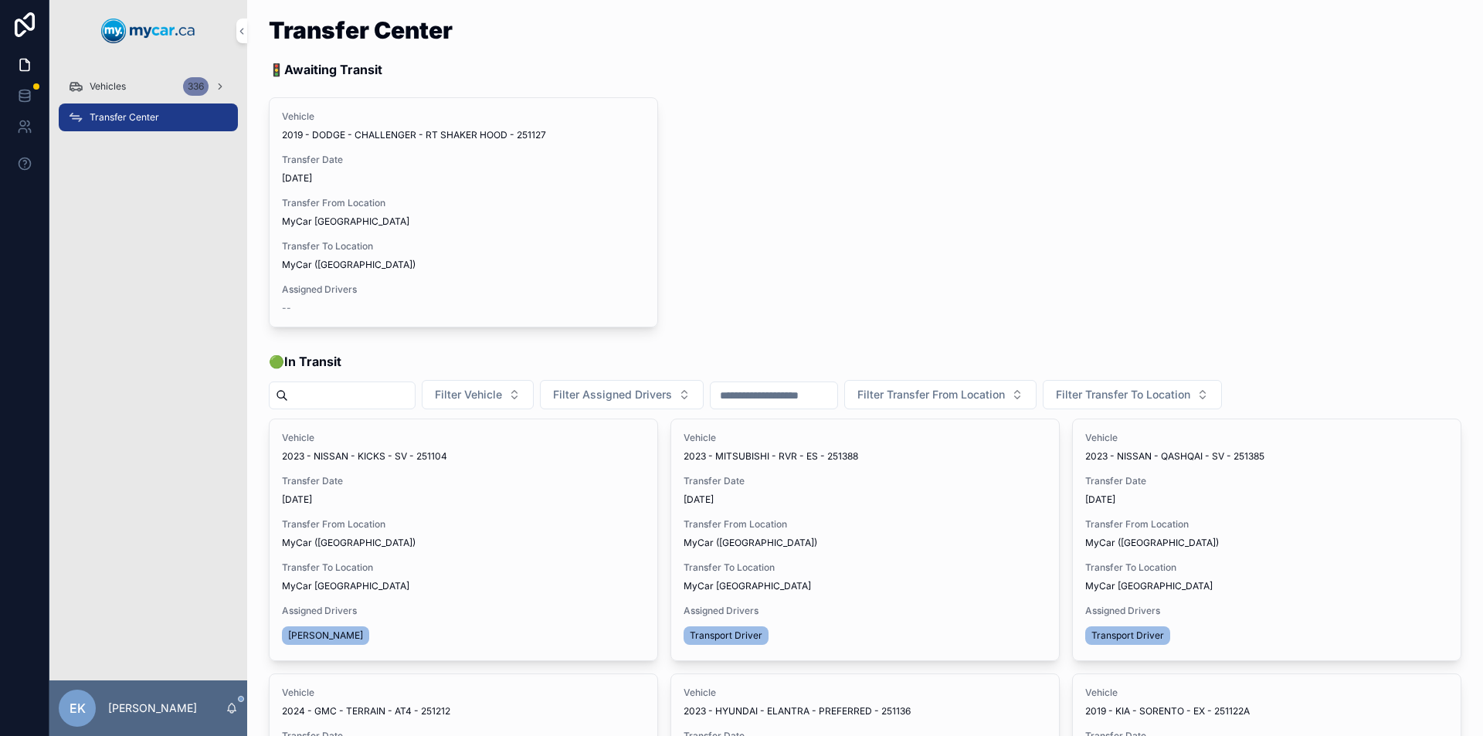
click at [118, 90] on span "Vehicles" at bounding box center [108, 86] width 36 height 12
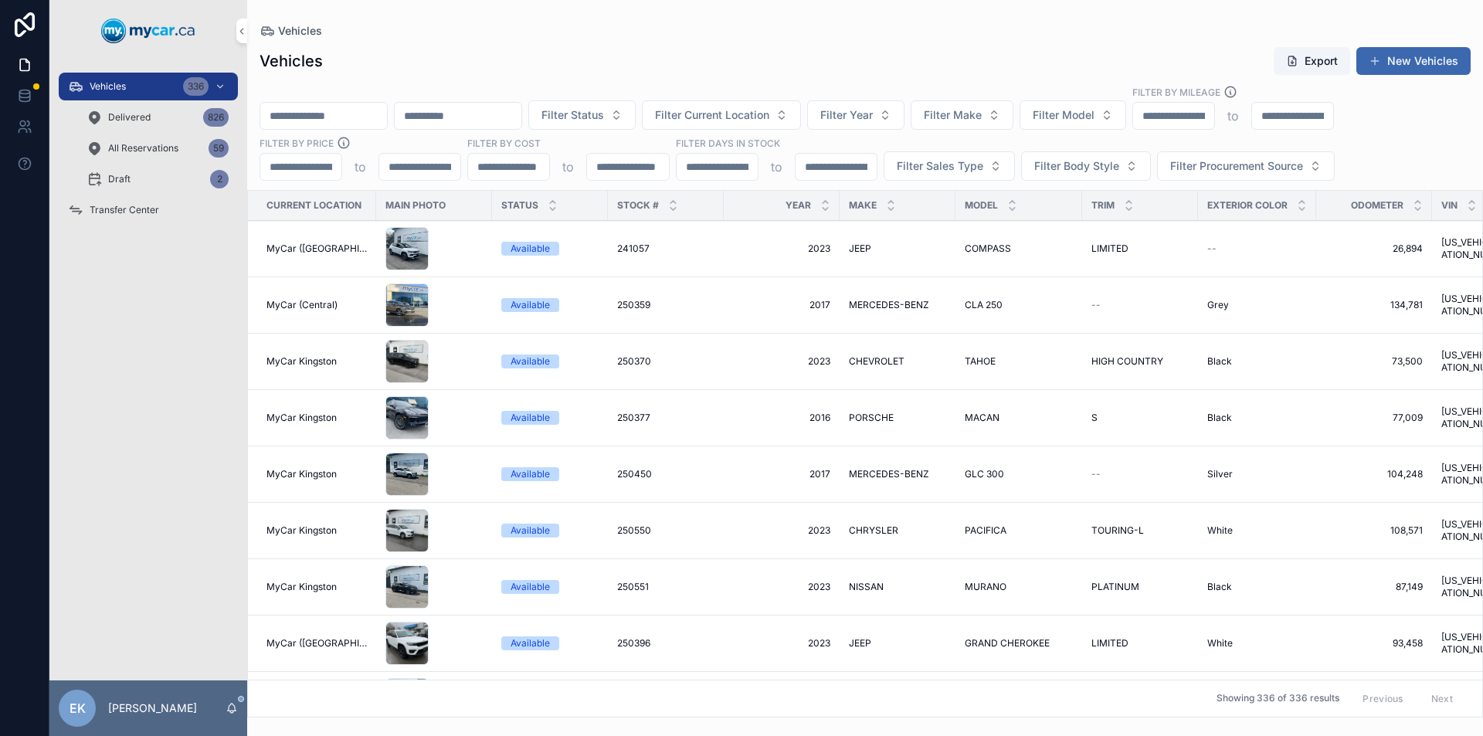
click at [315, 251] on span "MyCar ([GEOGRAPHIC_DATA])" at bounding box center [317, 249] width 100 height 12
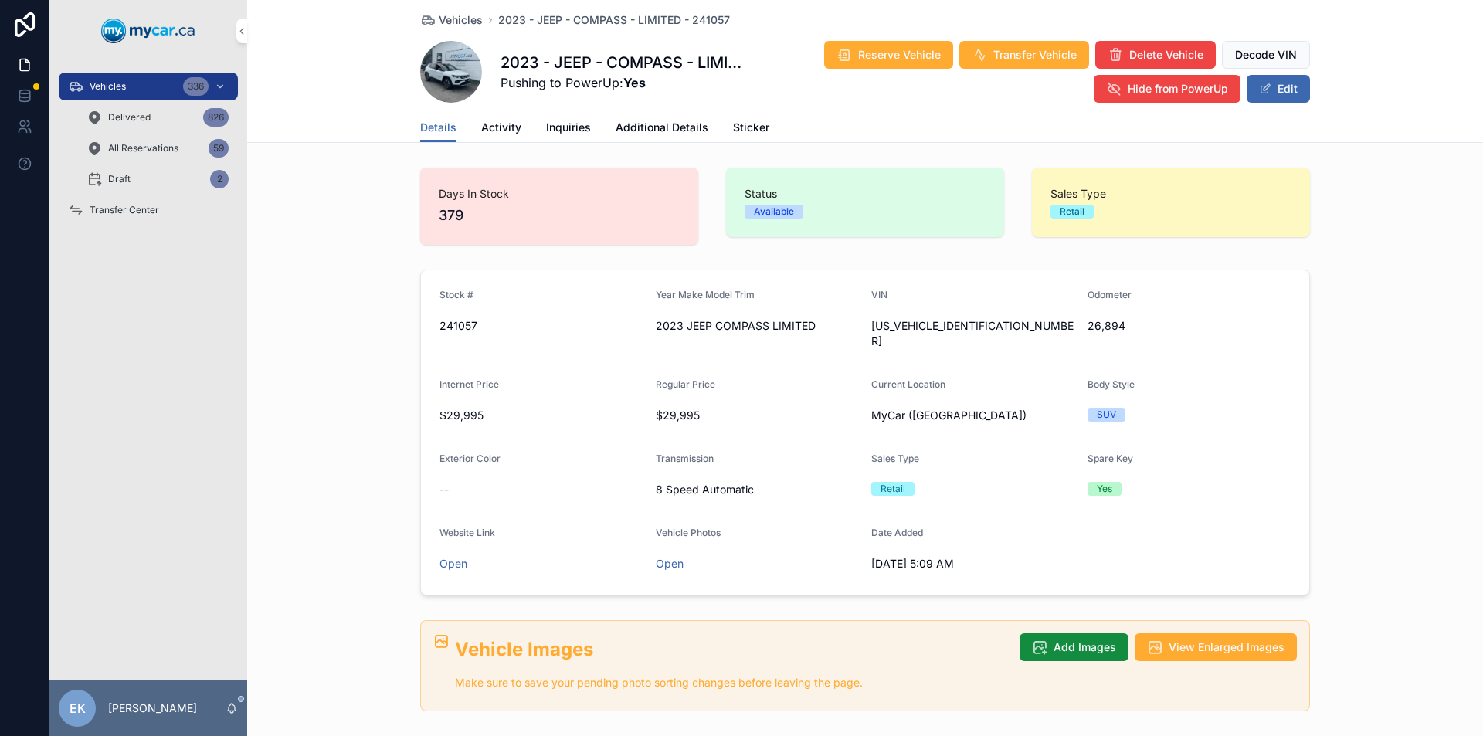
click at [657, 128] on span "Additional Details" at bounding box center [662, 127] width 93 height 15
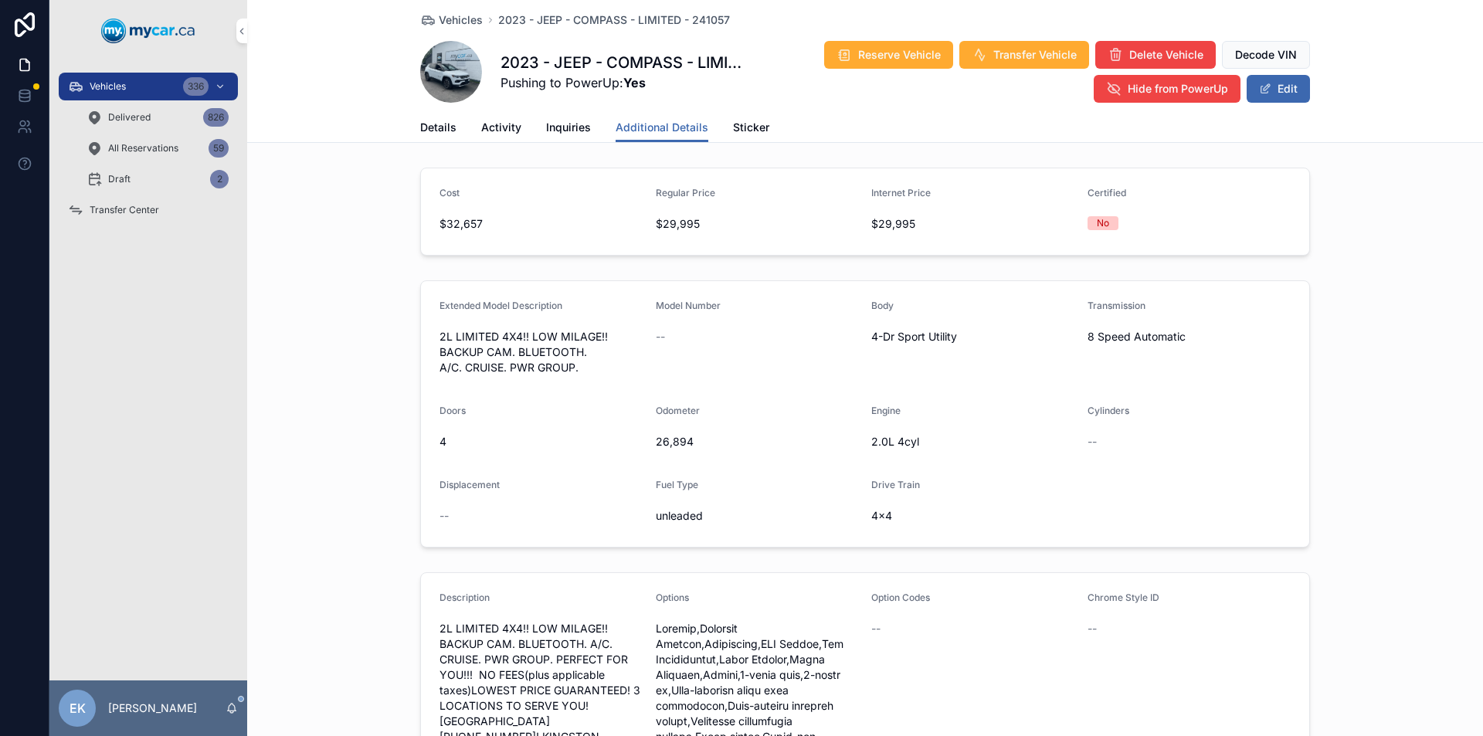
click at [423, 124] on span "Details" at bounding box center [438, 127] width 36 height 15
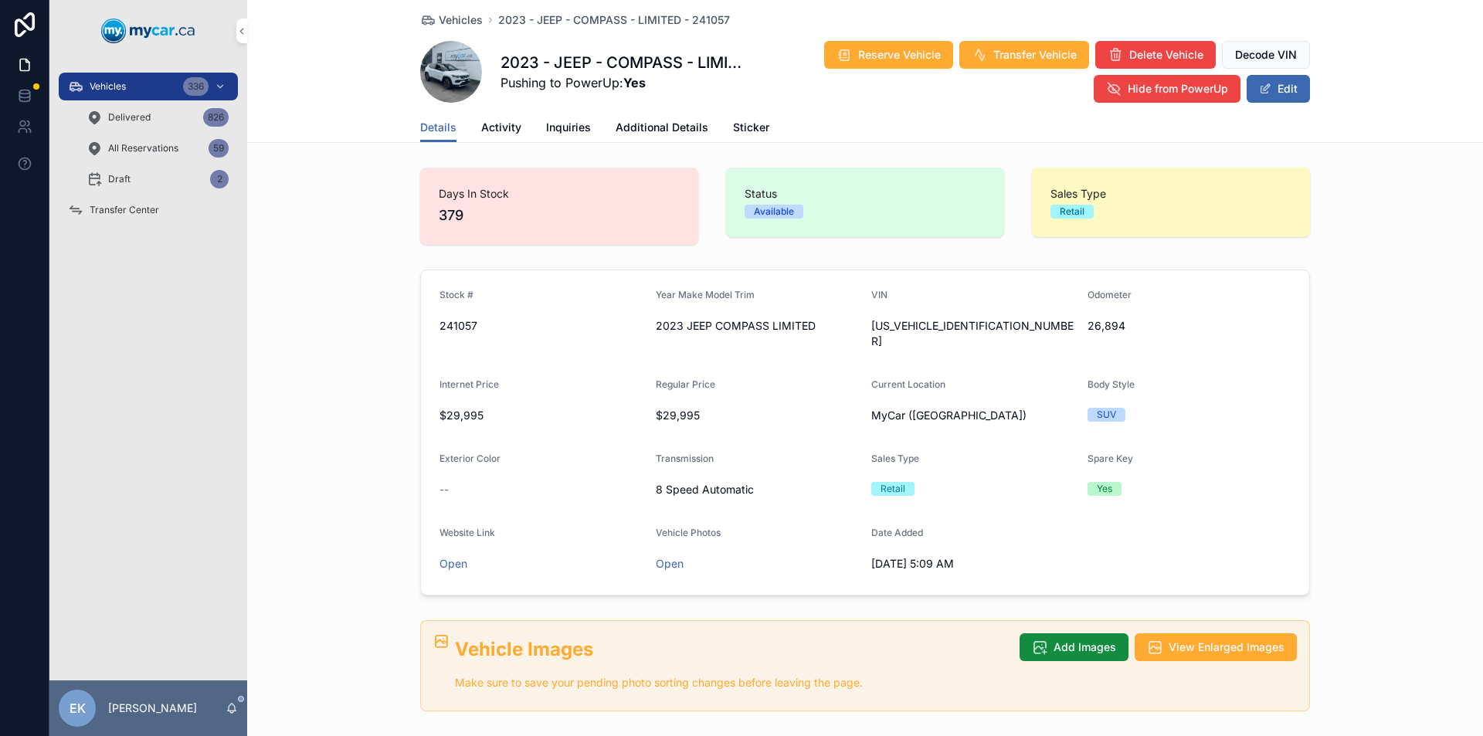
click at [457, 482] on div "--" at bounding box center [542, 489] width 204 height 15
click at [447, 482] on div "--" at bounding box center [542, 489] width 204 height 15
click at [1265, 95] on button "Edit" at bounding box center [1278, 89] width 63 height 28
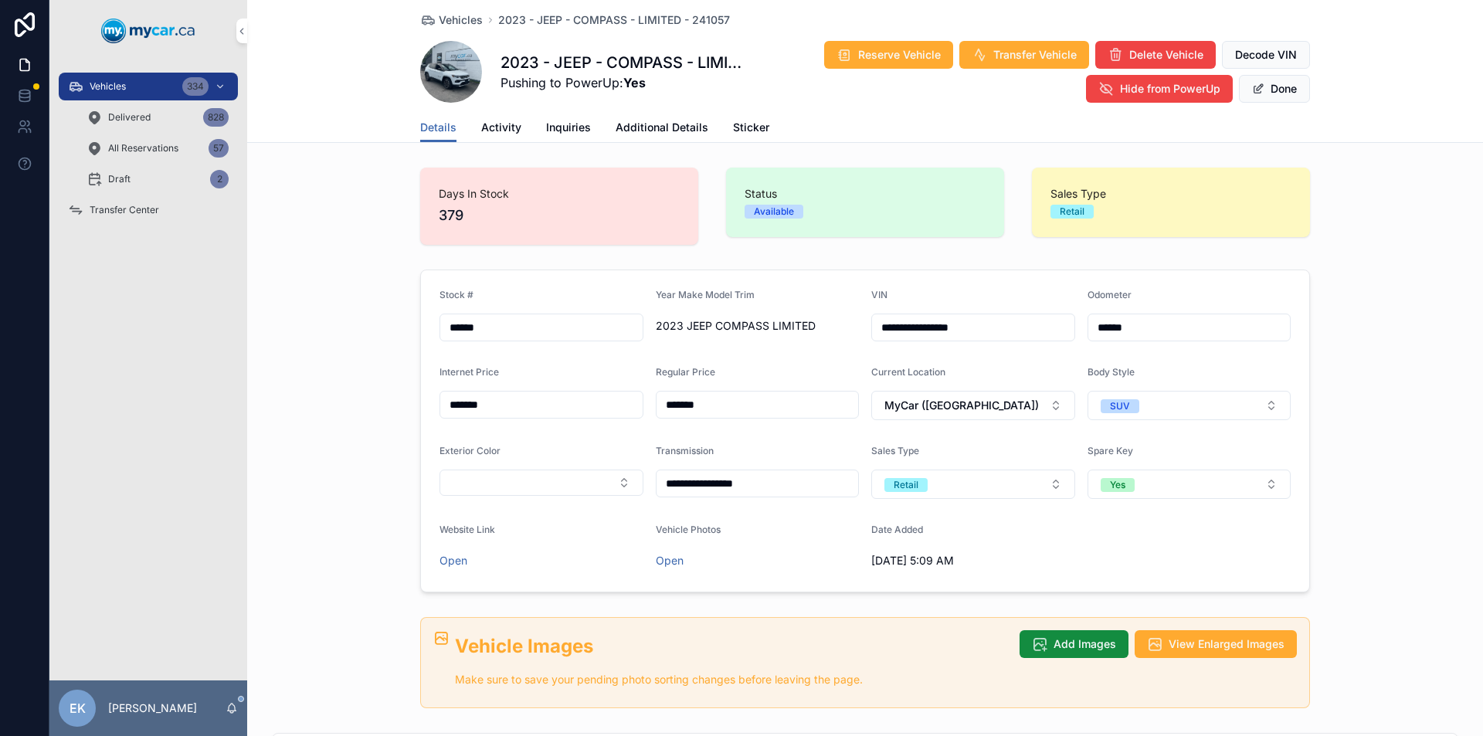
click at [535, 480] on button "Select Button" at bounding box center [542, 483] width 204 height 26
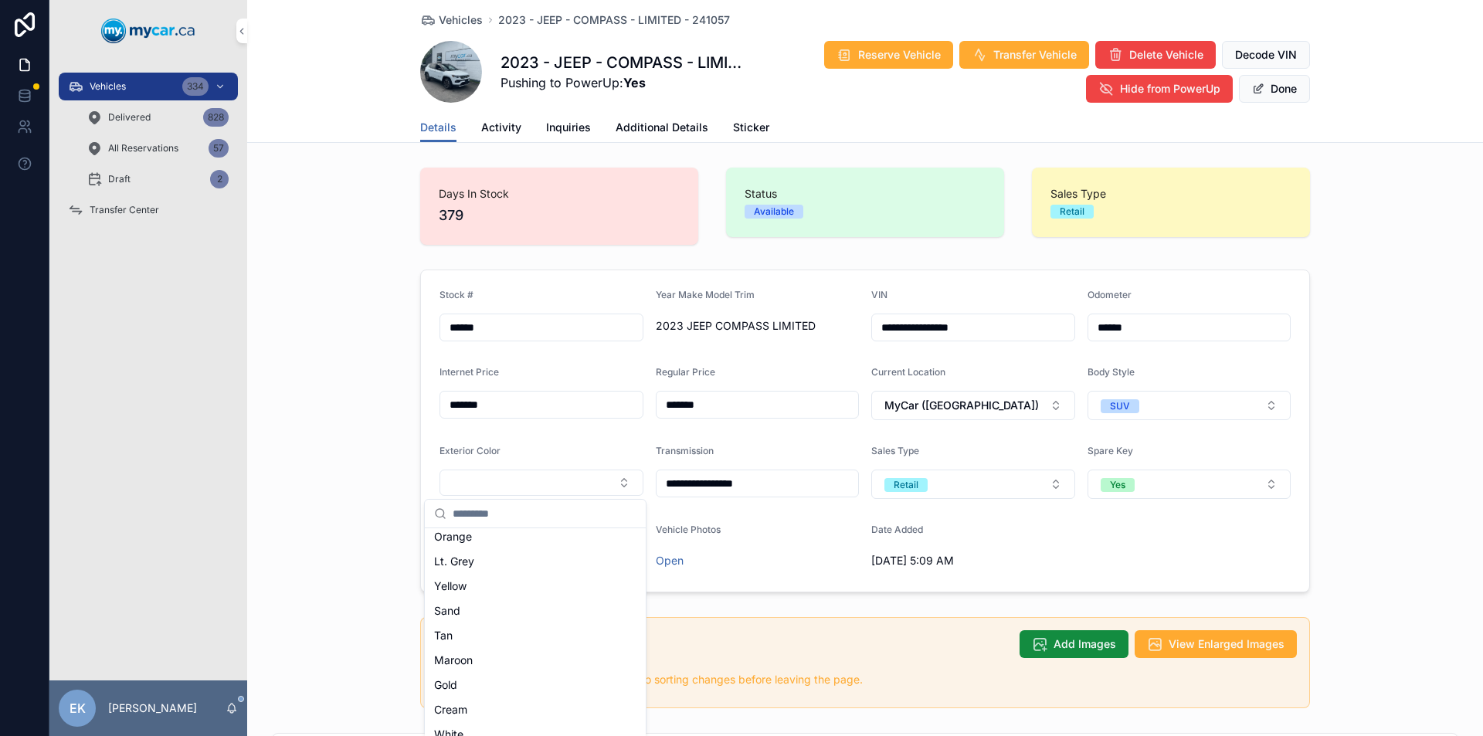
scroll to position [232, 0]
click at [457, 604] on span "White" at bounding box center [448, 608] width 29 height 15
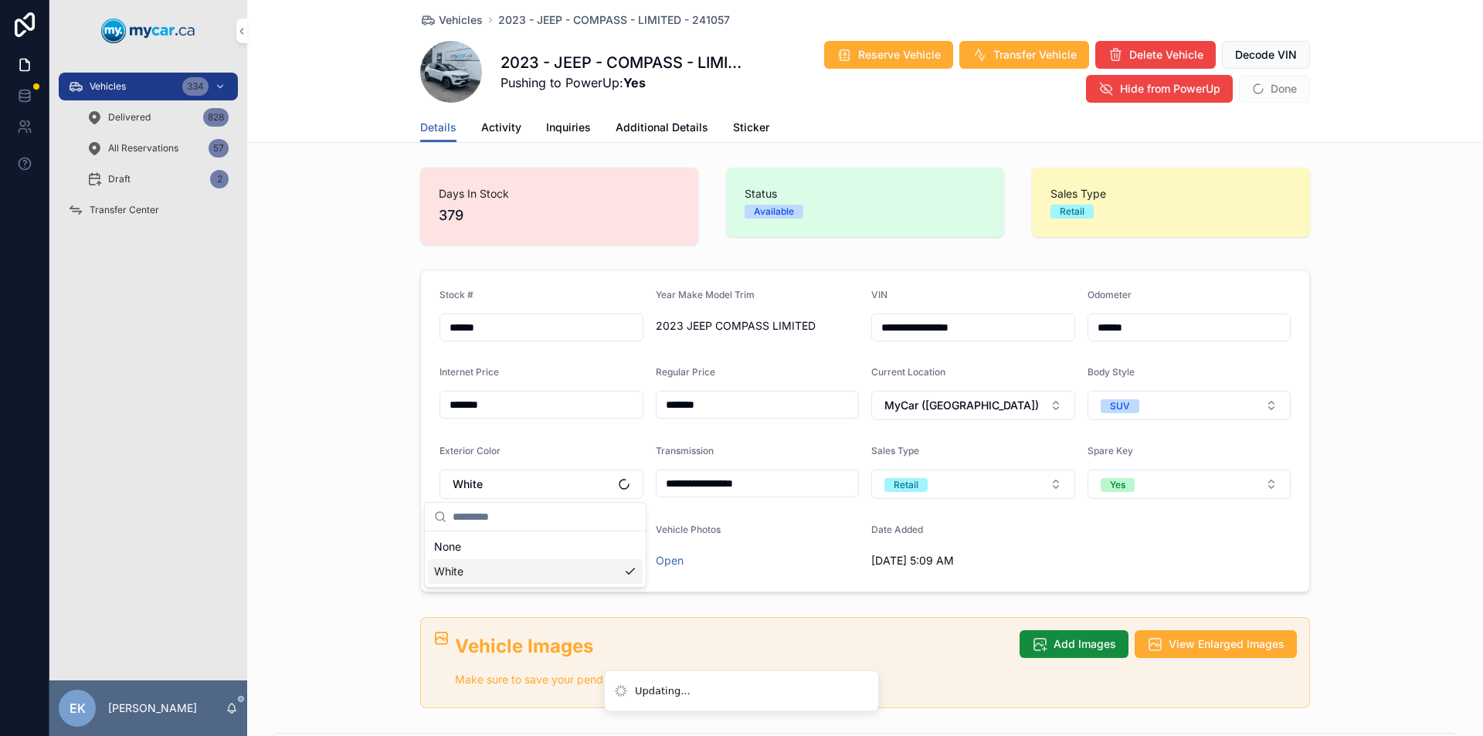
scroll to position [0, 0]
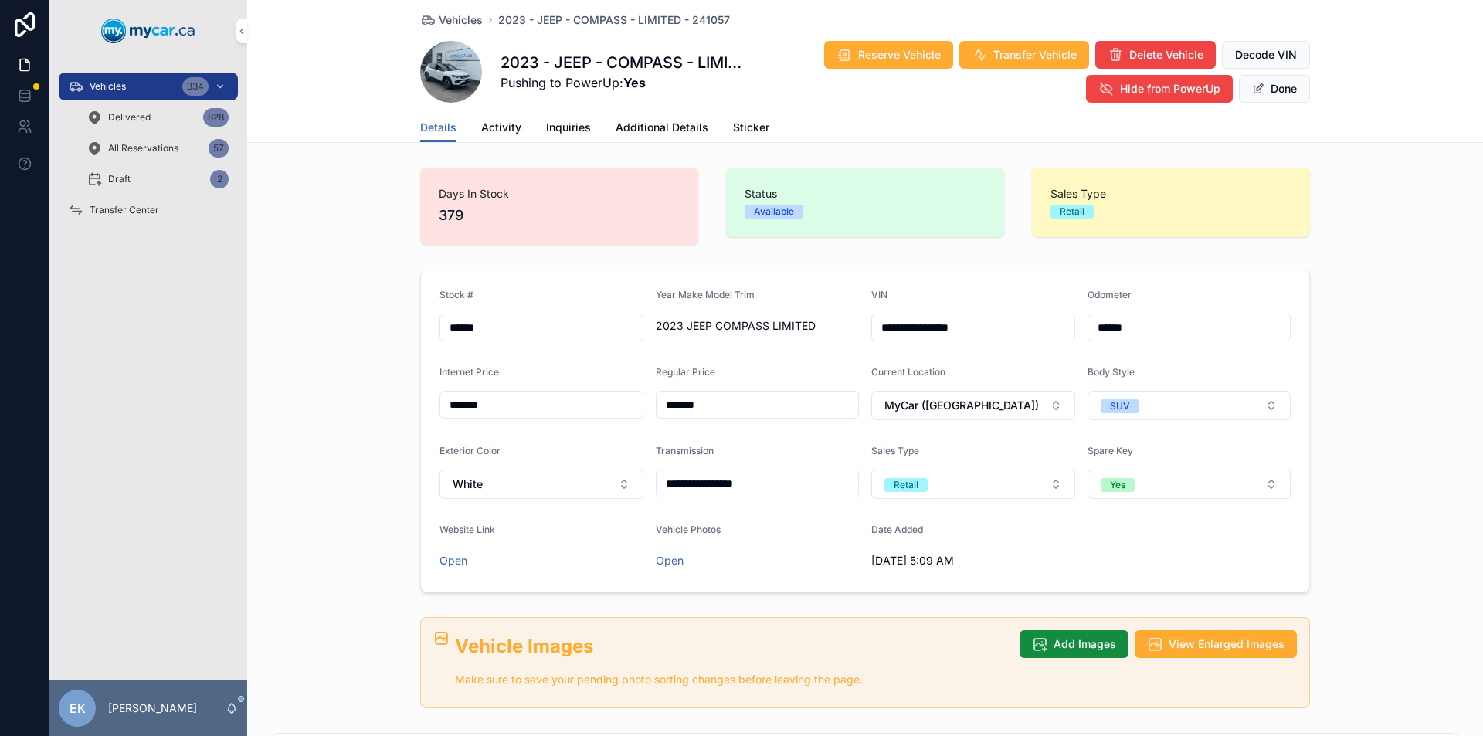
click at [188, 84] on div "334" at bounding box center [195, 86] width 26 height 19
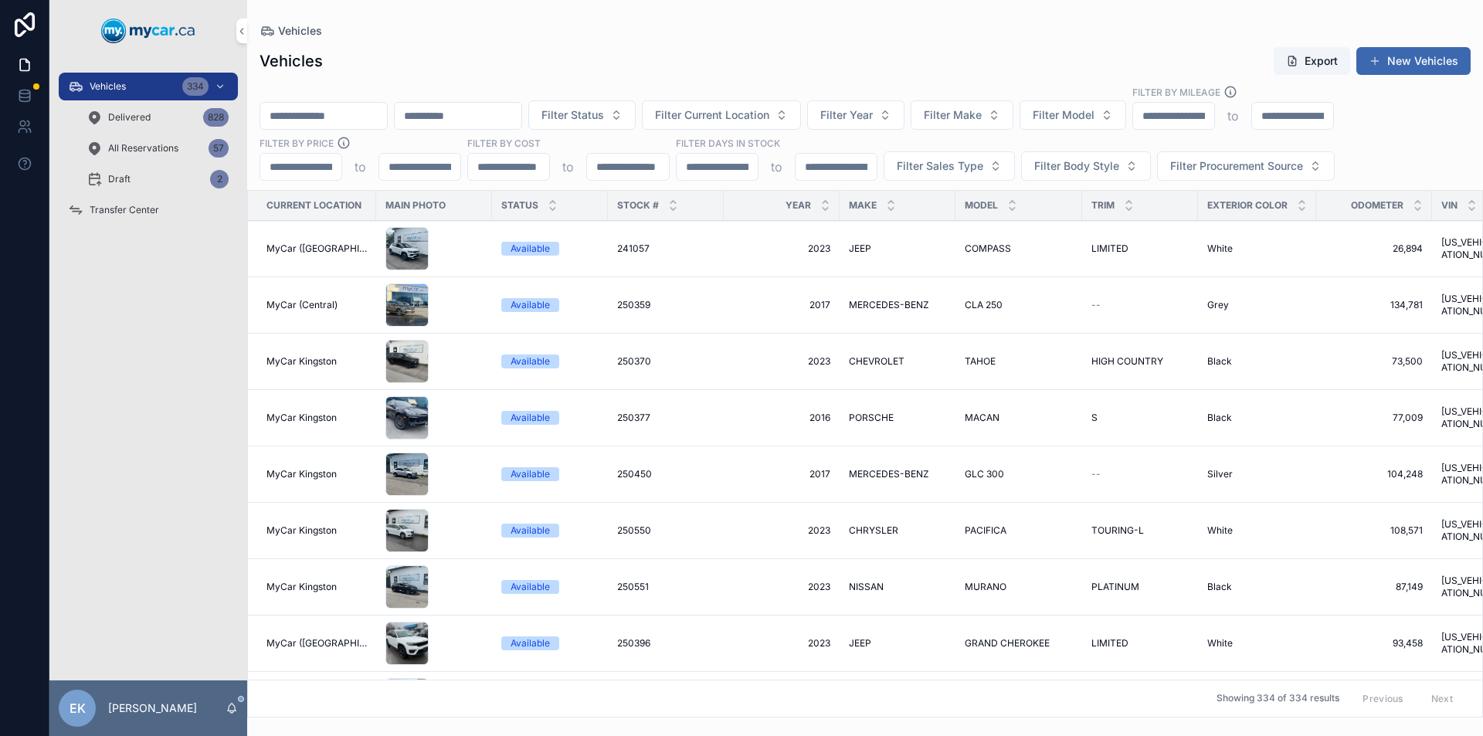
click at [295, 114] on input "scrollable content" at bounding box center [323, 116] width 127 height 22
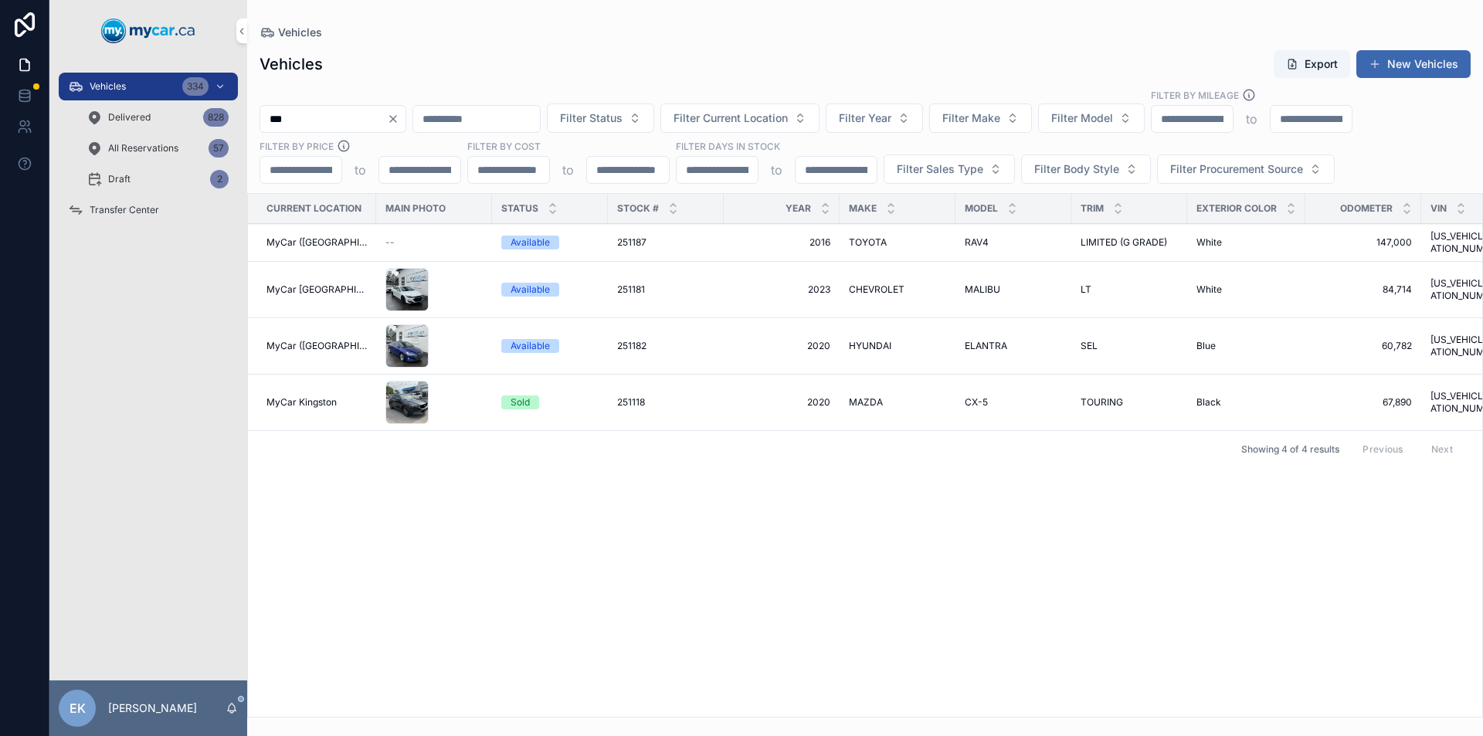
type input "***"
click at [620, 396] on span "251118" at bounding box center [631, 402] width 28 height 12
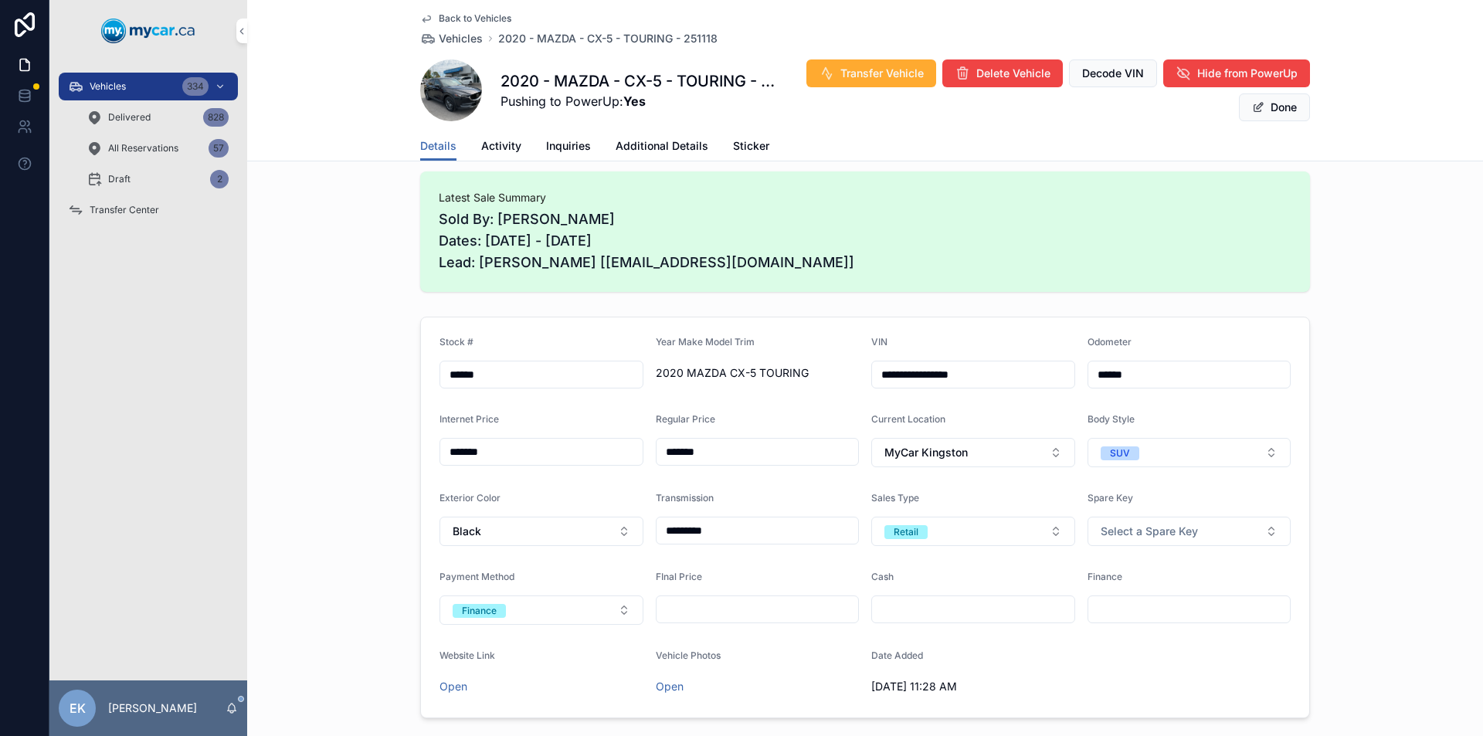
scroll to position [232, 0]
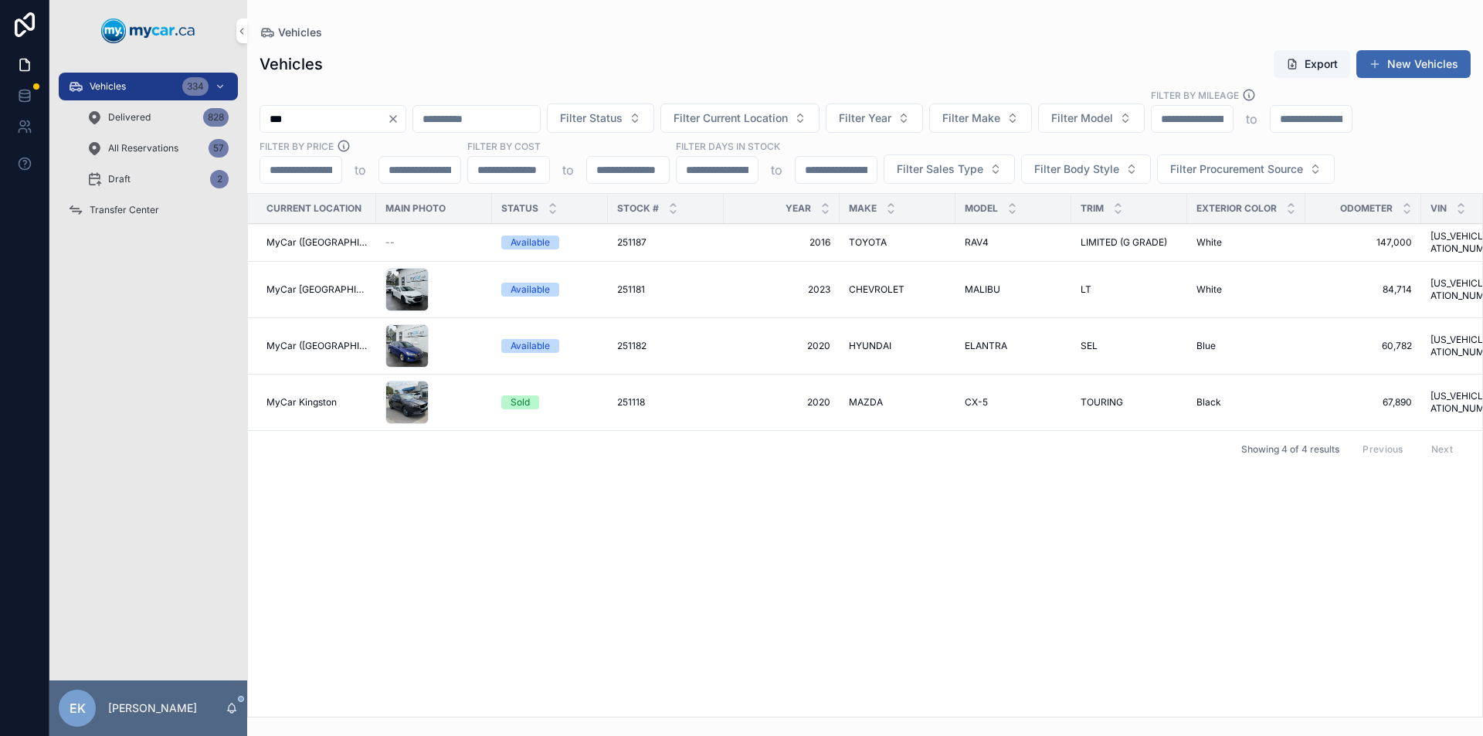
click at [298, 121] on input "***" at bounding box center [323, 119] width 127 height 22
type input "*"
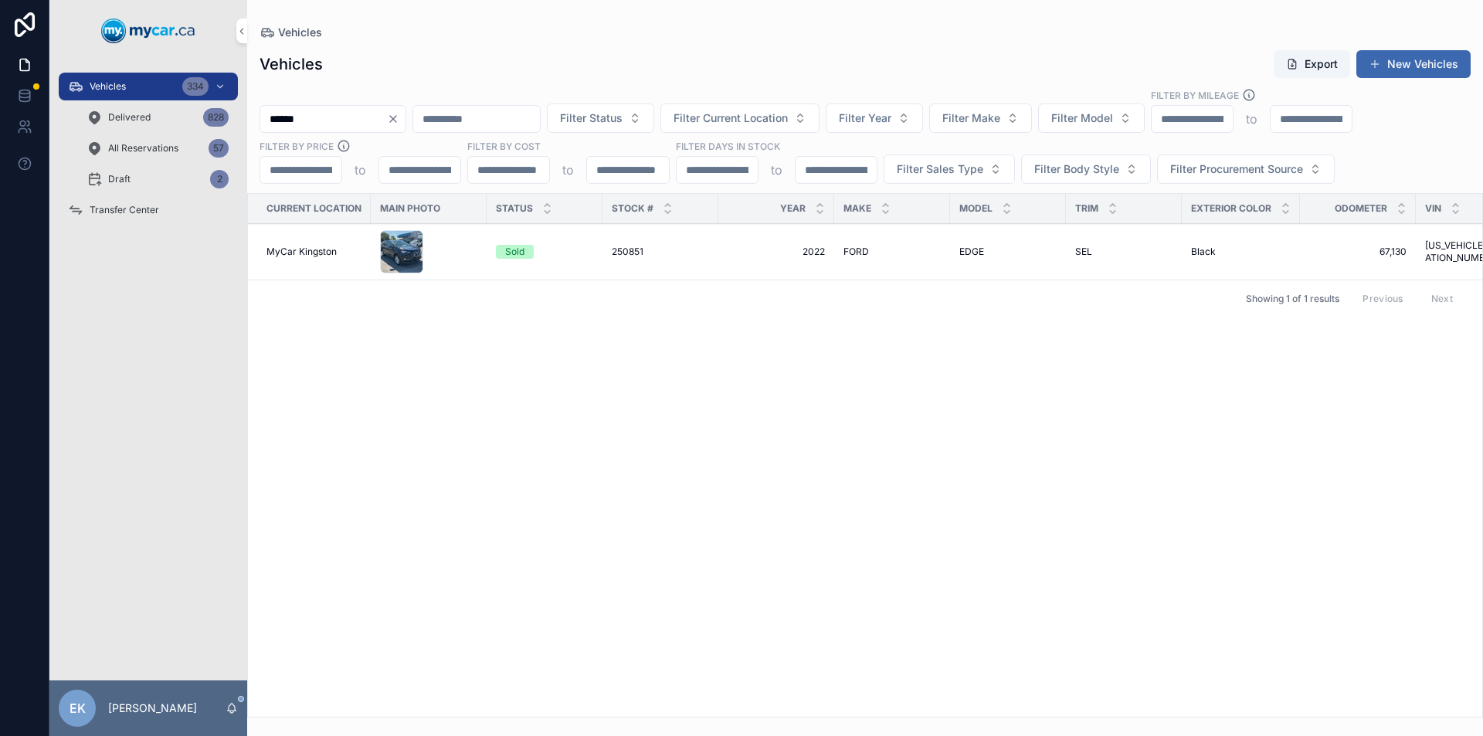
type input "******"
click at [630, 247] on span "250851" at bounding box center [628, 252] width 32 height 12
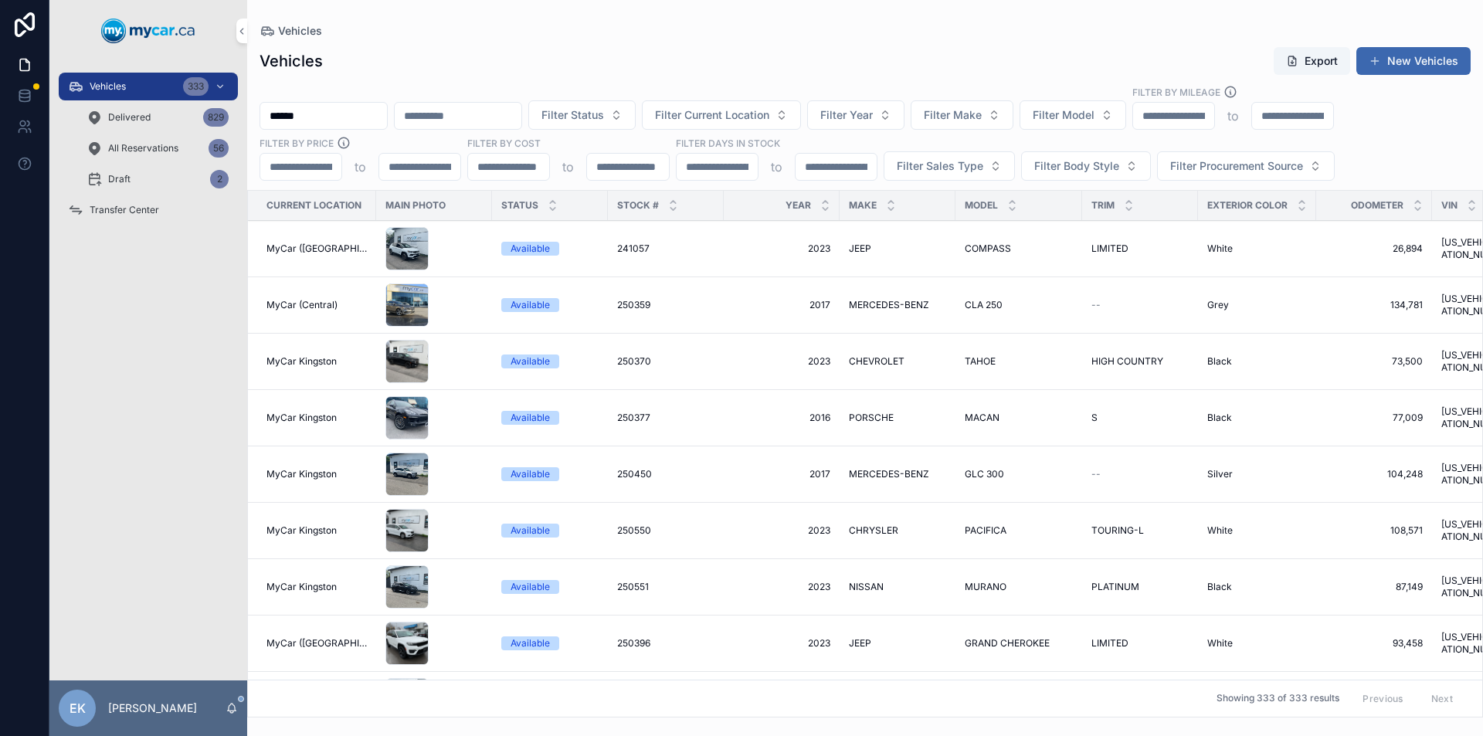
click at [134, 203] on div "Transfer Center" at bounding box center [148, 210] width 161 height 25
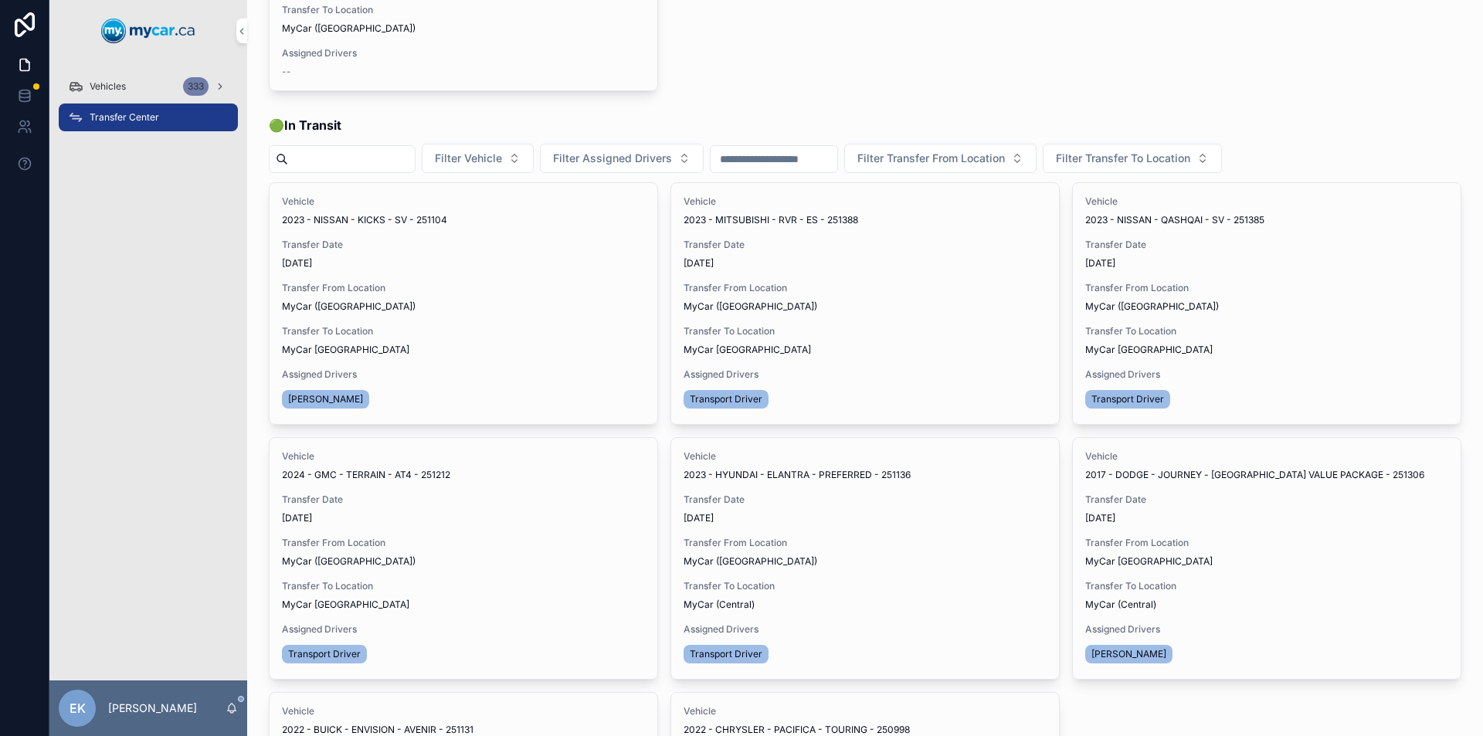
scroll to position [309, 0]
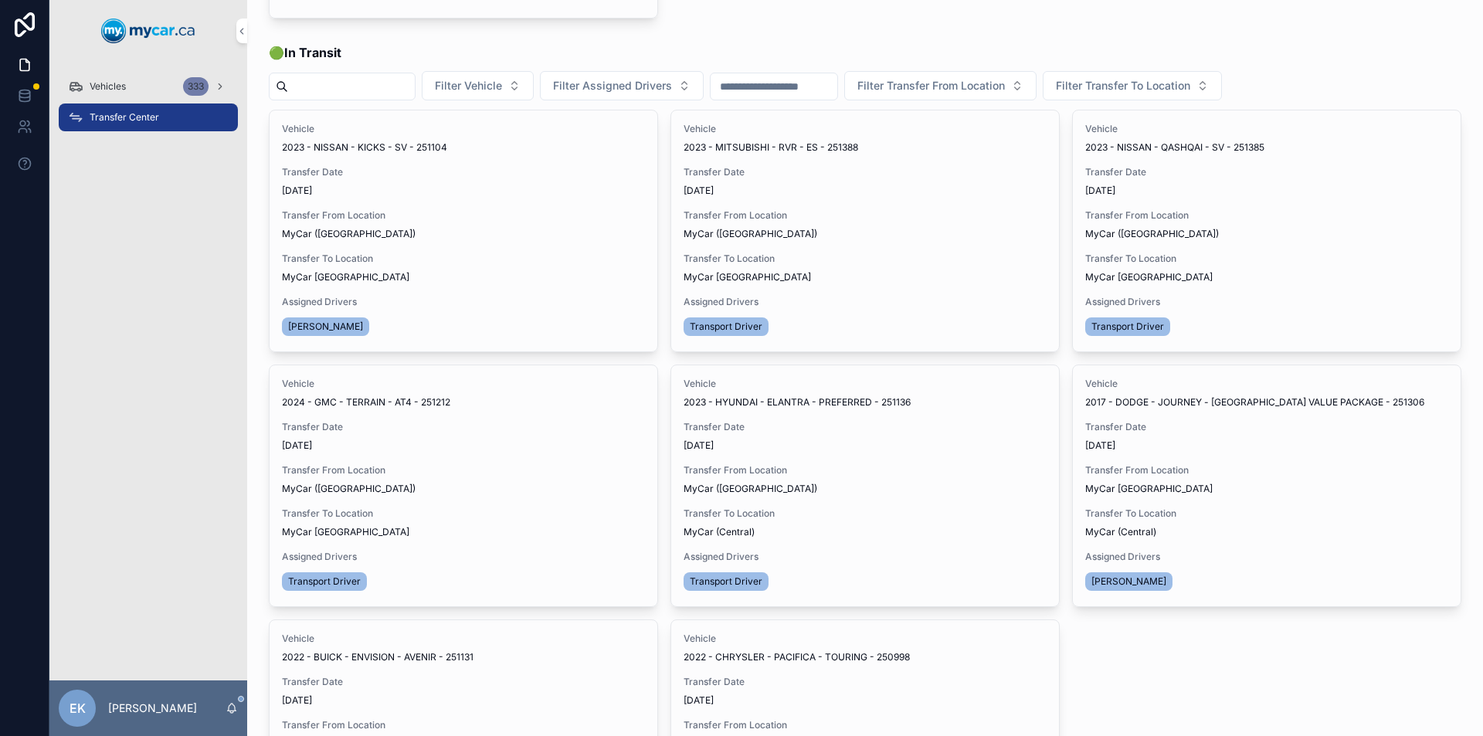
click at [83, 85] on div "Vehicles 333" at bounding box center [148, 86] width 161 height 25
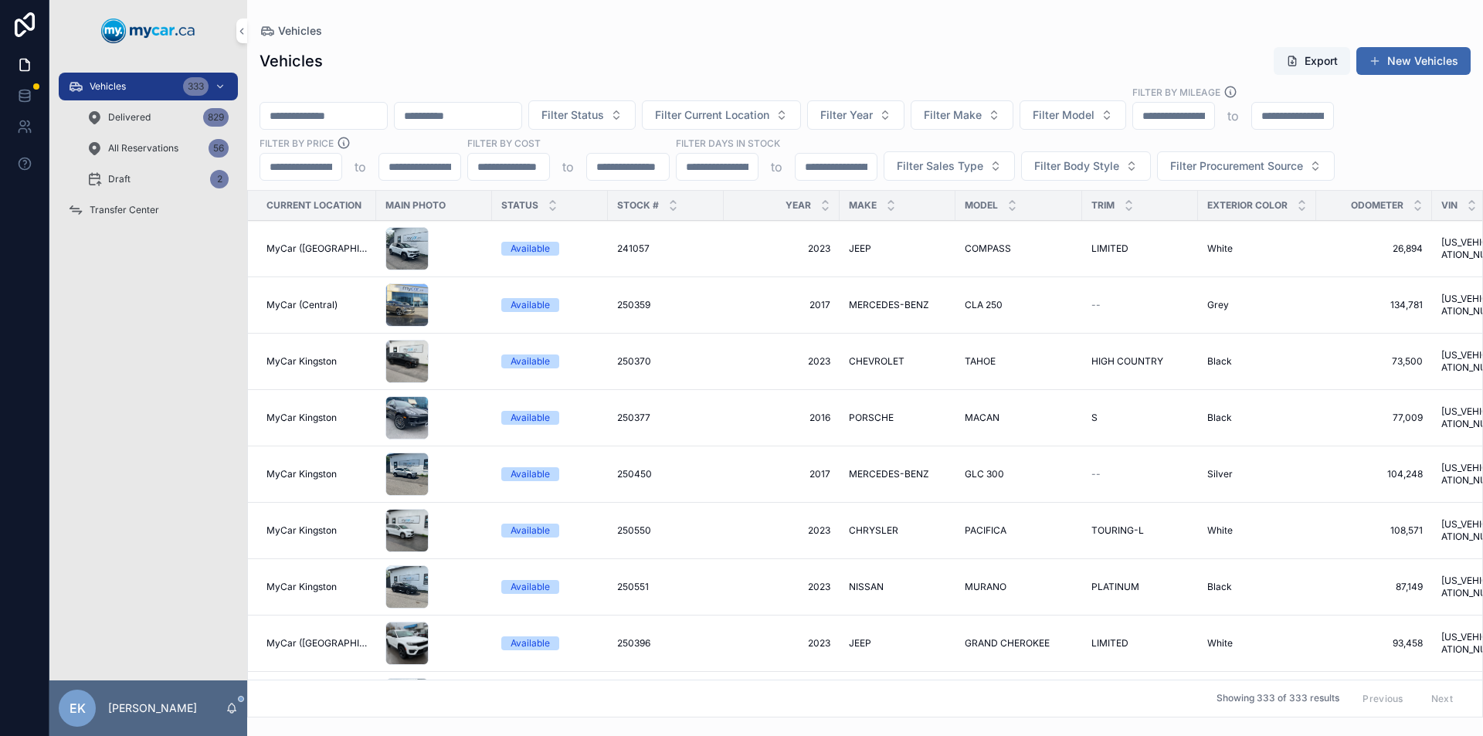
click at [290, 111] on input "scrollable content" at bounding box center [323, 116] width 127 height 22
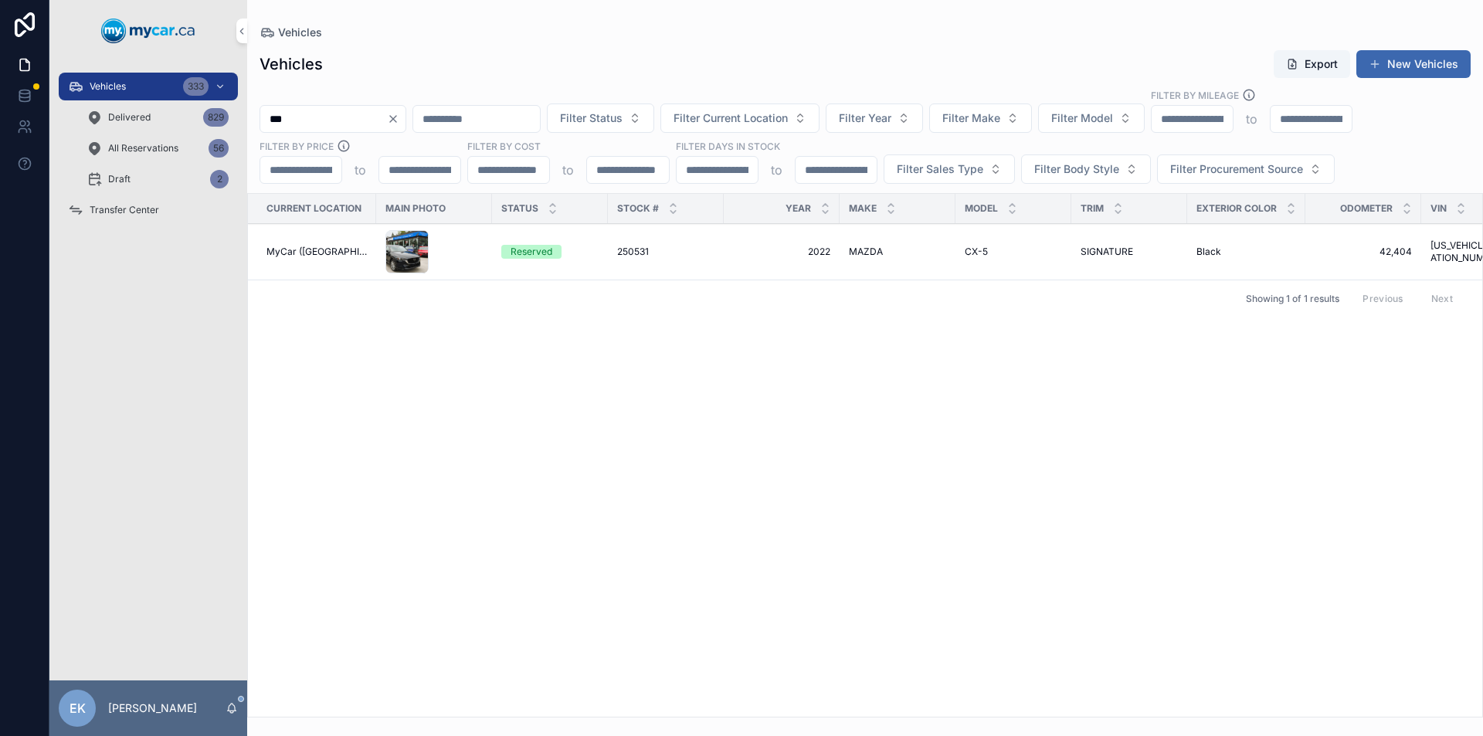
type input "***"
click at [146, 212] on span "Transfer Center" at bounding box center [125, 210] width 70 height 12
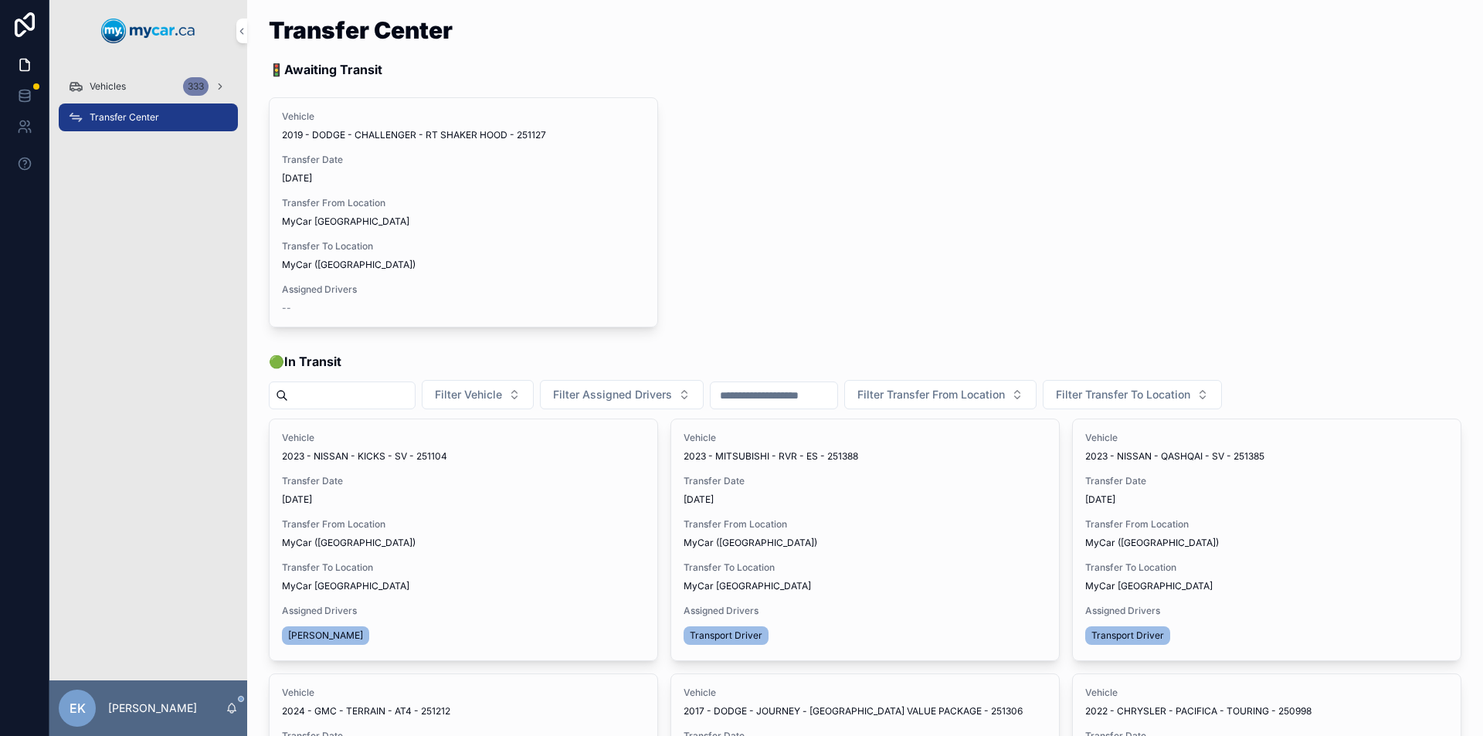
click at [104, 84] on span "Vehicles" at bounding box center [108, 86] width 36 height 12
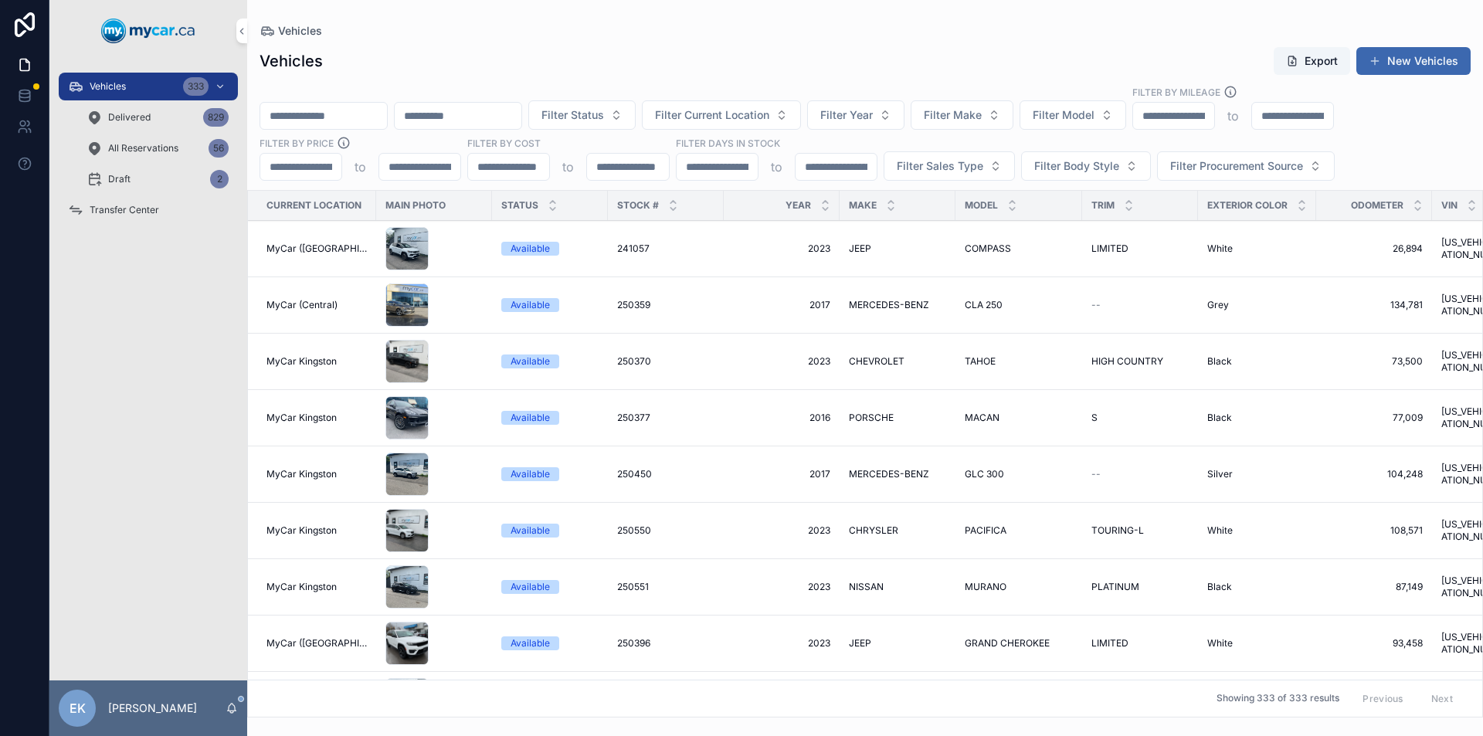
click at [286, 110] on input "scrollable content" at bounding box center [323, 116] width 127 height 22
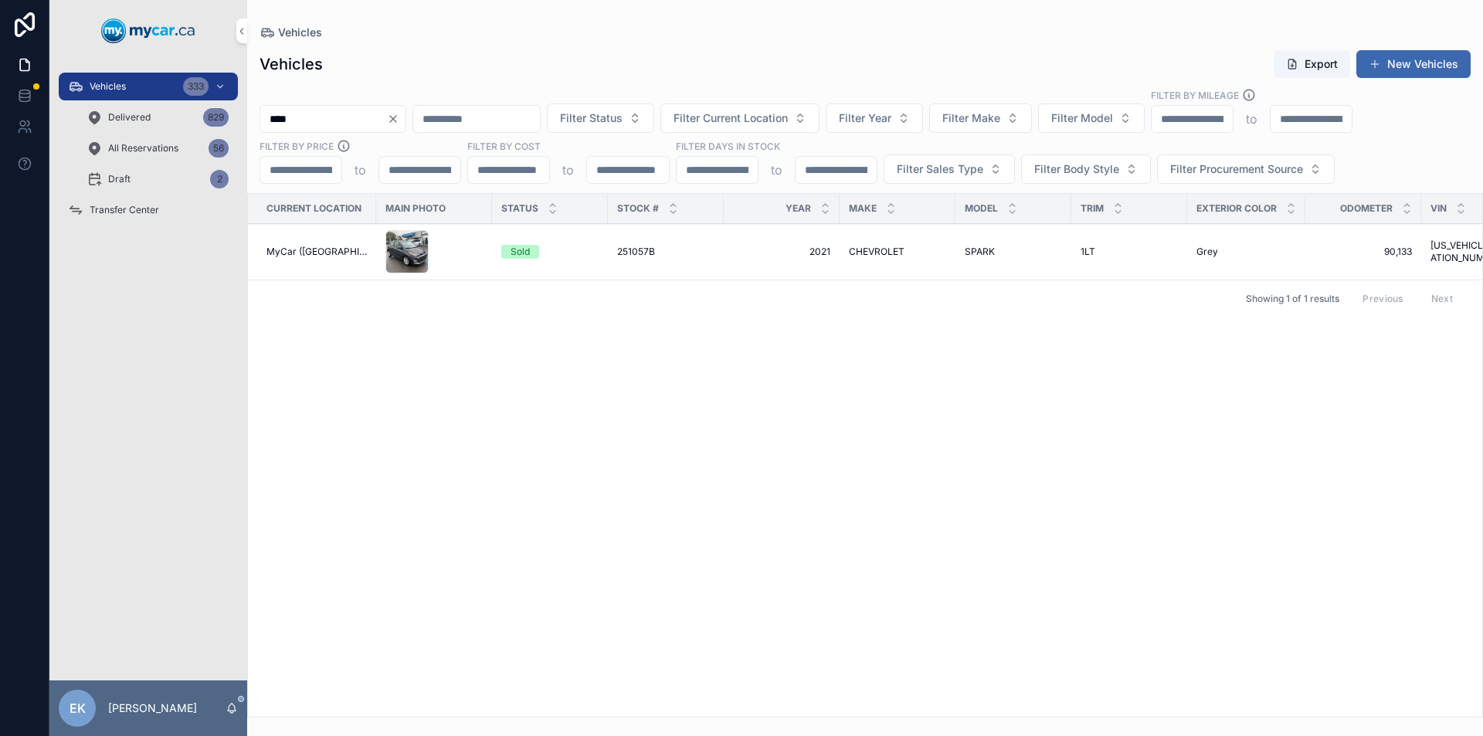
type input "****"
click at [399, 121] on icon "Clear" at bounding box center [393, 119] width 12 height 12
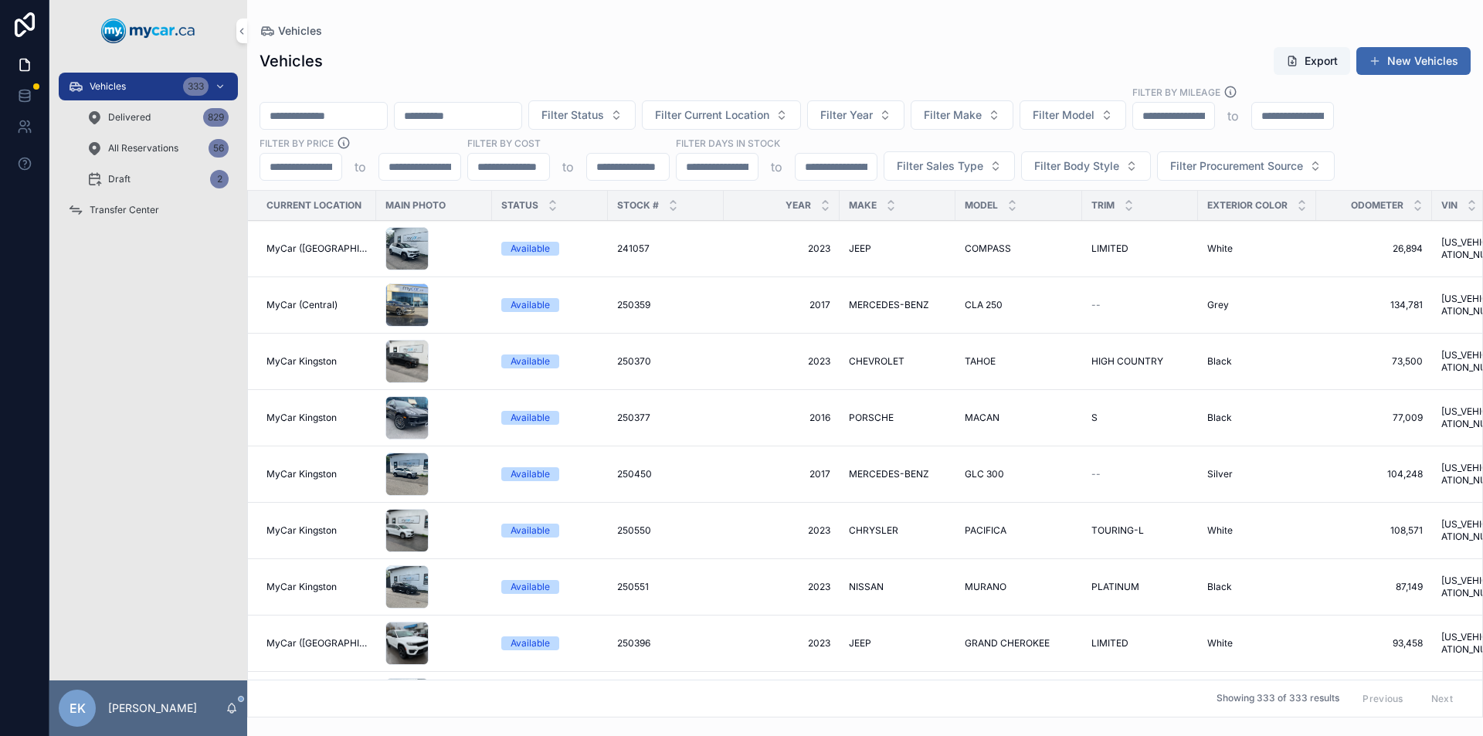
click at [100, 210] on span "Transfer Center" at bounding box center [125, 210] width 70 height 12
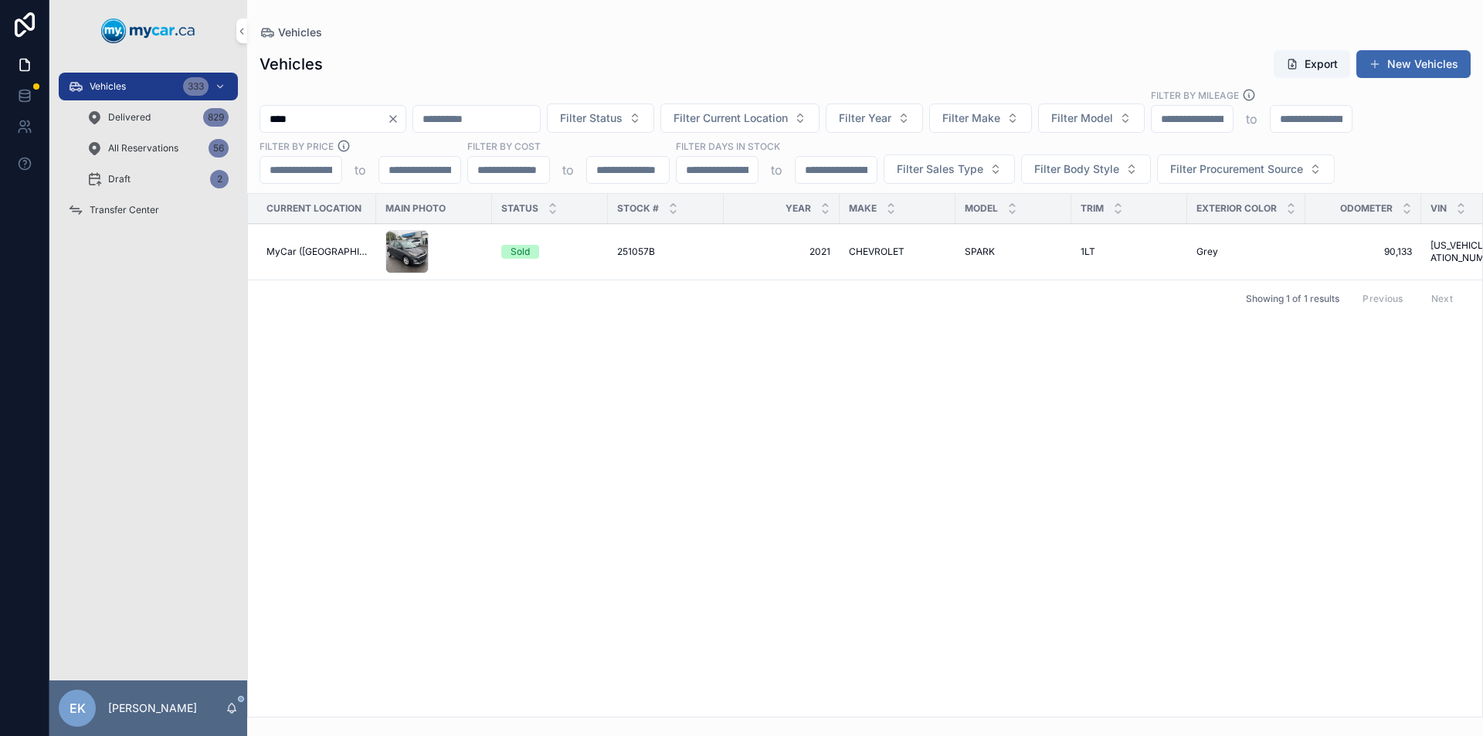
type input "****"
click at [637, 253] on span "251057B" at bounding box center [636, 252] width 38 height 12
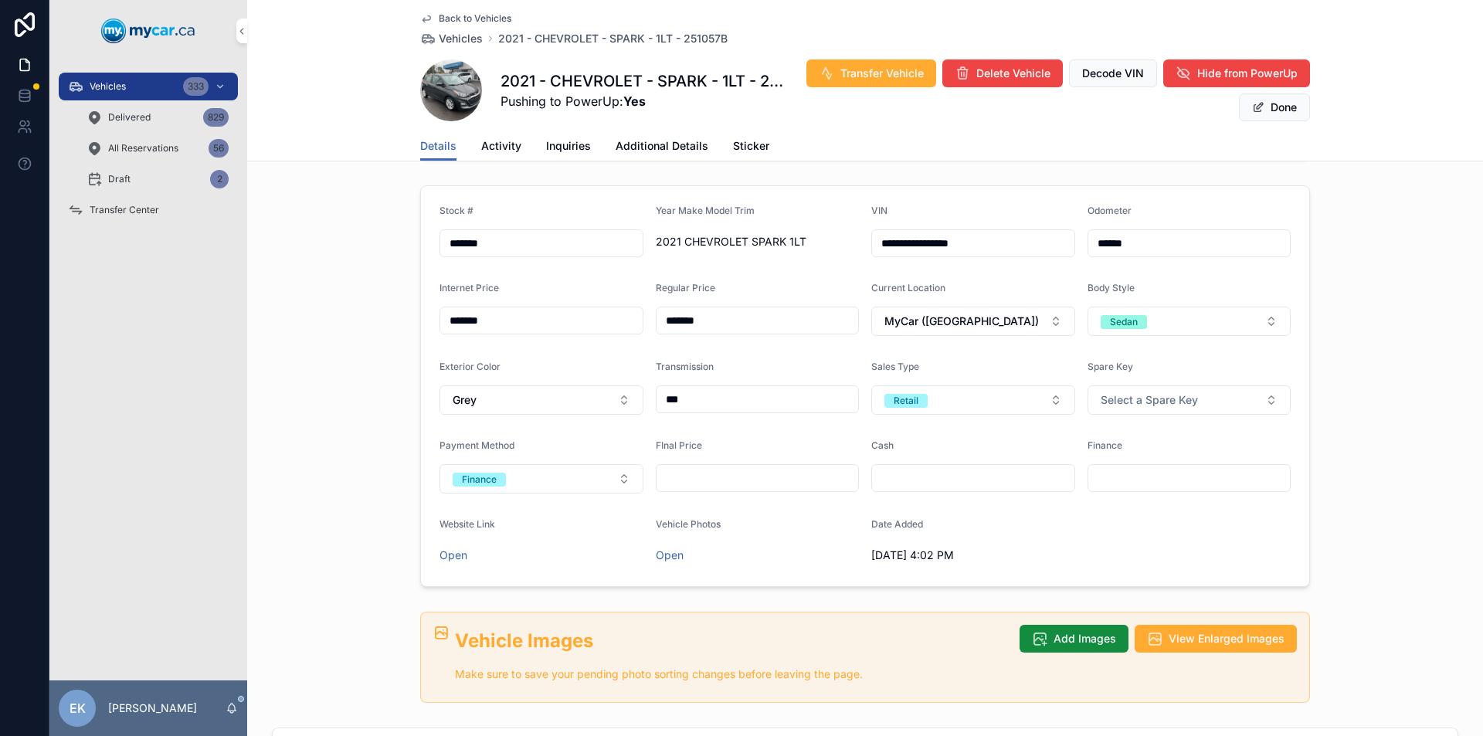
scroll to position [232, 0]
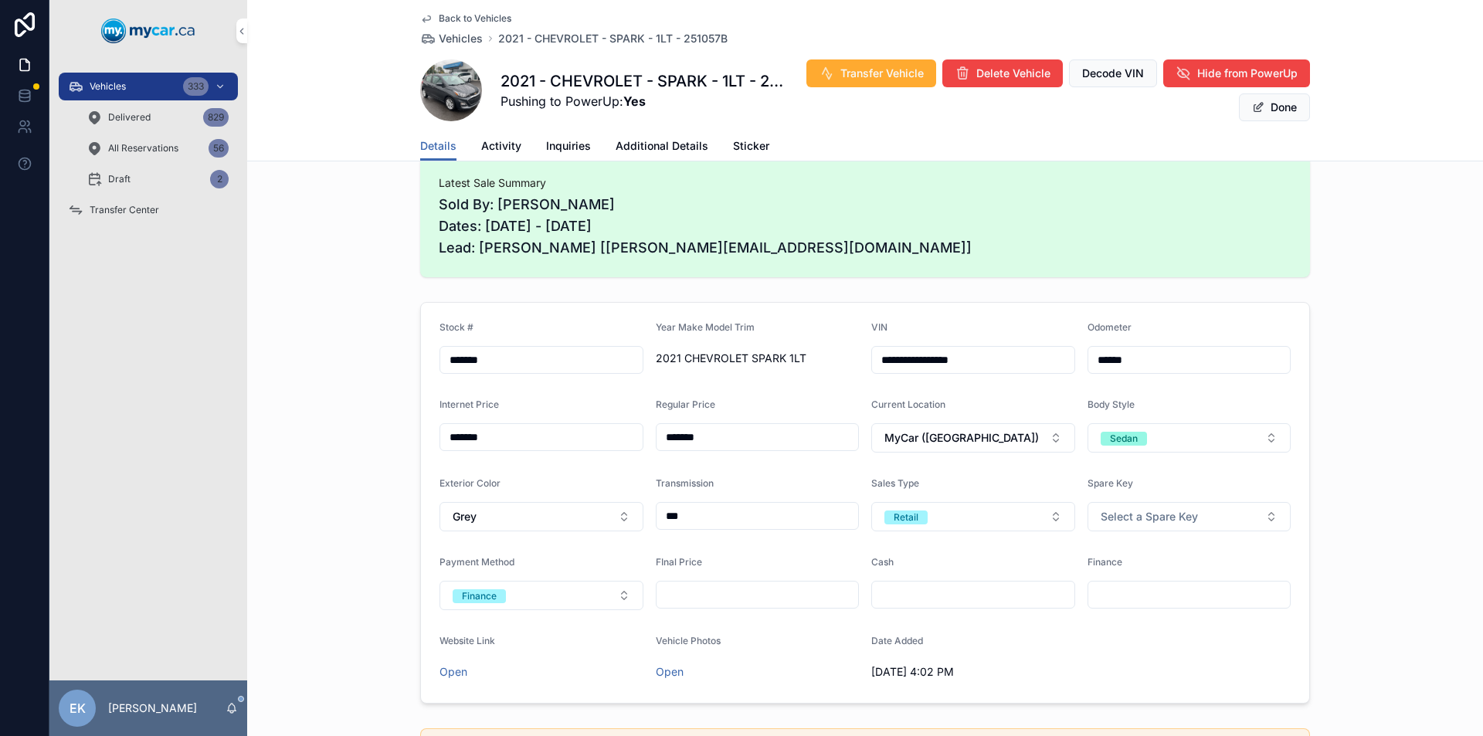
click at [663, 147] on span "Additional Details" at bounding box center [662, 145] width 93 height 15
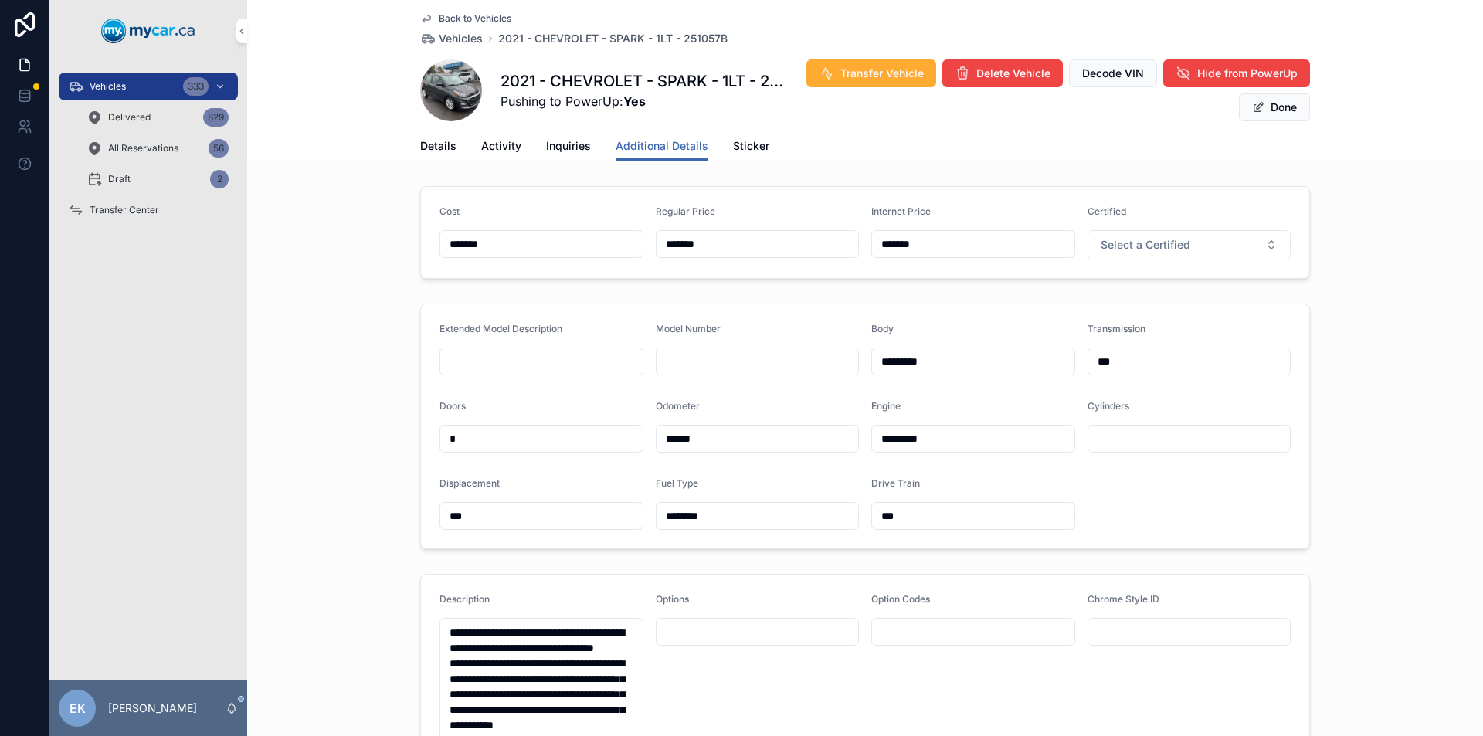
click at [1264, 104] on button "Done" at bounding box center [1274, 107] width 71 height 28
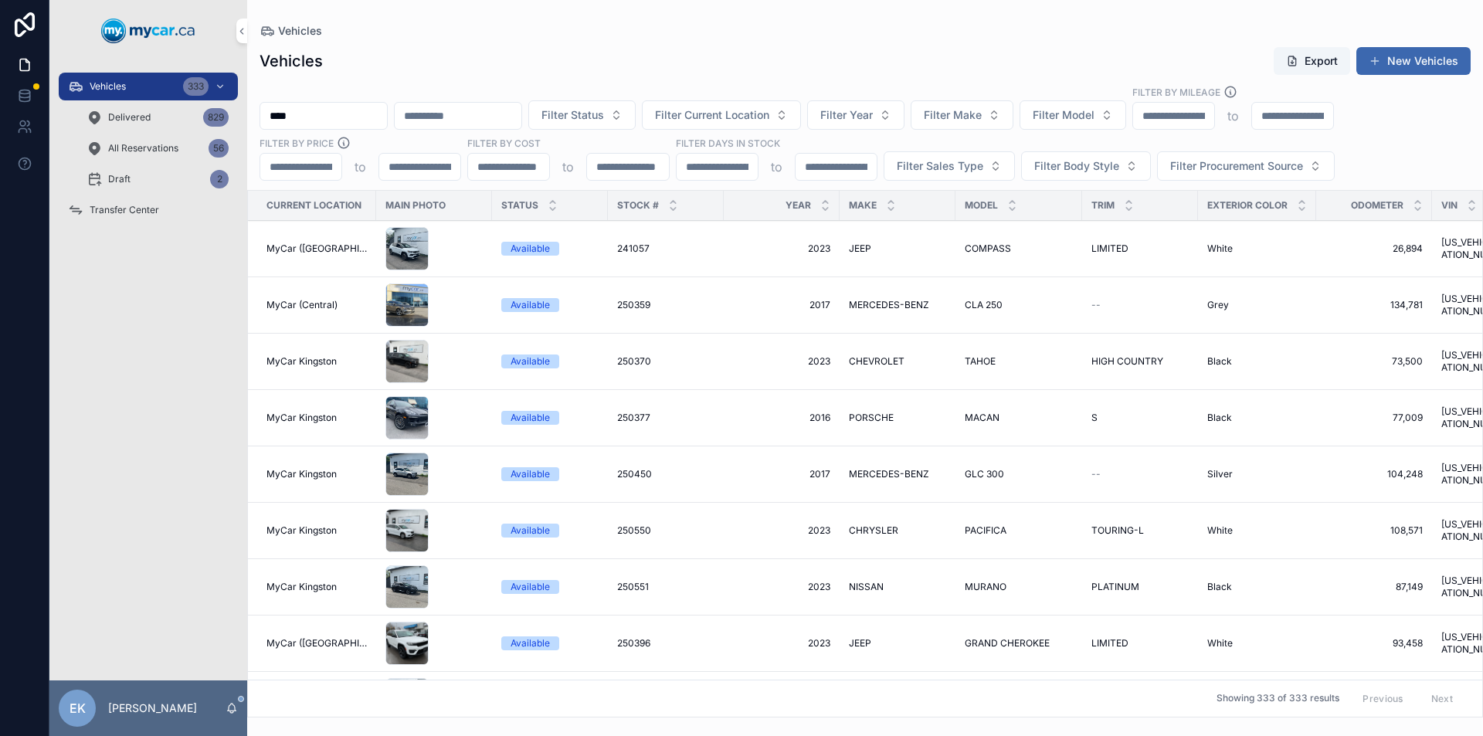
click at [638, 646] on span "250396" at bounding box center [633, 643] width 33 height 12
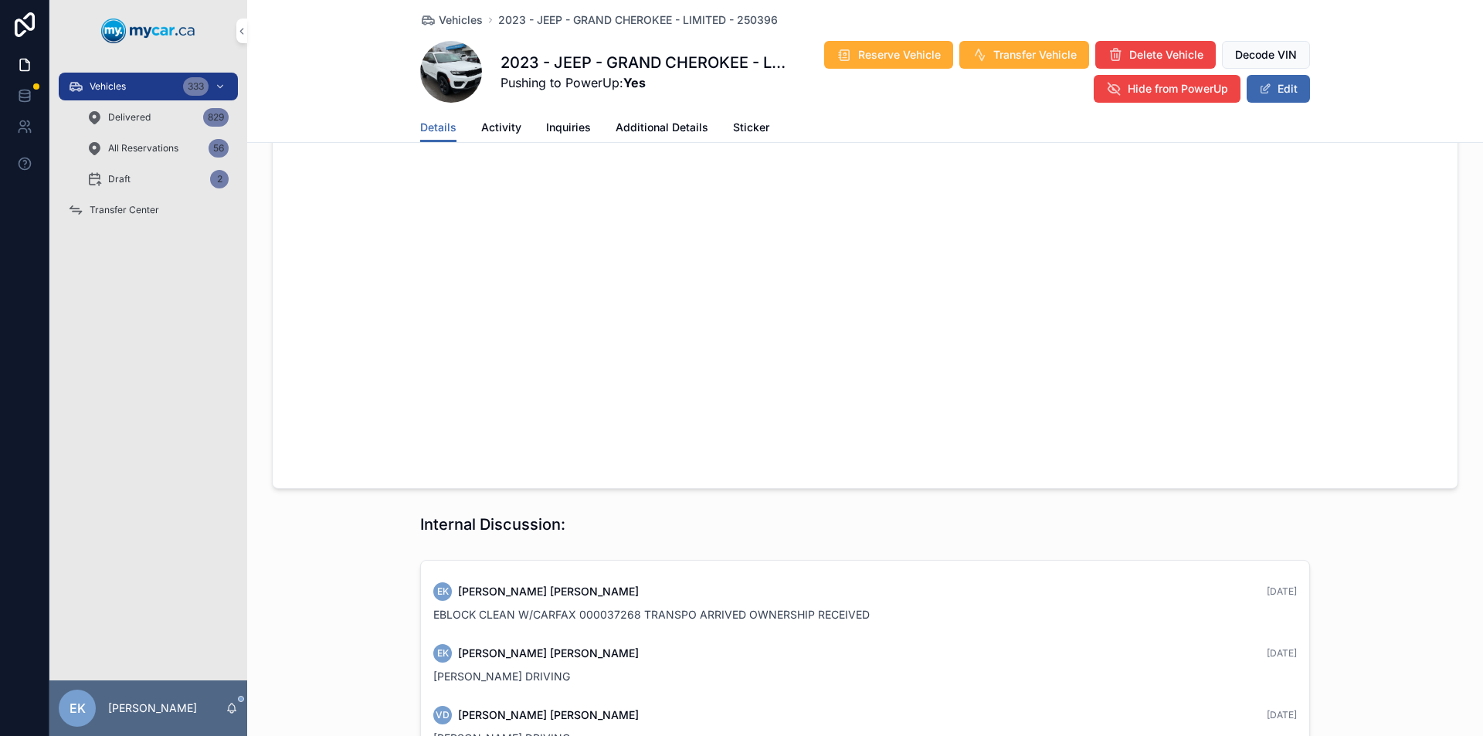
scroll to position [1235, 0]
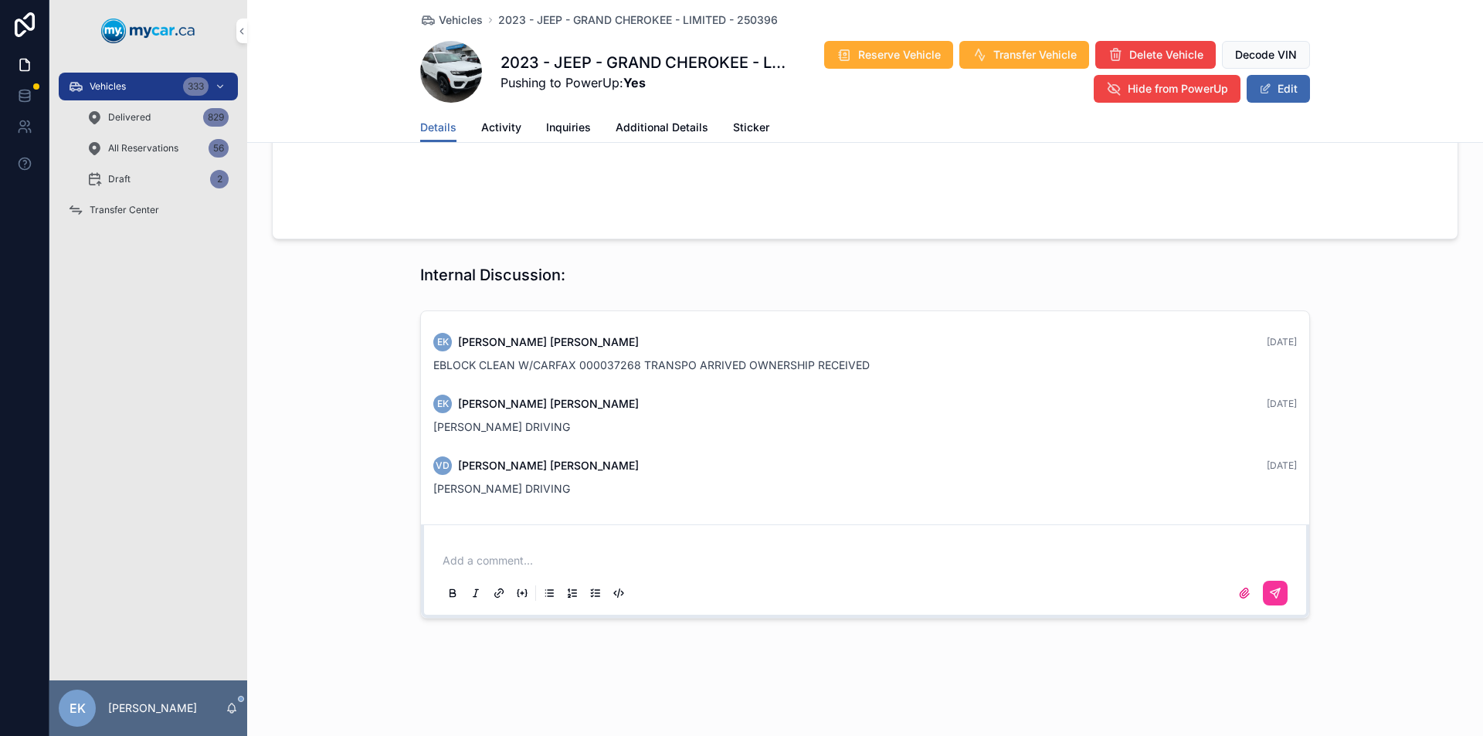
click at [495, 557] on p "scrollable content" at bounding box center [868, 560] width 851 height 15
click at [1272, 593] on icon "scrollable content" at bounding box center [1275, 593] width 12 height 12
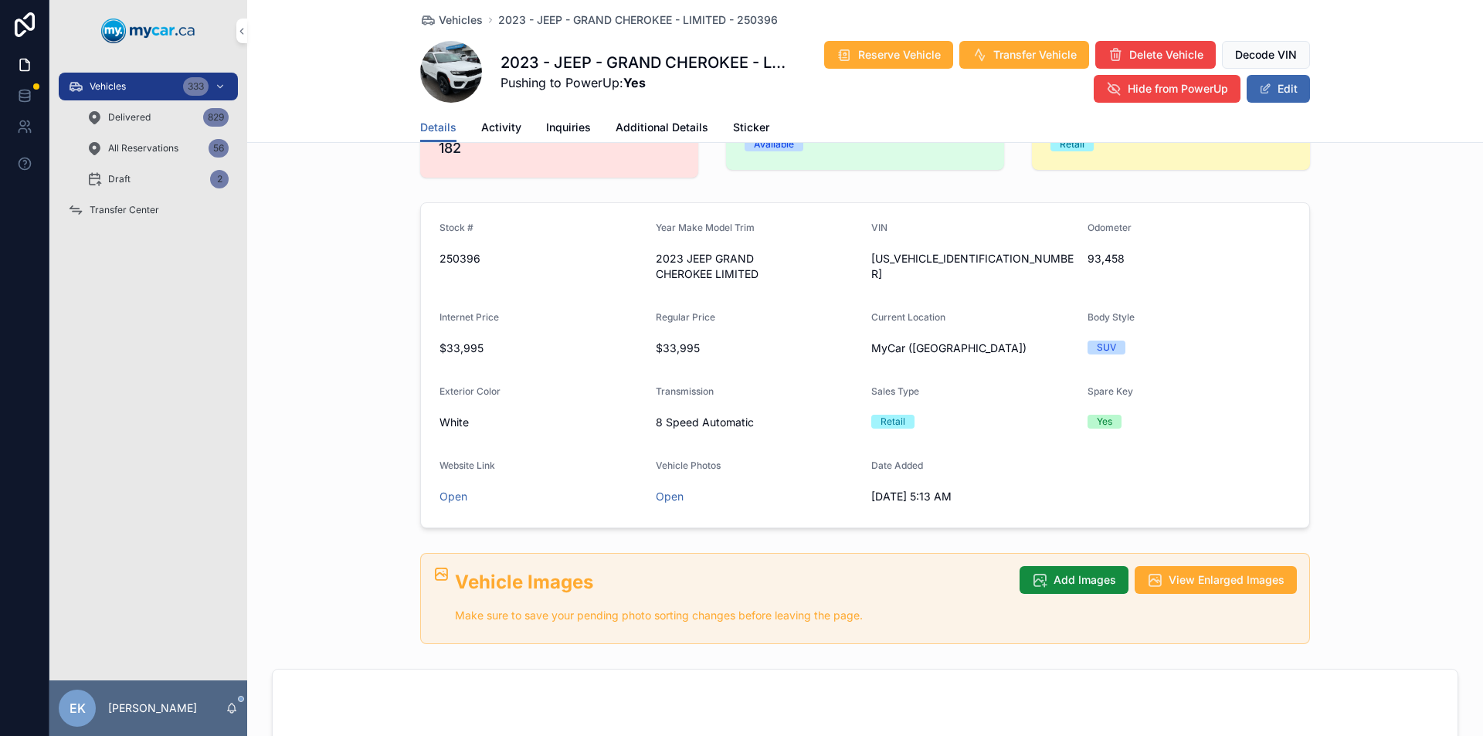
scroll to position [0, 0]
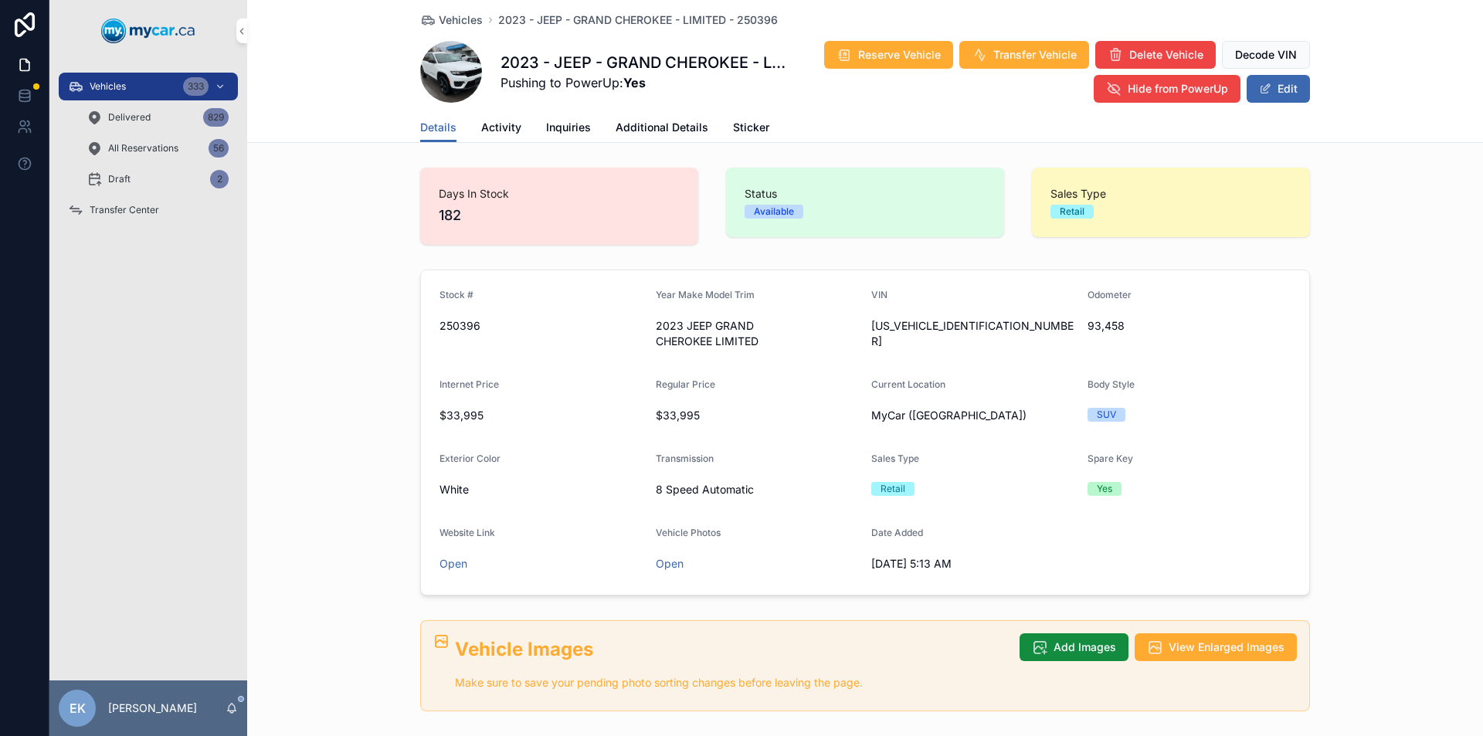
click at [658, 128] on span "Additional Details" at bounding box center [662, 127] width 93 height 15
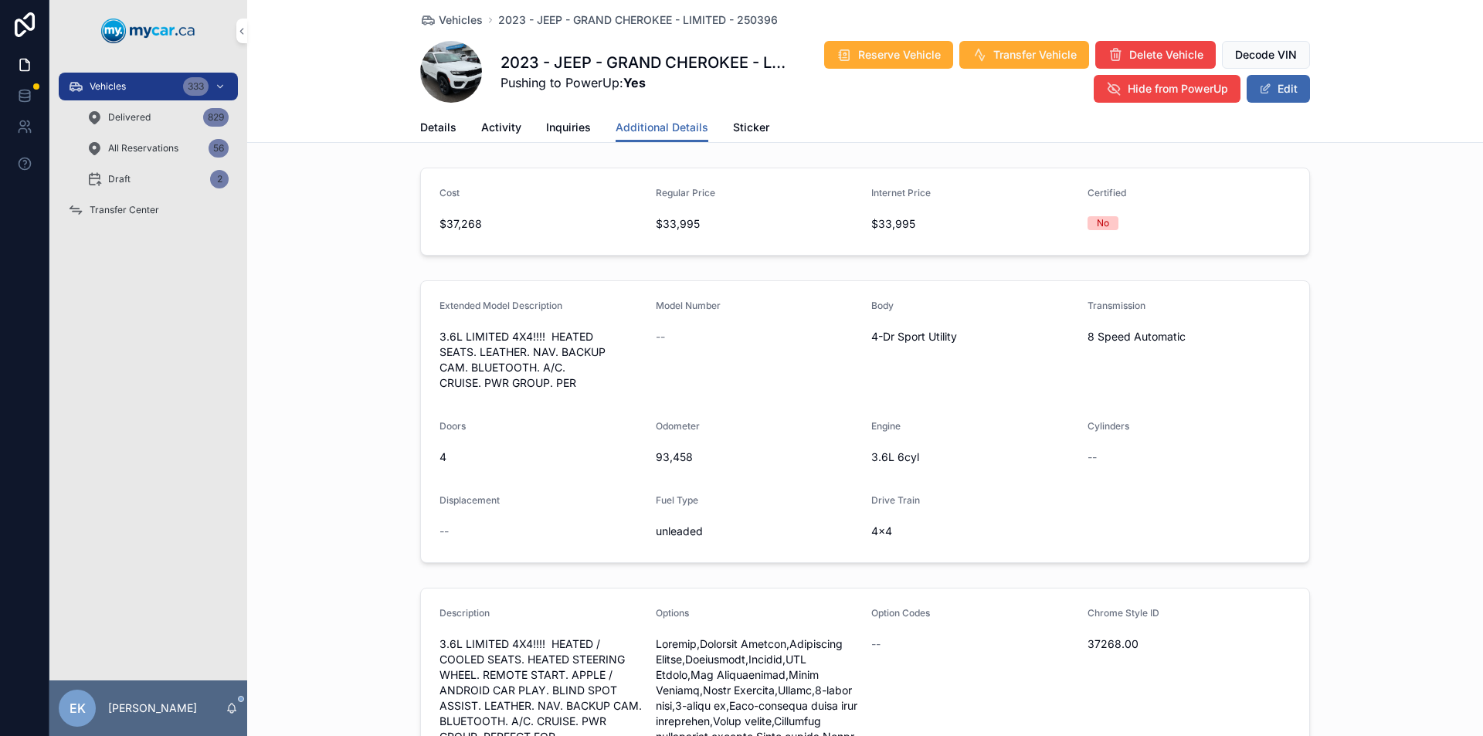
click at [433, 126] on span "Details" at bounding box center [438, 127] width 36 height 15
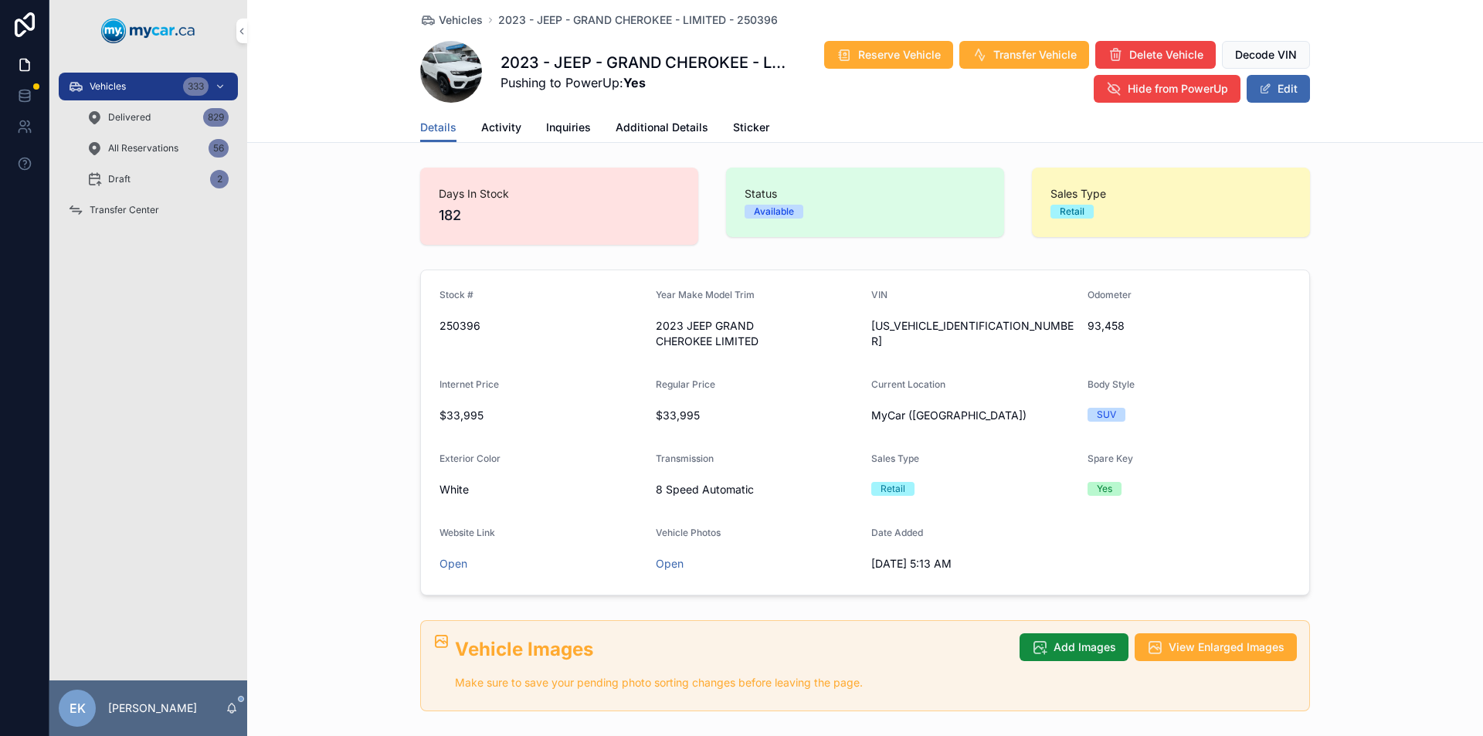
click at [181, 83] on div "Vehicles 333" at bounding box center [148, 86] width 161 height 25
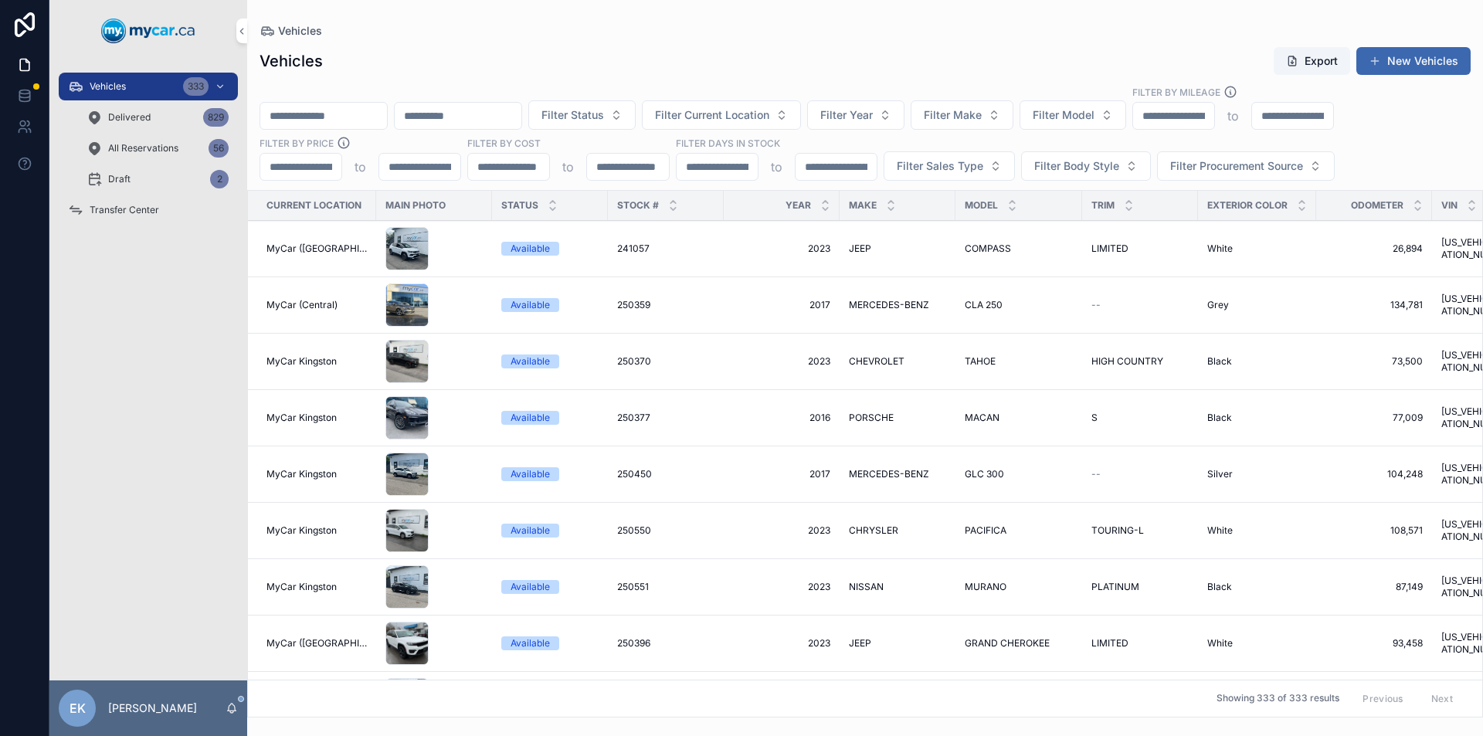
click at [297, 114] on input "scrollable content" at bounding box center [323, 116] width 127 height 22
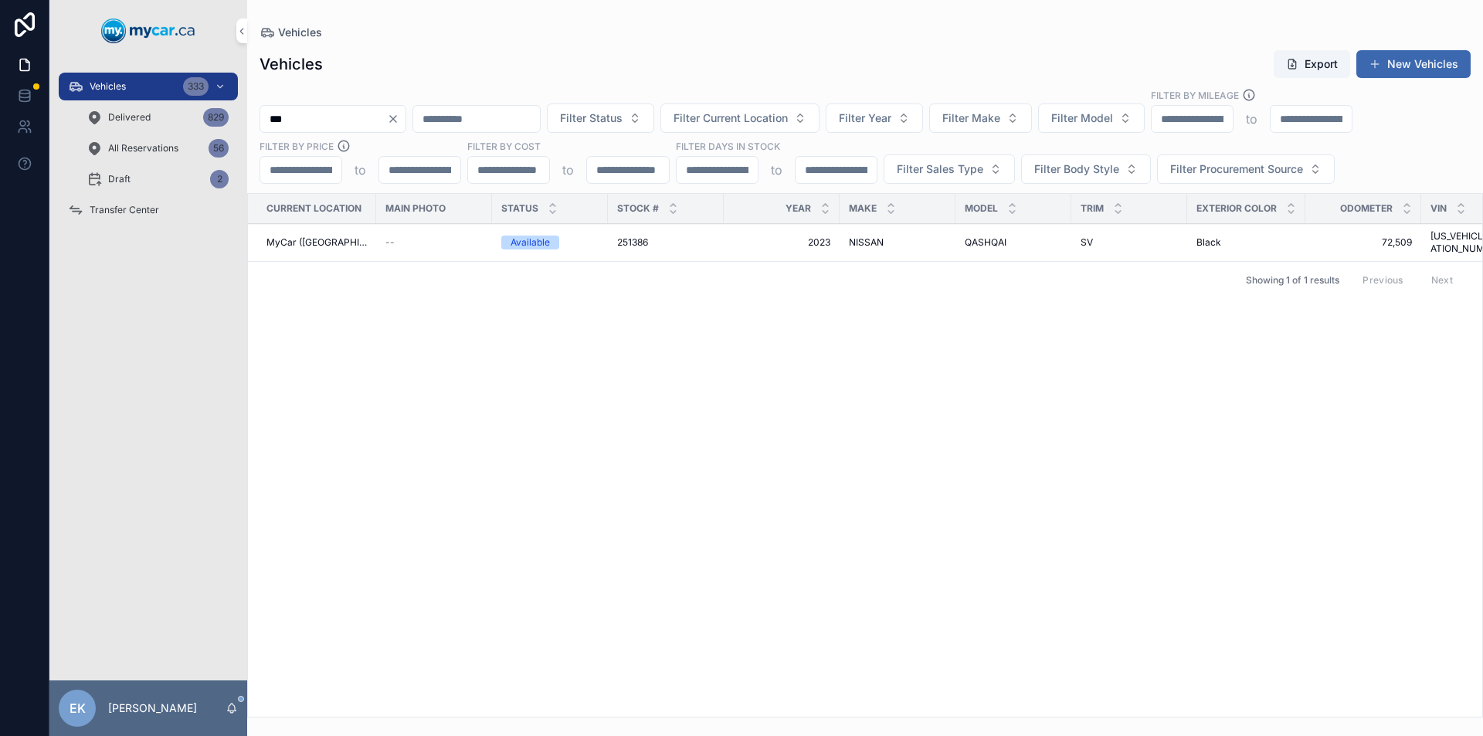
type input "***"
click at [309, 236] on span "MyCar ([GEOGRAPHIC_DATA])" at bounding box center [317, 242] width 100 height 12
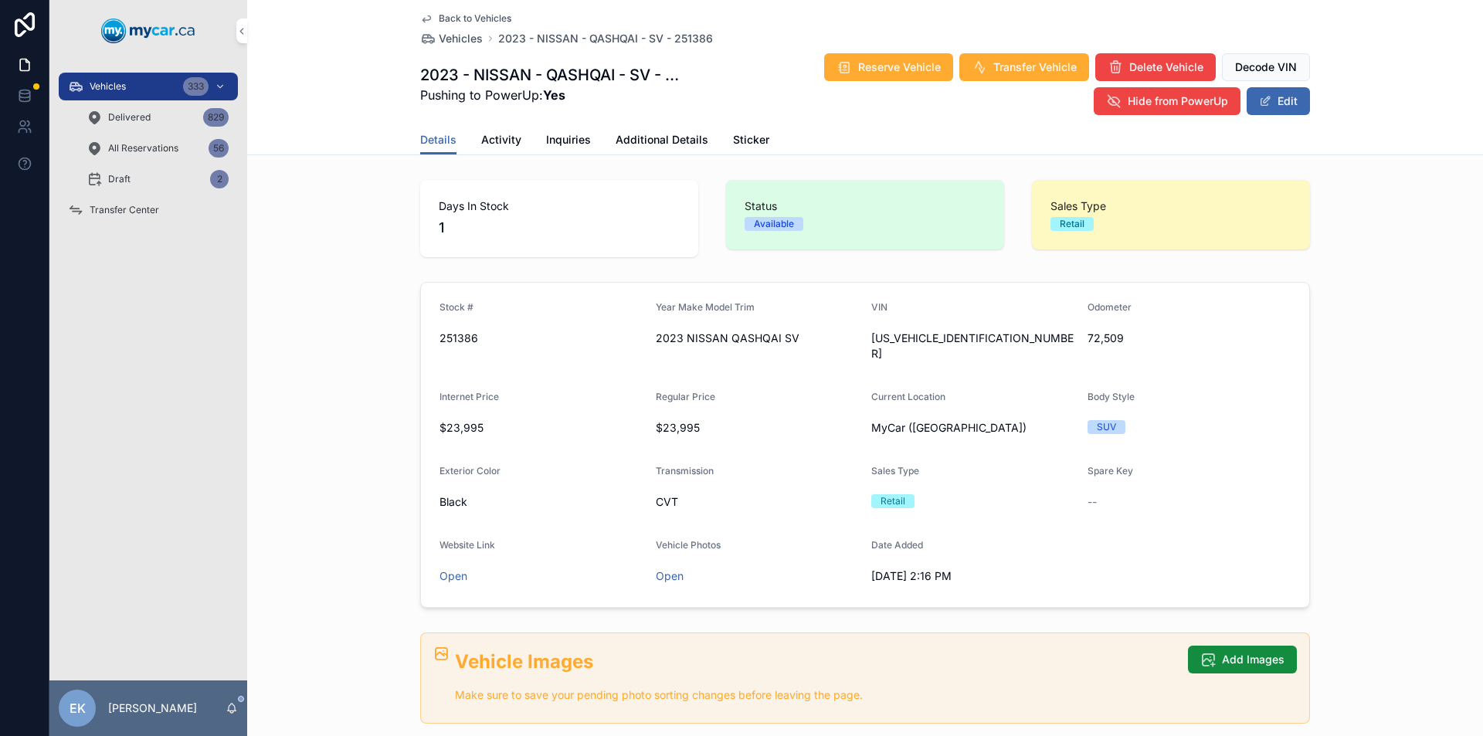
click at [638, 137] on span "Additional Details" at bounding box center [662, 139] width 93 height 15
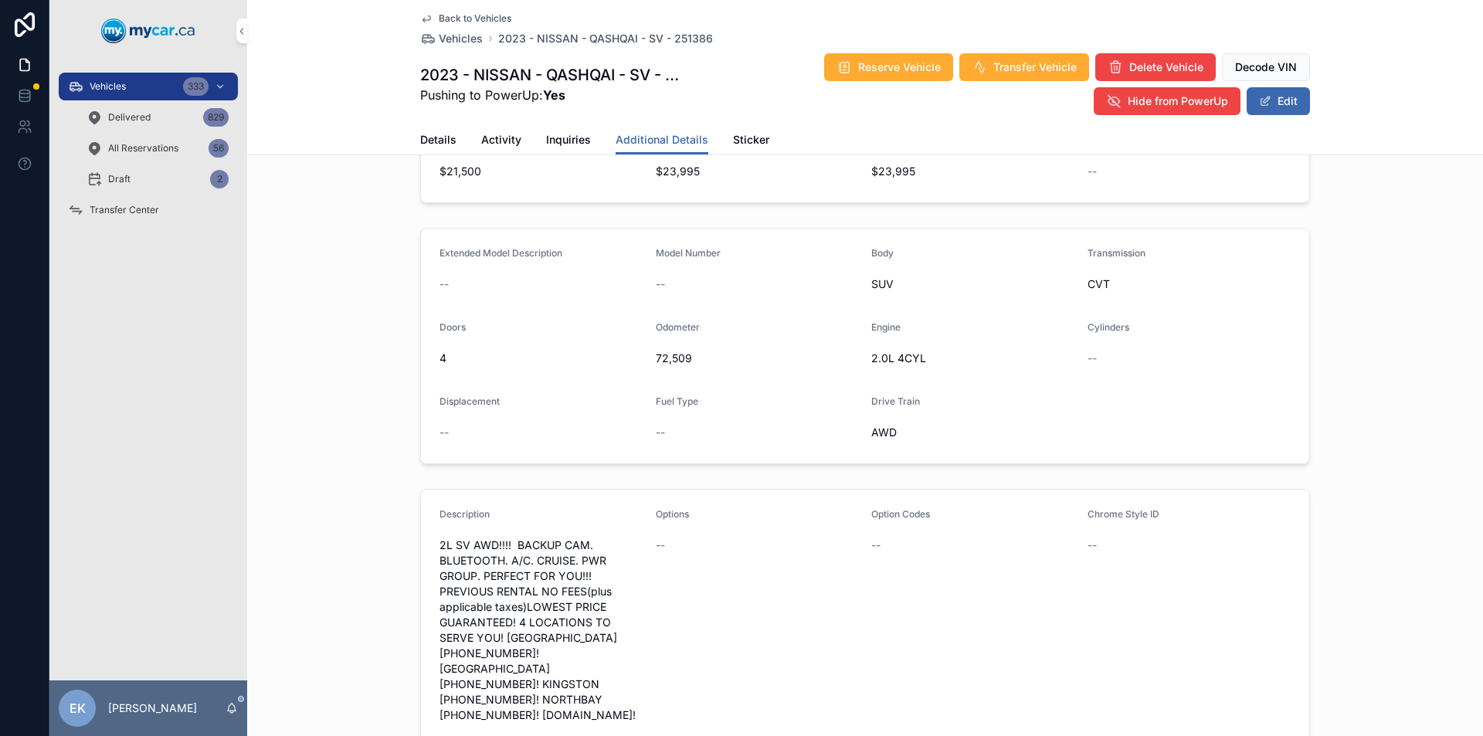
scroll to position [155, 0]
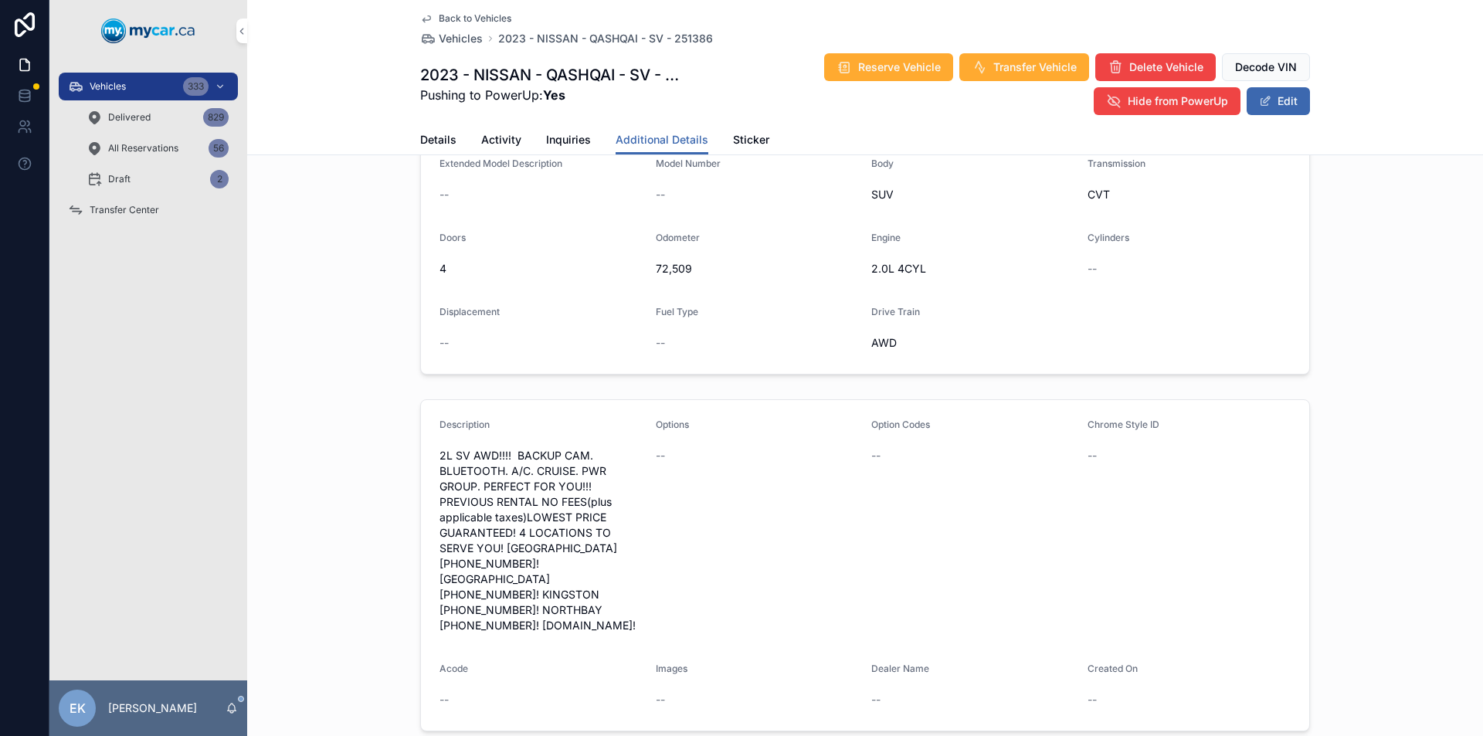
click at [430, 141] on span "Details" at bounding box center [438, 139] width 36 height 15
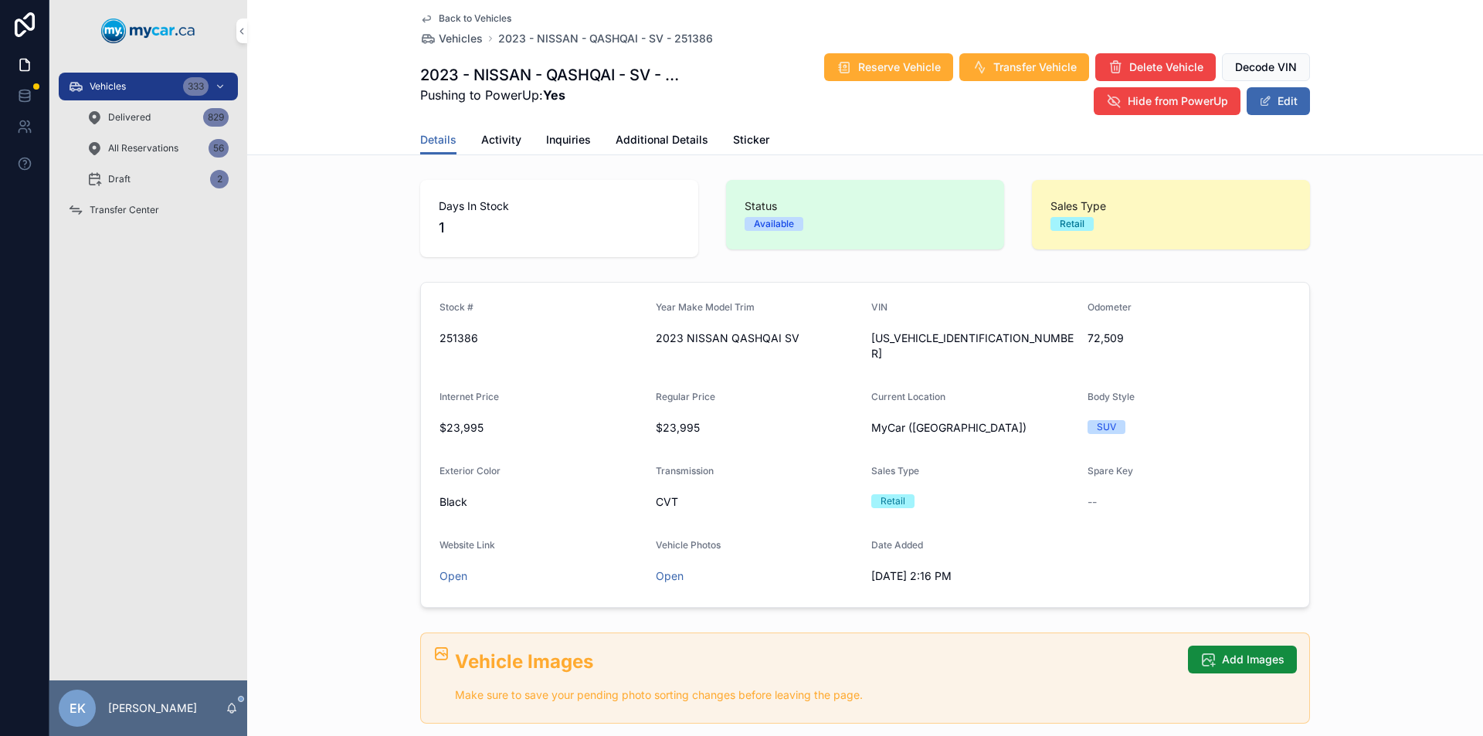
click at [623, 138] on span "Additional Details" at bounding box center [662, 139] width 93 height 15
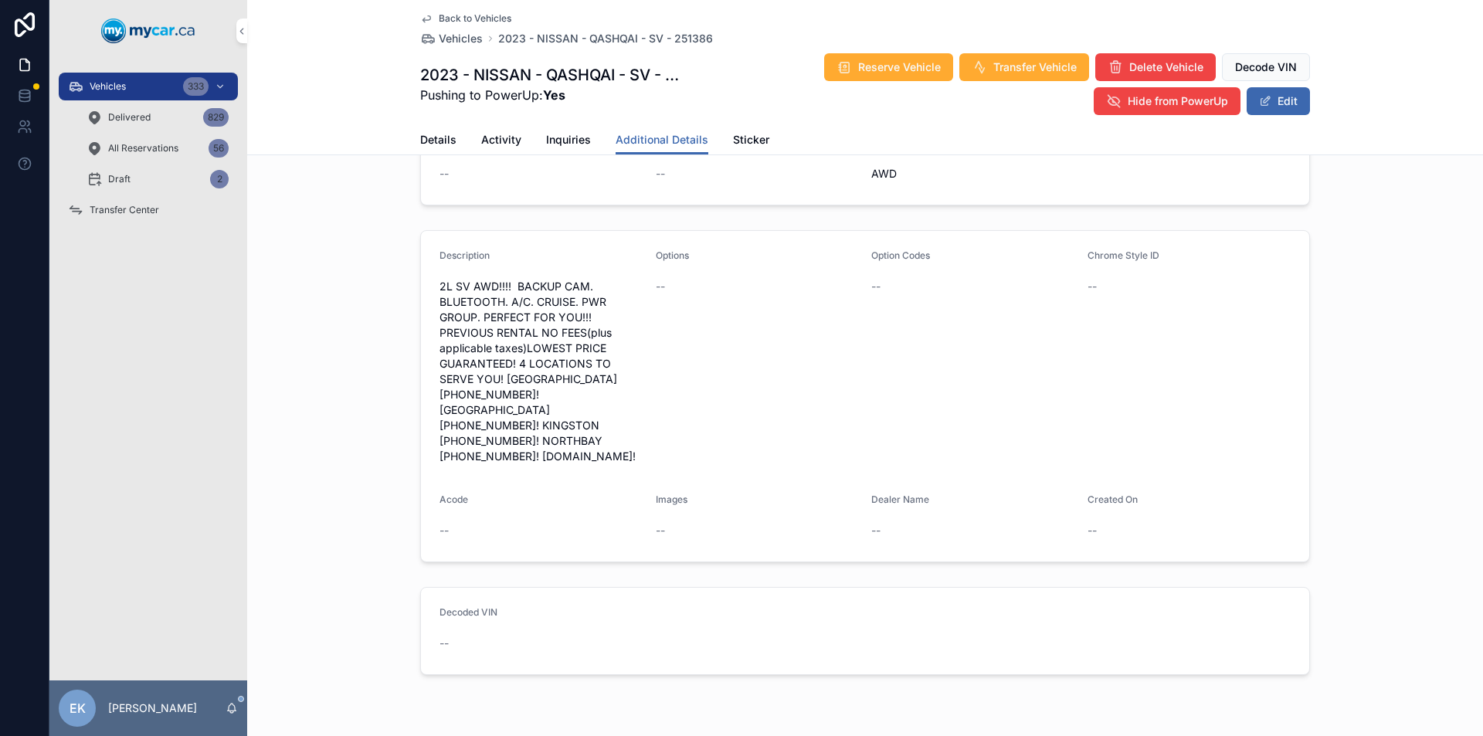
scroll to position [352, 0]
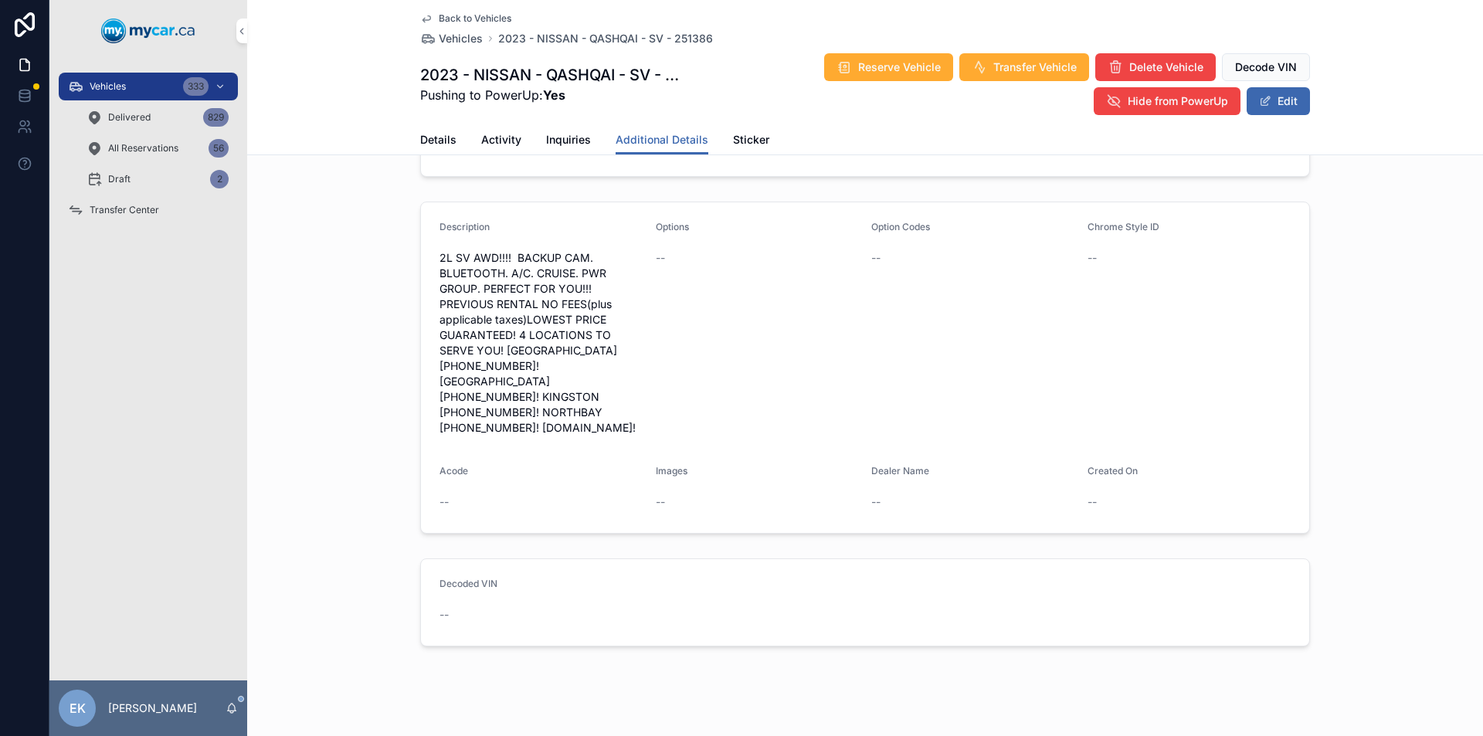
click at [507, 258] on span "2L SV AWD!!!! BACKUP CAM. BLUETOOTH. A/C. CRUISE. PWR GROUP. PERFECT FOR YOU!!!…" at bounding box center [542, 342] width 204 height 185
click at [1282, 101] on button "Edit" at bounding box center [1278, 101] width 63 height 28
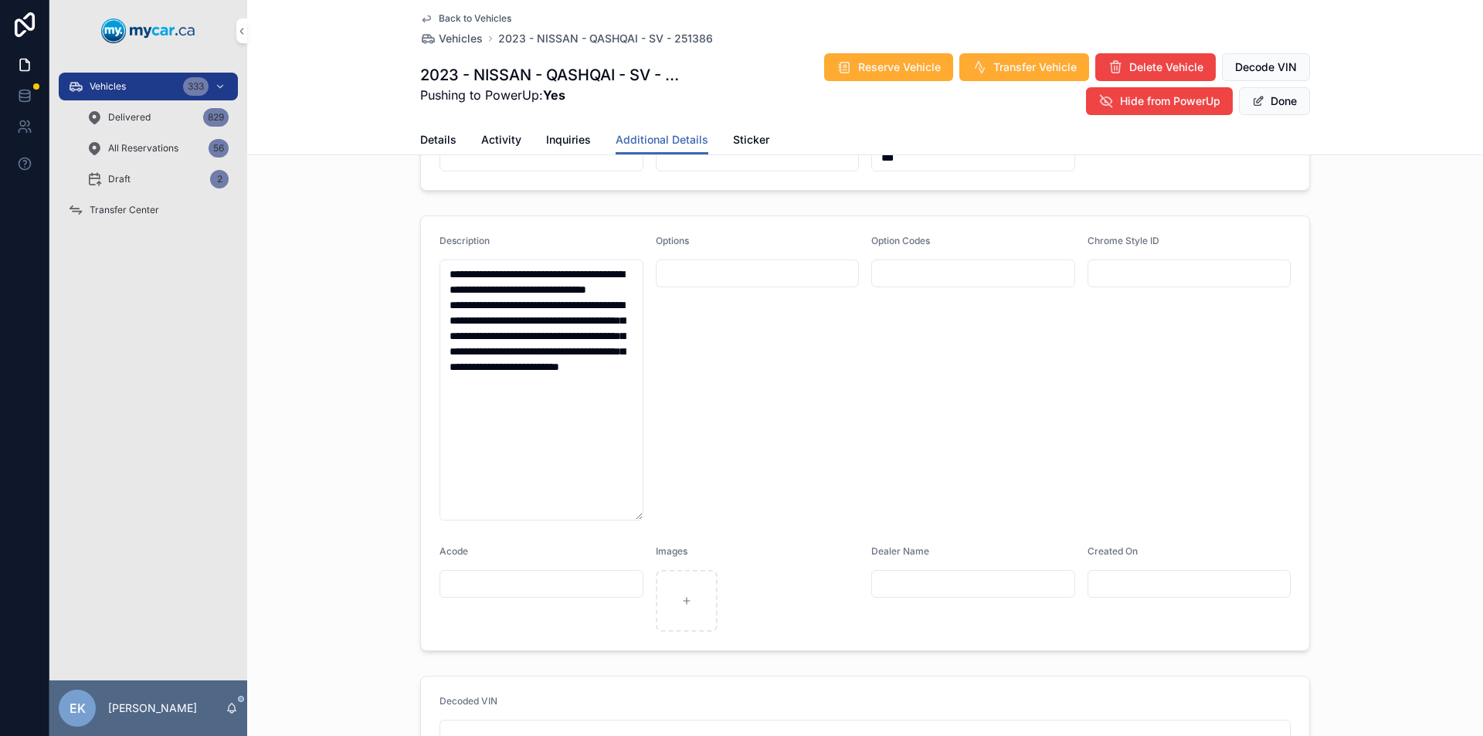
scroll to position [357, 0]
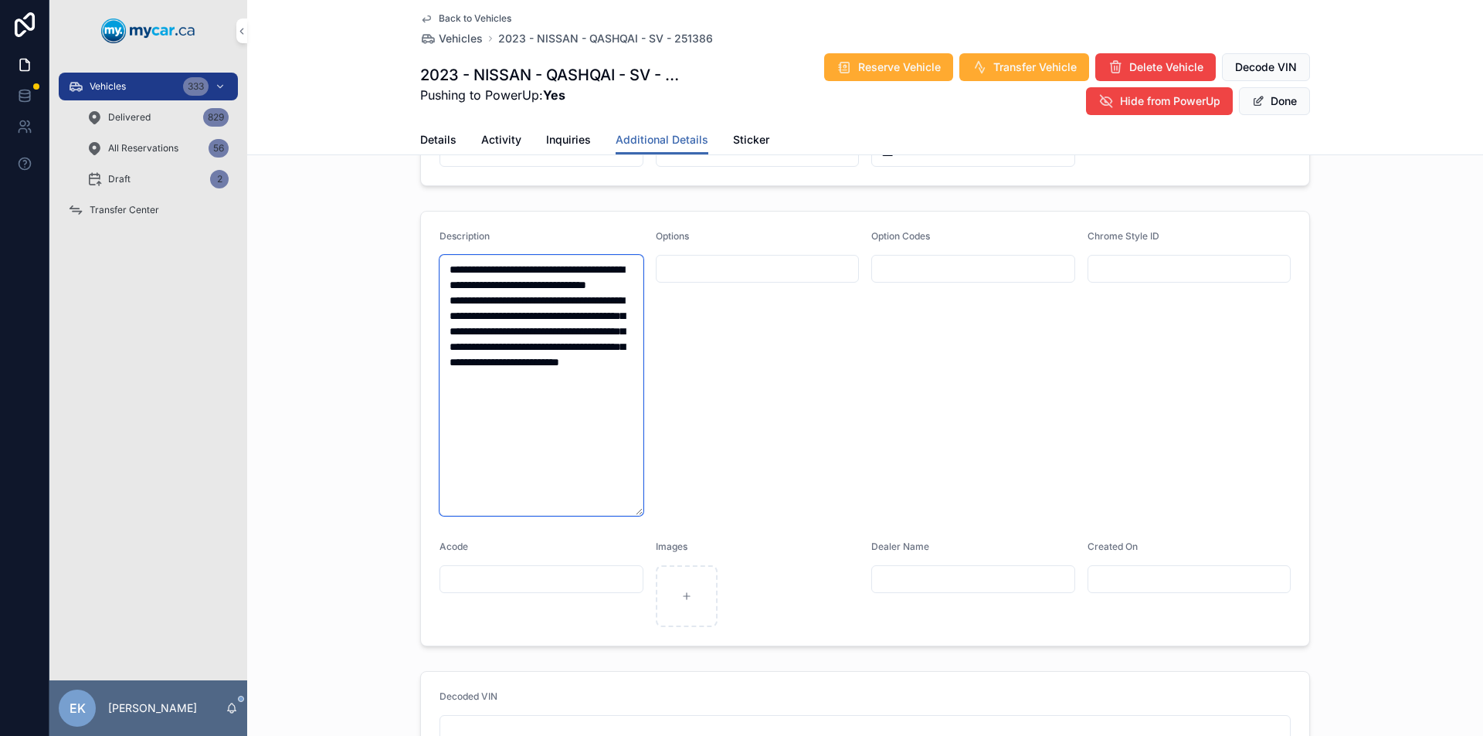
click at [517, 269] on textarea "**********" at bounding box center [542, 385] width 204 height 261
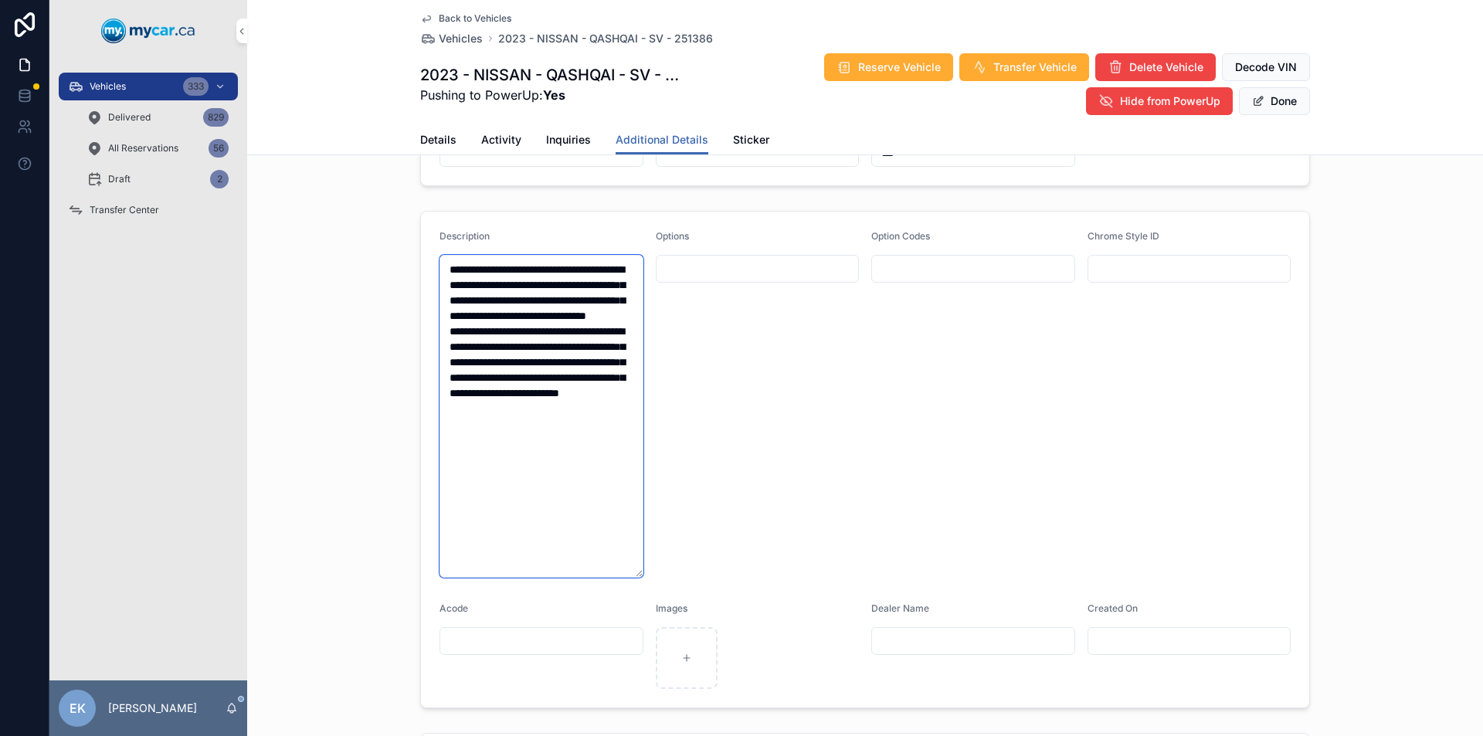
type textarea "**********"
click at [1275, 97] on button "Done" at bounding box center [1274, 101] width 71 height 28
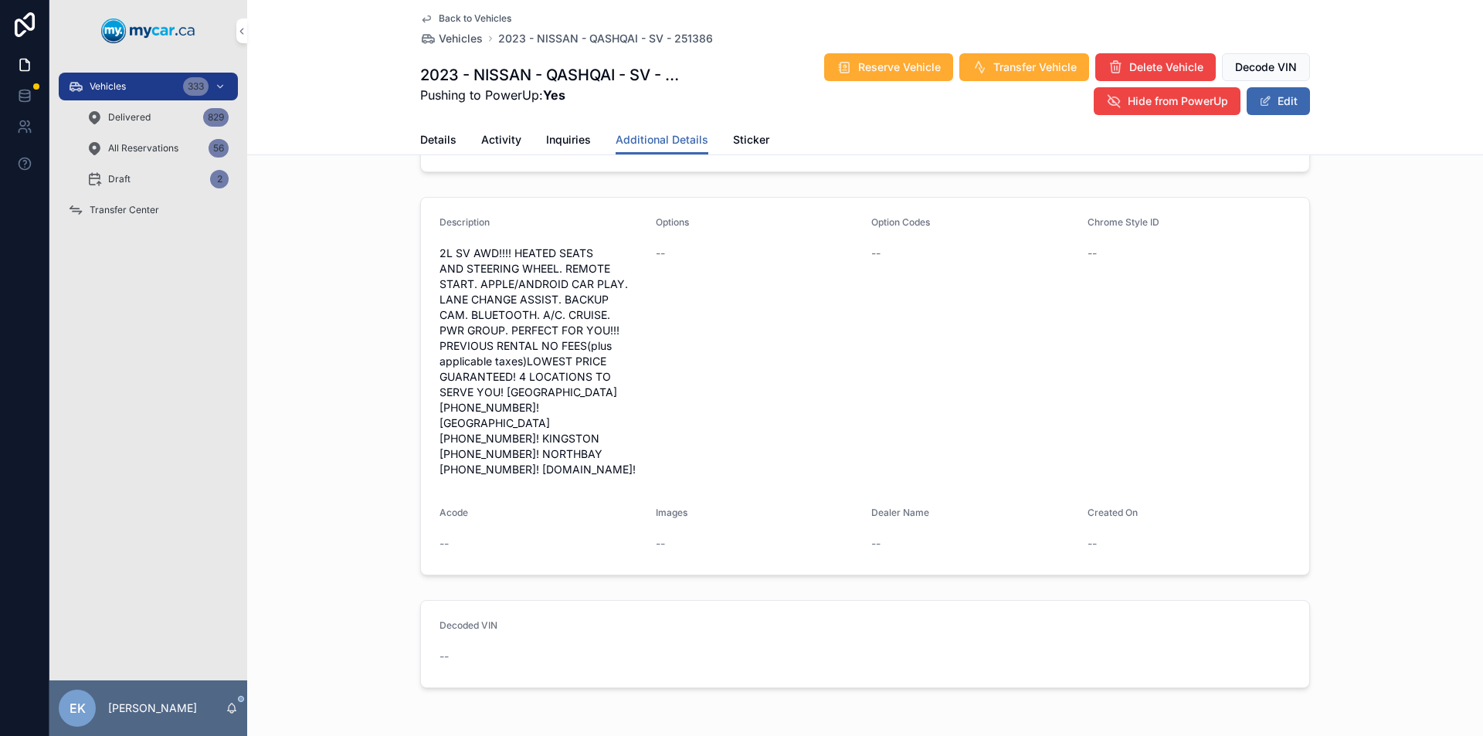
scroll to position [352, 0]
click at [118, 85] on span "Vehicles" at bounding box center [108, 86] width 36 height 12
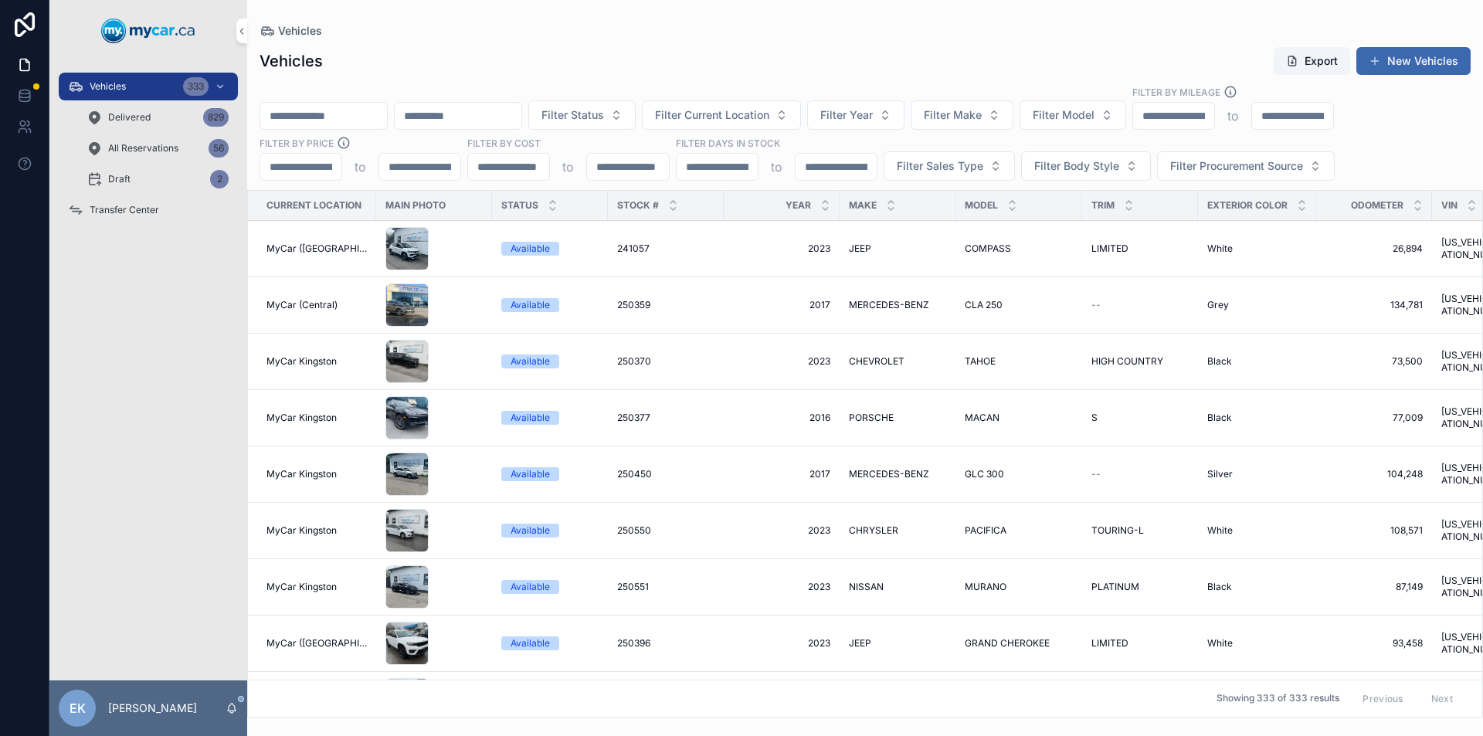
click at [117, 207] on span "Transfer Center" at bounding box center [125, 210] width 70 height 12
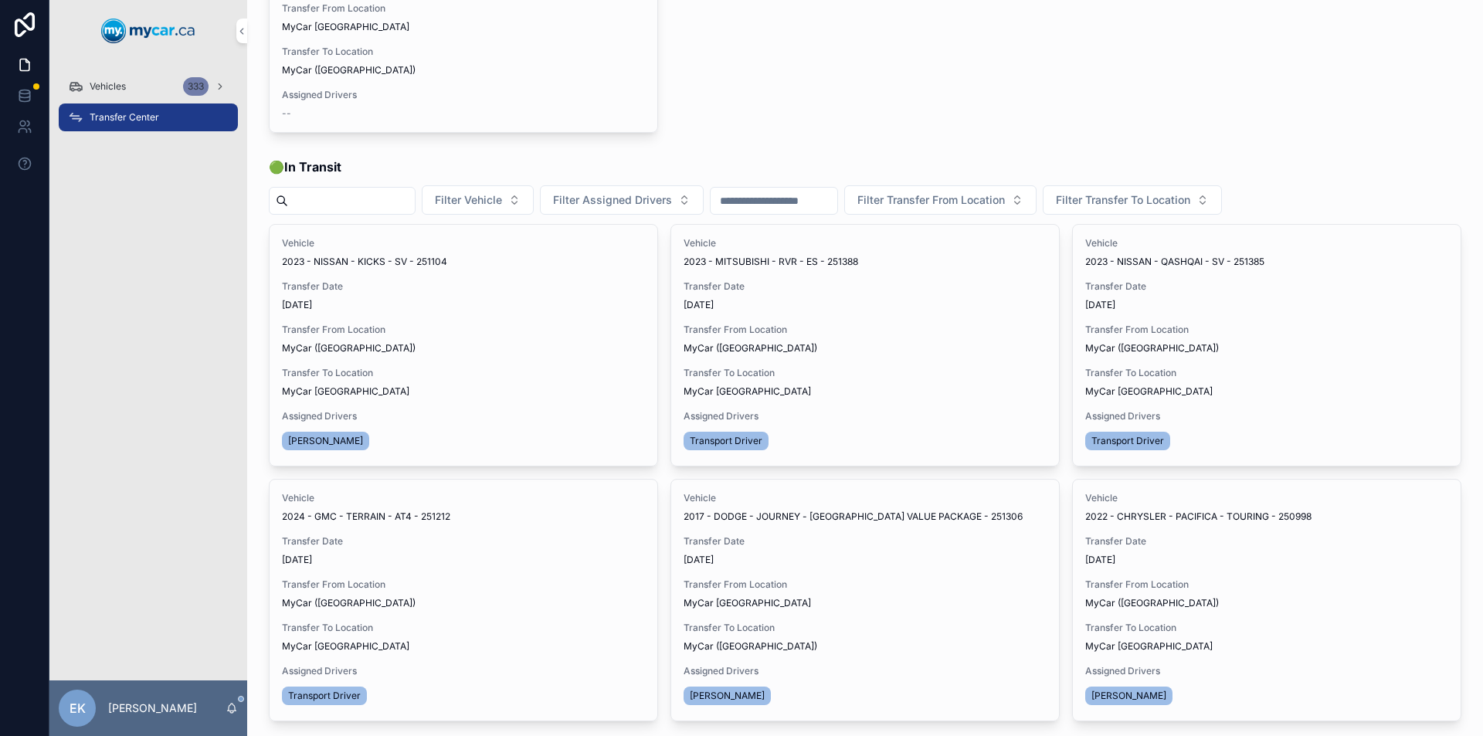
scroll to position [309, 0]
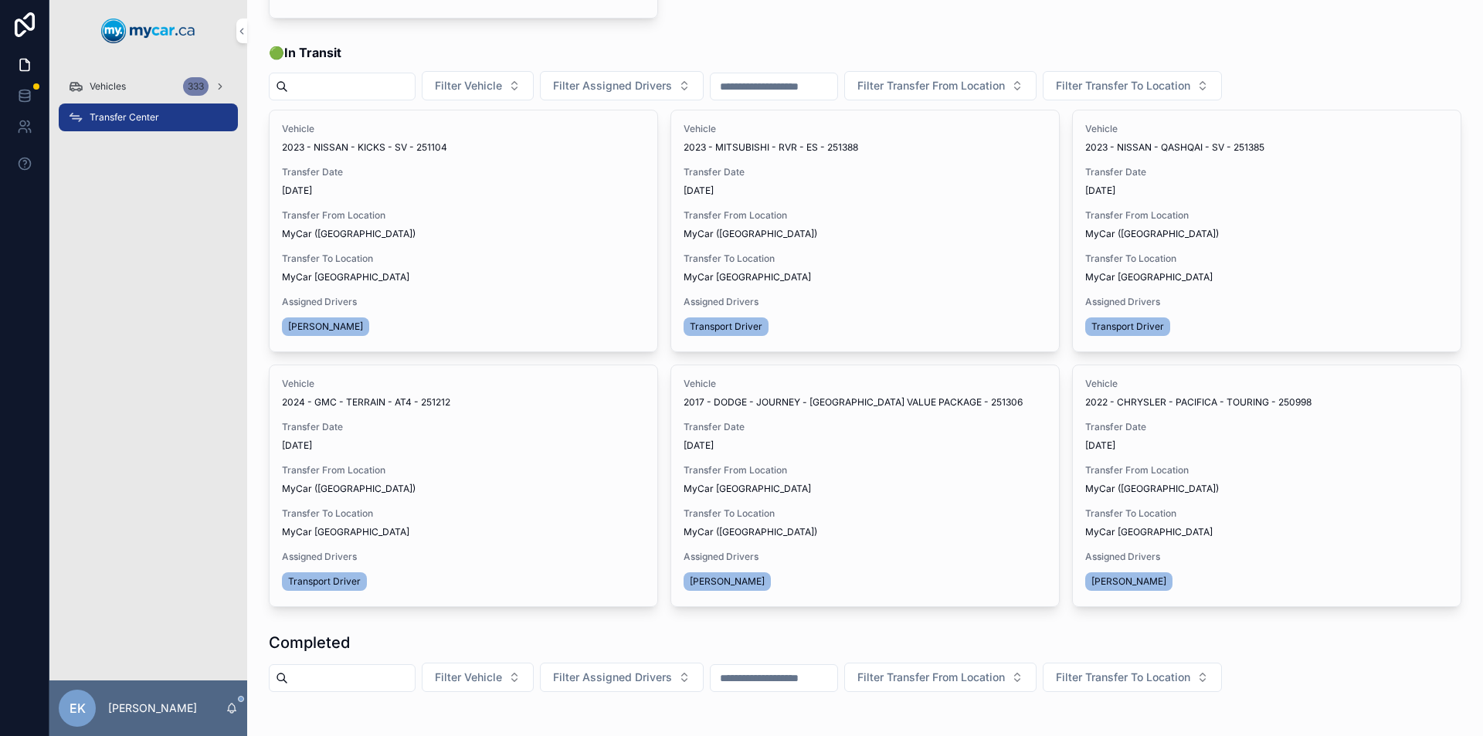
click at [123, 87] on span "Vehicles" at bounding box center [108, 86] width 36 height 12
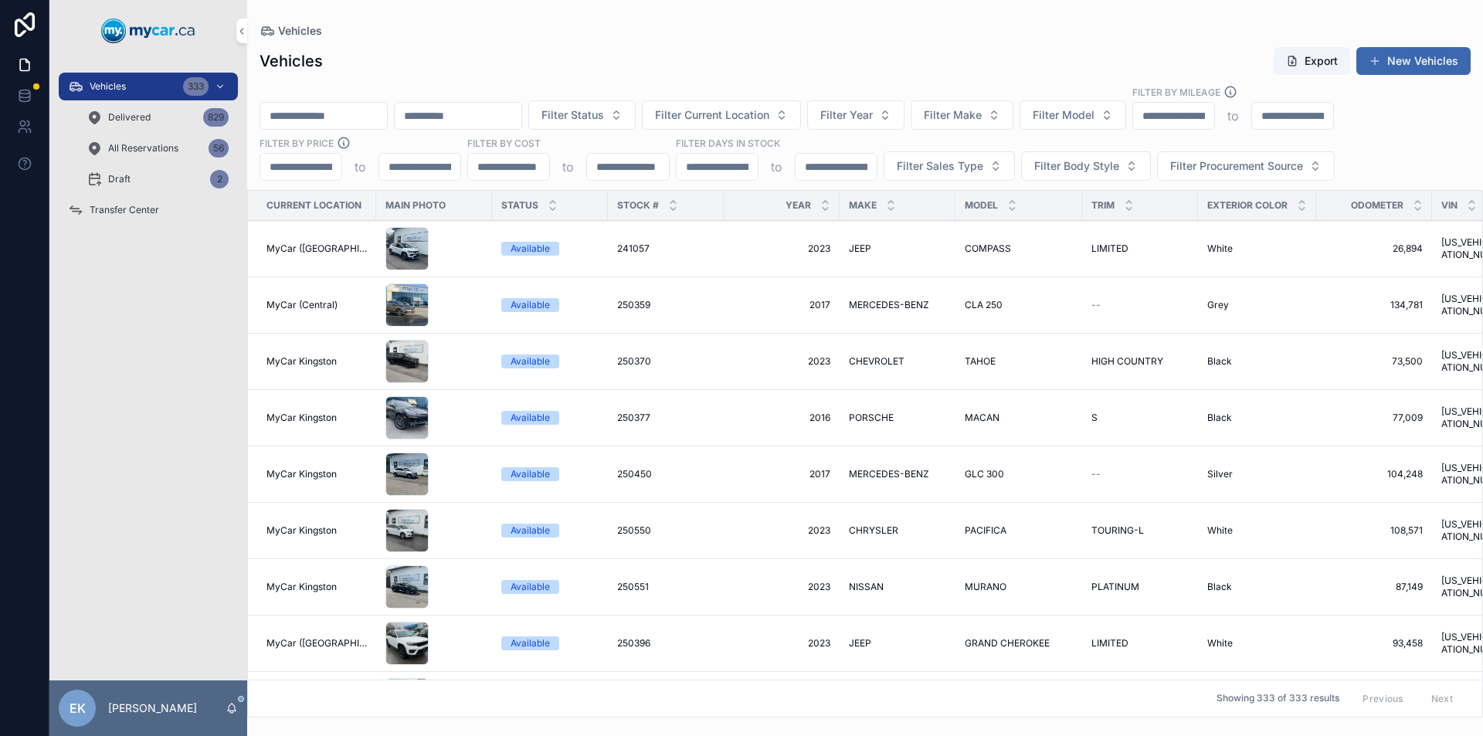
click at [317, 110] on input "scrollable content" at bounding box center [323, 116] width 127 height 22
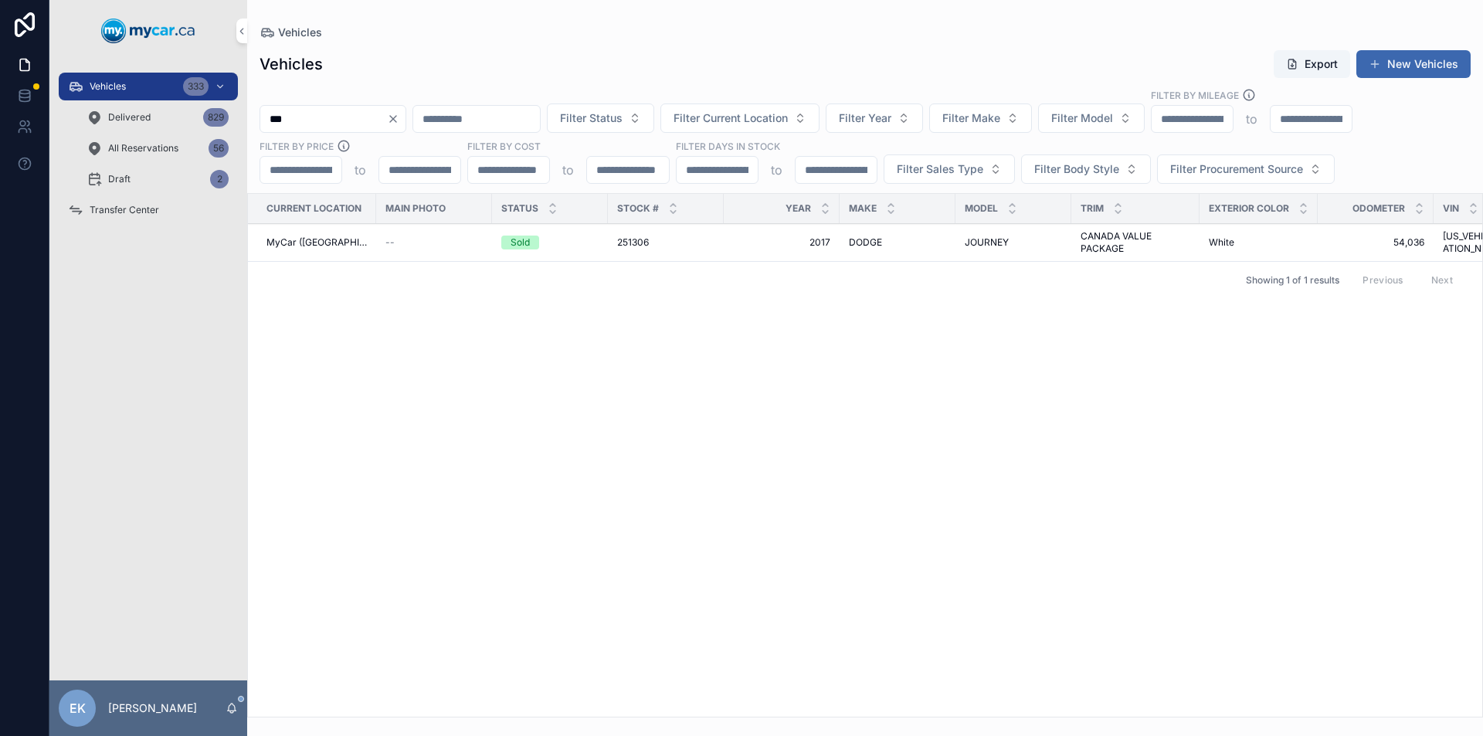
type input "***"
click at [524, 245] on div "Sold" at bounding box center [520, 243] width 19 height 14
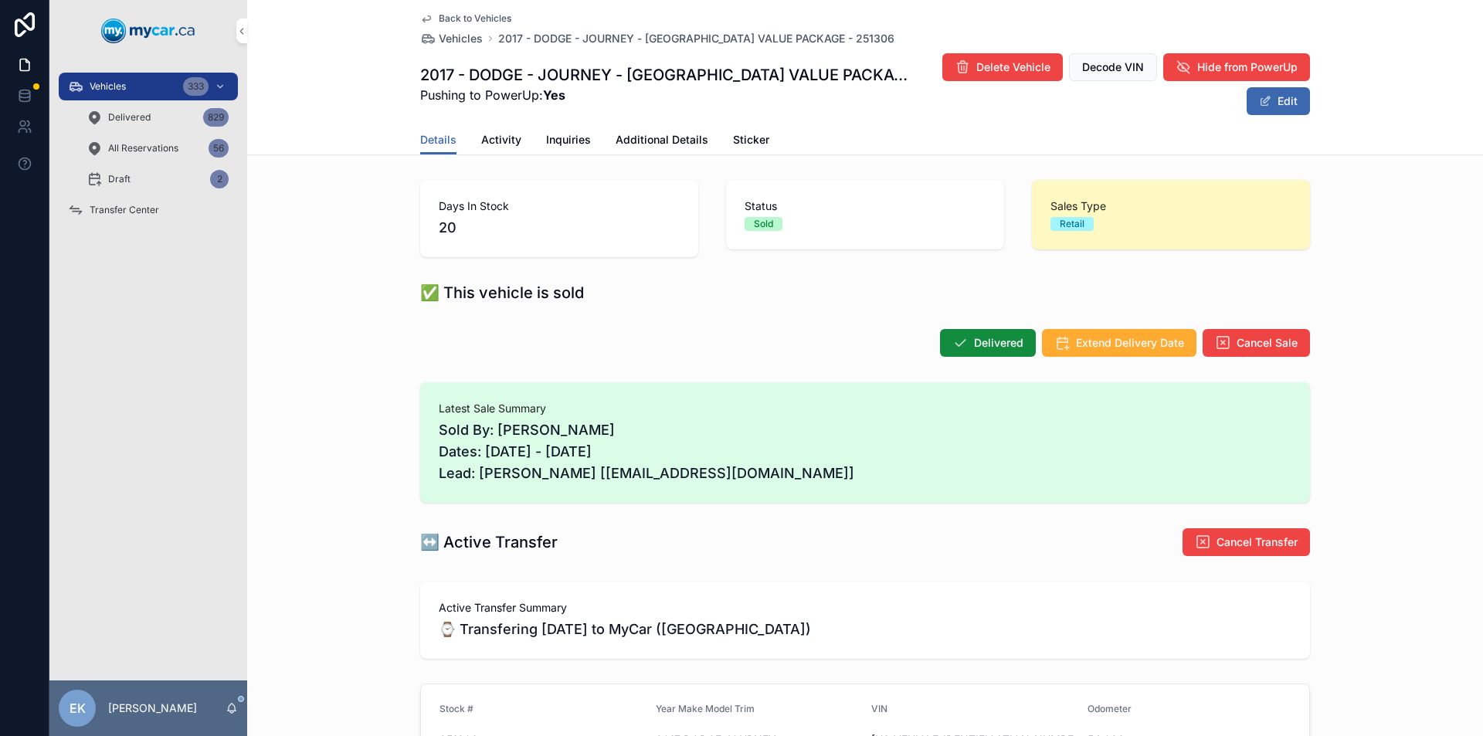
click at [134, 88] on div "Vehicles 333" at bounding box center [148, 86] width 161 height 25
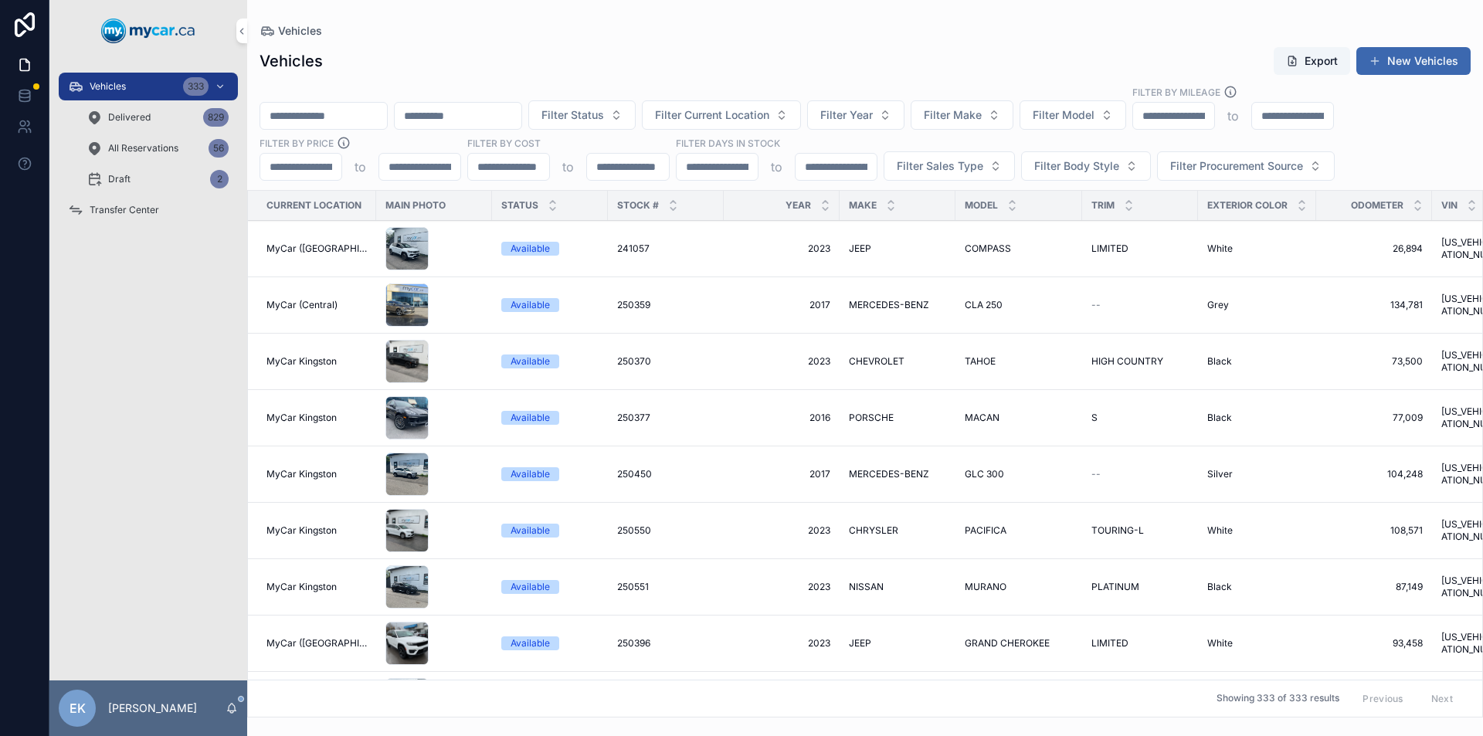
click at [478, 112] on input "scrollable content" at bounding box center [458, 116] width 127 height 22
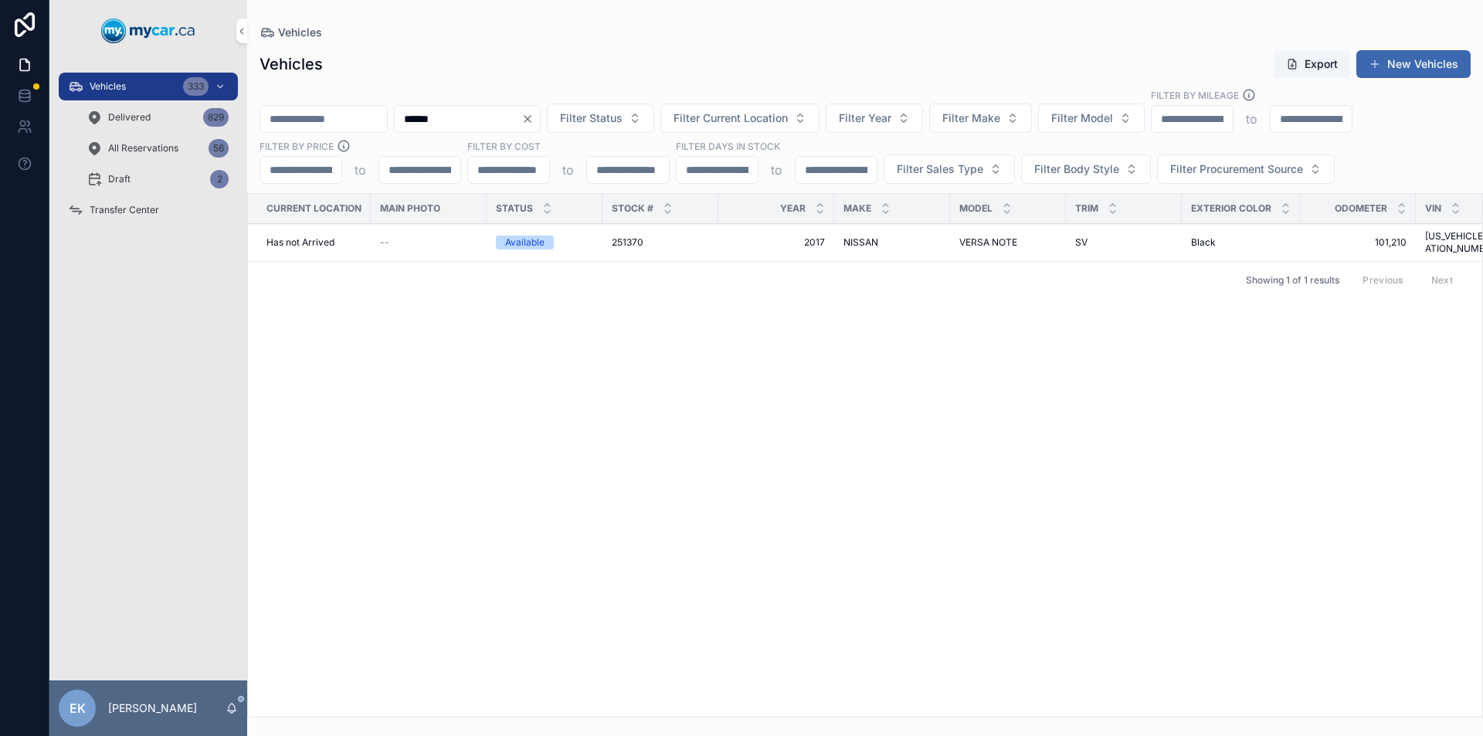
type input "******"
click at [630, 238] on span "251370" at bounding box center [628, 242] width 32 height 12
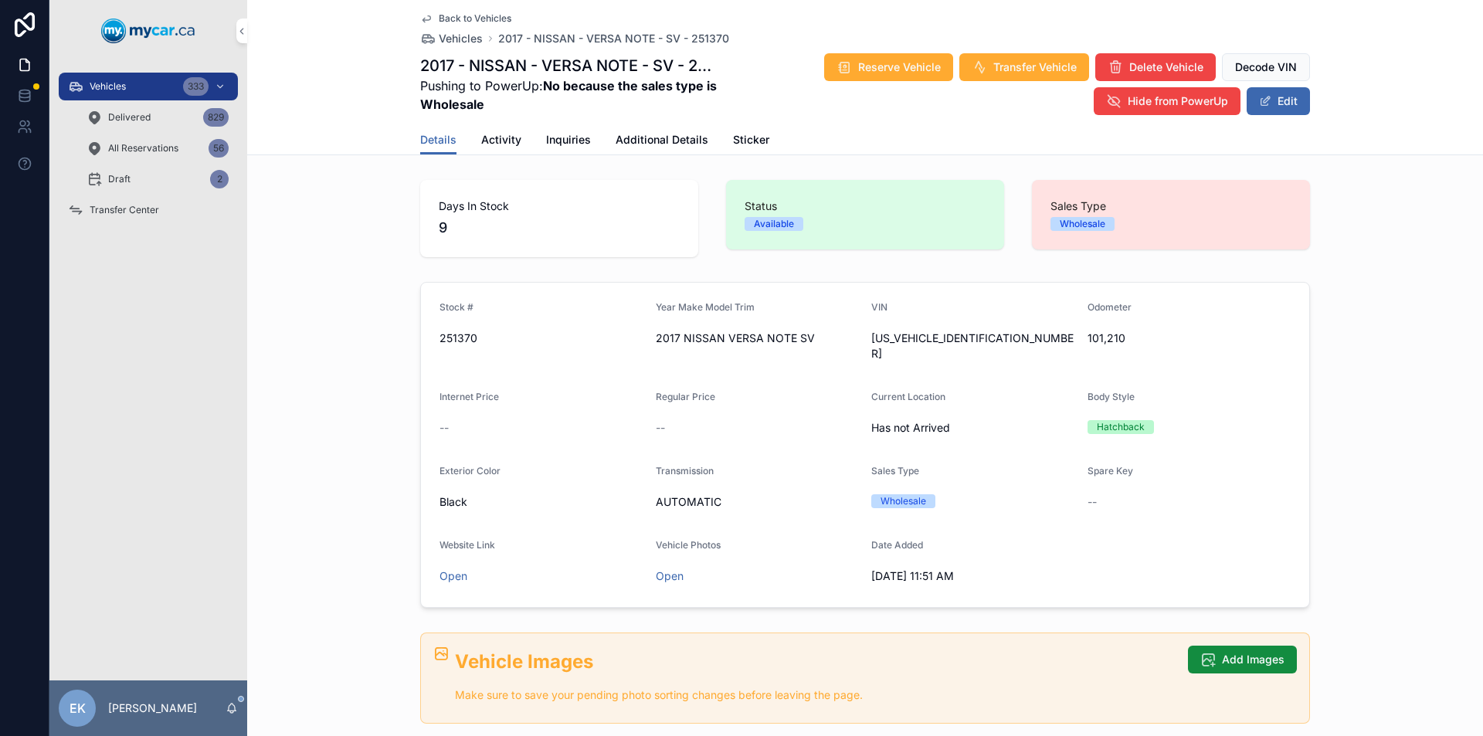
click at [1269, 95] on button "Edit" at bounding box center [1278, 101] width 63 height 28
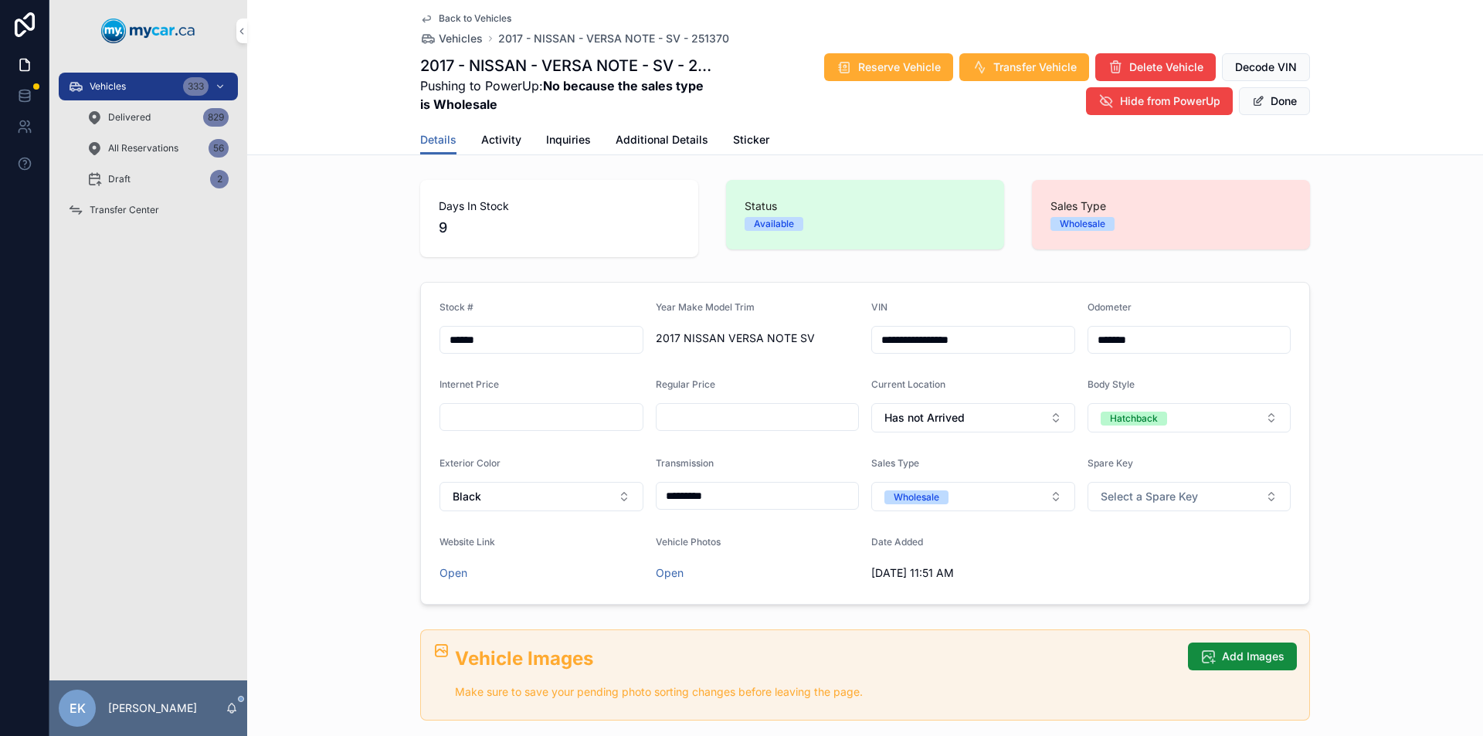
click at [1049, 415] on button "Has not Arrived" at bounding box center [973, 417] width 204 height 29
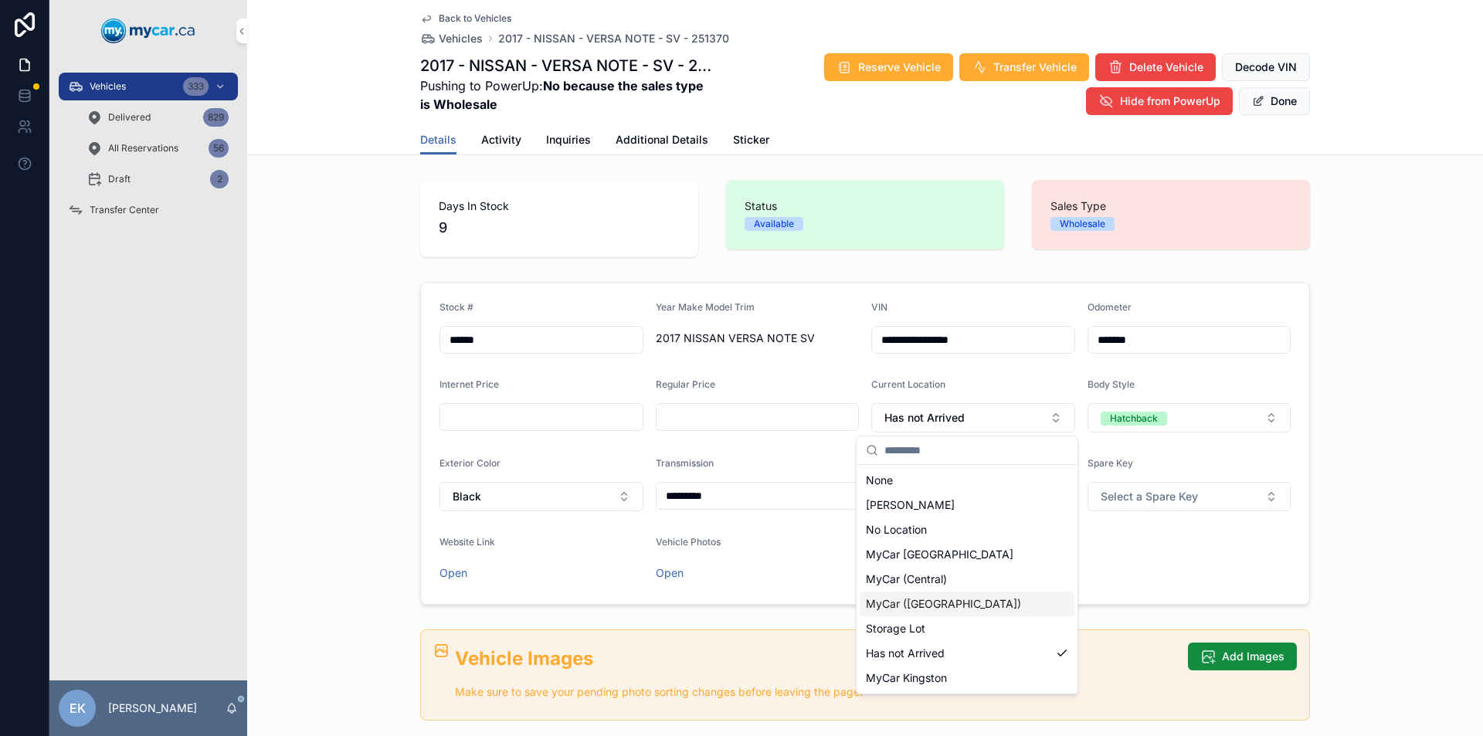
click at [937, 602] on span "MyCar ([GEOGRAPHIC_DATA])" at bounding box center [943, 603] width 155 height 15
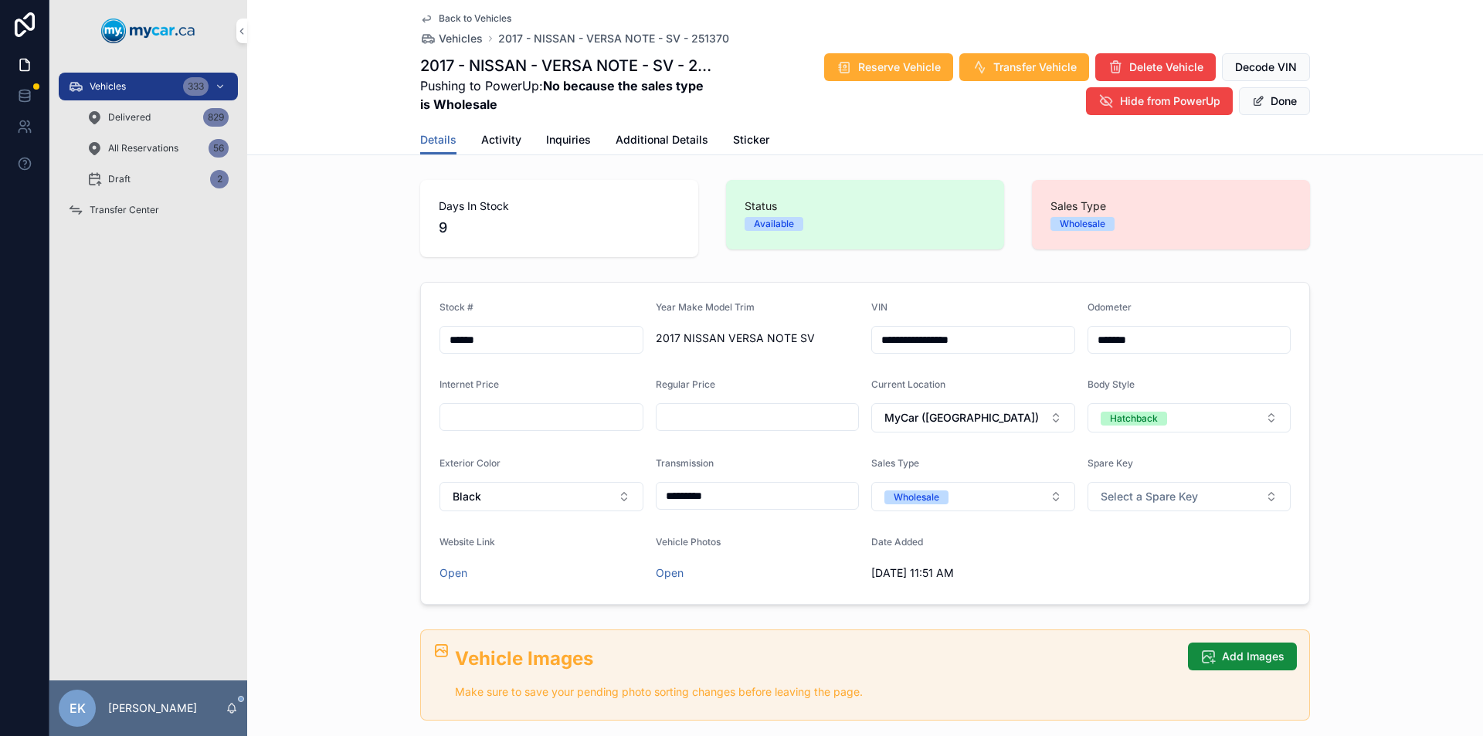
click at [1258, 93] on button "Done" at bounding box center [1274, 101] width 71 height 28
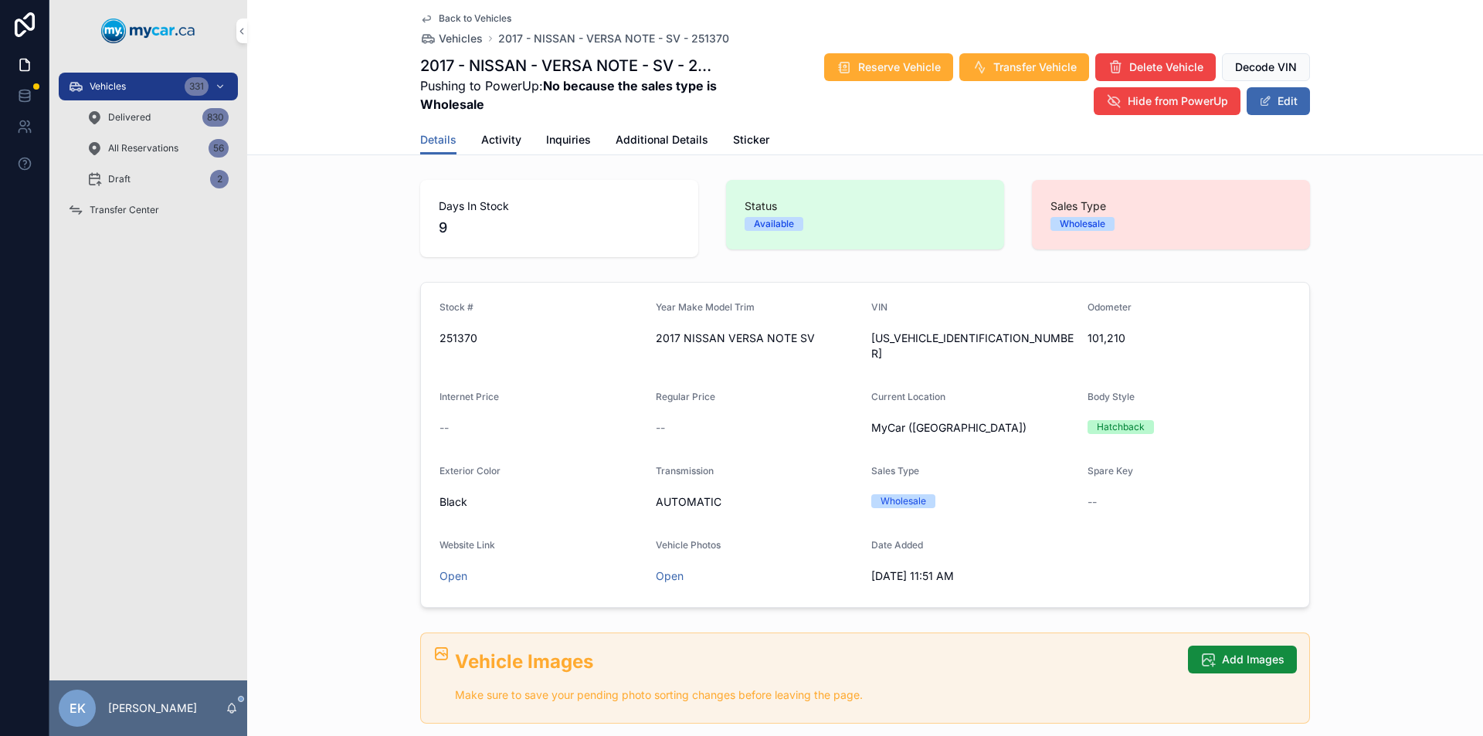
click at [115, 205] on span "Transfer Center" at bounding box center [125, 210] width 70 height 12
